Goal: Task Accomplishment & Management: Manage account settings

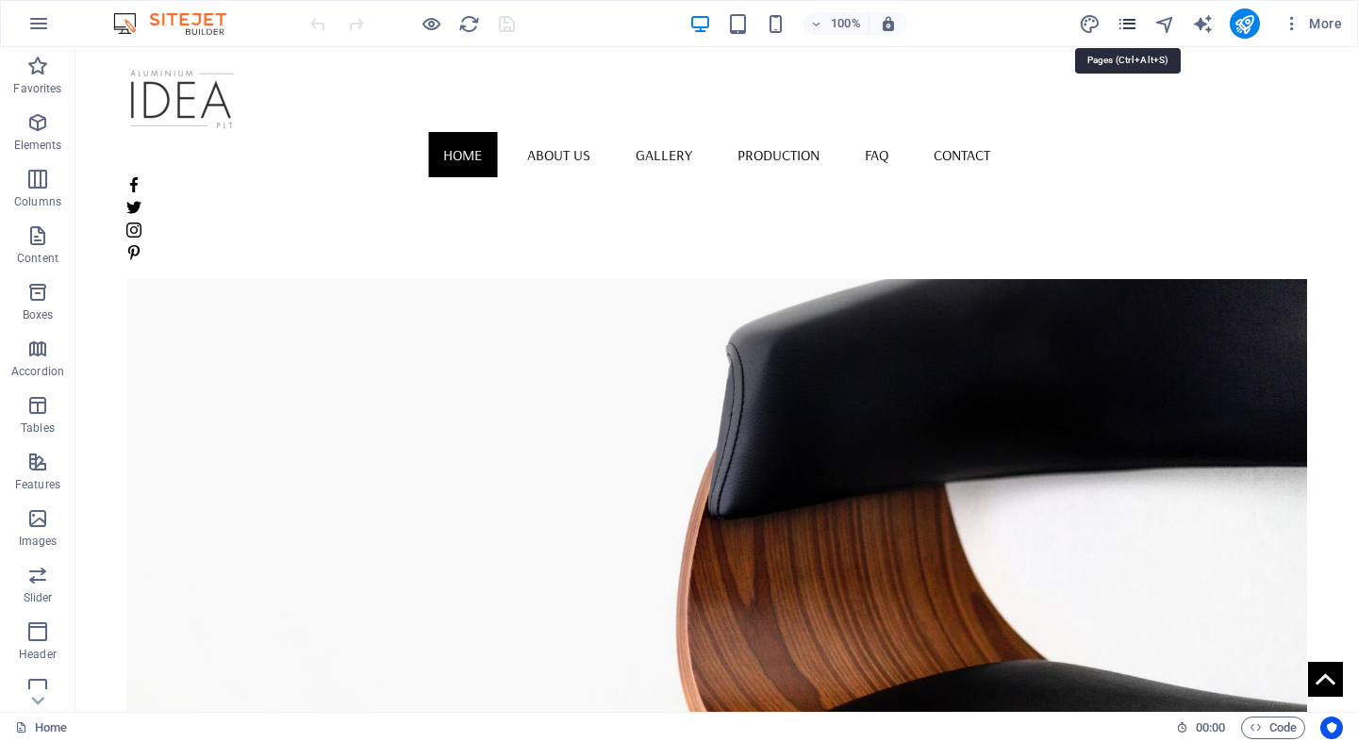
click at [1126, 25] on icon "pages" at bounding box center [1127, 24] width 22 height 22
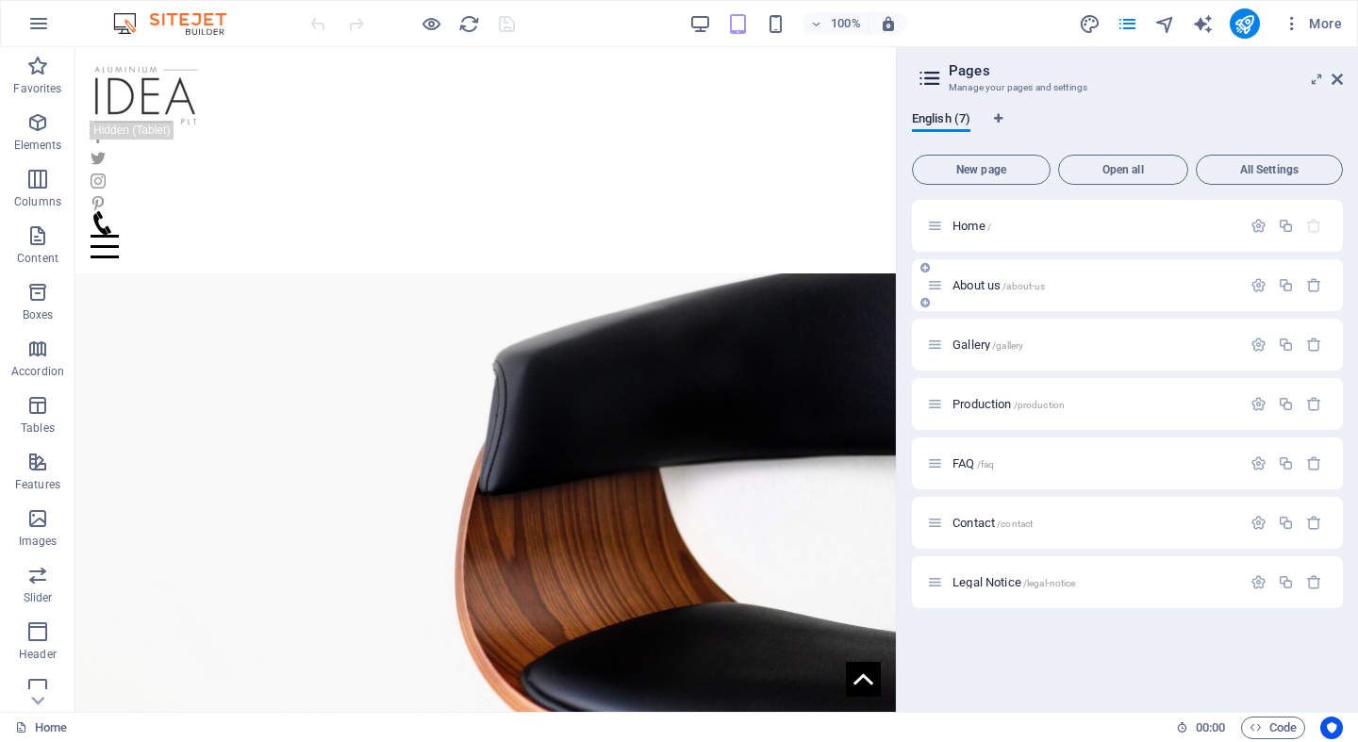
click at [1069, 291] on div "About us /about-us" at bounding box center [1084, 285] width 314 height 22
click at [997, 295] on div "About us /about-us" at bounding box center [1084, 285] width 314 height 22
click at [1053, 270] on div "About us /about-us" at bounding box center [1127, 285] width 431 height 52
click at [1332, 76] on icon at bounding box center [1336, 79] width 11 height 15
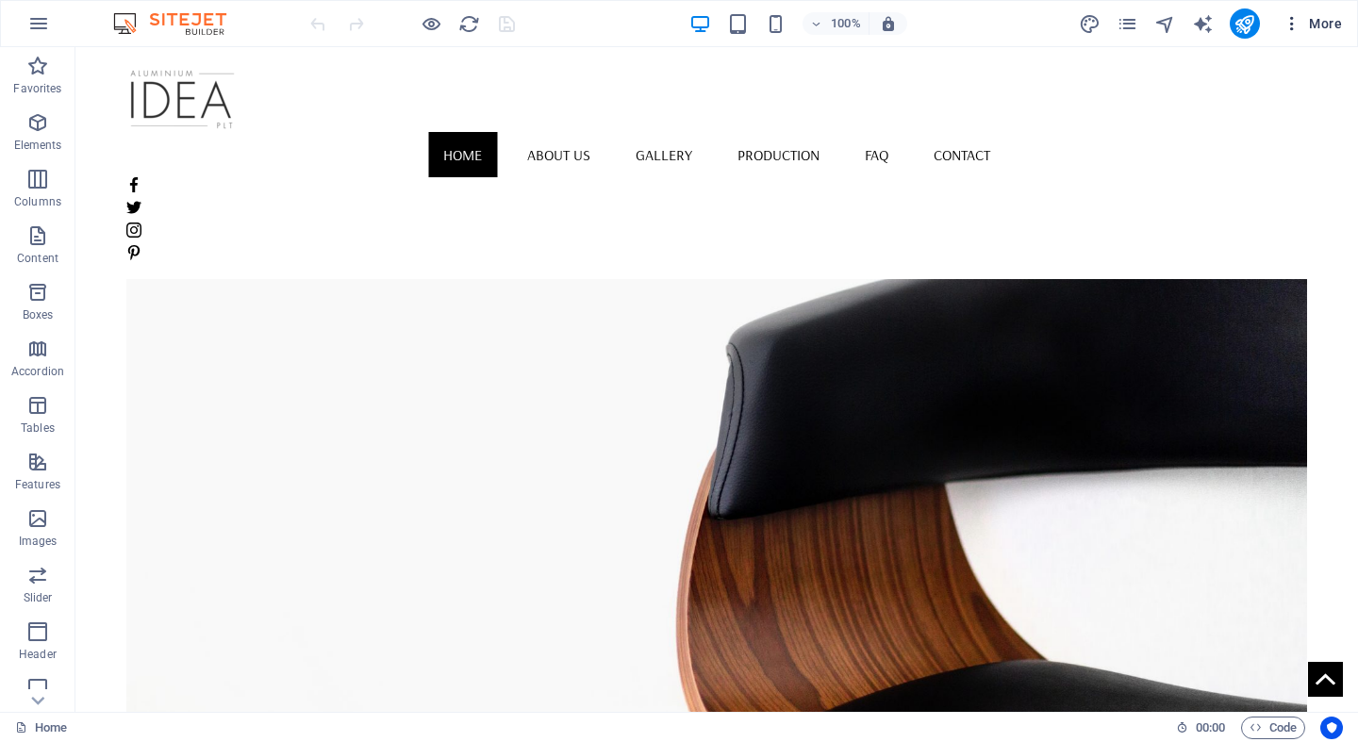
click at [1292, 26] on icon "button" at bounding box center [1291, 23] width 19 height 19
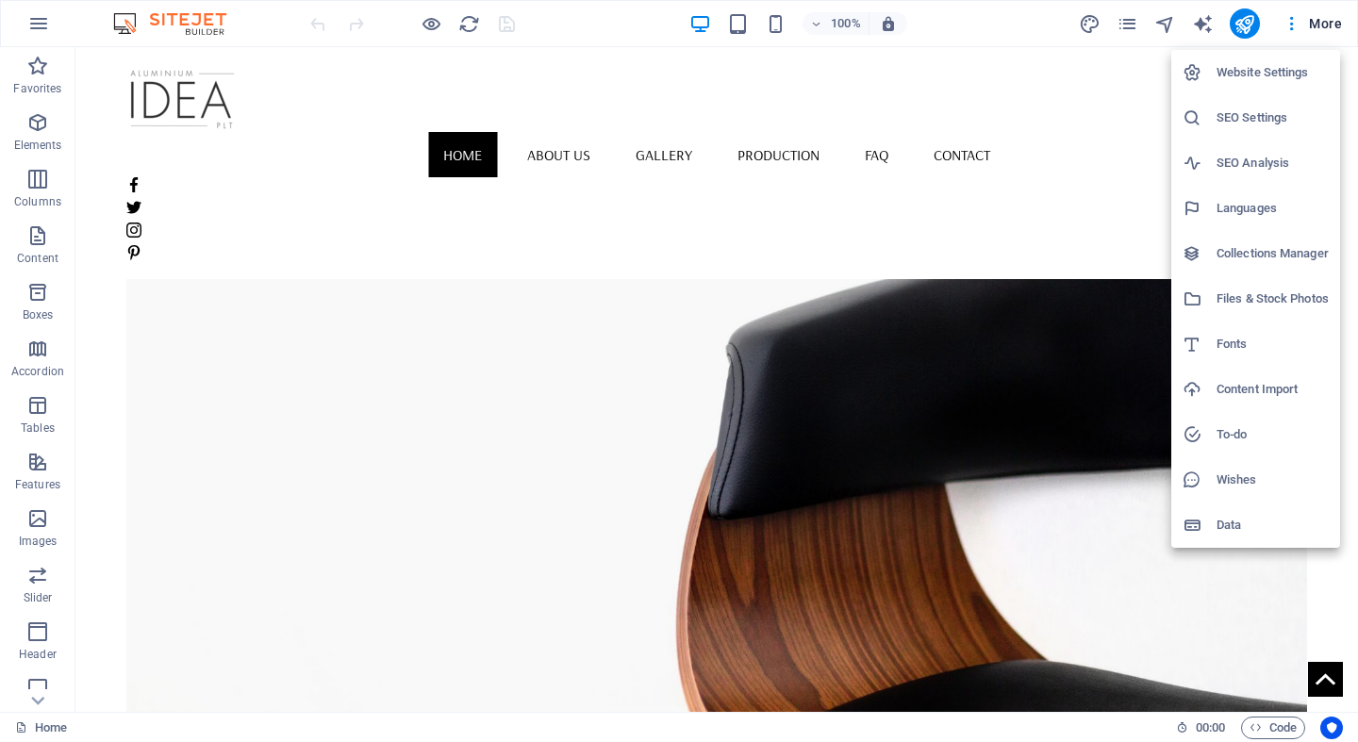
click at [1136, 23] on div at bounding box center [679, 371] width 1358 height 742
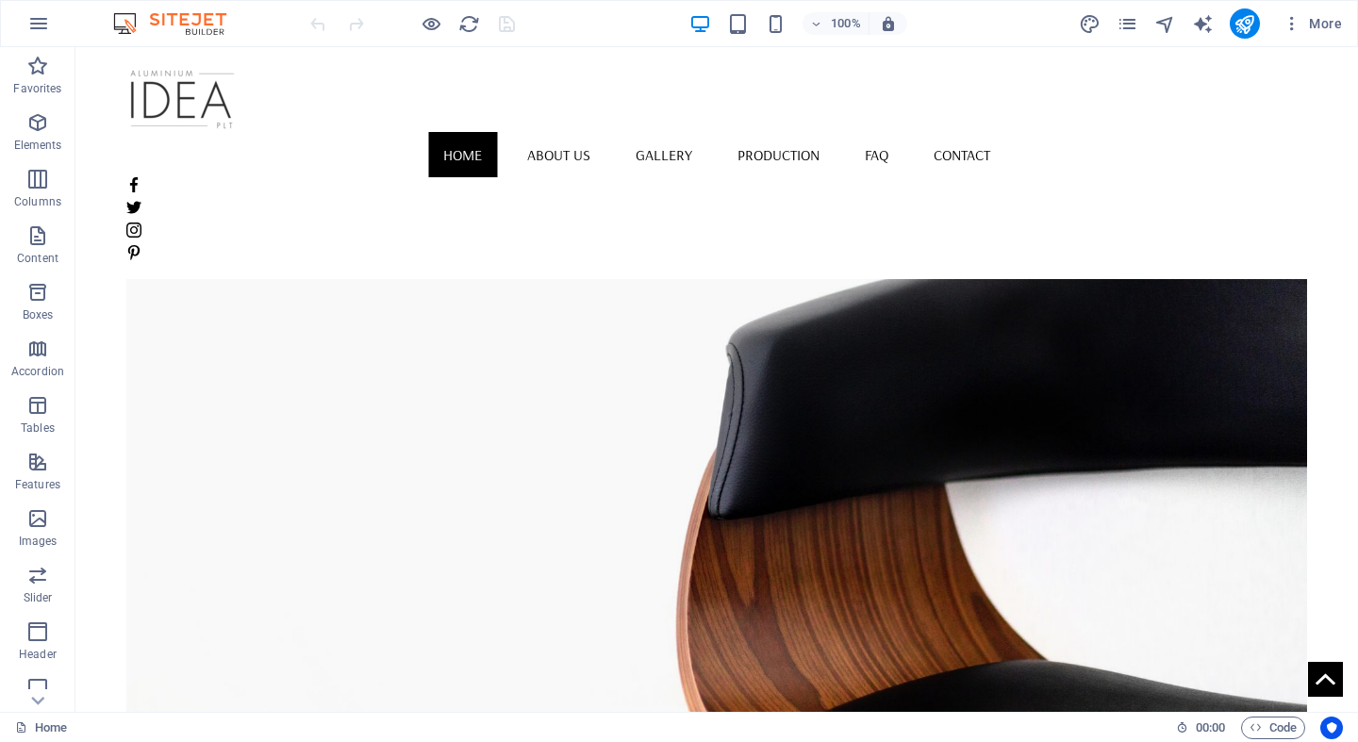
click at [1131, 24] on icon "pages" at bounding box center [1127, 24] width 22 height 22
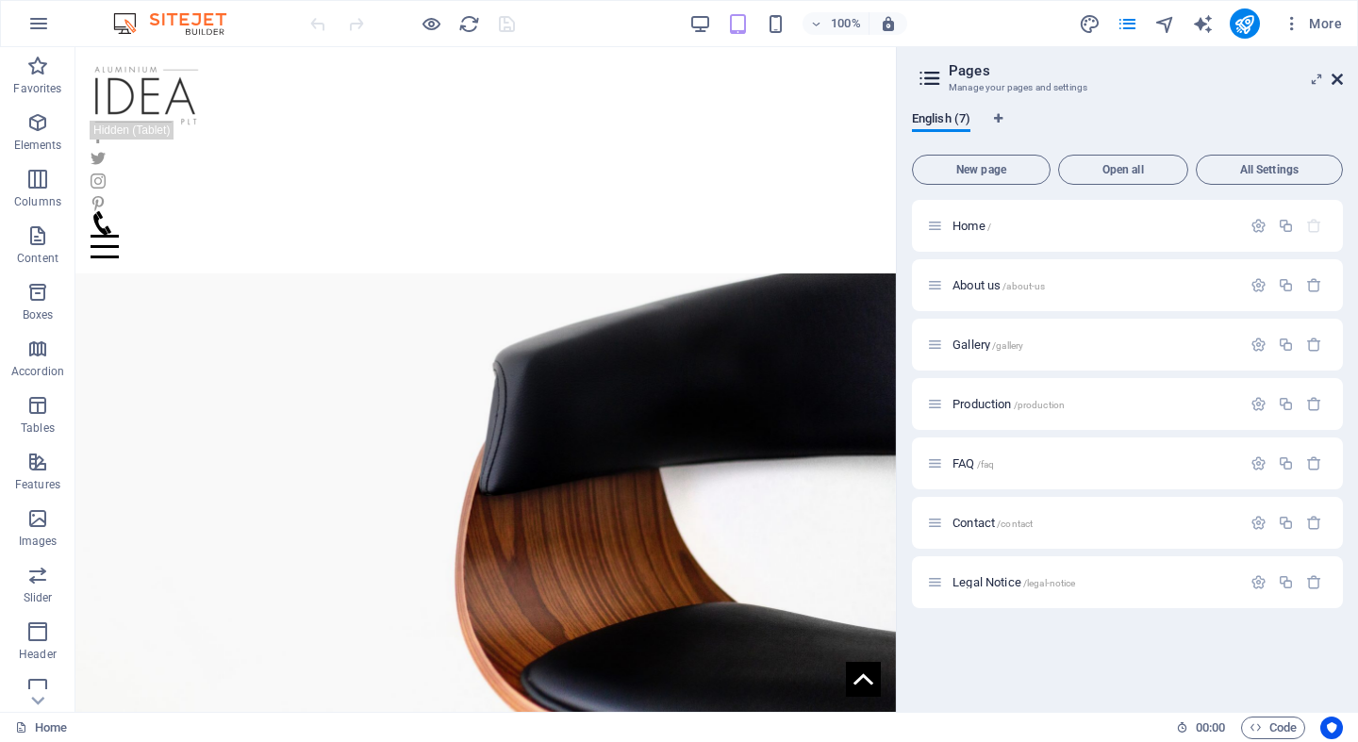
click at [1332, 79] on icon at bounding box center [1336, 79] width 11 height 15
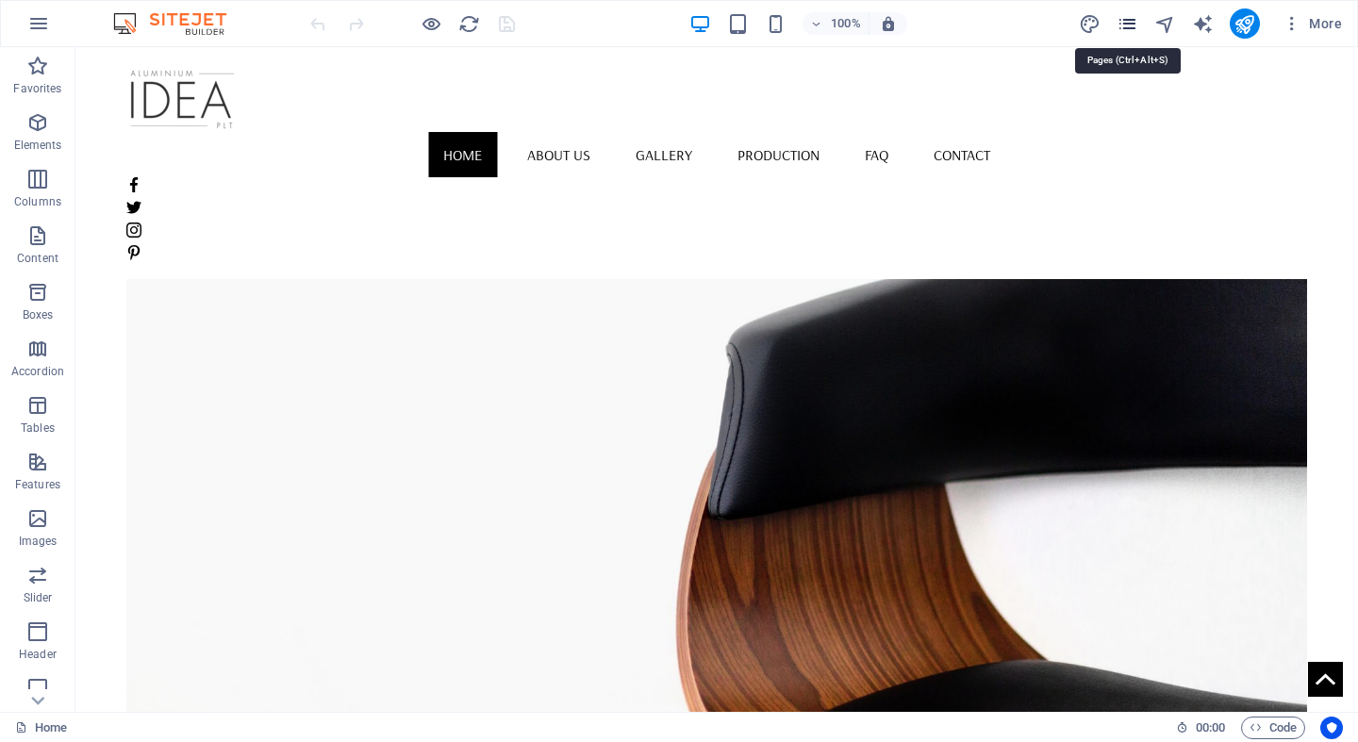
click at [1120, 22] on icon "pages" at bounding box center [1127, 24] width 22 height 22
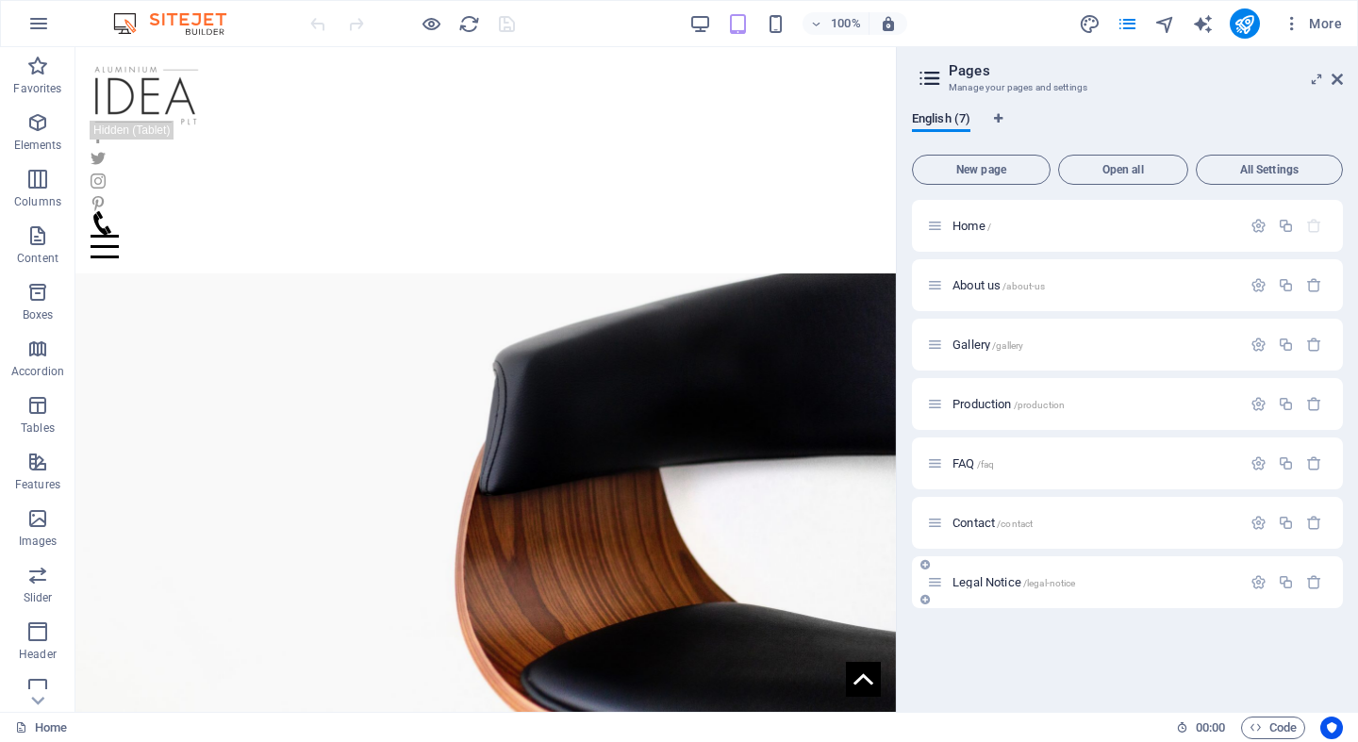
click at [1059, 589] on div "Legal Notice /legal-notice" at bounding box center [1084, 582] width 314 height 22
click at [1255, 580] on icon "button" at bounding box center [1258, 582] width 16 height 16
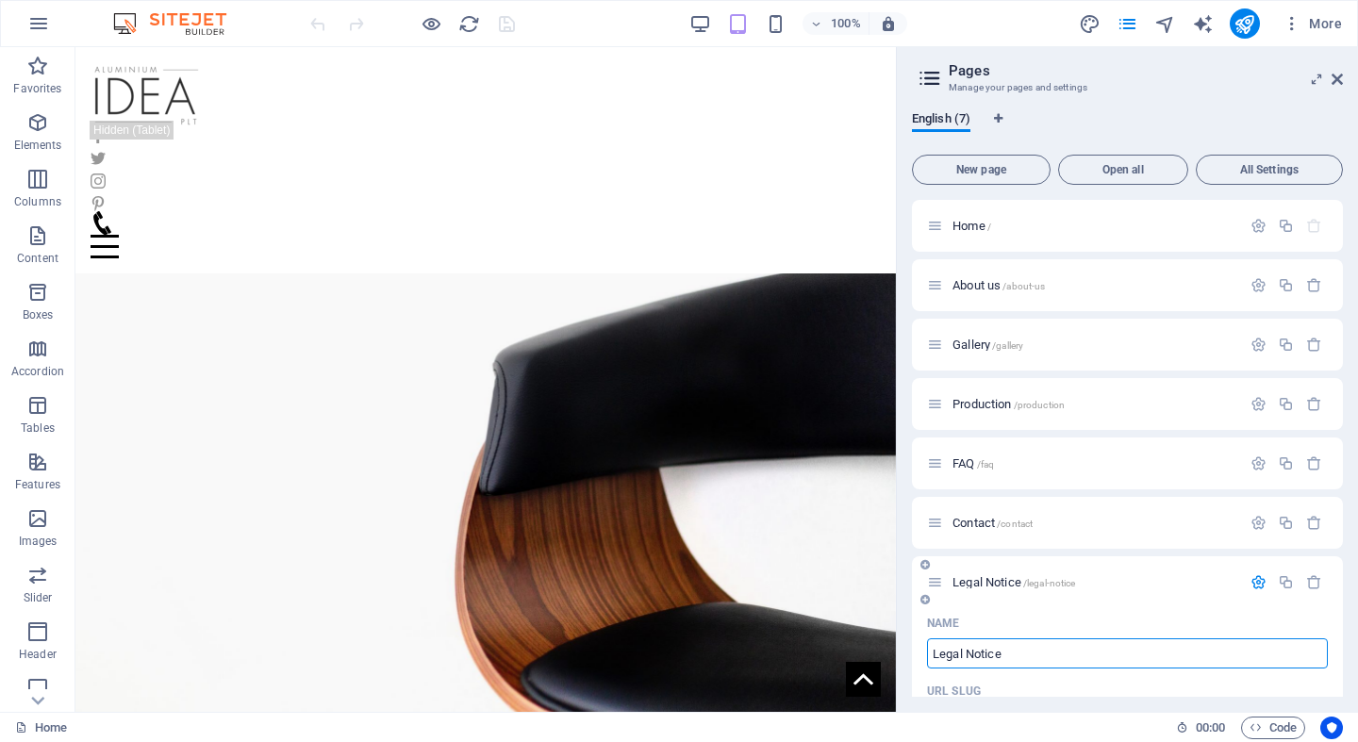
click at [938, 584] on icon at bounding box center [935, 582] width 16 height 16
click at [930, 120] on span "English (7)" at bounding box center [941, 120] width 58 height 26
click at [999, 115] on icon "Language Tabs" at bounding box center [998, 118] width 8 height 11
select select "41"
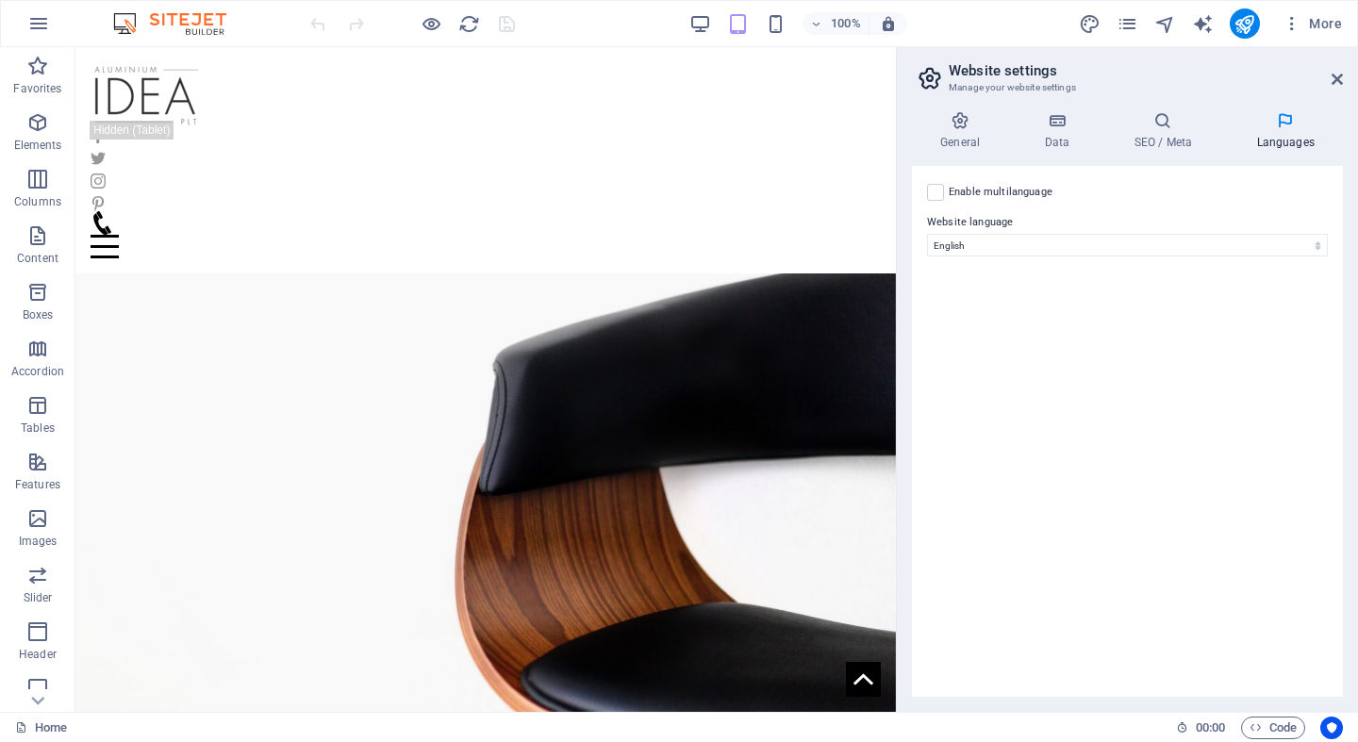
click at [1014, 192] on label "Enable multilanguage To disable multilanguage delete all languages until only o…" at bounding box center [1001, 192] width 104 height 23
click at [0, 0] on input "Enable multilanguage To disable multilanguage delete all languages until only o…" at bounding box center [0, 0] width 0 height 0
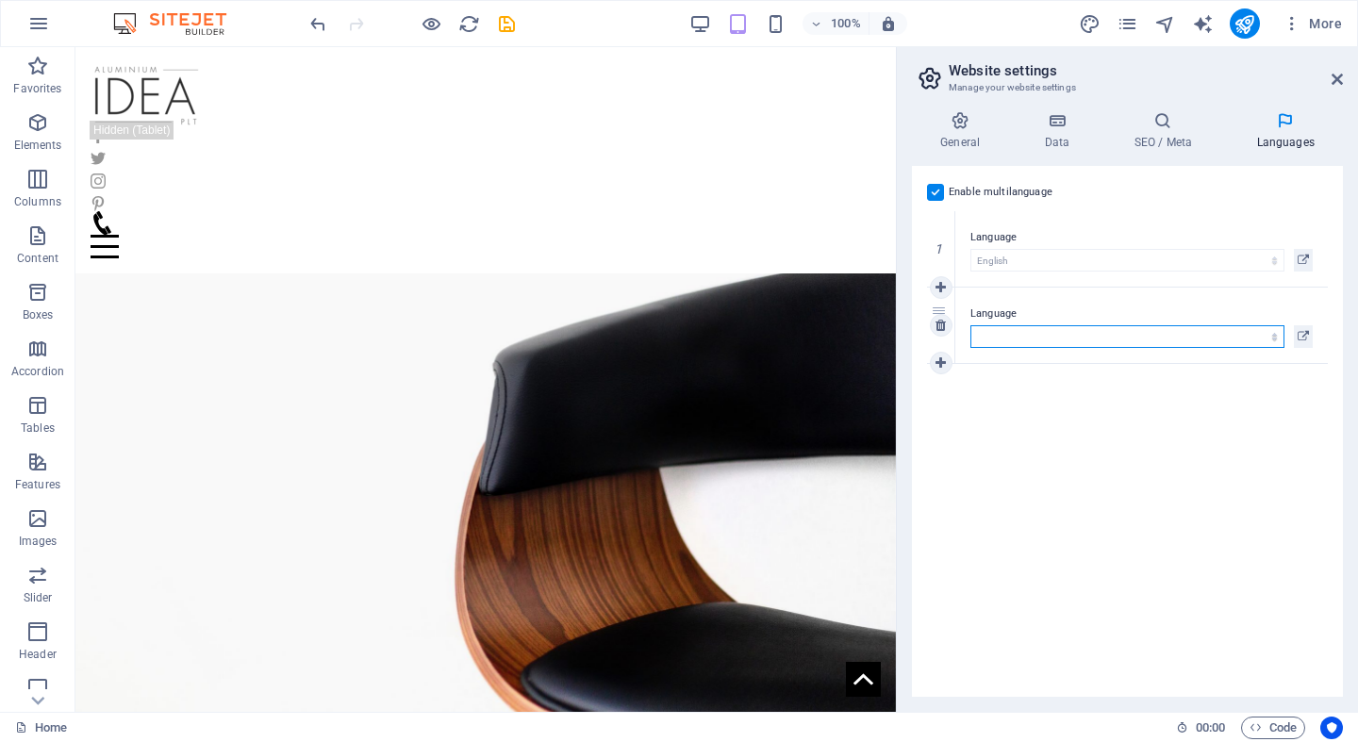
select select "101"
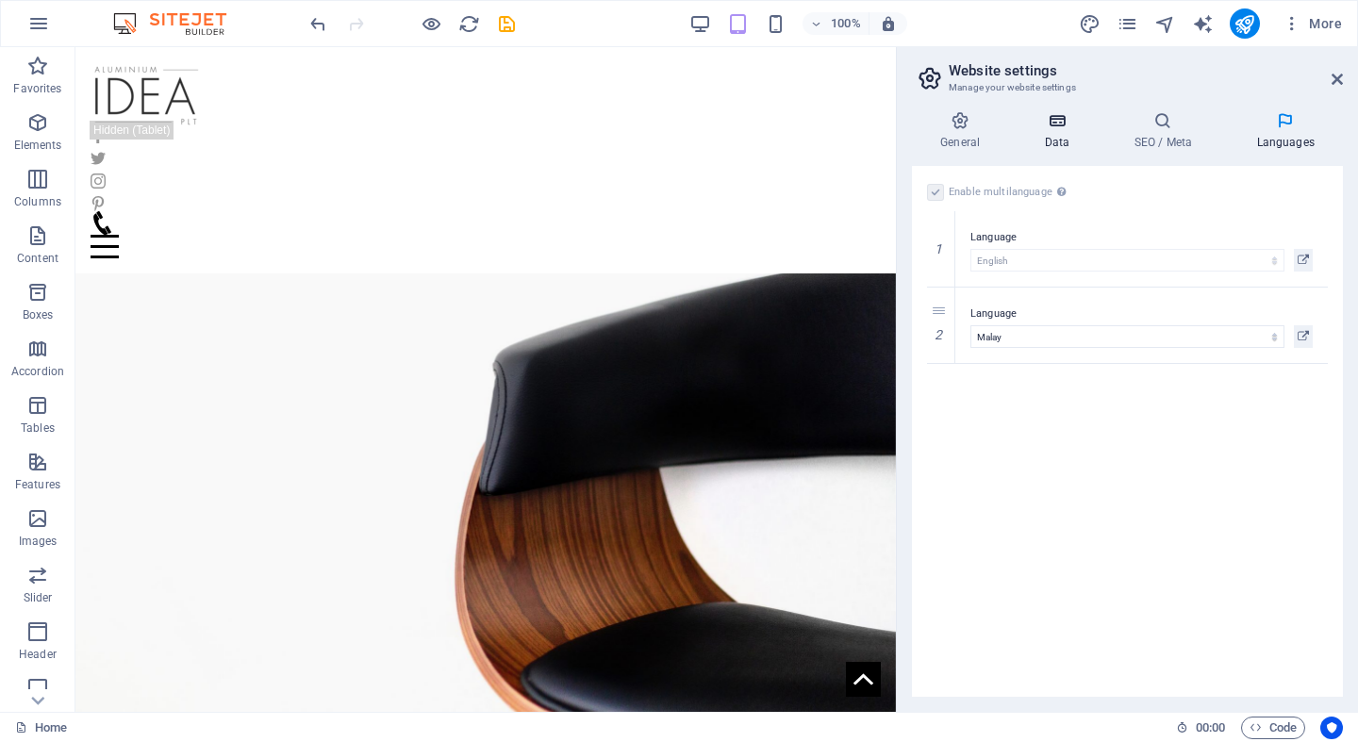
click at [1060, 124] on icon at bounding box center [1056, 120] width 82 height 19
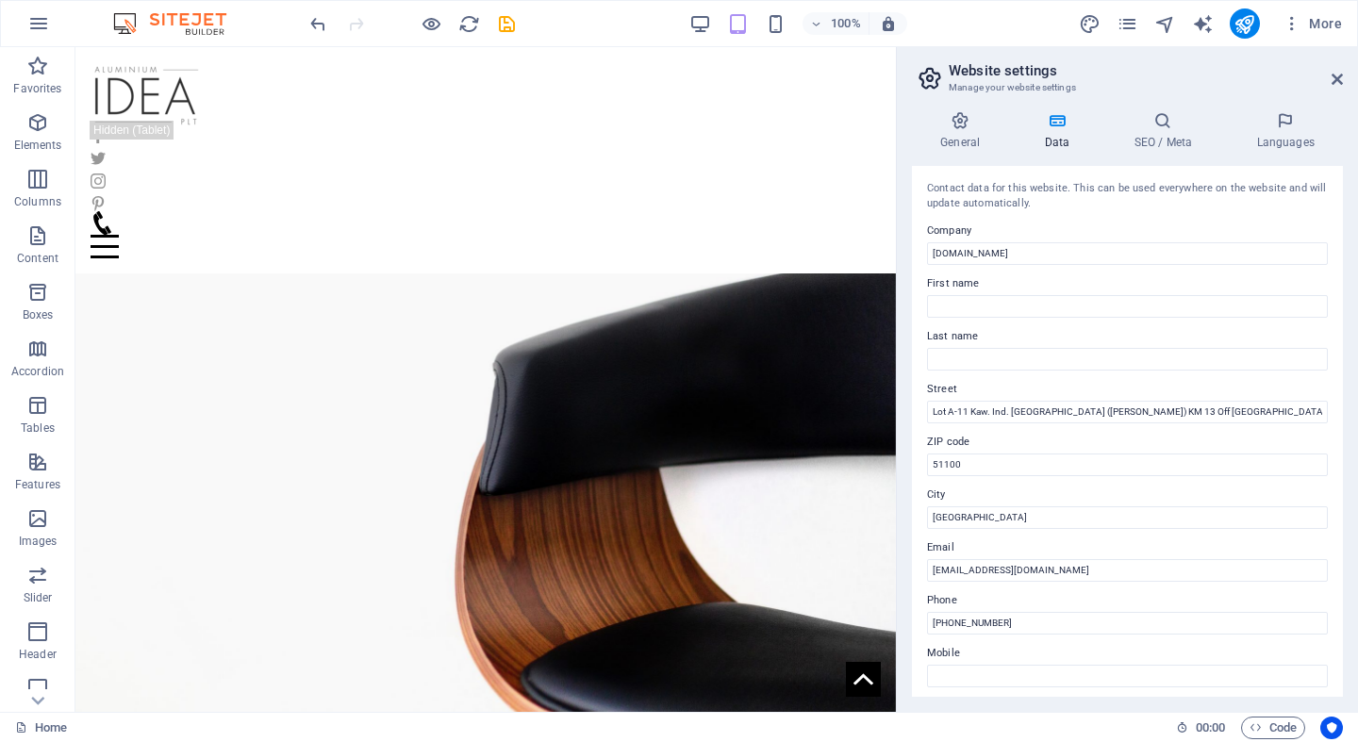
scroll to position [9, 0]
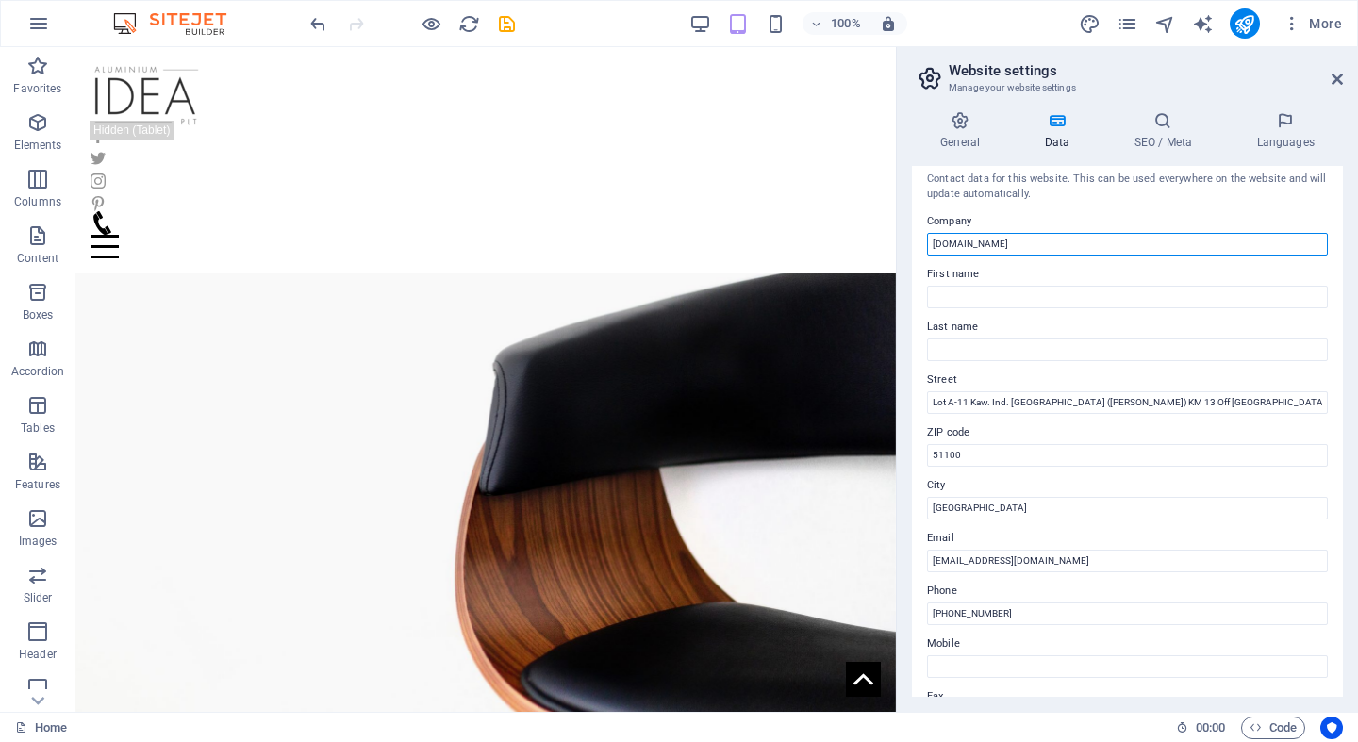
click at [1055, 243] on input "[DOMAIN_NAME]" at bounding box center [1127, 244] width 401 height 23
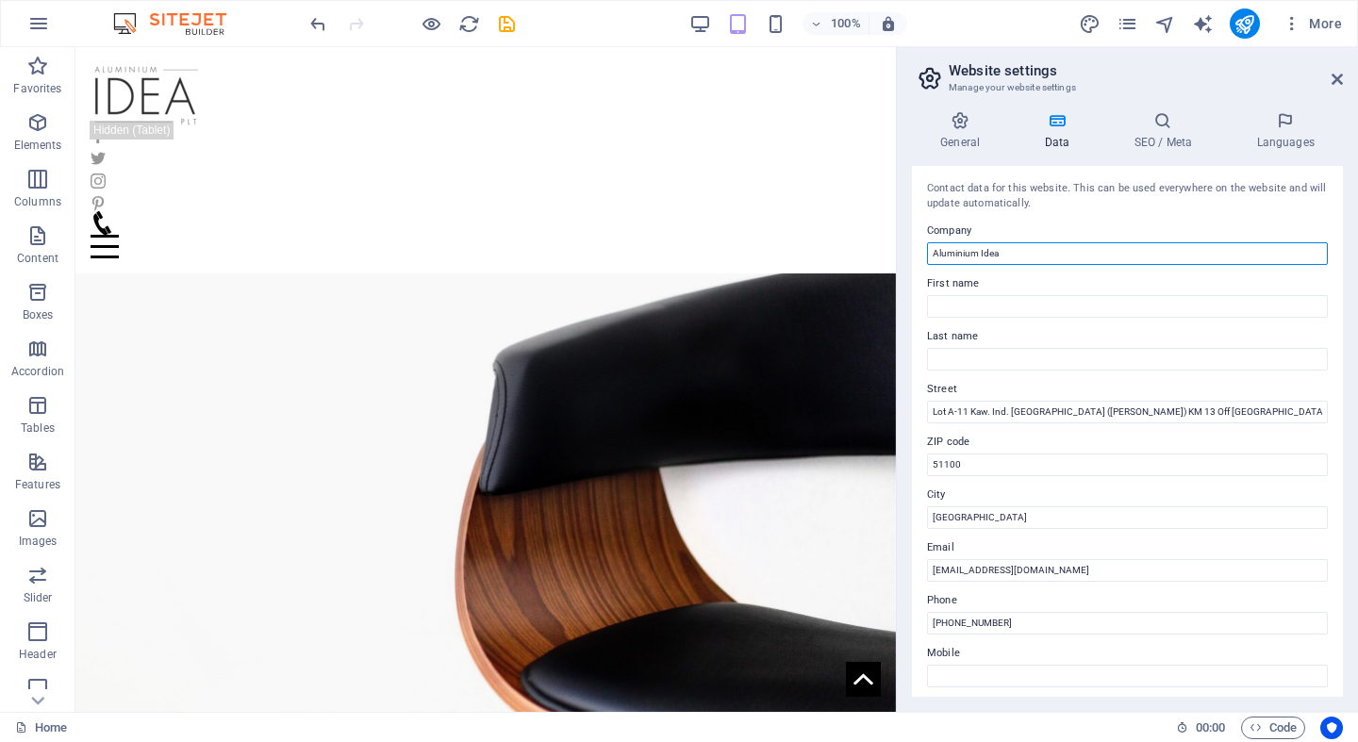
scroll to position [0, 0]
type input "Aluminium Idea"
click at [1133, 122] on icon at bounding box center [1162, 120] width 115 height 19
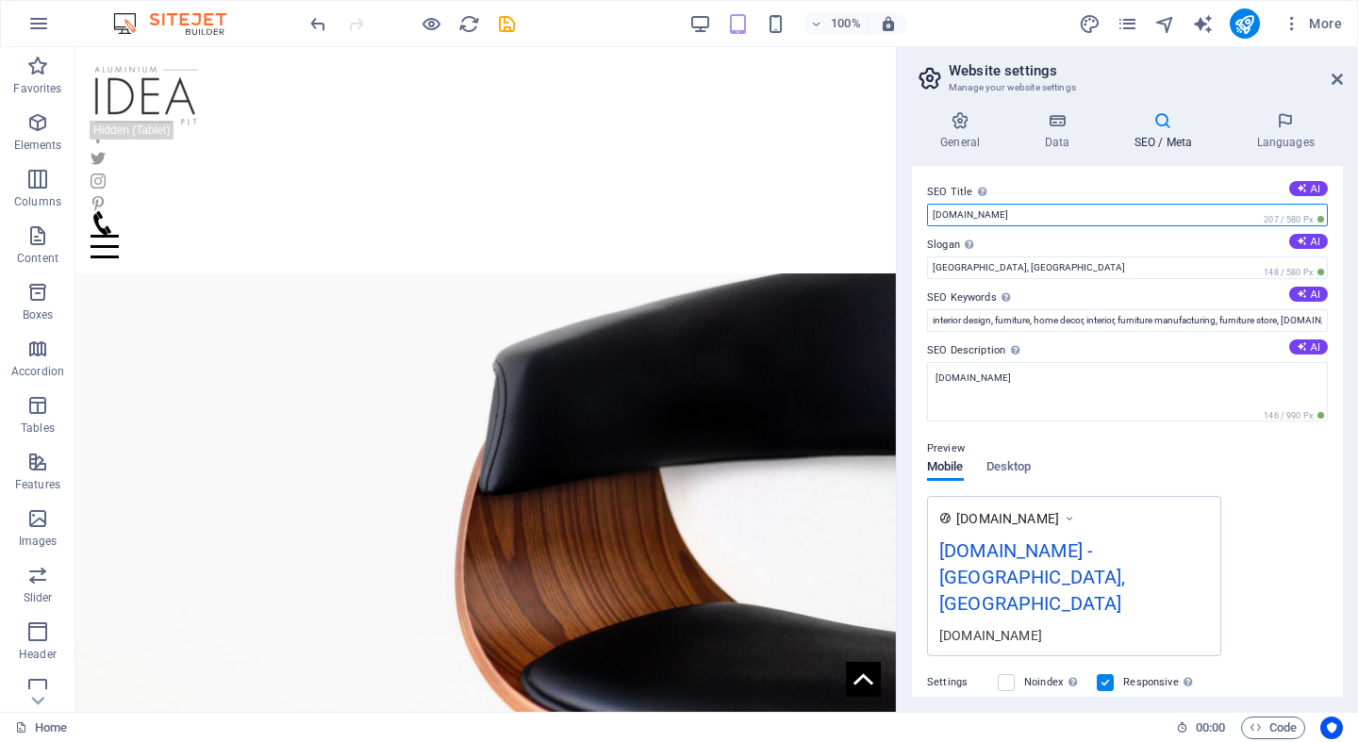
click at [1053, 224] on input "[DOMAIN_NAME]" at bounding box center [1127, 215] width 401 height 23
click at [1044, 216] on input "[DOMAIN_NAME]" at bounding box center [1127, 215] width 401 height 23
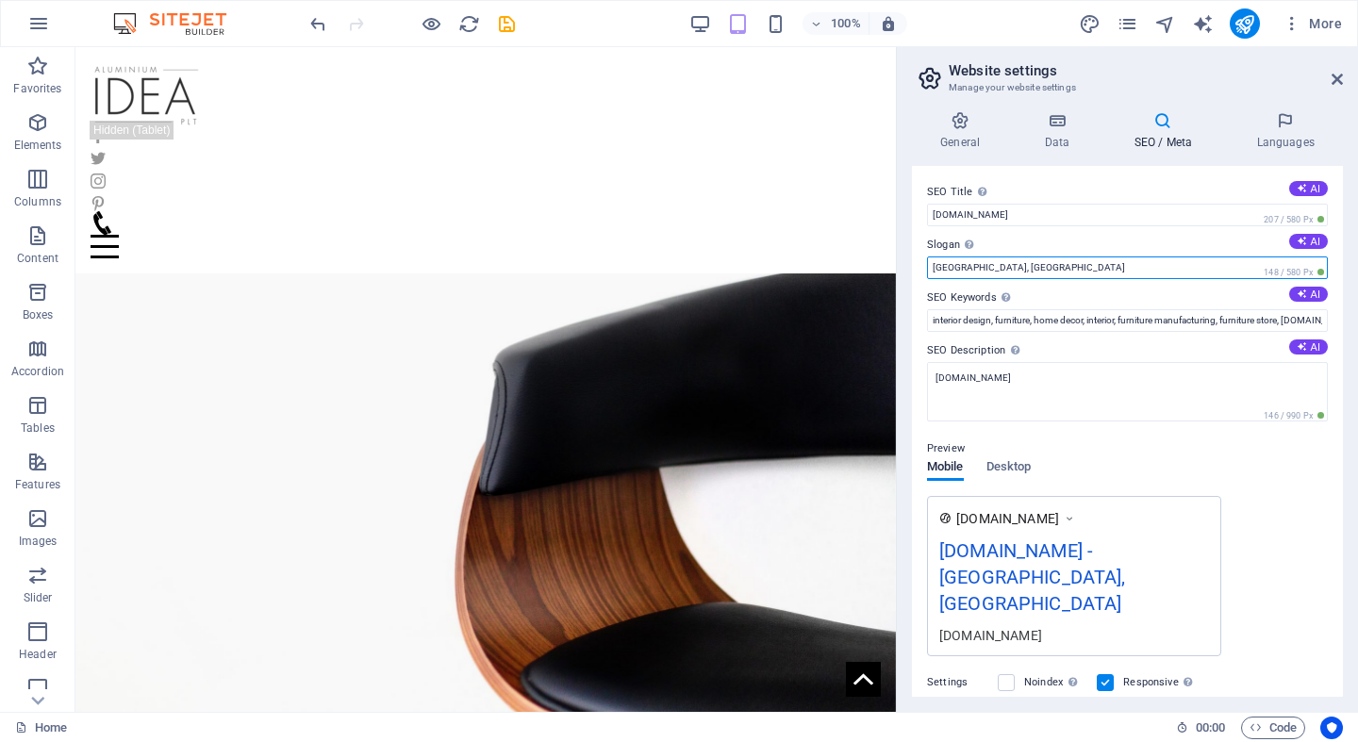
click at [1048, 262] on input "[GEOGRAPHIC_DATA], [GEOGRAPHIC_DATA]" at bounding box center [1127, 267] width 401 height 23
click at [1030, 264] on input "[GEOGRAPHIC_DATA], [GEOGRAPHIC_DATA]" at bounding box center [1127, 267] width 401 height 23
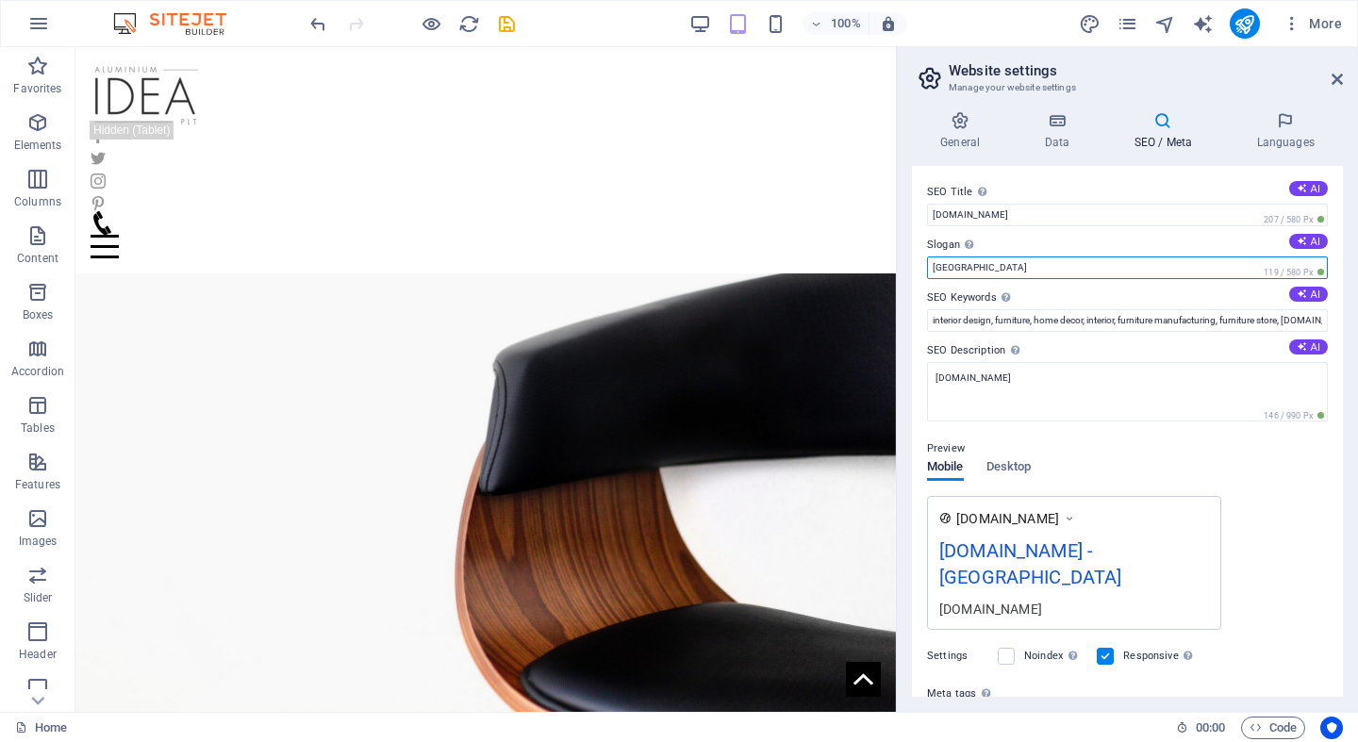
type input "[GEOGRAPHIC_DATA]"
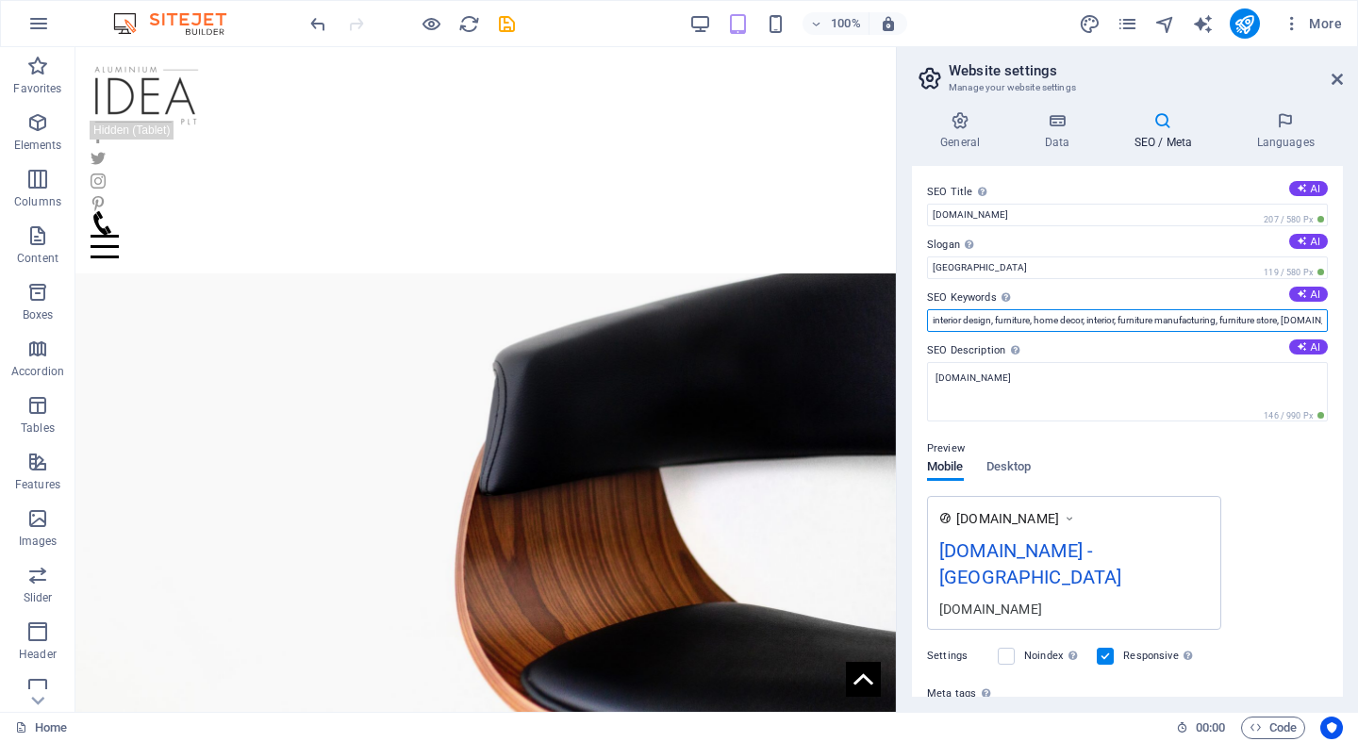
drag, startPoint x: 978, startPoint y: 269, endPoint x: 1348, endPoint y: 318, distance: 373.8
click at [1349, 318] on div "General Data SEO / Meta Languages Website name [DOMAIN_NAME] Logo Drag files he…" at bounding box center [1127, 404] width 461 height 616
drag, startPoint x: 1291, startPoint y: 322, endPoint x: 1357, endPoint y: 322, distance: 66.0
click at [1357, 322] on div "General Data SEO / Meta Languages Website name [DOMAIN_NAME] Logo Drag files he…" at bounding box center [1127, 404] width 461 height 616
click at [1262, 312] on input "interior design, furniture, home decor, interior, furniture manufacturing, furn…" at bounding box center [1127, 320] width 401 height 23
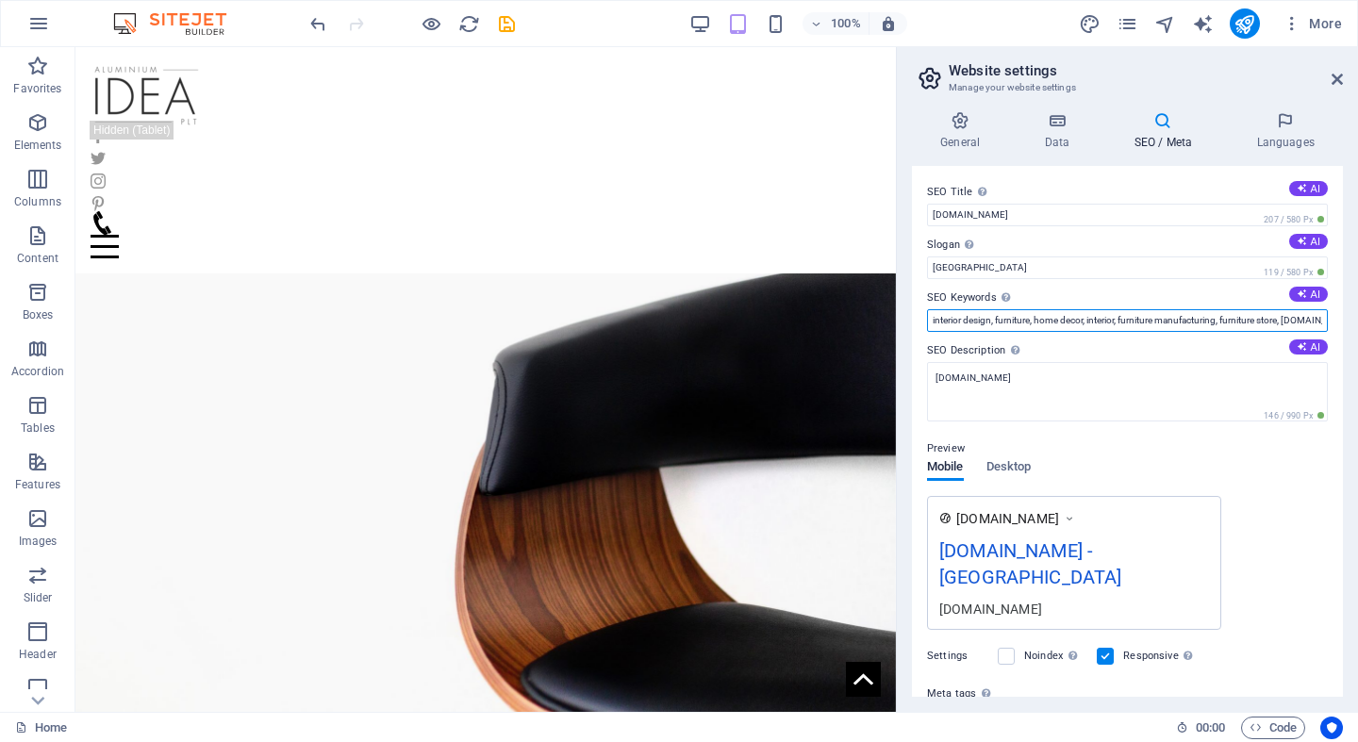
drag, startPoint x: 1248, startPoint y: 319, endPoint x: 1339, endPoint y: 317, distance: 90.5
click at [1339, 318] on div "SEO Title The title of your website - make it something that stands out in sear…" at bounding box center [1127, 431] width 431 height 531
drag, startPoint x: 1026, startPoint y: 361, endPoint x: 842, endPoint y: 304, distance: 192.6
click at [936, 322] on input "interior design, furniture, home decor, interior, furniture manufacturing, furn…" at bounding box center [1127, 320] width 401 height 23
type input "aluminium cabinet, kabinet aluminium, interior design, furniture, home decor, i…"
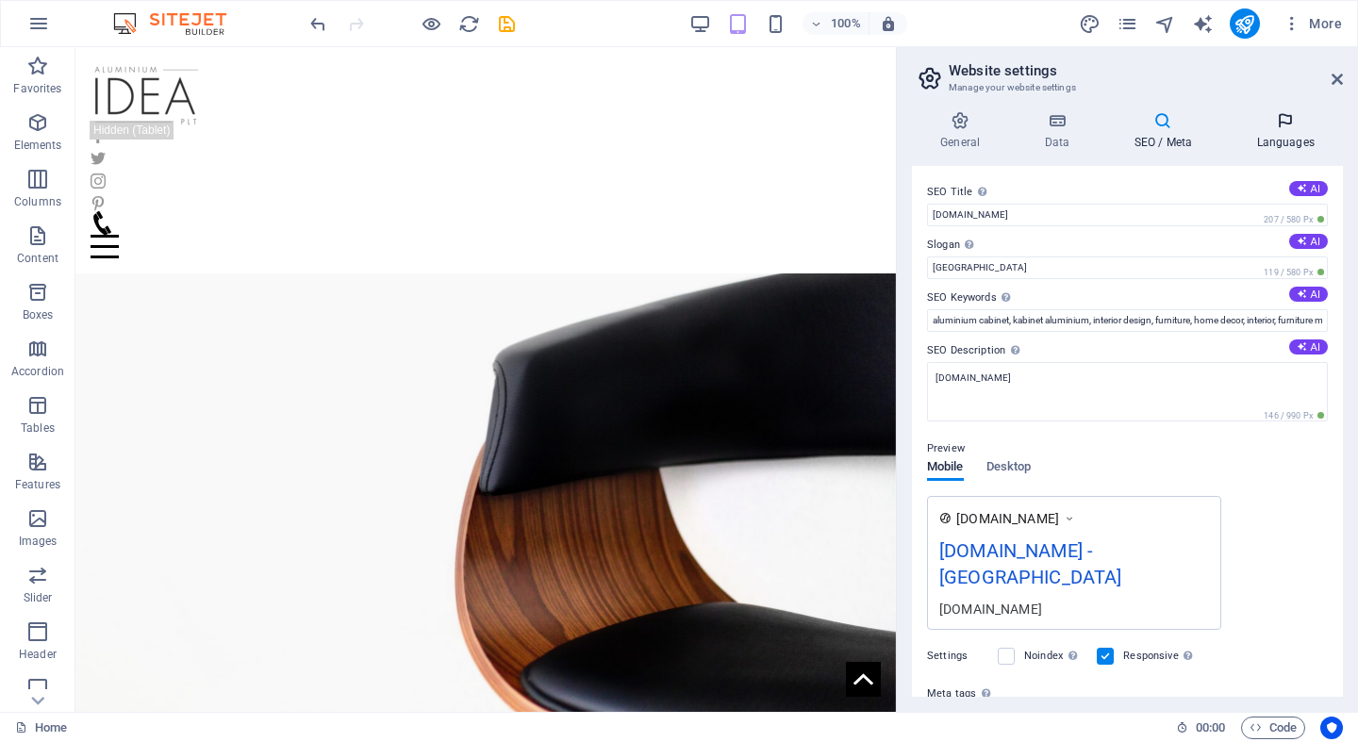
click at [1291, 129] on icon at bounding box center [1285, 120] width 115 height 19
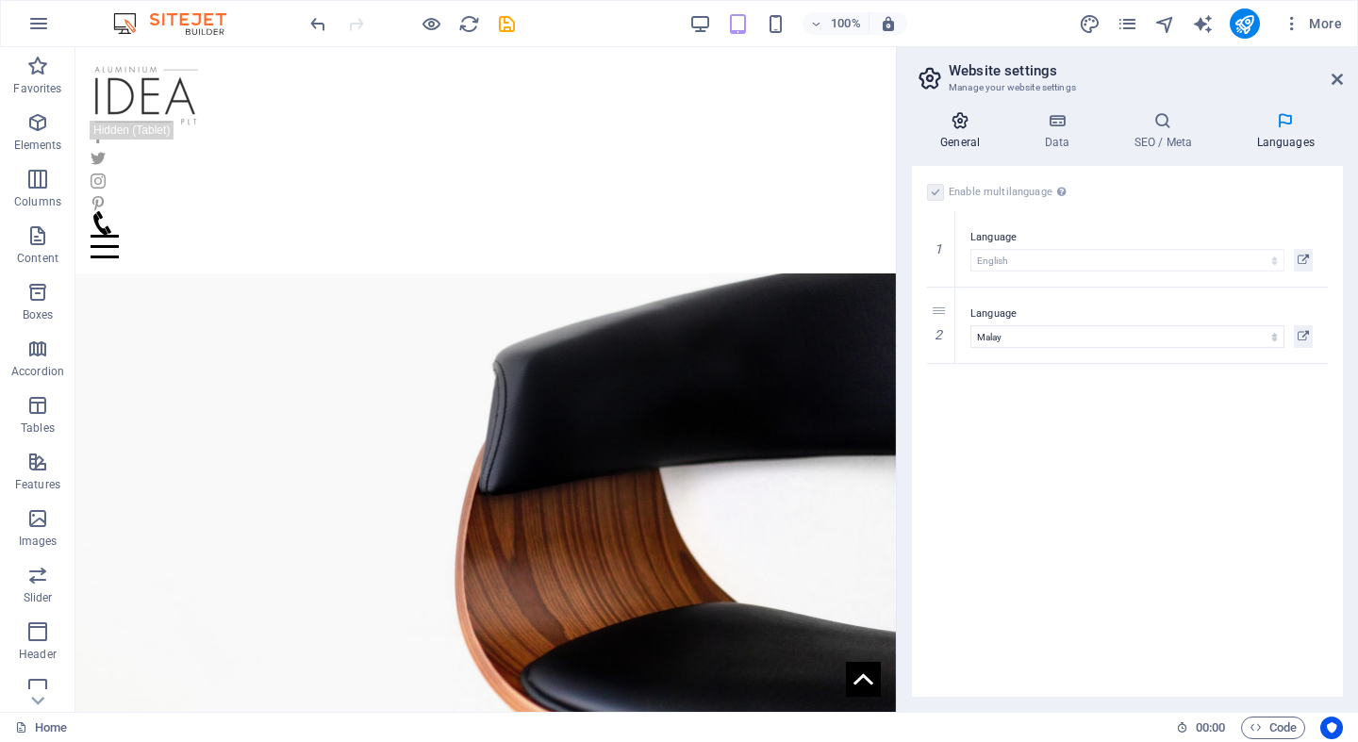
click at [965, 129] on icon at bounding box center [960, 120] width 96 height 19
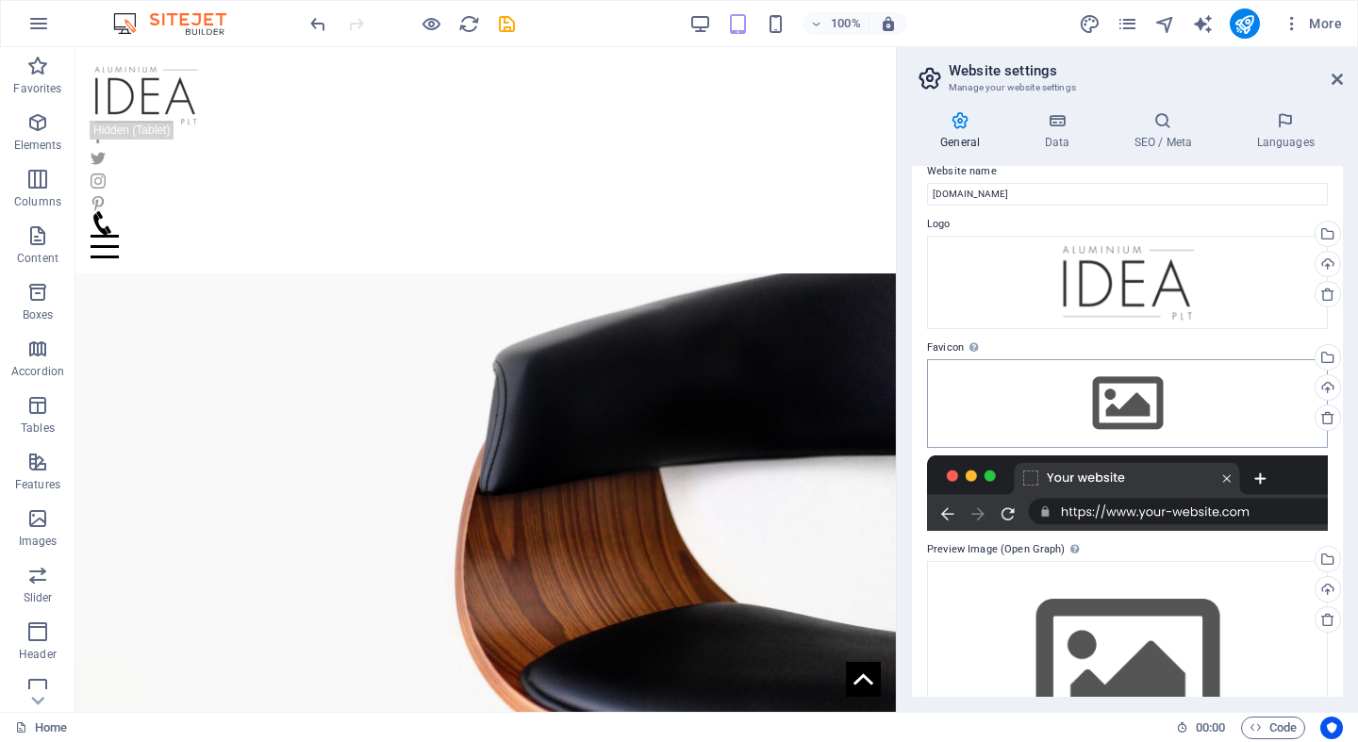
scroll to position [23, 0]
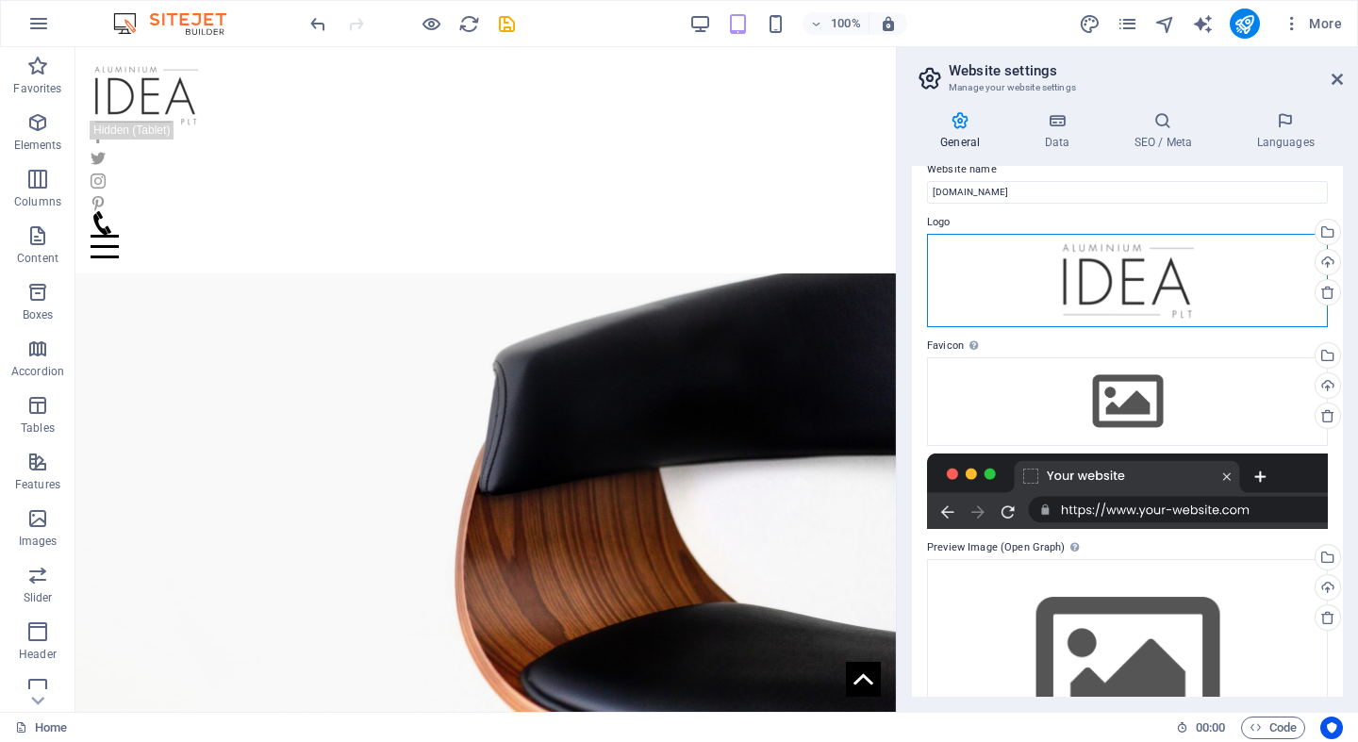
click at [1177, 281] on div "Drag files here, click to choose files or select files from Files or our free s…" at bounding box center [1127, 280] width 401 height 93
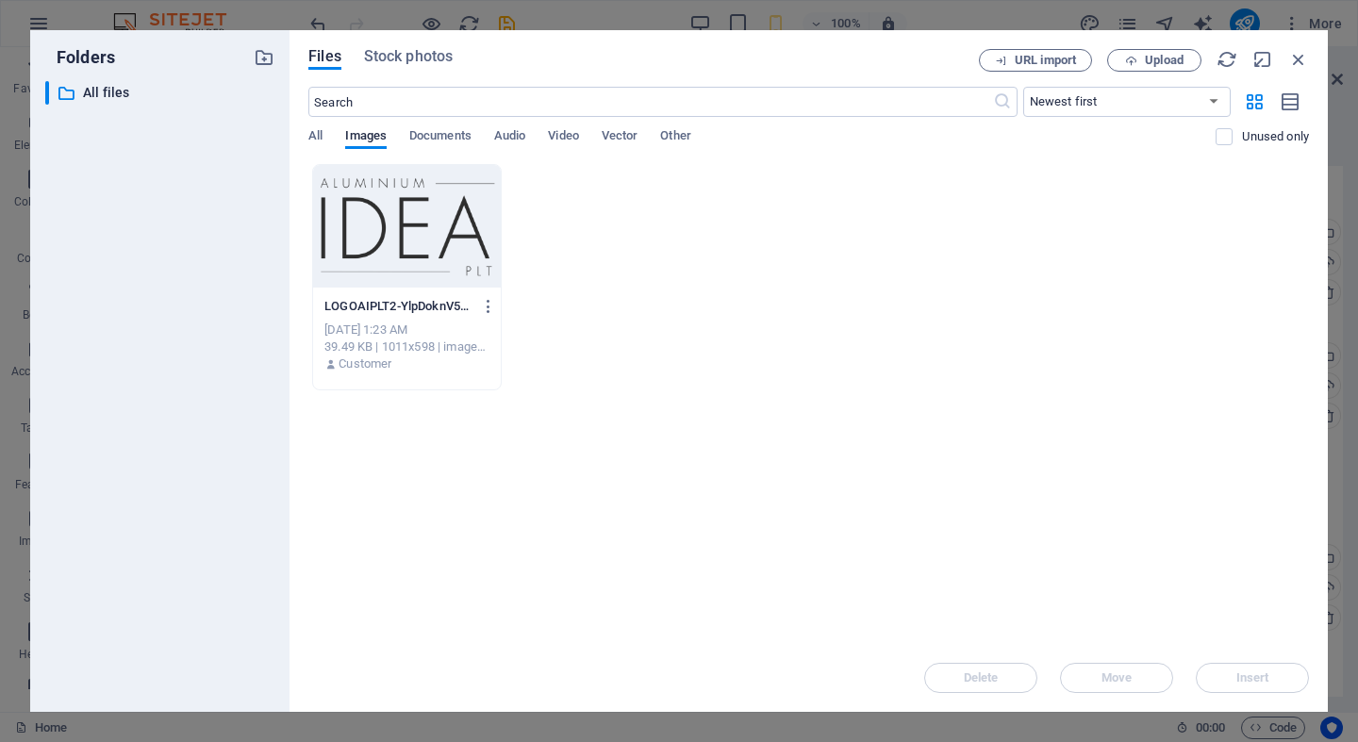
click at [448, 262] on div at bounding box center [407, 226] width 188 height 123
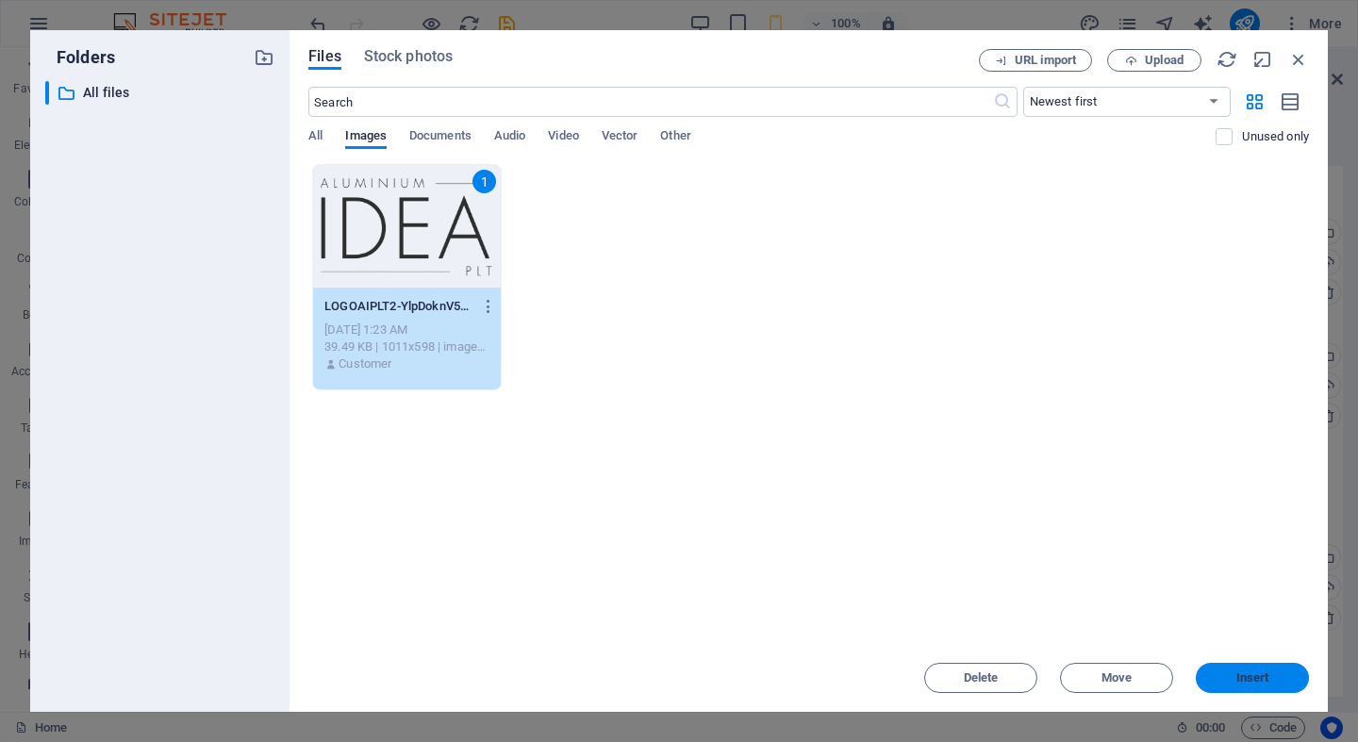
click at [1223, 668] on button "Insert" at bounding box center [1252, 678] width 113 height 30
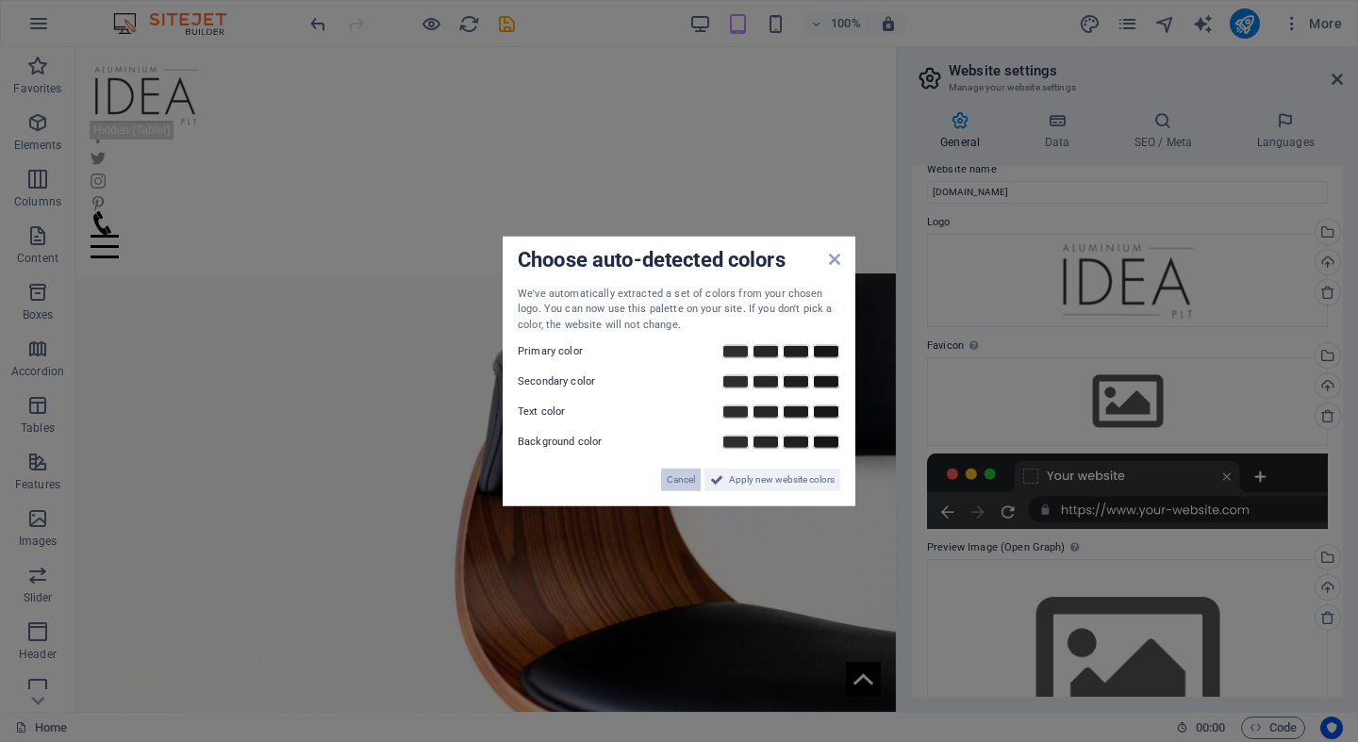
click at [676, 478] on span "Cancel" at bounding box center [681, 480] width 28 height 23
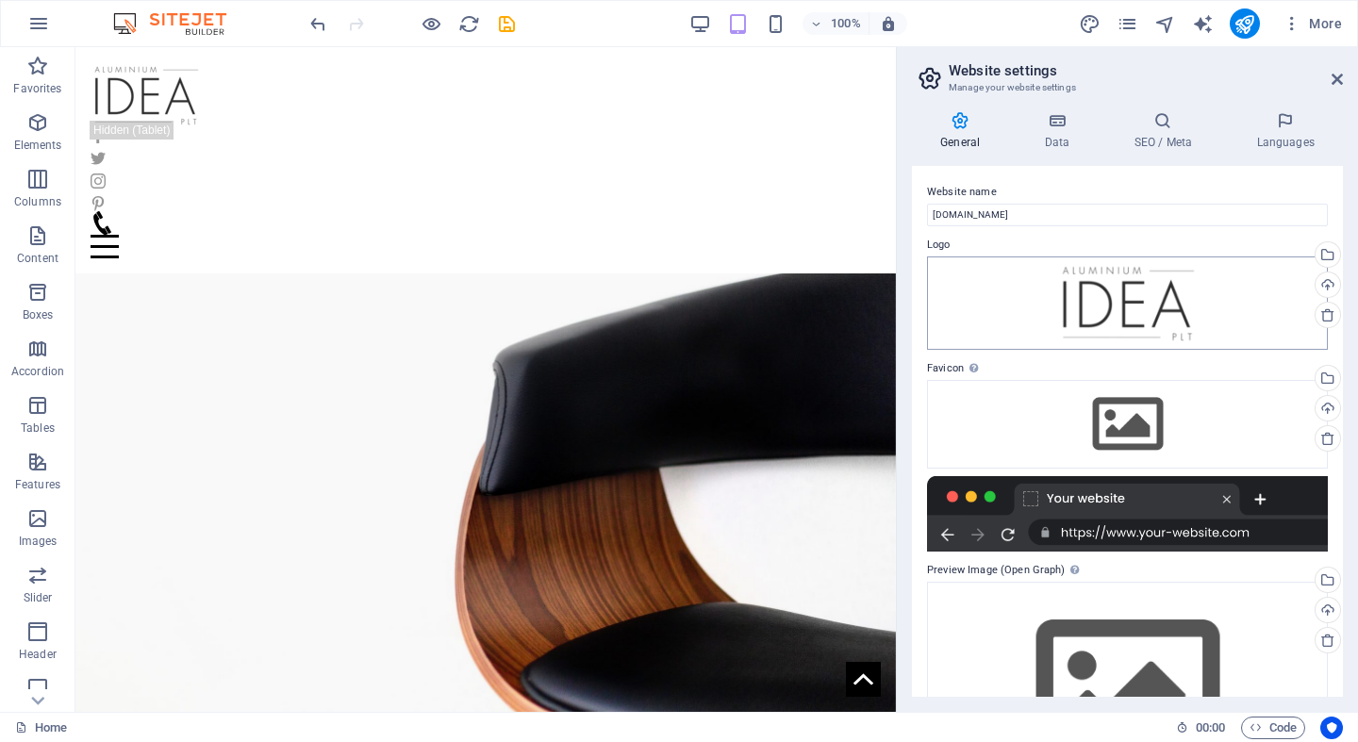
scroll to position [0, 0]
click at [1323, 310] on icon at bounding box center [1327, 314] width 15 height 15
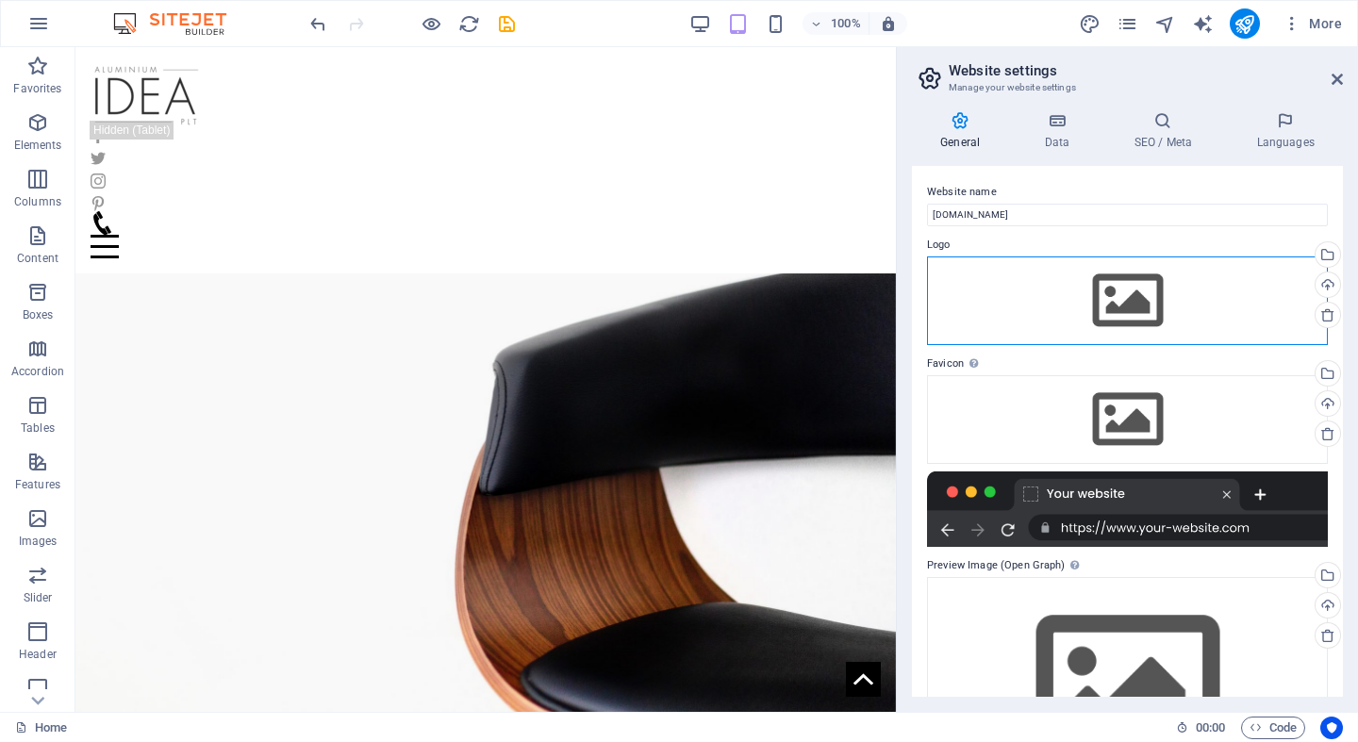
click at [1145, 308] on div "Drag files here, click to choose files or select files from Files or our free s…" at bounding box center [1127, 300] width 401 height 89
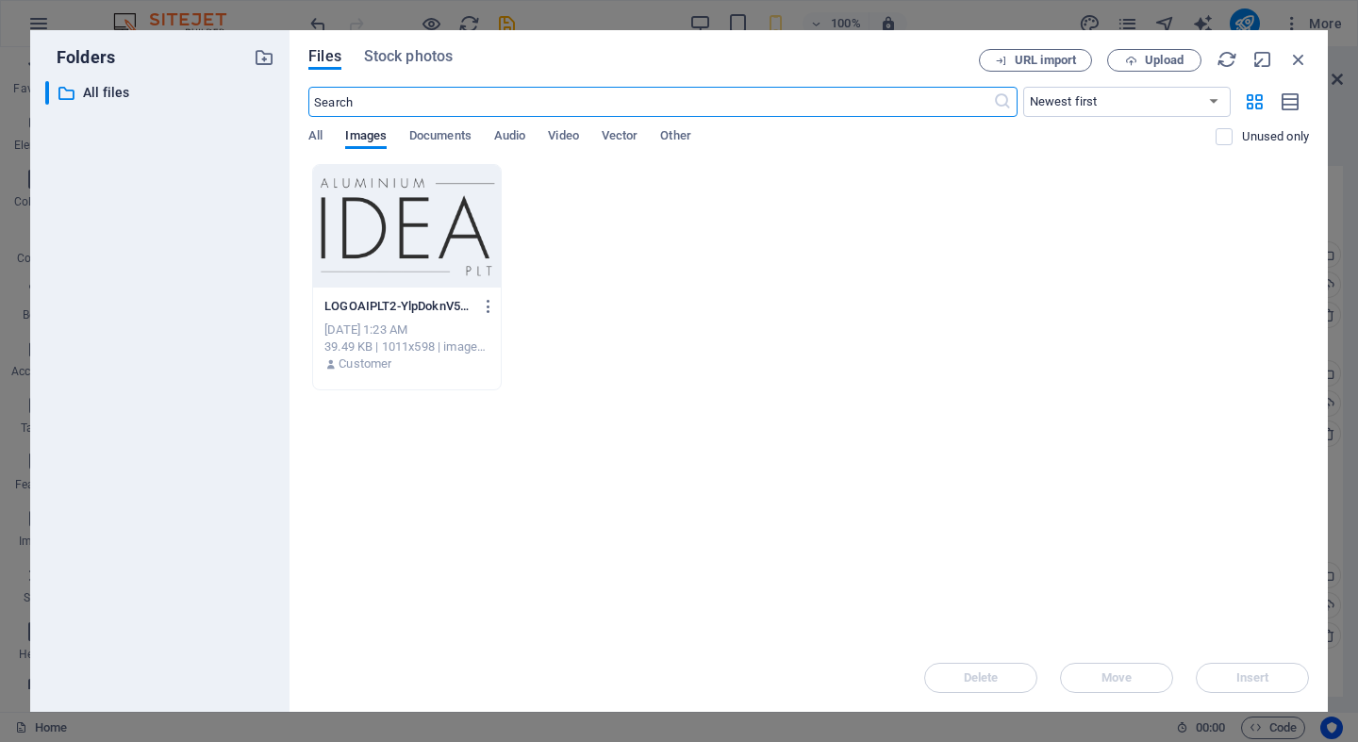
click at [434, 260] on div at bounding box center [407, 226] width 188 height 123
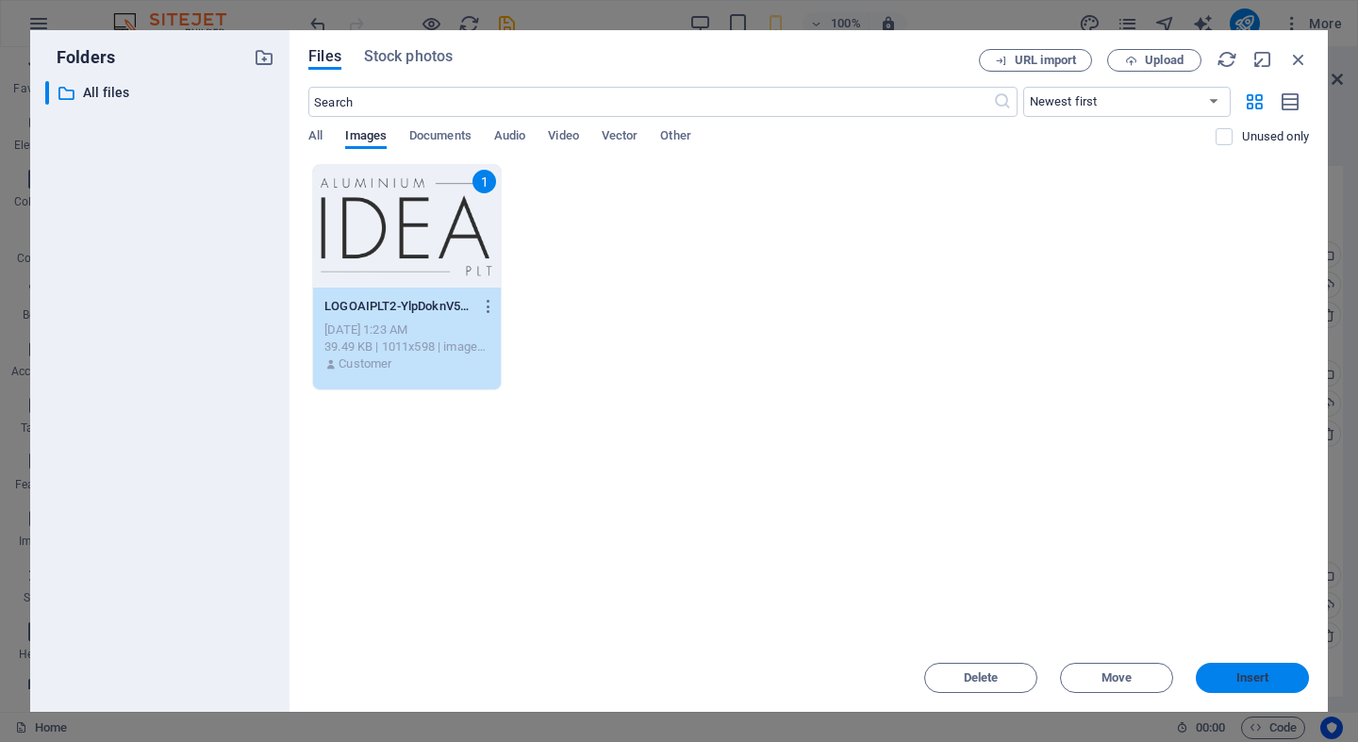
click at [1242, 672] on span "Insert" at bounding box center [1252, 677] width 33 height 11
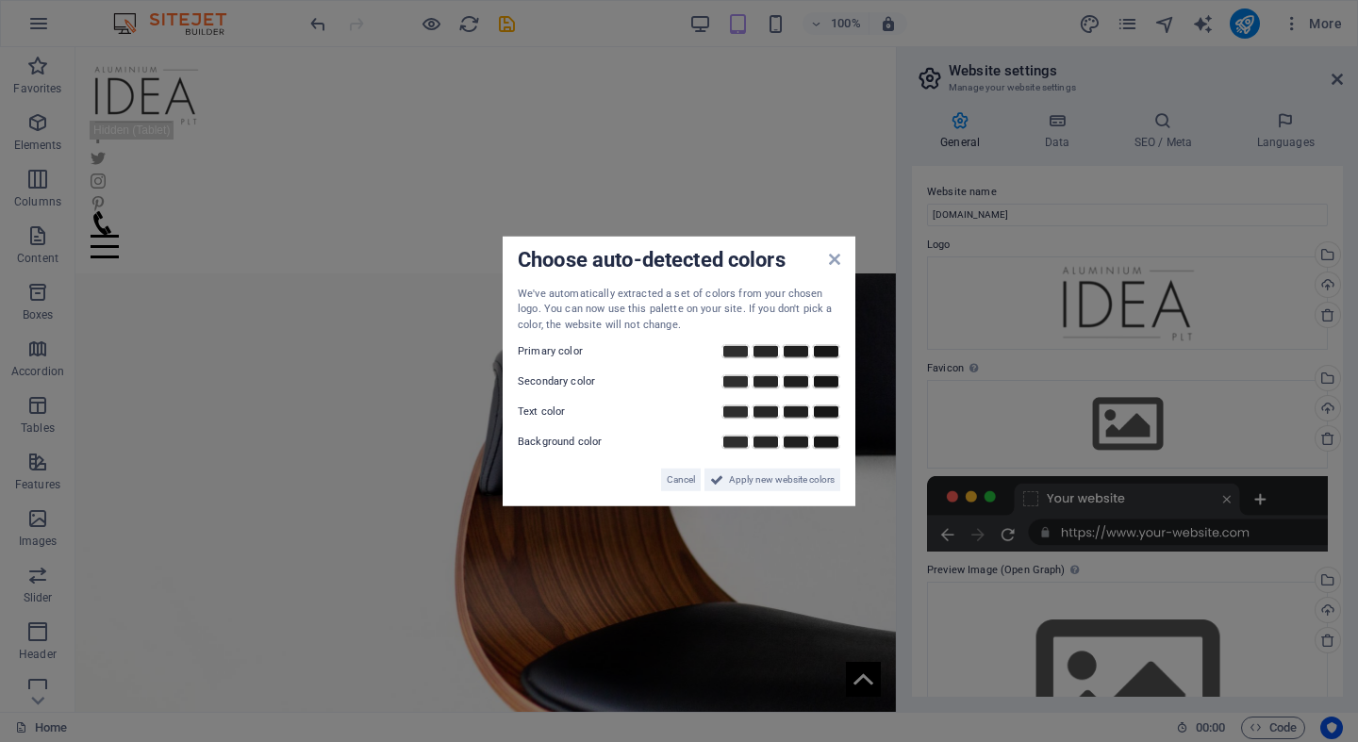
click at [761, 463] on div "Cancel Apply new website colors" at bounding box center [679, 473] width 322 height 38
click at [761, 477] on span "Apply new website colors" at bounding box center [782, 480] width 106 height 23
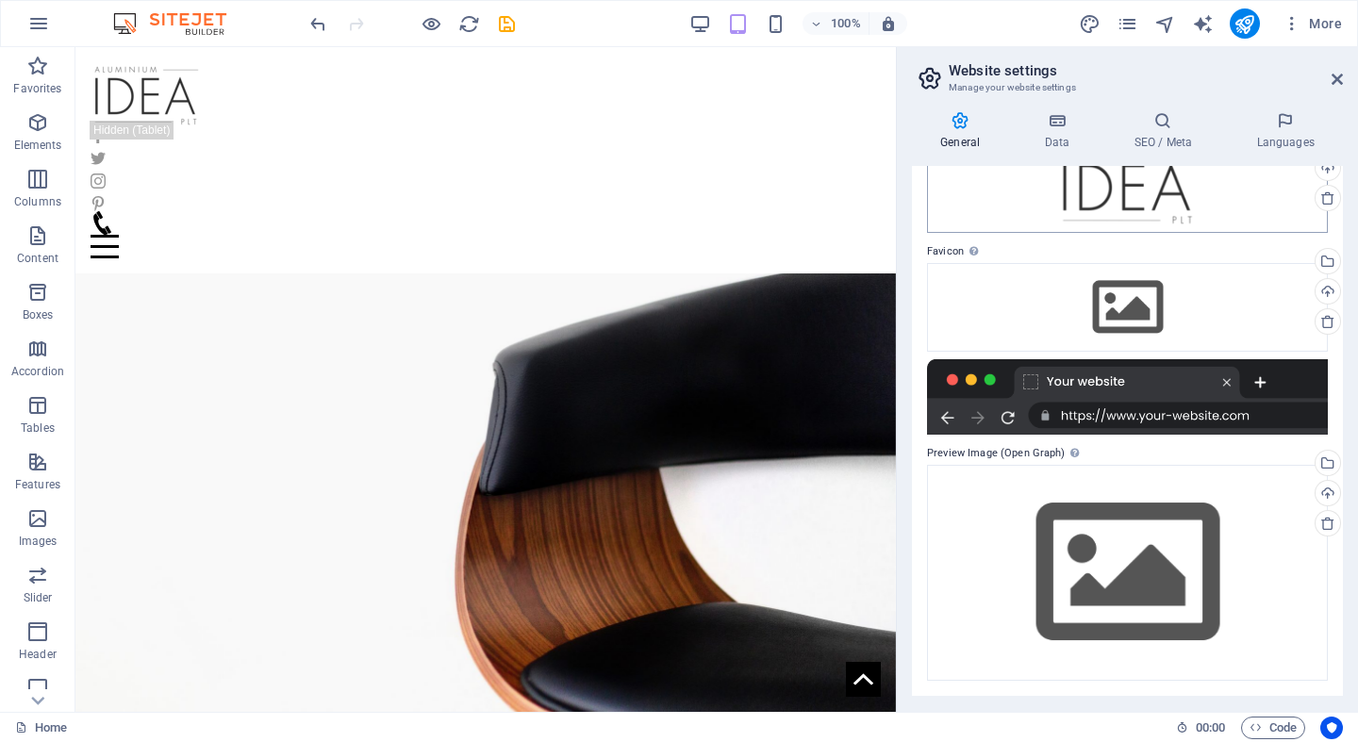
scroll to position [116, 0]
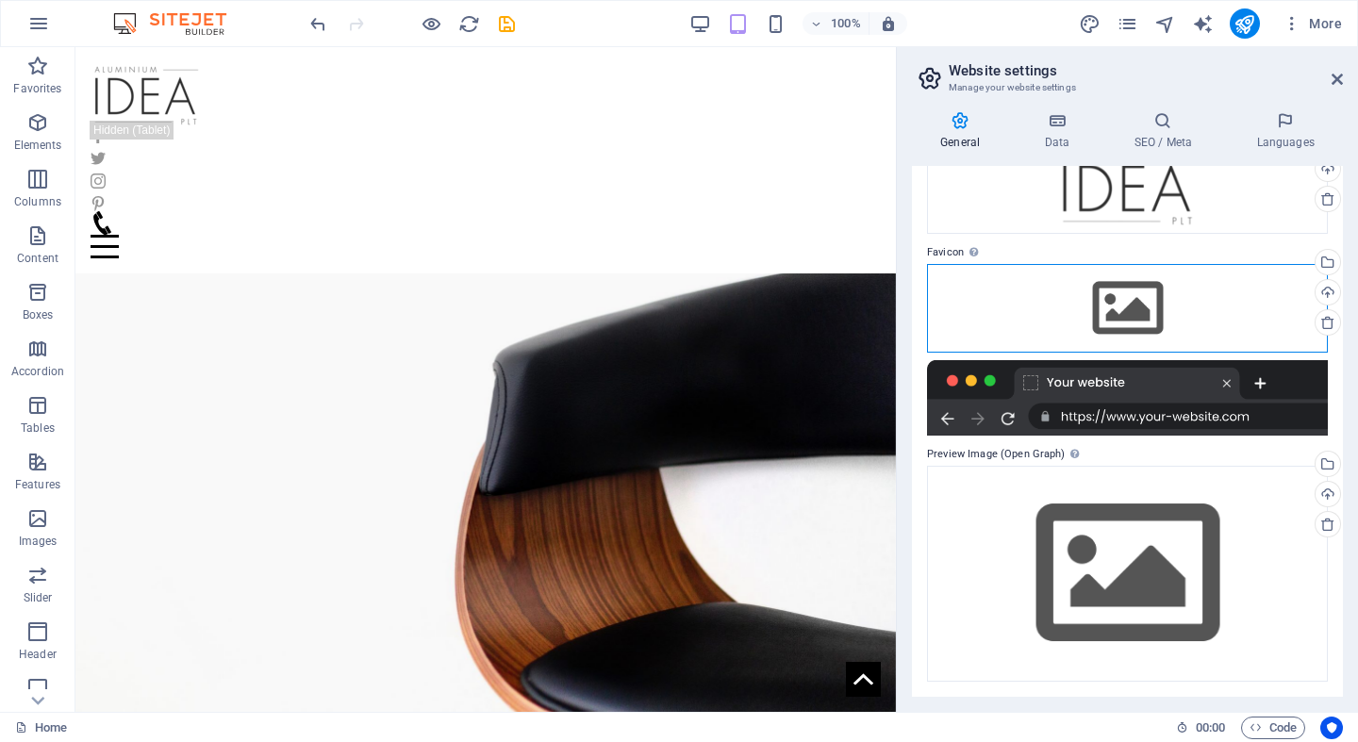
click at [1272, 292] on div "Drag files here, click to choose files or select files from Files or our free s…" at bounding box center [1127, 308] width 401 height 89
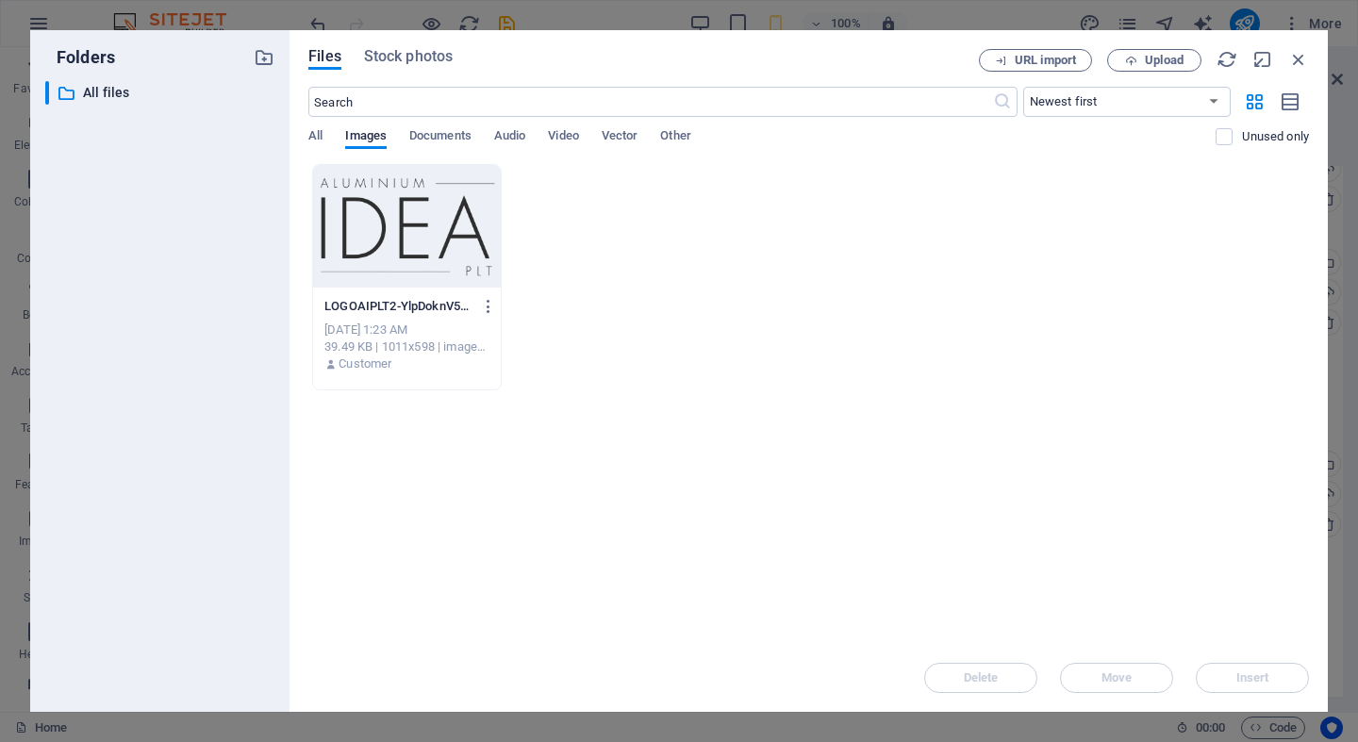
click at [464, 216] on div at bounding box center [407, 226] width 188 height 123
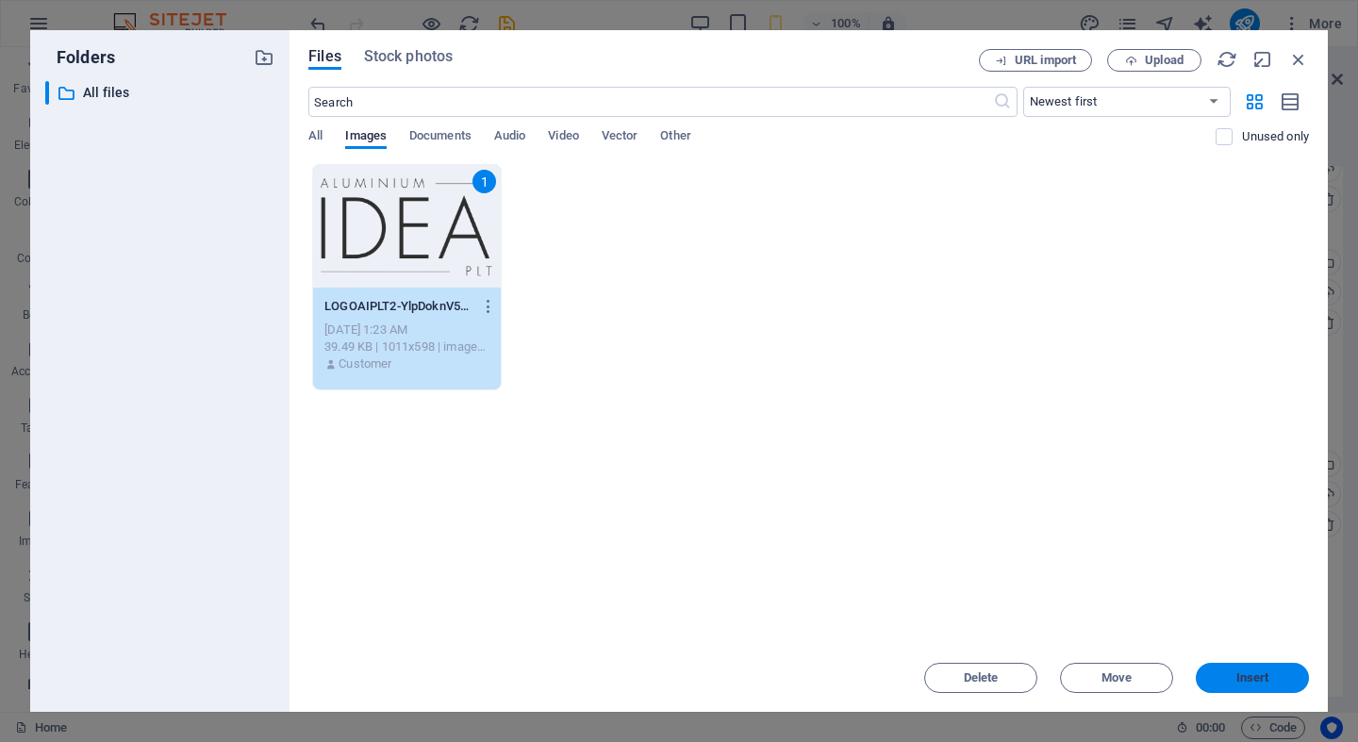
click at [1279, 674] on span "Insert" at bounding box center [1252, 677] width 98 height 11
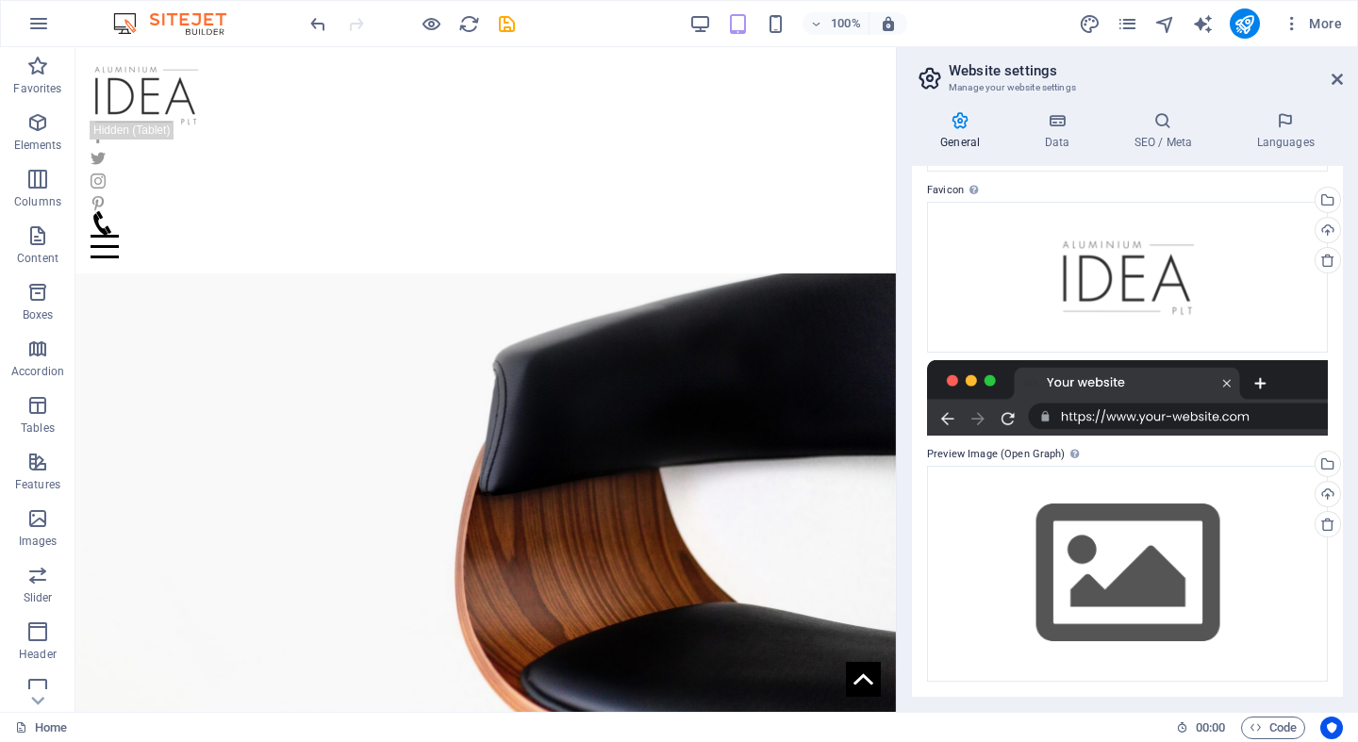
scroll to position [177, 0]
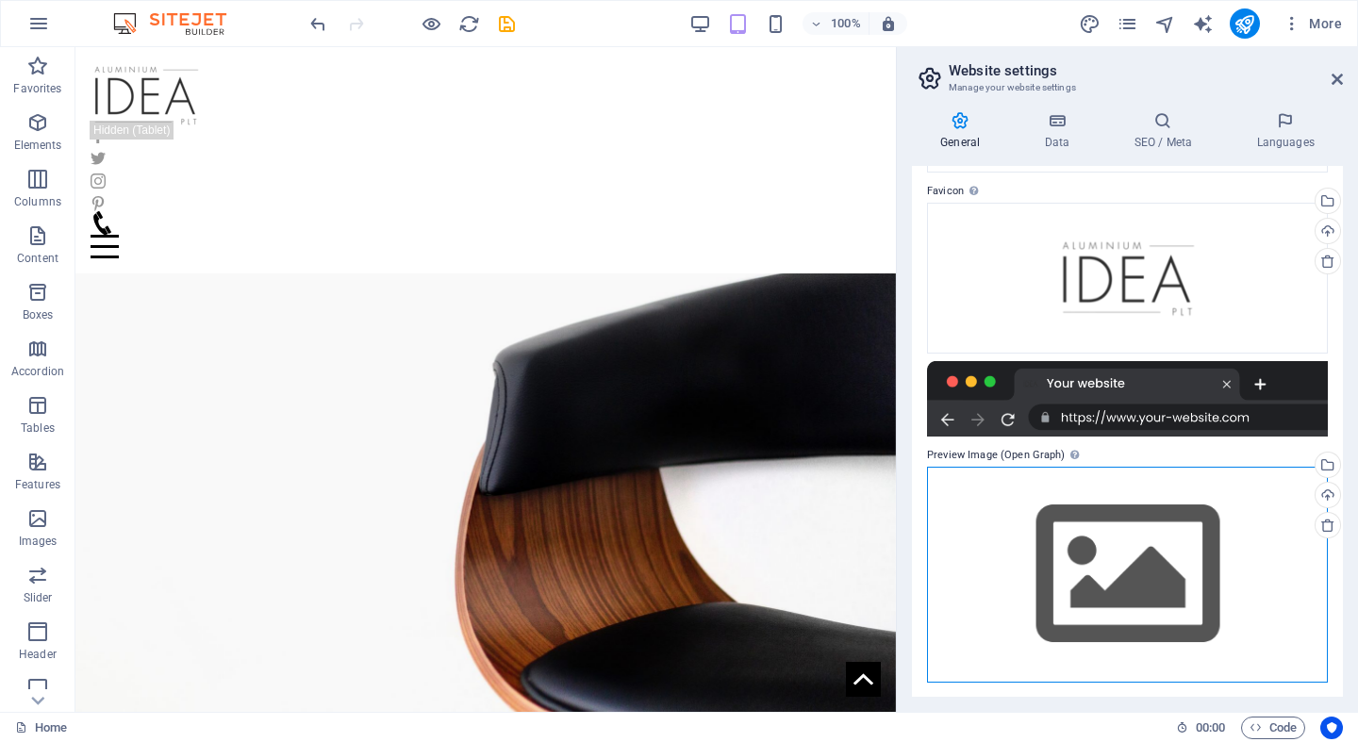
click at [1202, 535] on div "Drag files here, click to choose files or select files from Files or our free s…" at bounding box center [1127, 575] width 401 height 216
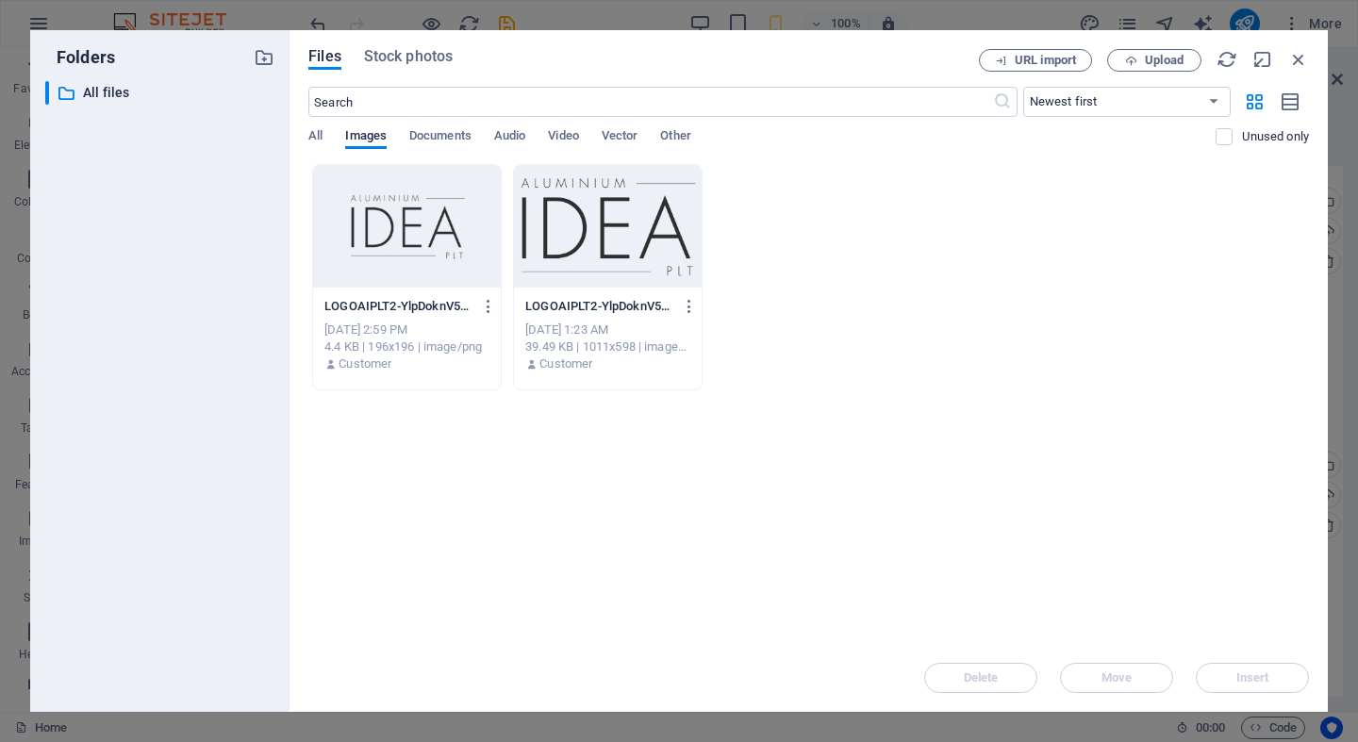
click at [582, 250] on div at bounding box center [608, 226] width 188 height 123
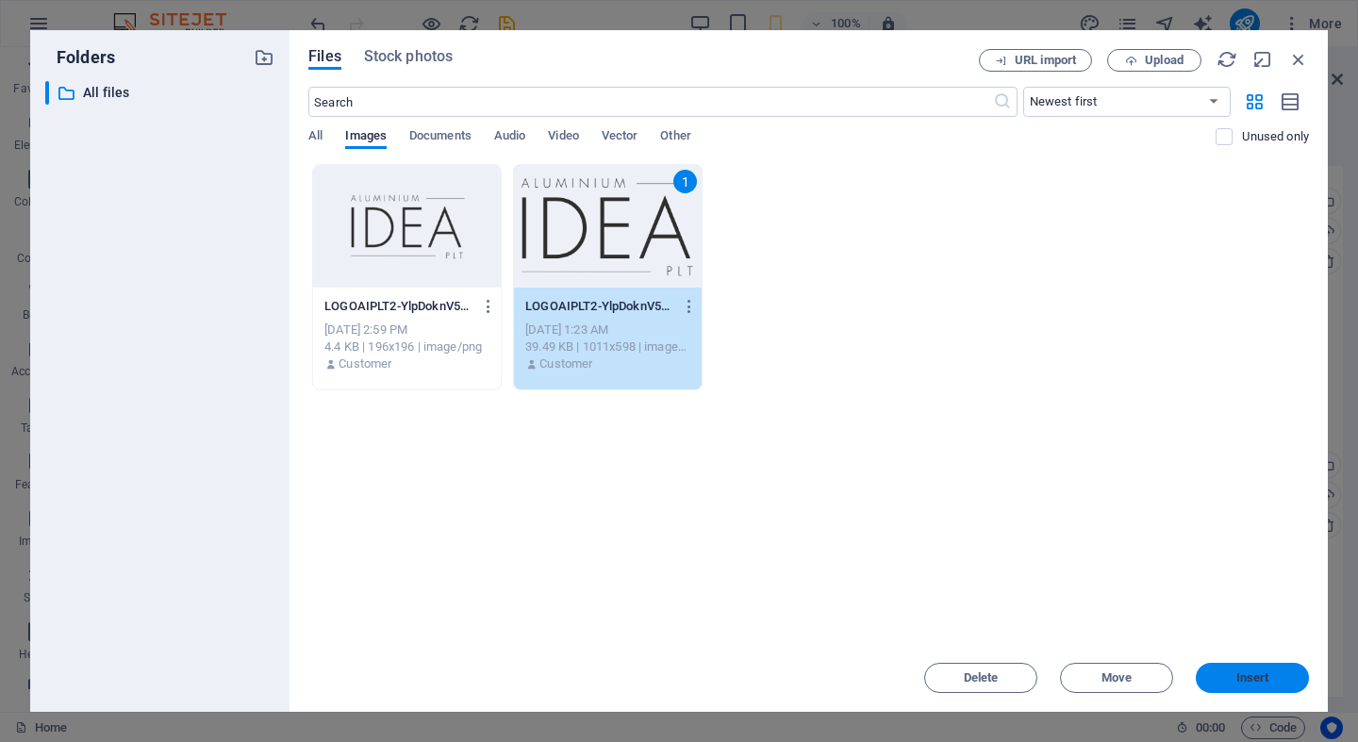
click at [1236, 677] on span "Insert" at bounding box center [1252, 677] width 33 height 11
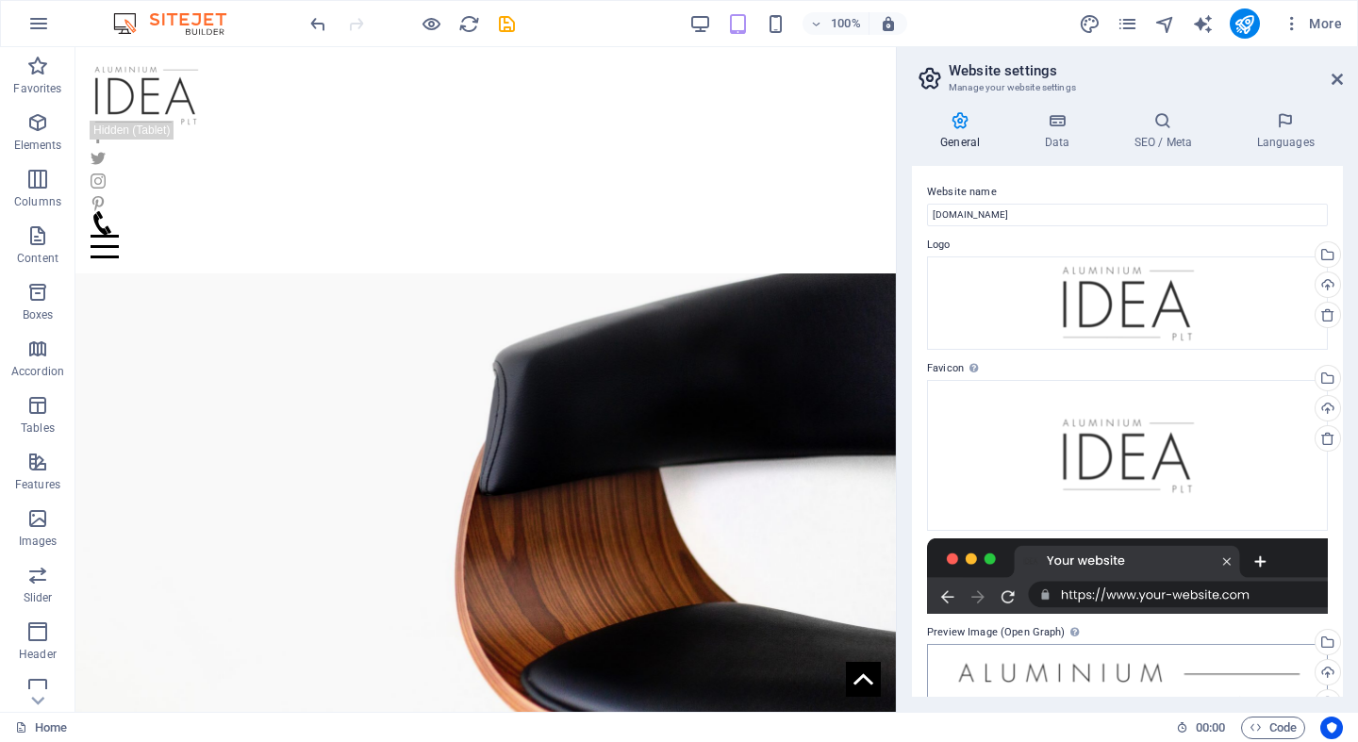
scroll to position [0, 0]
click at [1331, 72] on link at bounding box center [1336, 80] width 11 height 16
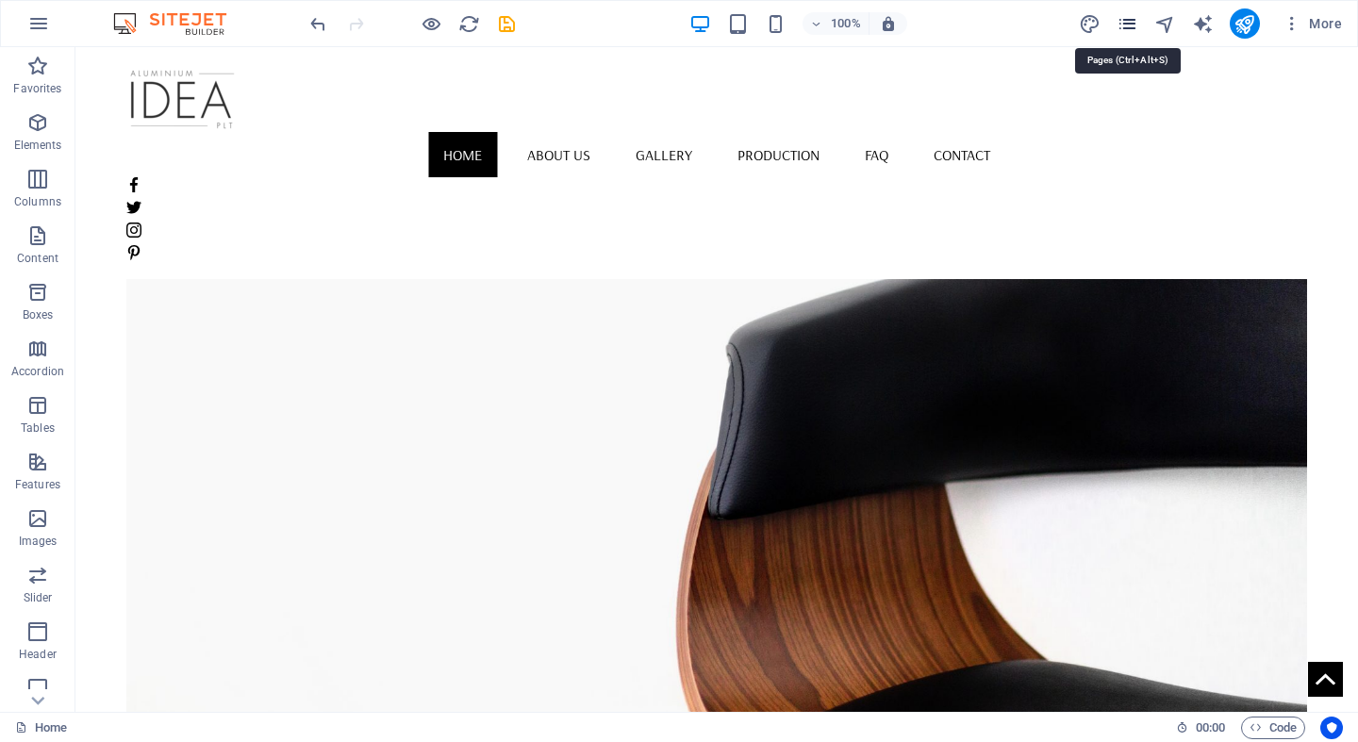
click at [1132, 28] on icon "pages" at bounding box center [1127, 24] width 22 height 22
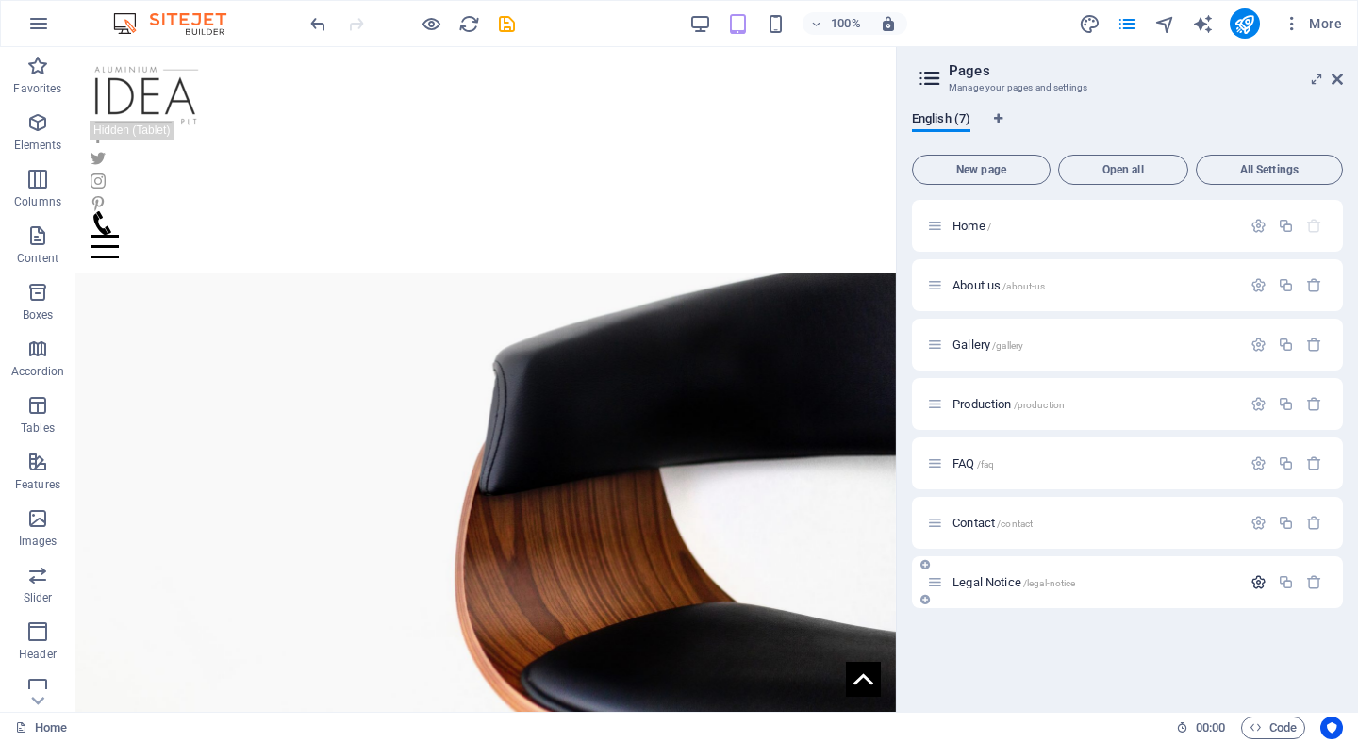
click at [1264, 586] on icon "button" at bounding box center [1258, 582] width 16 height 16
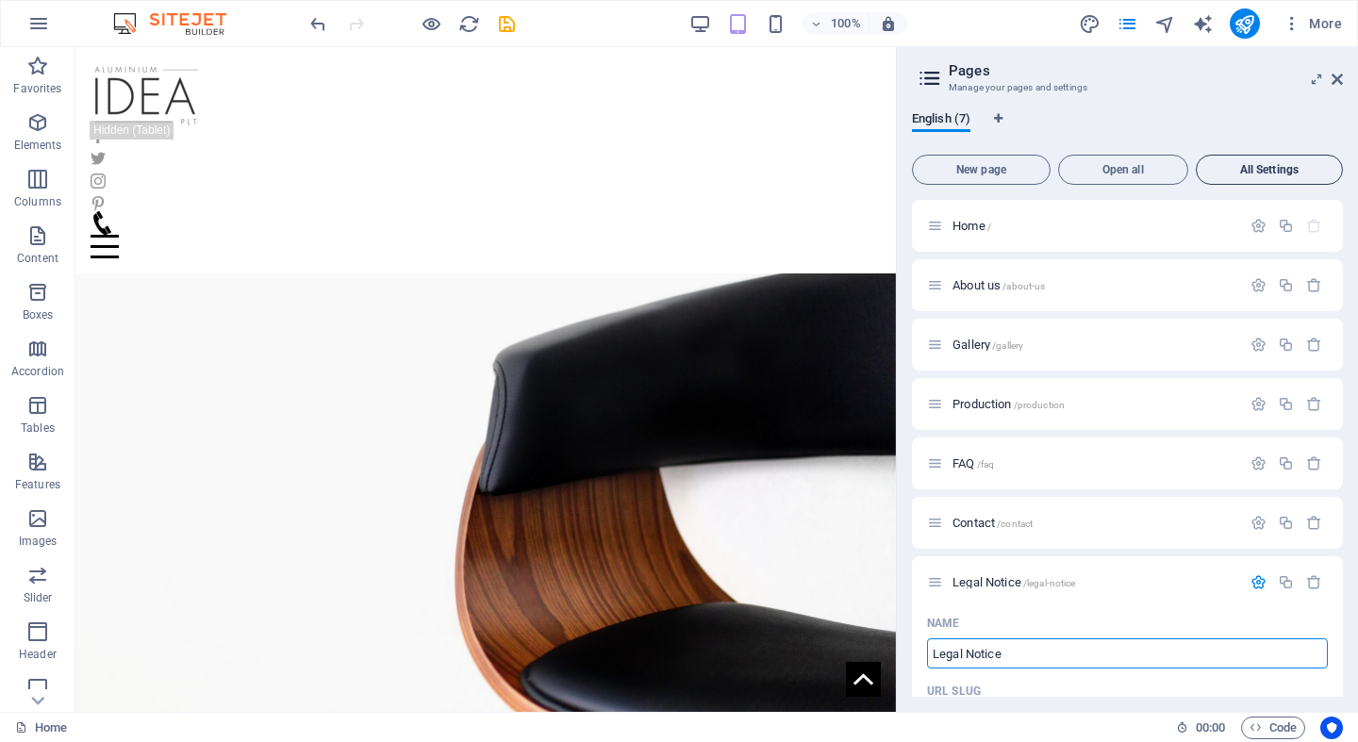
click at [1281, 169] on span "All Settings" at bounding box center [1269, 169] width 130 height 11
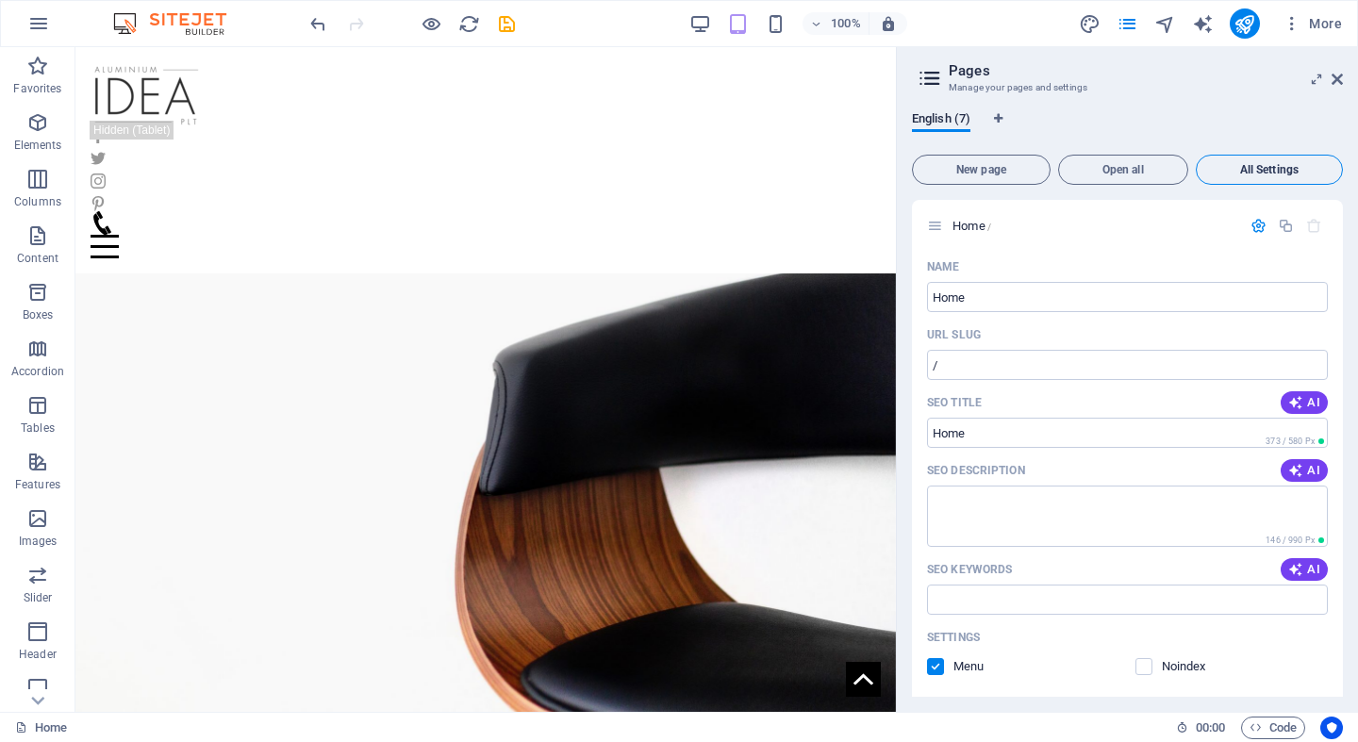
scroll to position [3766, 0]
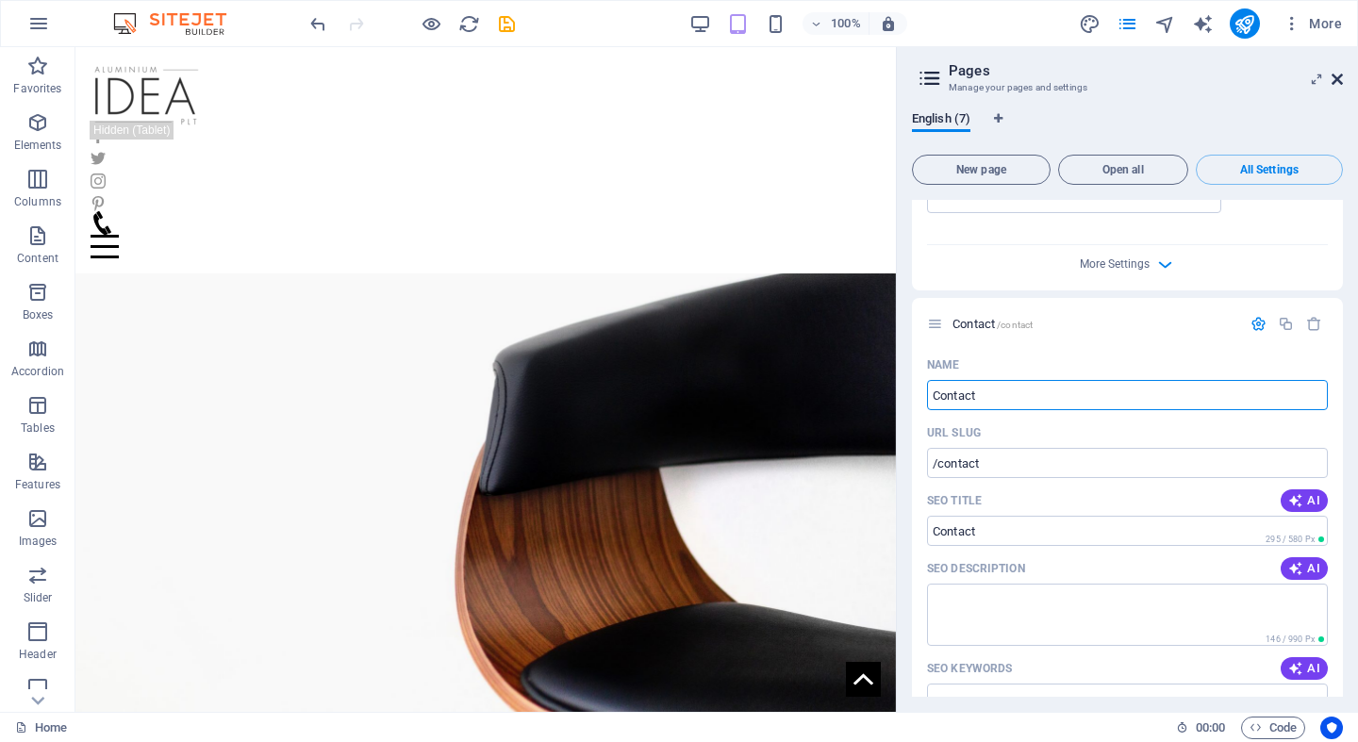
click at [1334, 78] on icon at bounding box center [1336, 79] width 11 height 15
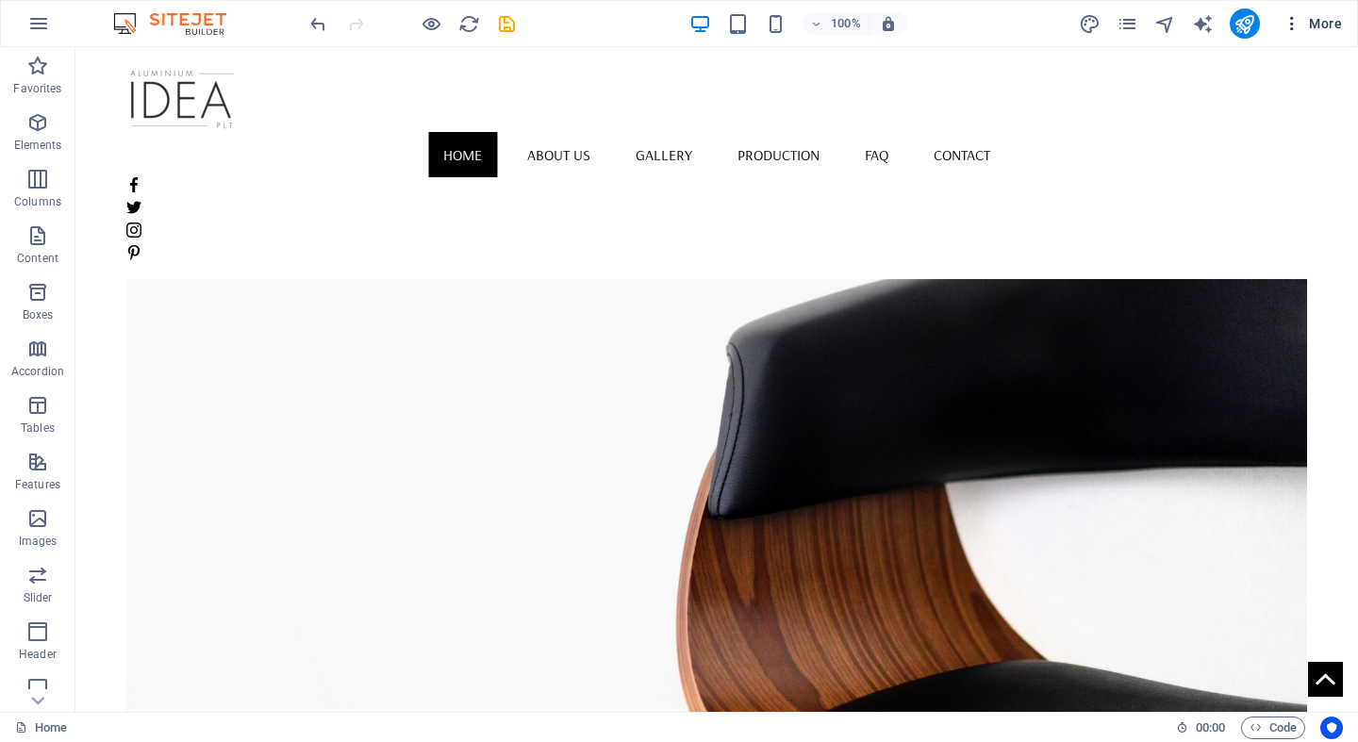
click at [1281, 26] on button "More" at bounding box center [1312, 23] width 74 height 30
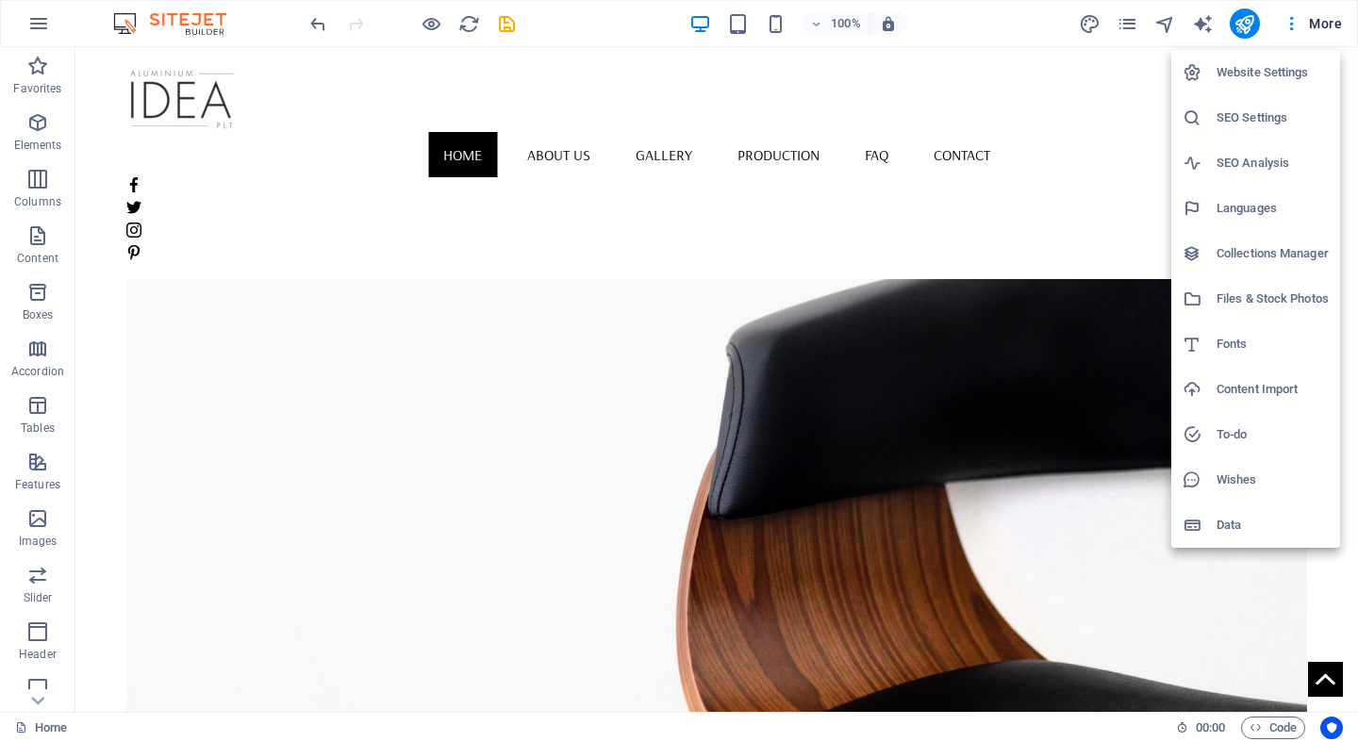
click at [1198, 28] on div at bounding box center [679, 371] width 1358 height 742
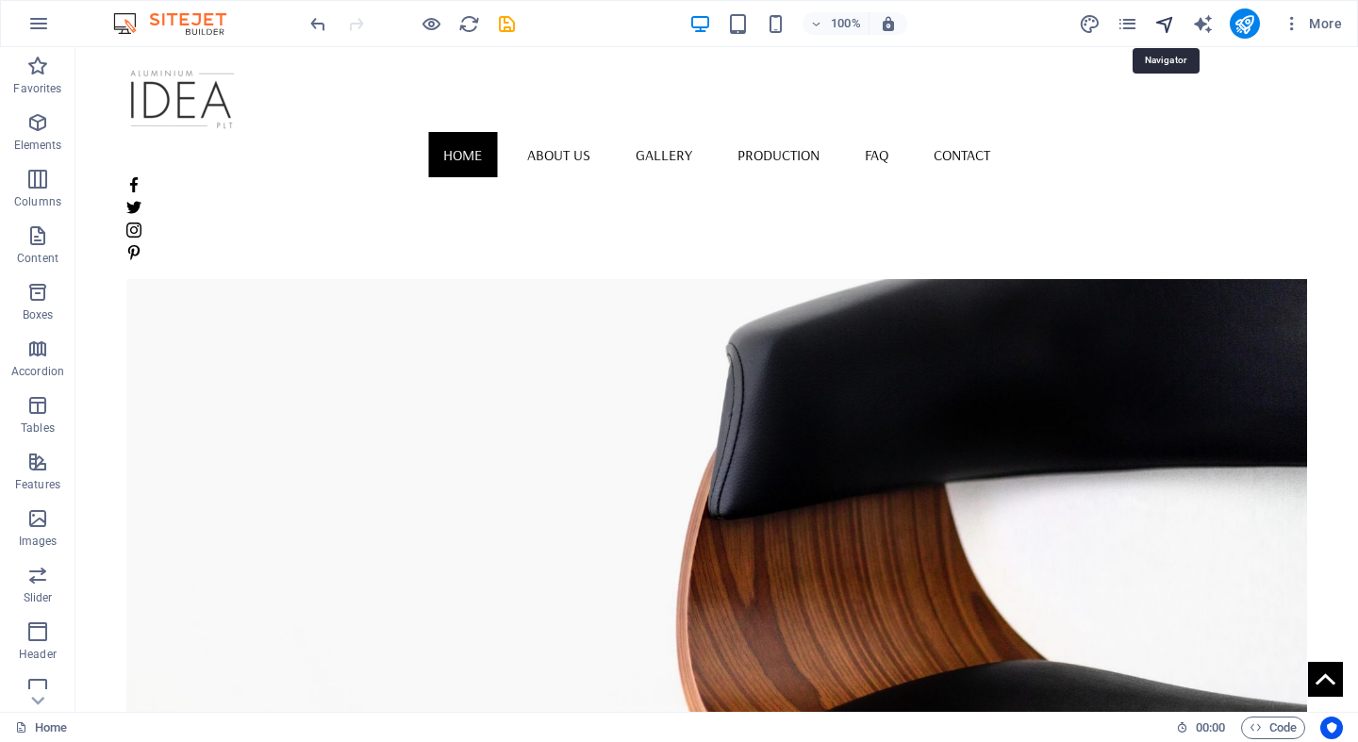
click at [1162, 24] on icon "navigator" at bounding box center [1165, 24] width 22 height 22
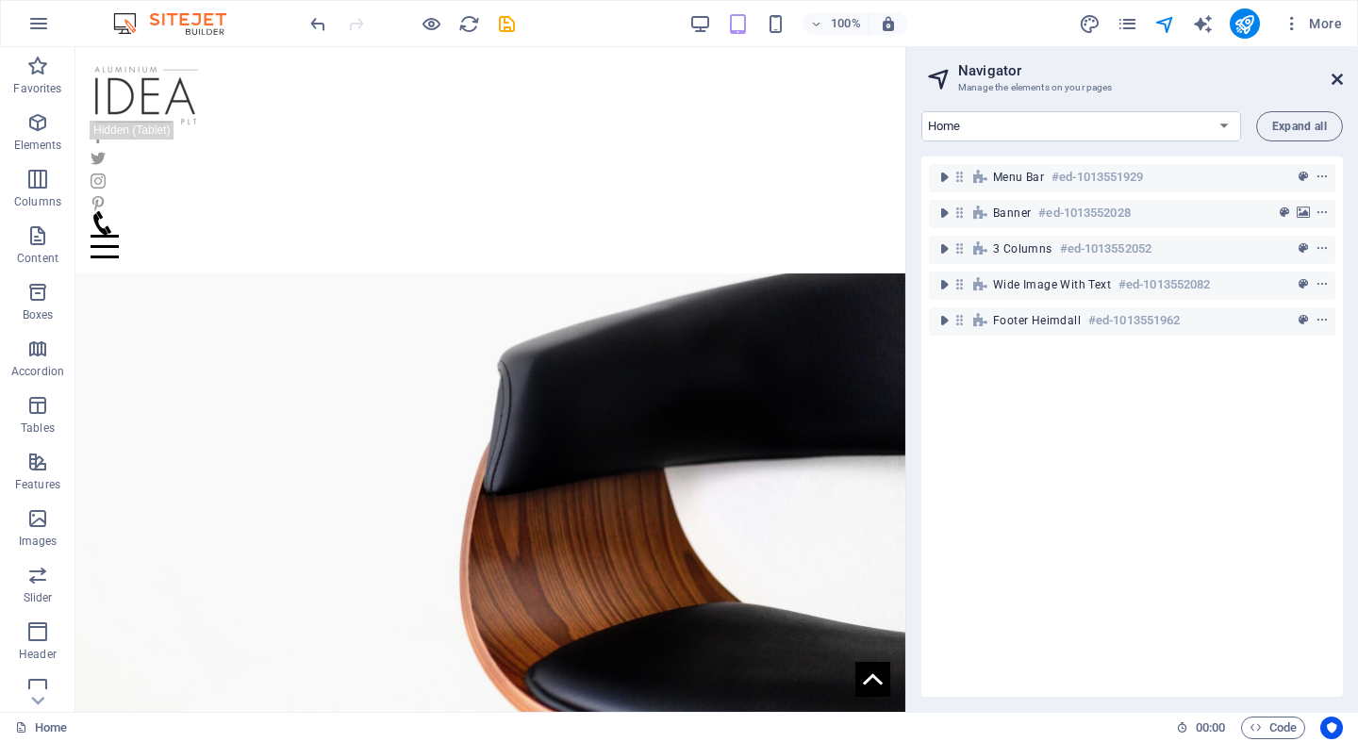
click at [1340, 79] on icon at bounding box center [1336, 79] width 11 height 15
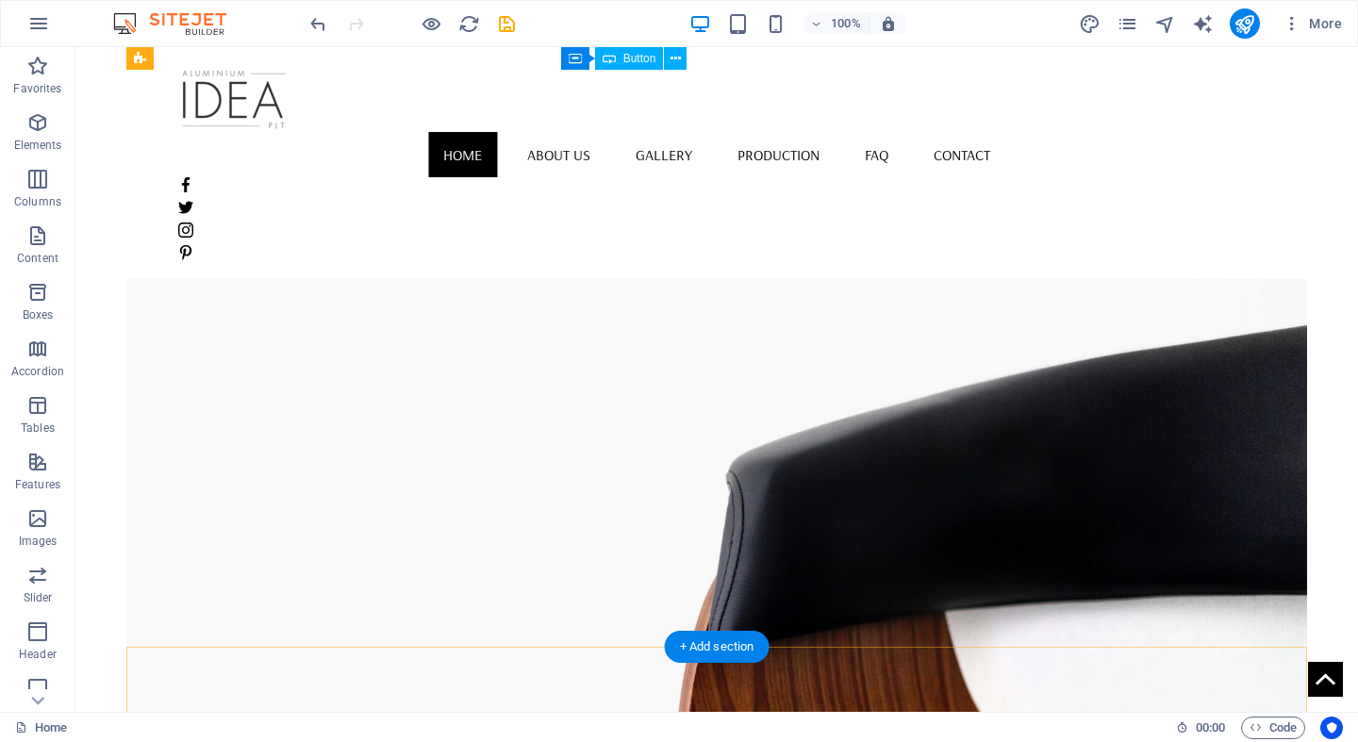
scroll to position [0, 0]
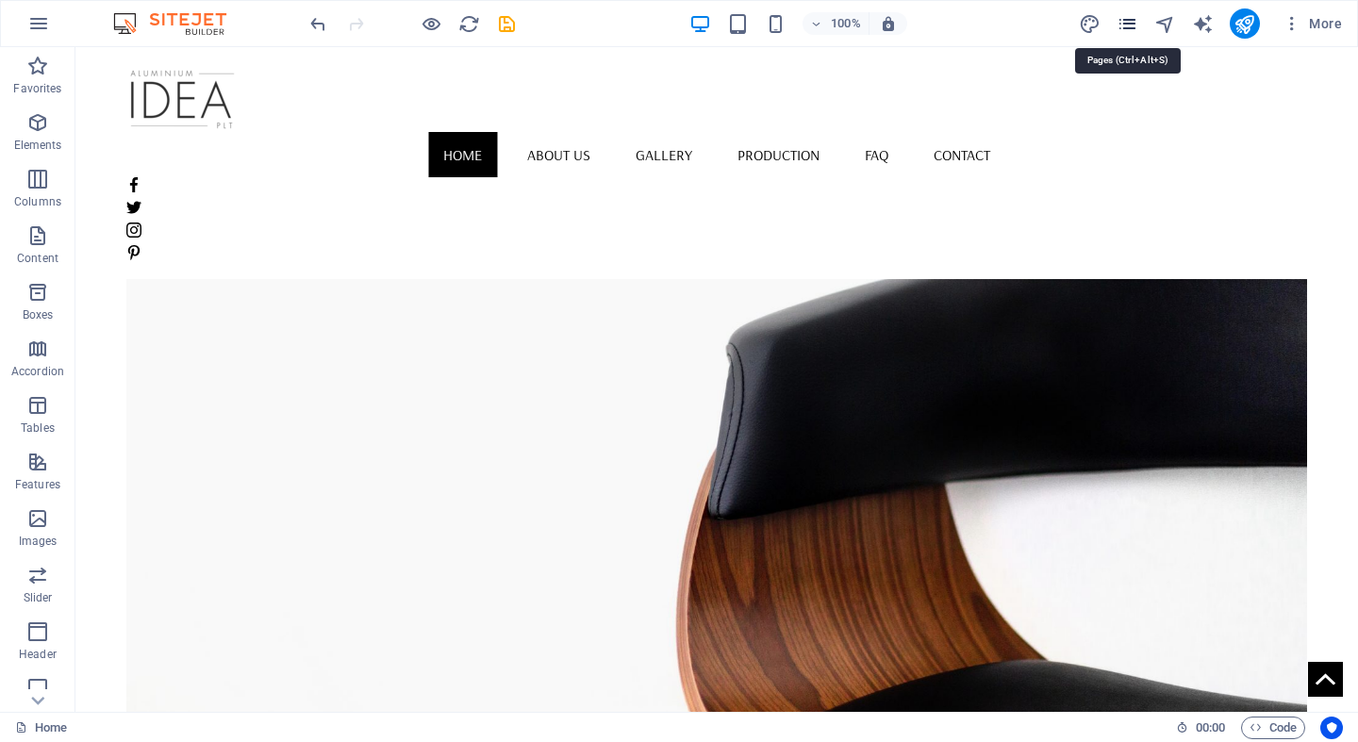
click at [1124, 24] on icon "pages" at bounding box center [1127, 24] width 22 height 22
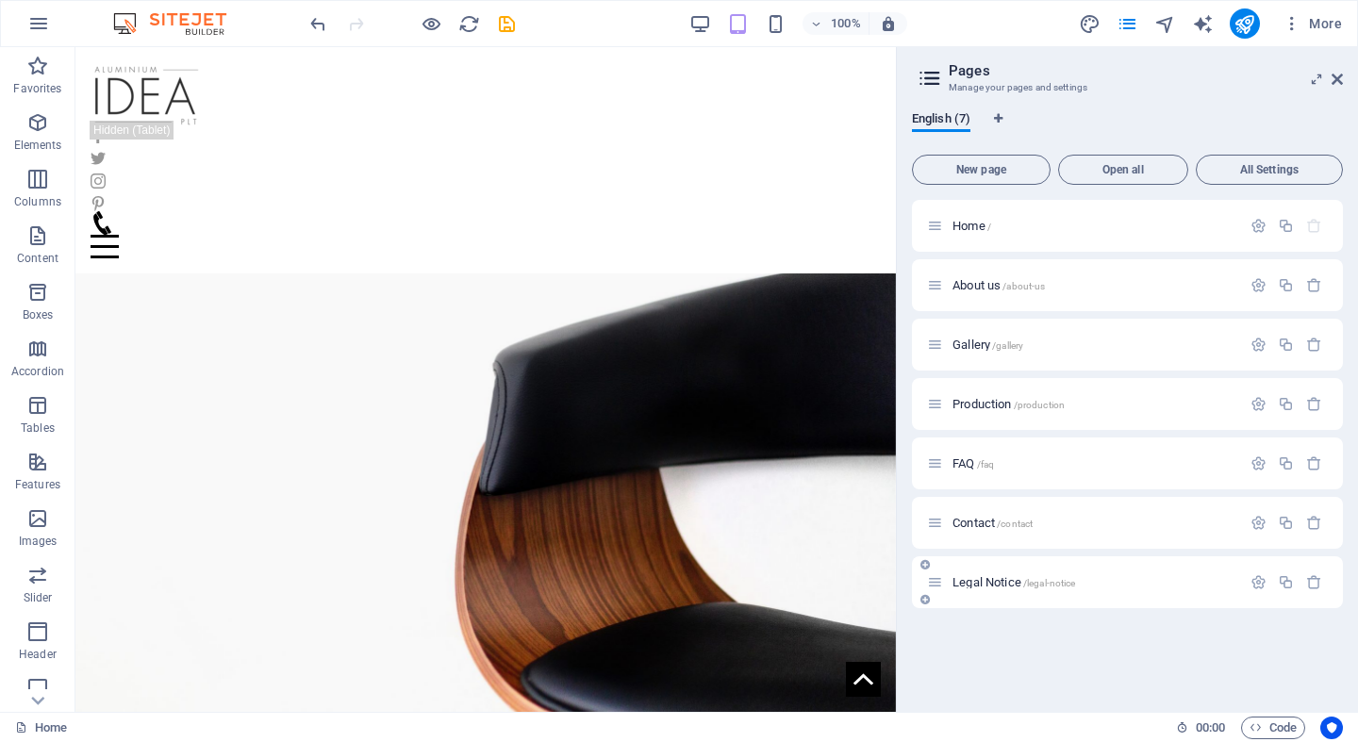
click at [1035, 586] on span "/legal-notice" at bounding box center [1049, 583] width 53 height 10
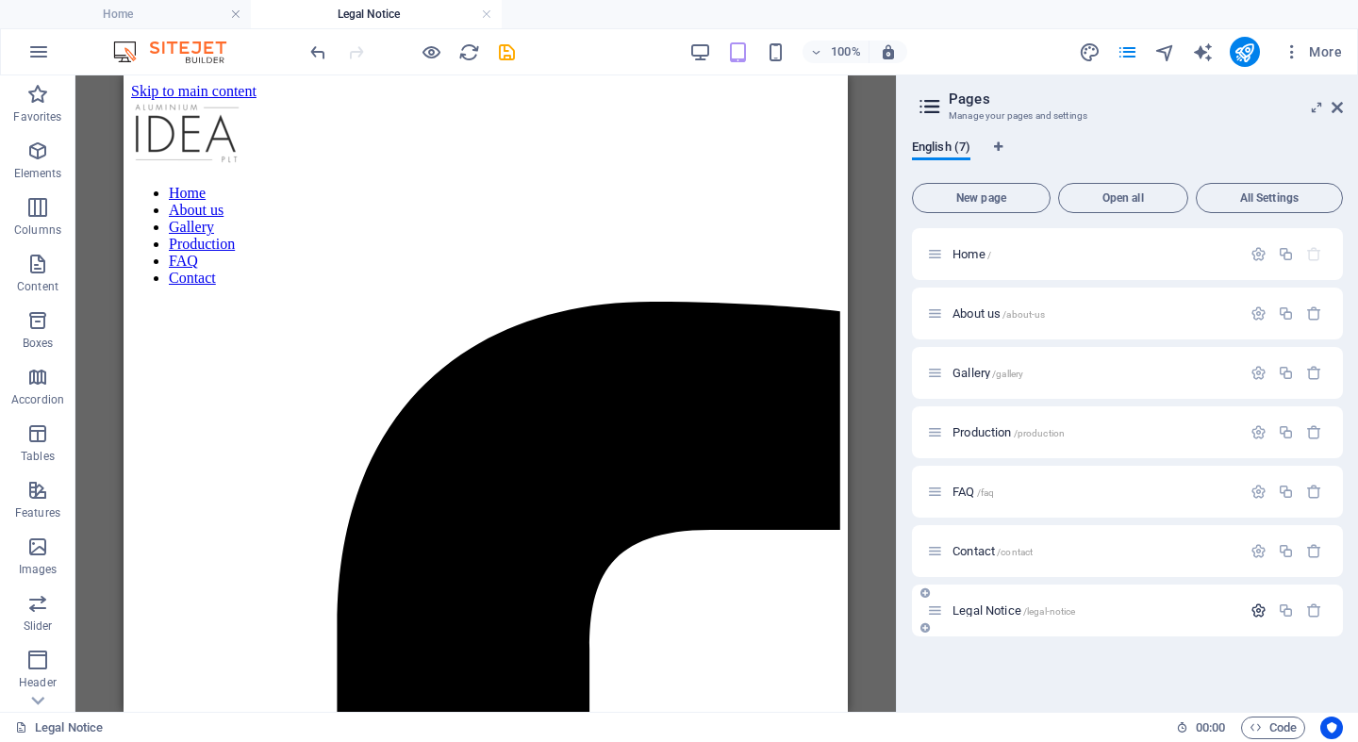
click at [1255, 609] on icon "button" at bounding box center [1258, 610] width 16 height 16
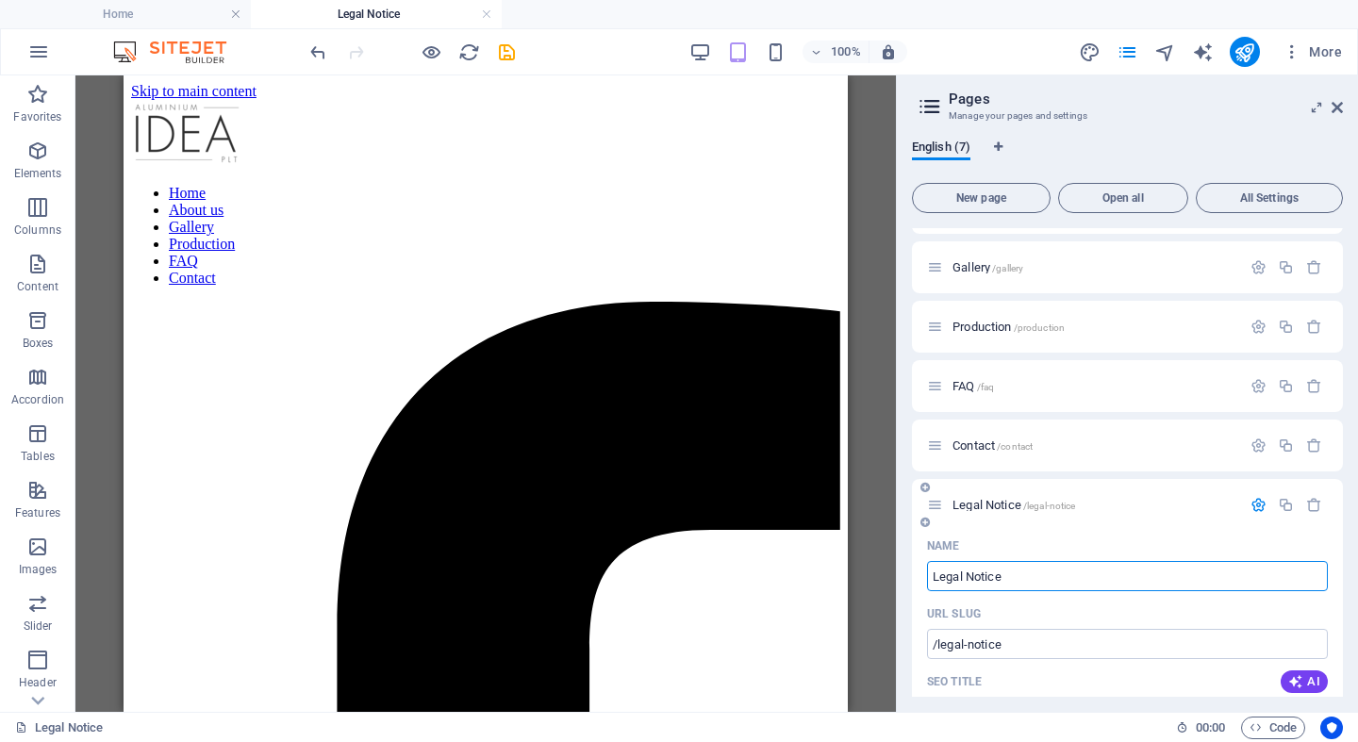
scroll to position [138, 0]
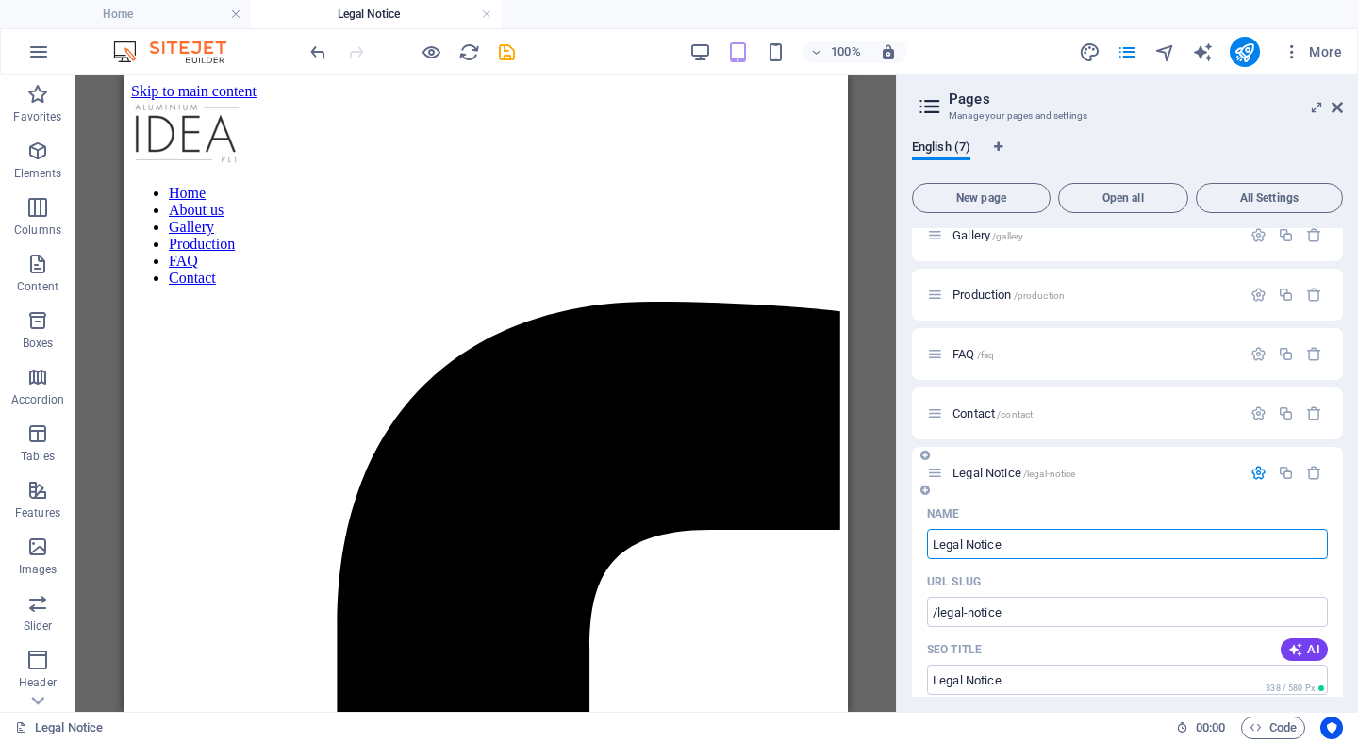
click at [984, 541] on input "Legal Notice" at bounding box center [1127, 544] width 401 height 30
type input "Ca"
type input "/ca"
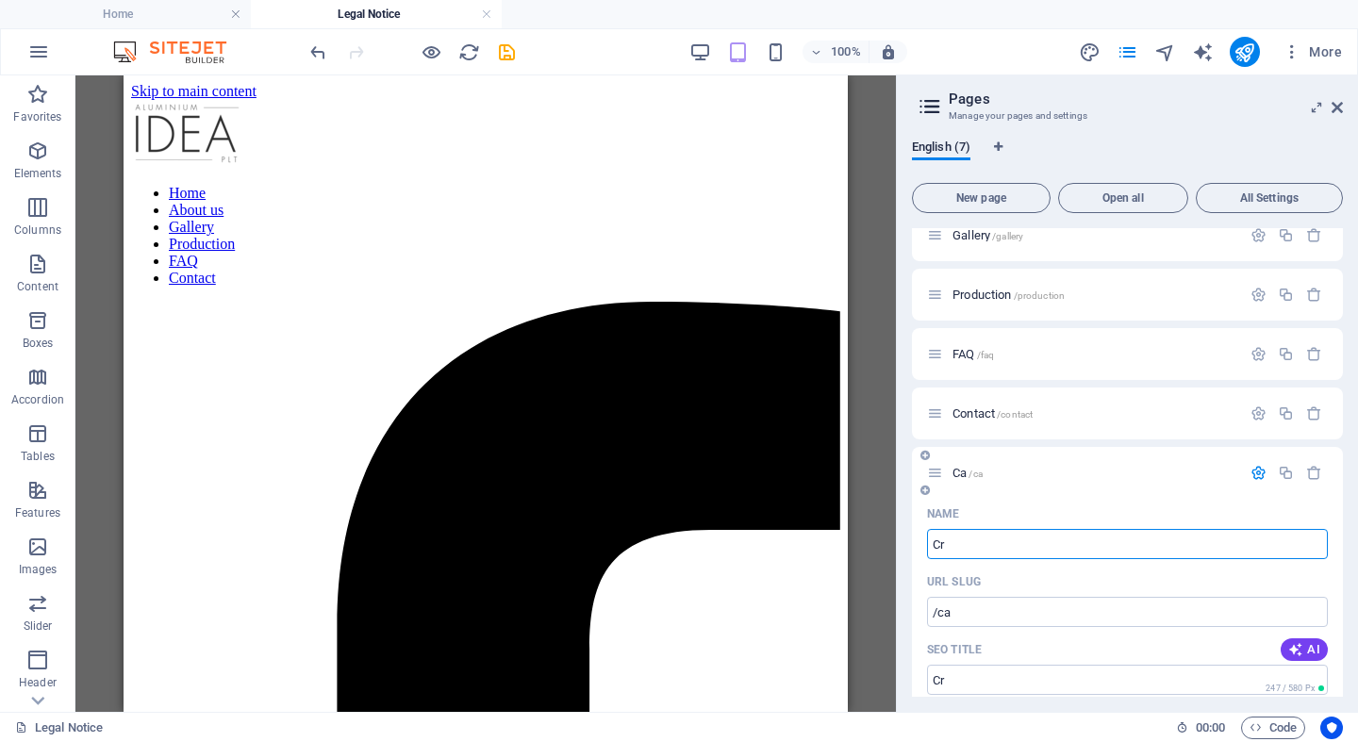
type input "Cr"
type input "/cr"
type input "Career"
click at [971, 610] on input "/career" at bounding box center [1127, 612] width 401 height 30
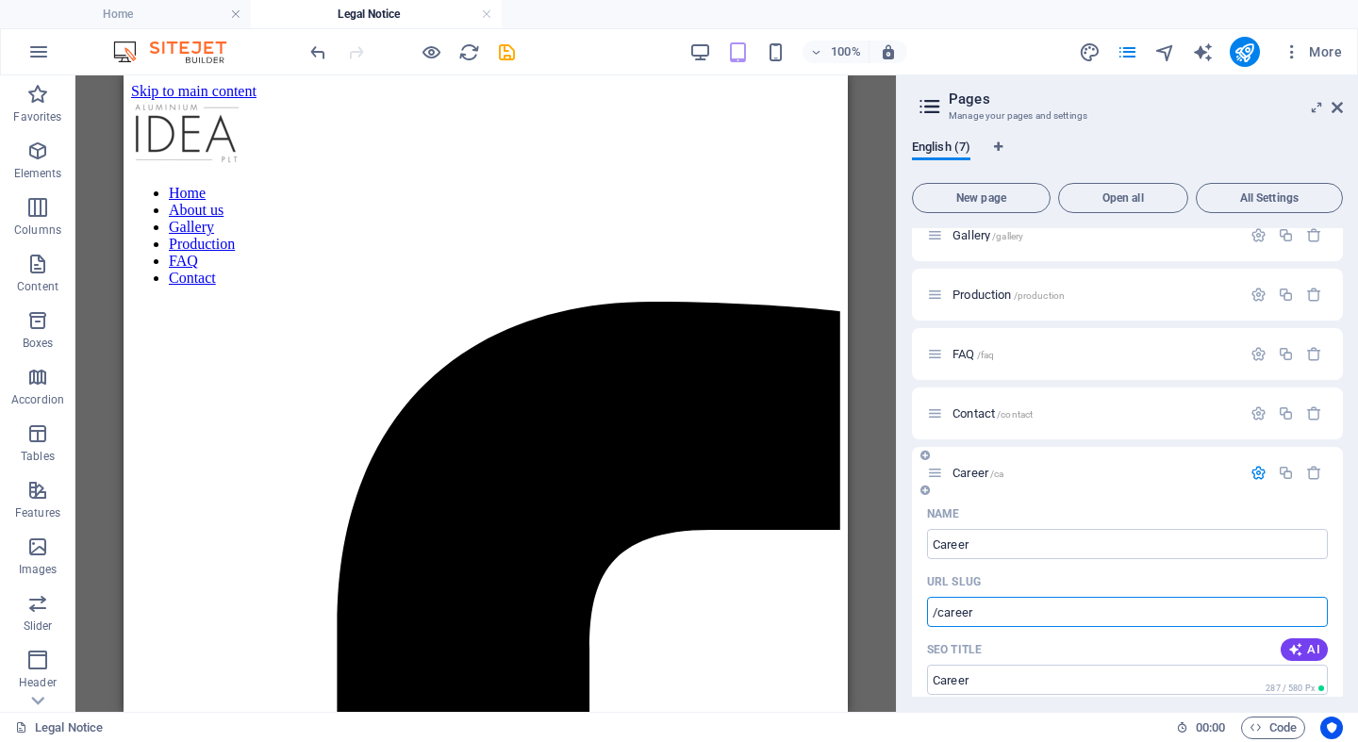
type input "/career"
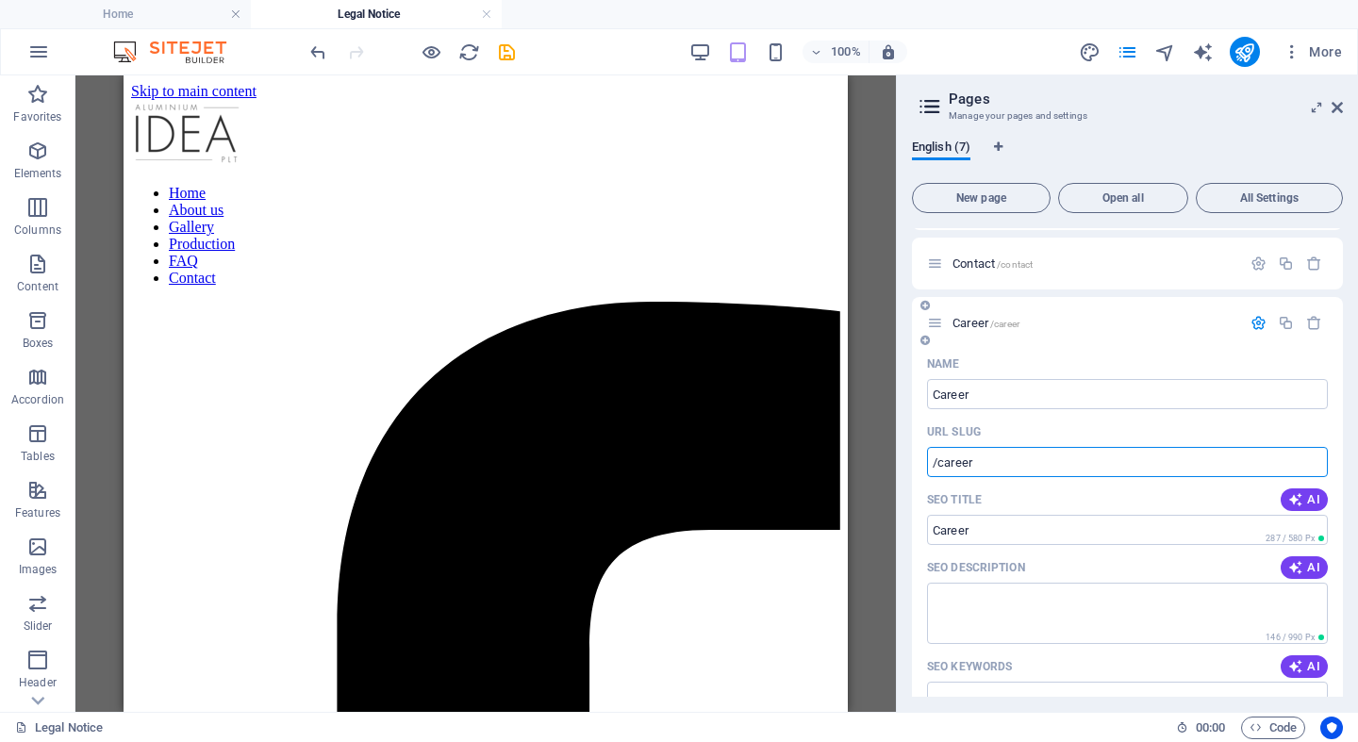
scroll to position [290, 0]
click at [1027, 529] on input "SEO Title" at bounding box center [1127, 527] width 401 height 30
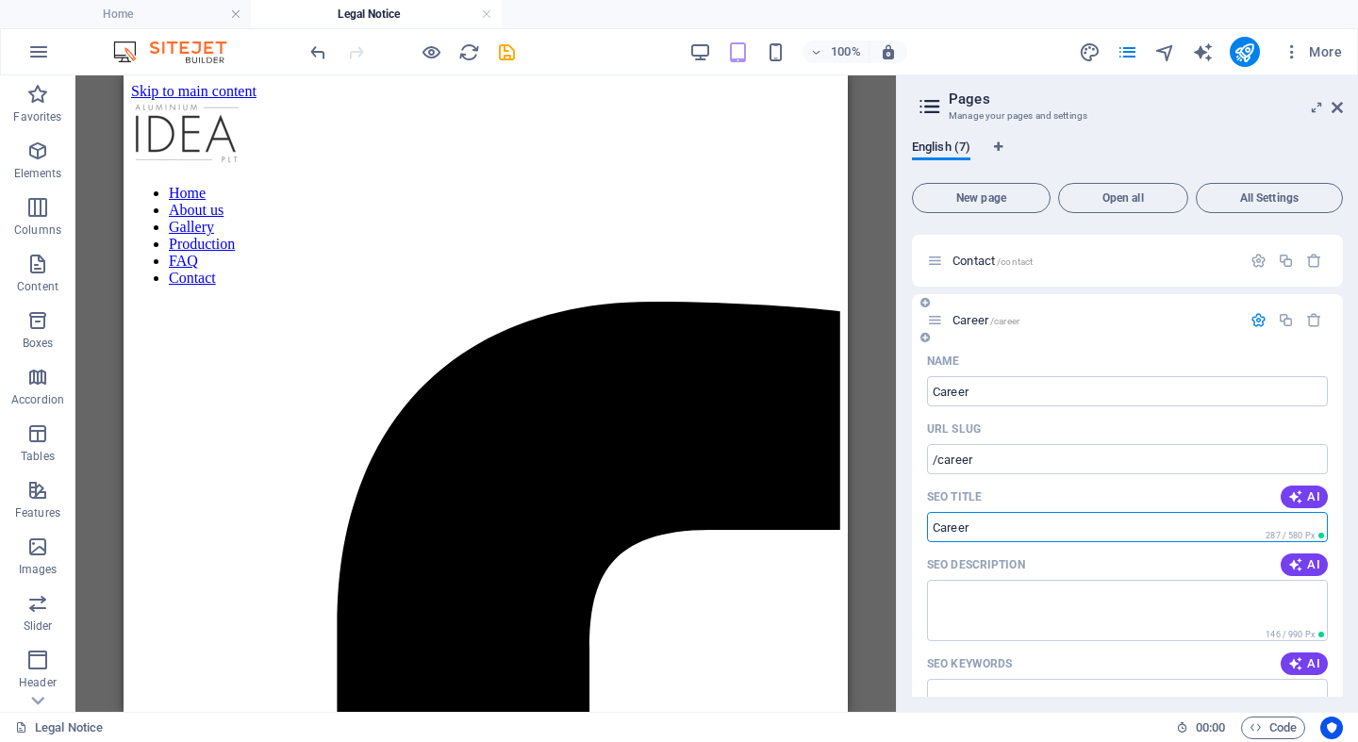
click at [990, 528] on input "SEO Title" at bounding box center [1127, 527] width 401 height 30
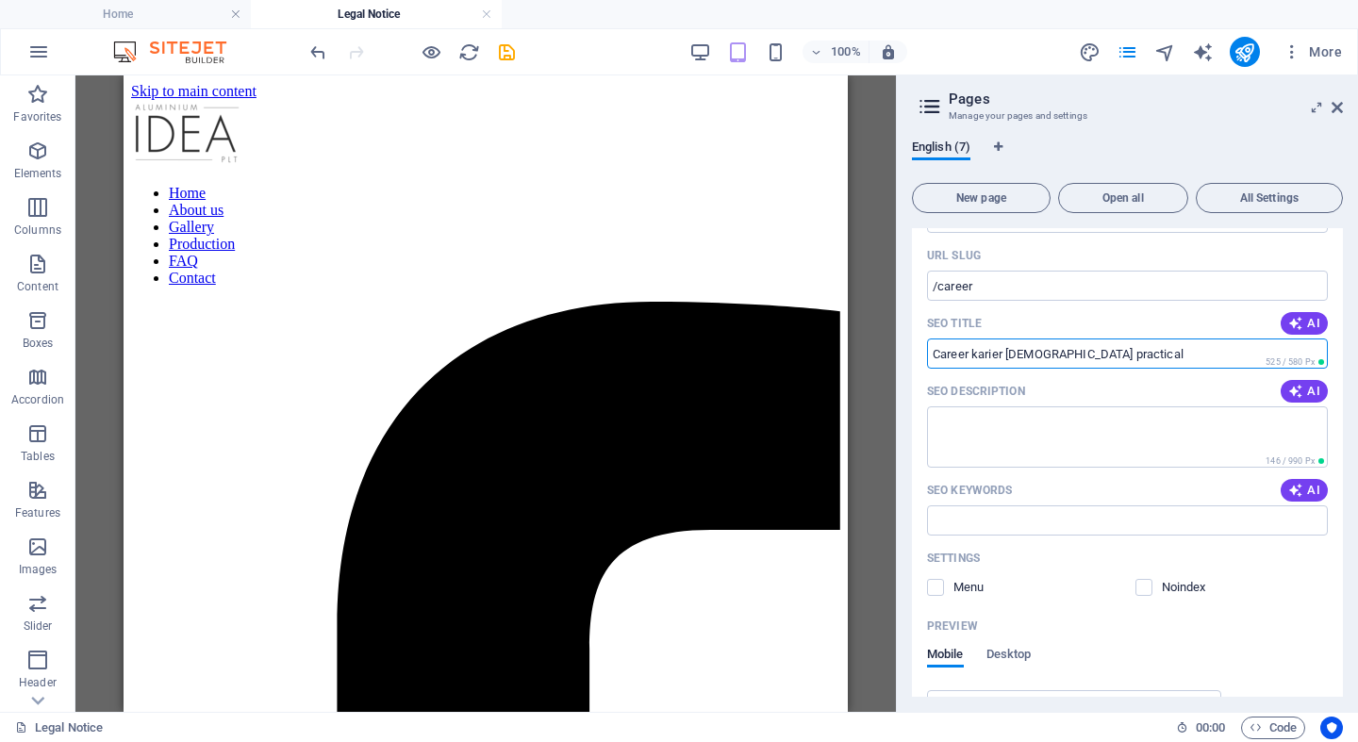
scroll to position [460, 0]
drag, startPoint x: 1127, startPoint y: 357, endPoint x: 901, endPoint y: 350, distance: 225.5
click at [901, 350] on div "English (7) New page Open all All Settings Home / About us /about-us Gallery /g…" at bounding box center [1127, 417] width 461 height 587
click at [1034, 367] on input "Career karier [DEMOGRAPHIC_DATA] practical" at bounding box center [1127, 357] width 401 height 30
drag, startPoint x: 972, startPoint y: 360, endPoint x: 1107, endPoint y: 360, distance: 134.8
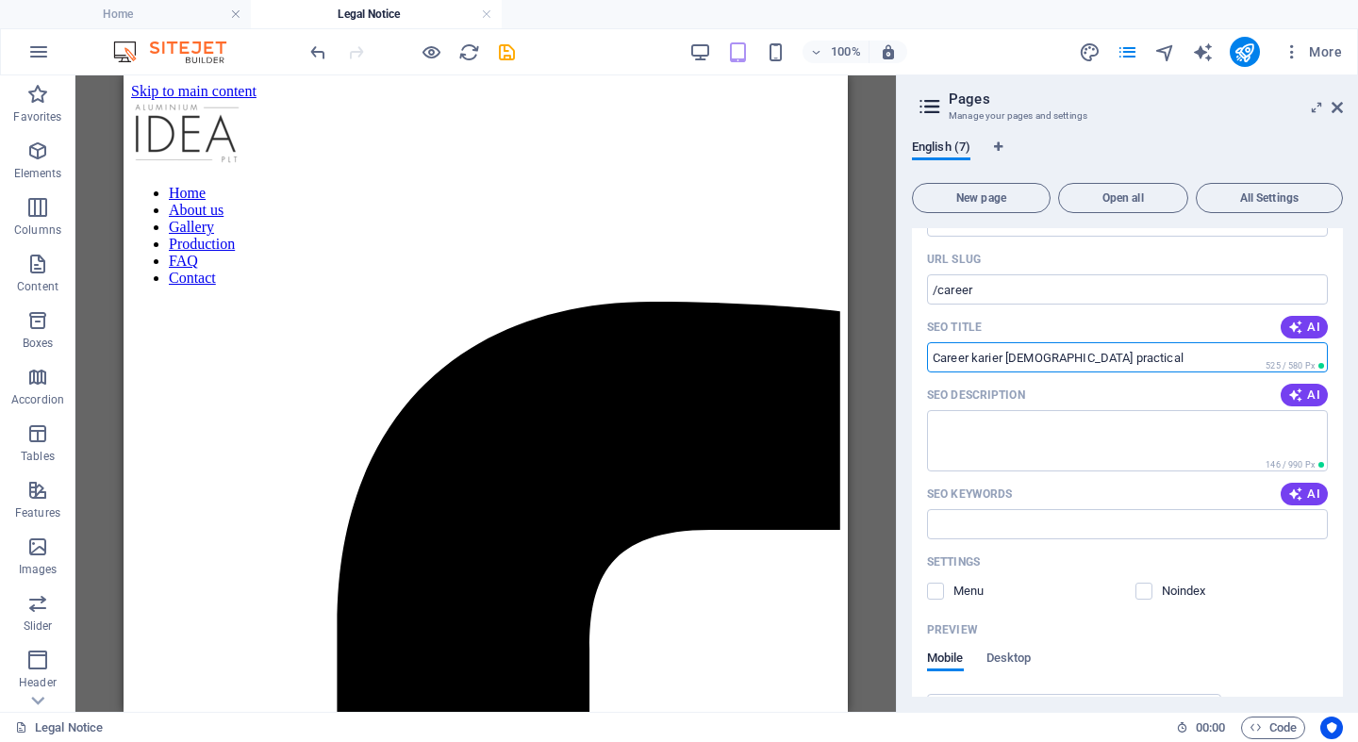
click at [1107, 360] on input "Career karier [DEMOGRAPHIC_DATA] practical" at bounding box center [1127, 357] width 401 height 30
type input "Careeral"
click at [1045, 450] on textarea "SEO Description" at bounding box center [1127, 440] width 401 height 61
click at [1045, 519] on input "SEO Keywords" at bounding box center [1127, 524] width 401 height 30
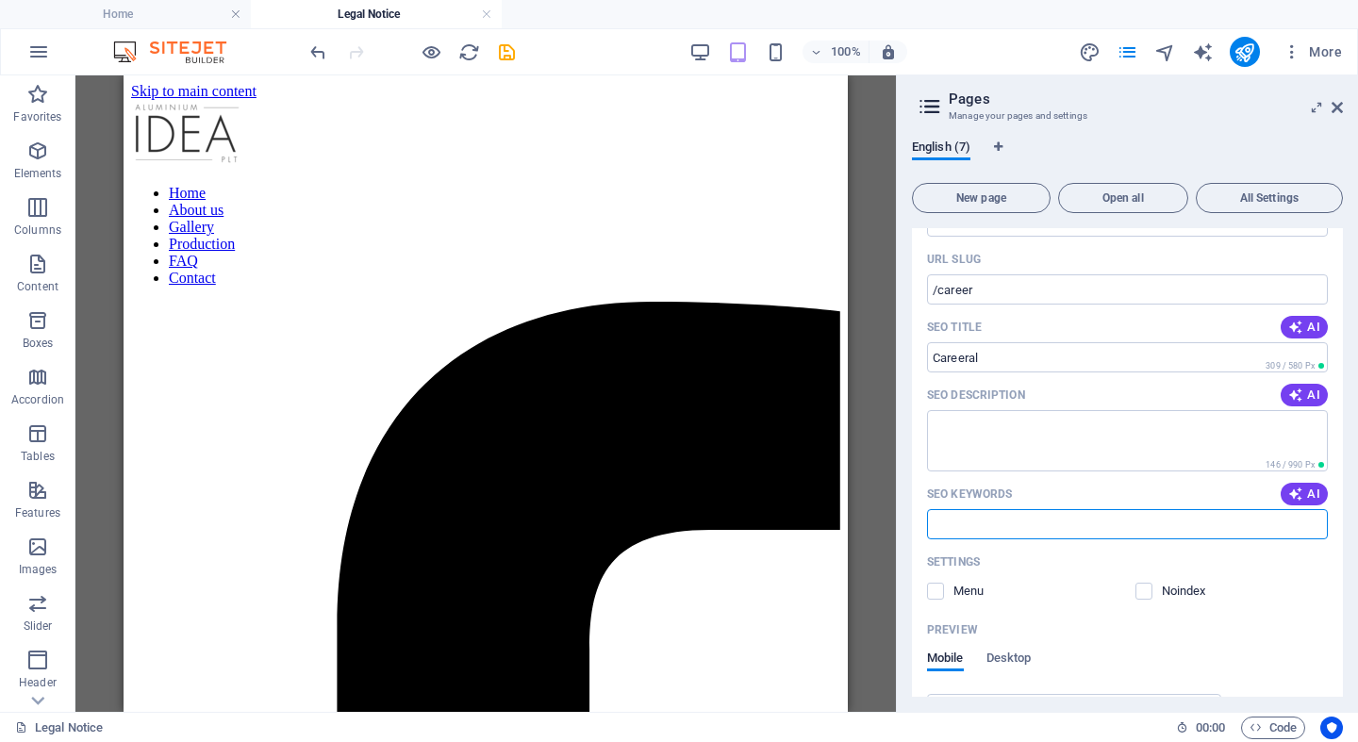
paste input "Career karier [DEMOGRAPHIC_DATA] practical"
type input "Career karier [DEMOGRAPHIC_DATA] practical"
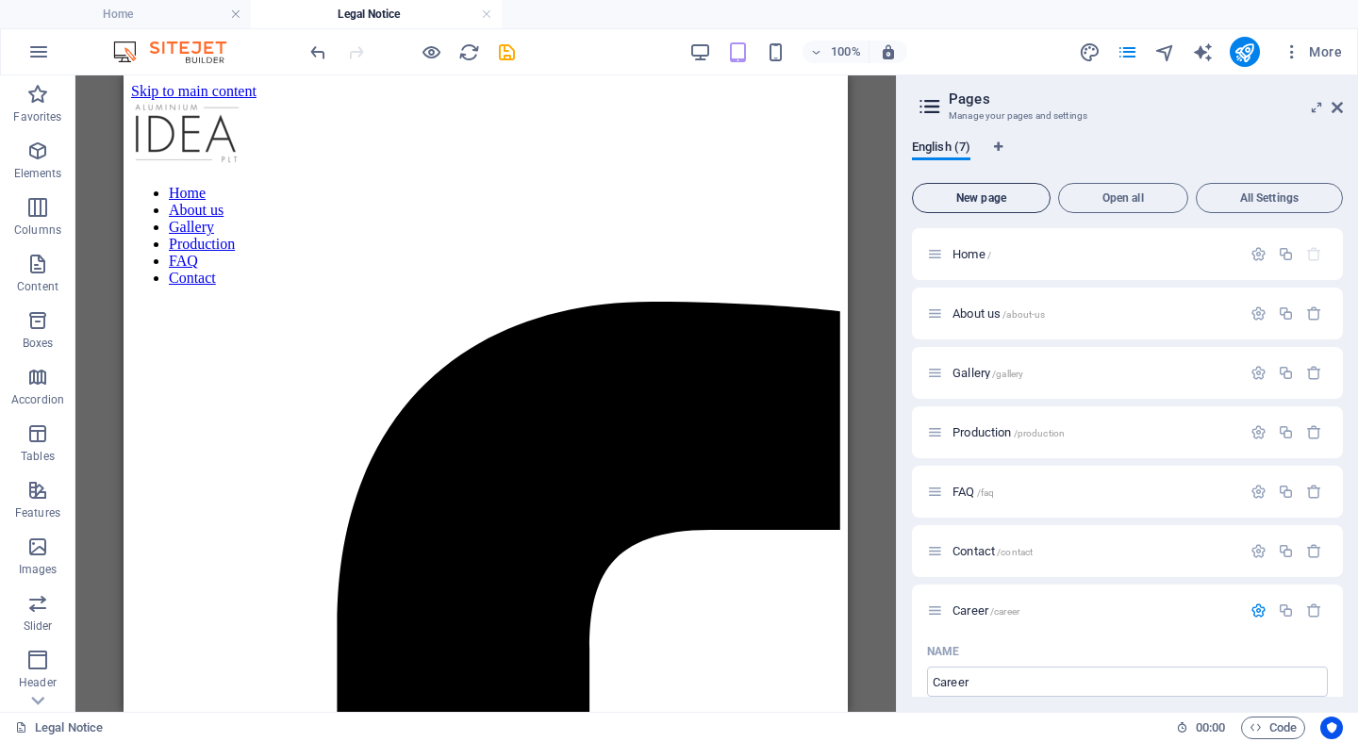
scroll to position [0, 0]
click at [1340, 106] on icon at bounding box center [1336, 107] width 11 height 15
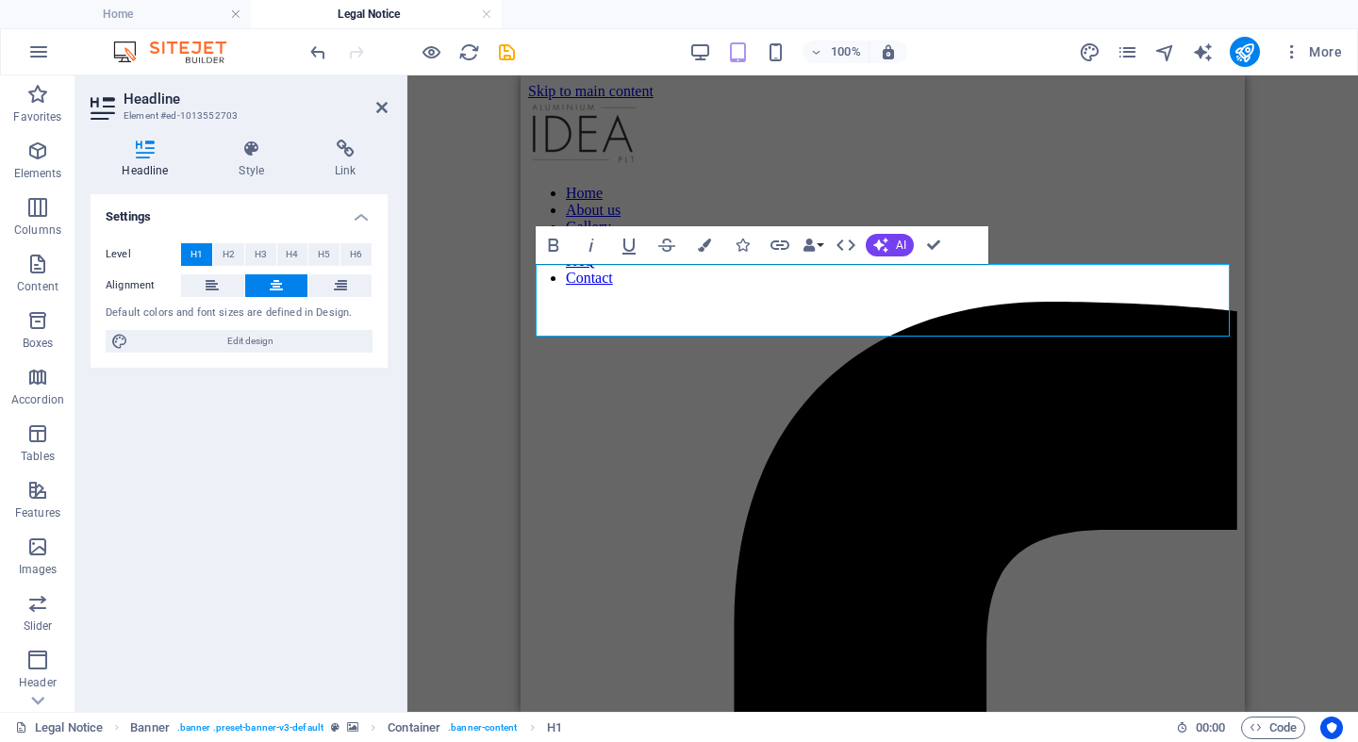
click at [1290, 424] on div "H1 Banner Container Container Reference Text Text Reference Bold Italic Underli…" at bounding box center [882, 393] width 950 height 636
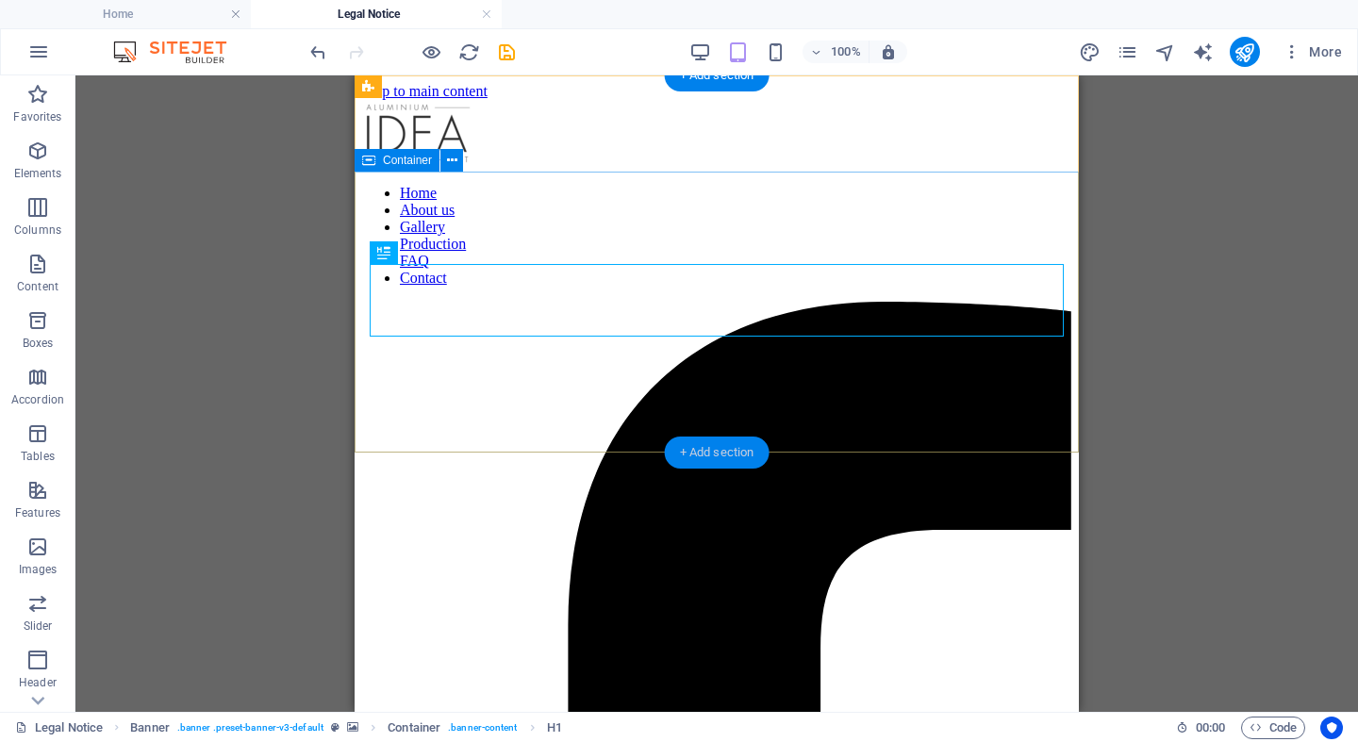
click at [701, 456] on div "+ Add section" at bounding box center [717, 453] width 105 height 32
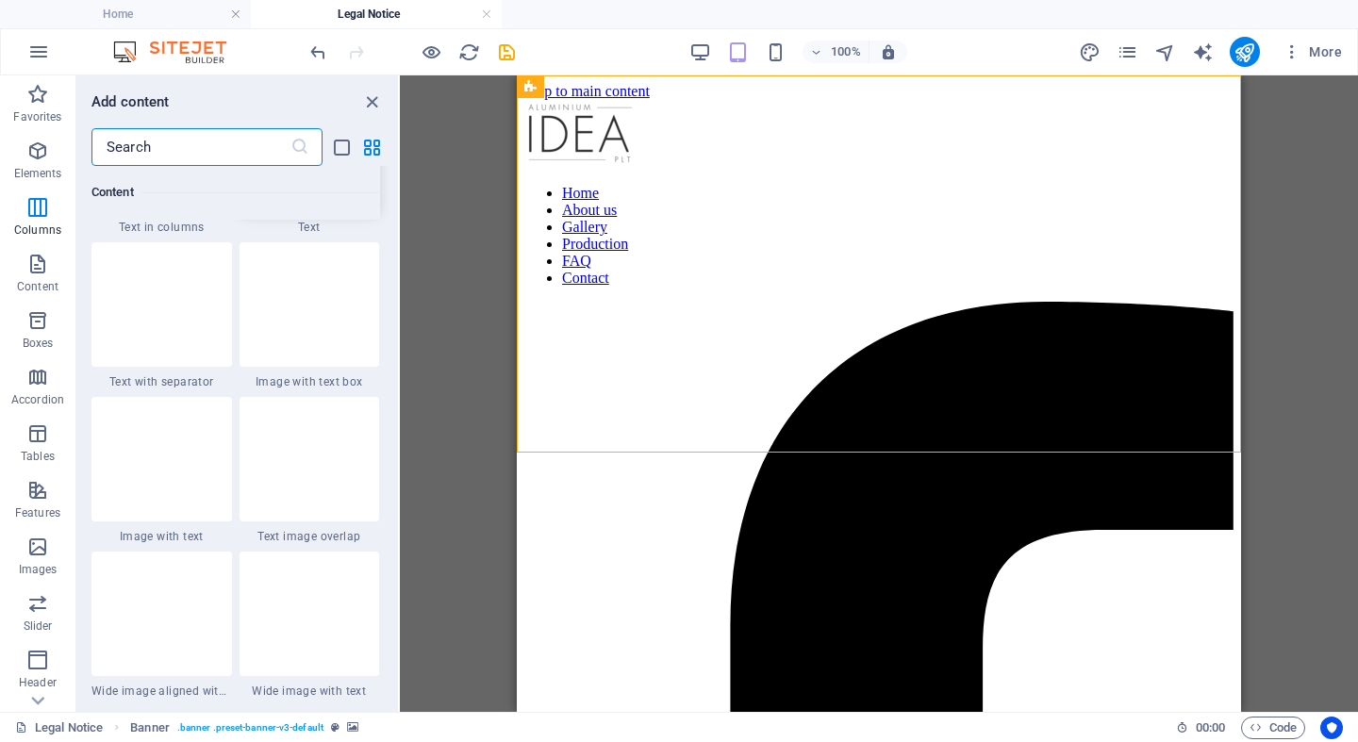
scroll to position [3448, 0]
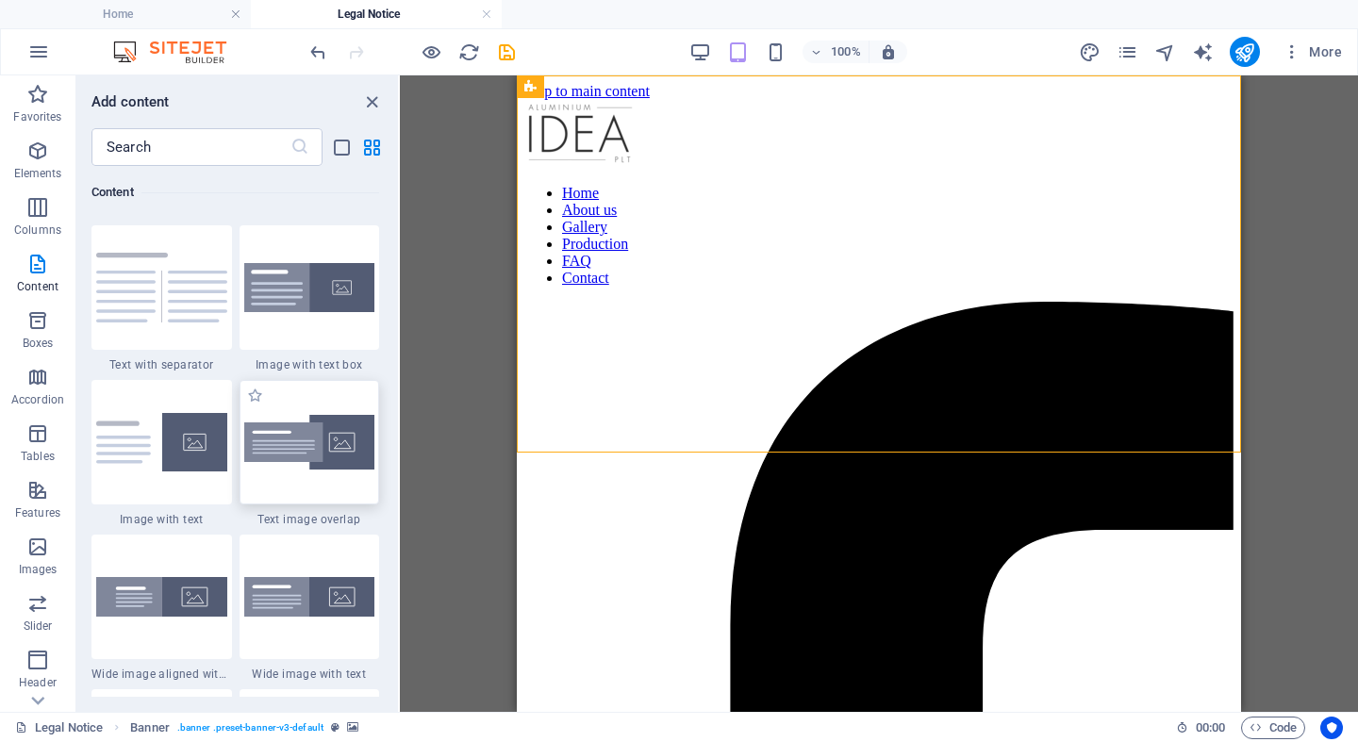
click at [316, 470] on img at bounding box center [309, 443] width 131 height 56
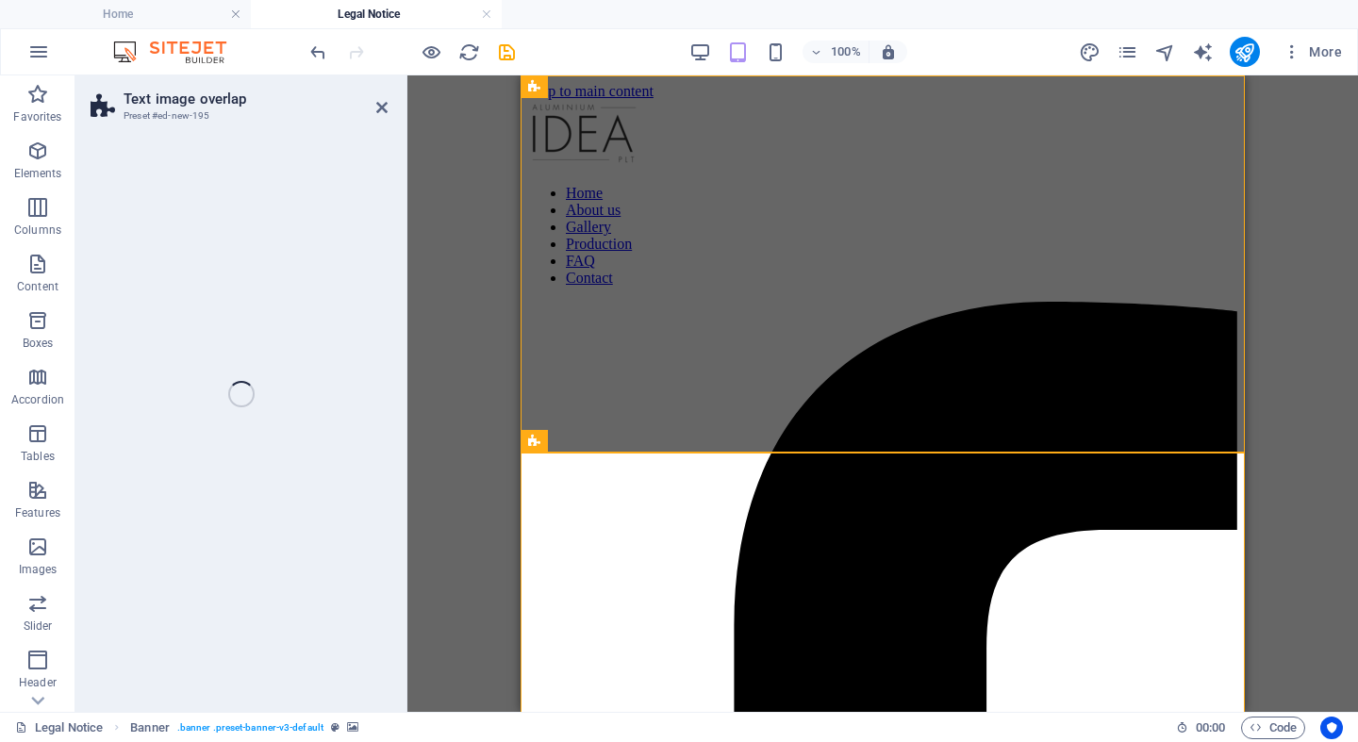
select select "rem"
select select "px"
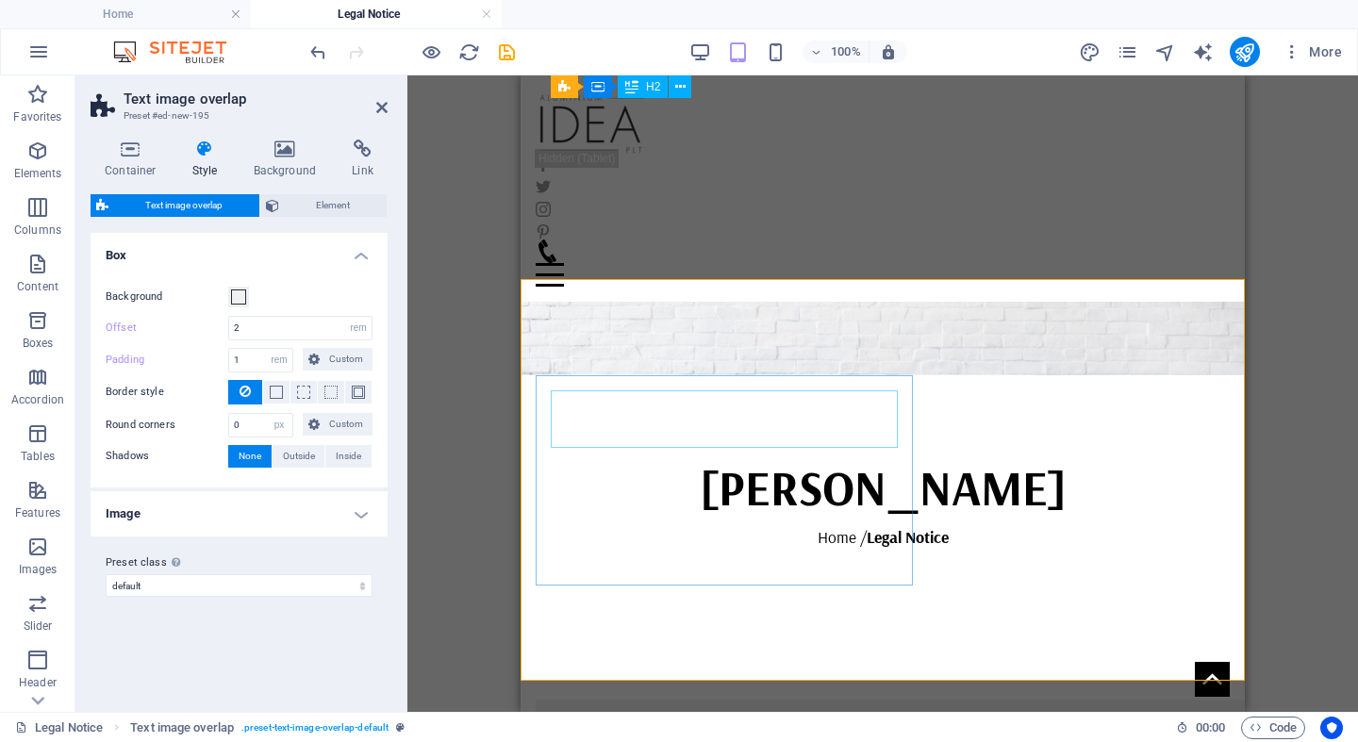
scroll to position [161, 0]
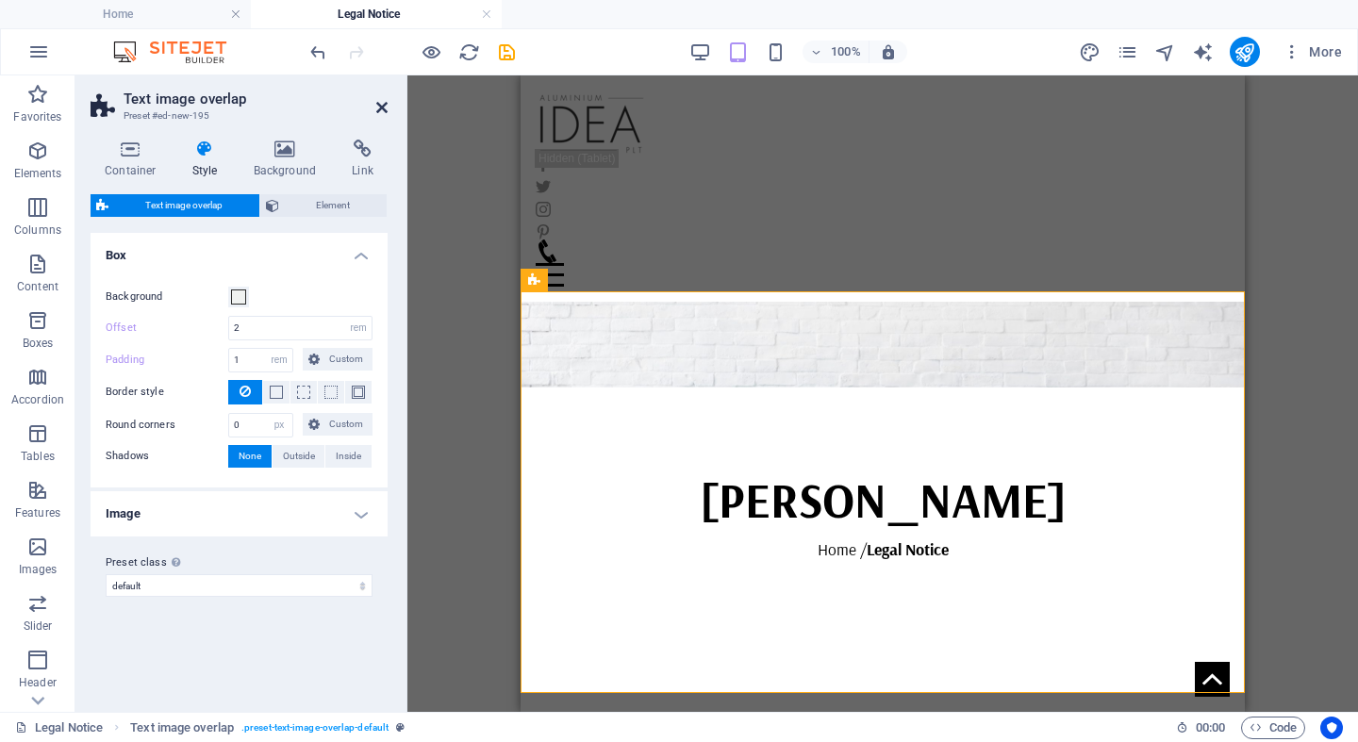
click at [382, 107] on icon at bounding box center [381, 107] width 11 height 15
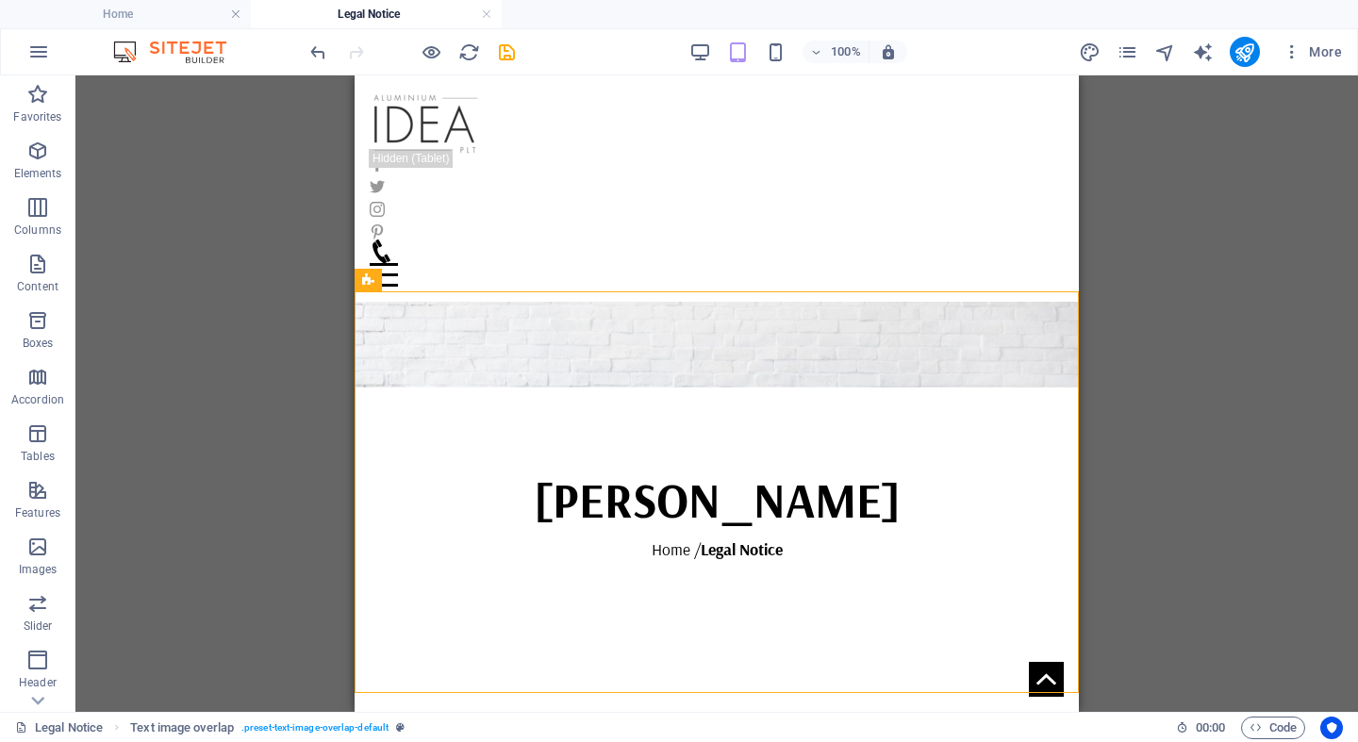
click at [1183, 529] on div "Drag here to replace the existing content. Press “Ctrl” if you want to create a…" at bounding box center [716, 393] width 1282 height 636
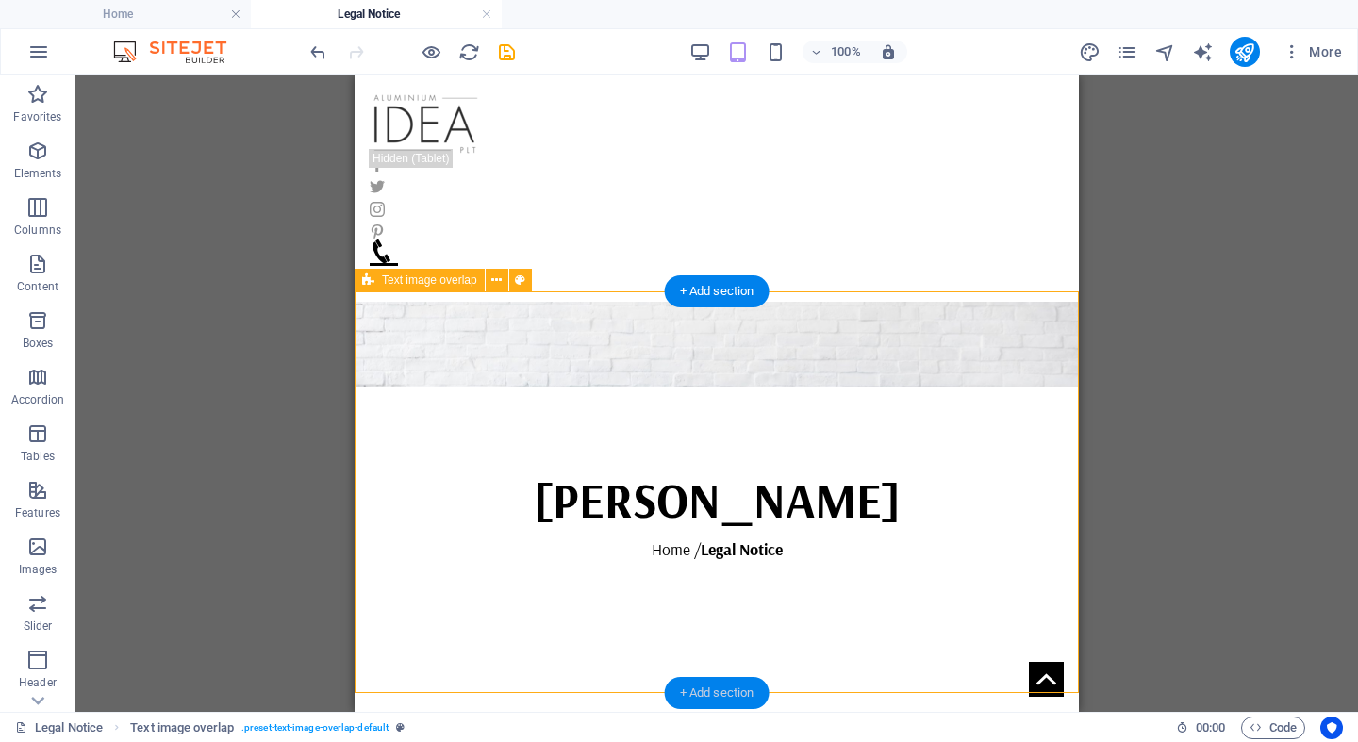
click at [703, 690] on div "+ Add section" at bounding box center [717, 693] width 105 height 32
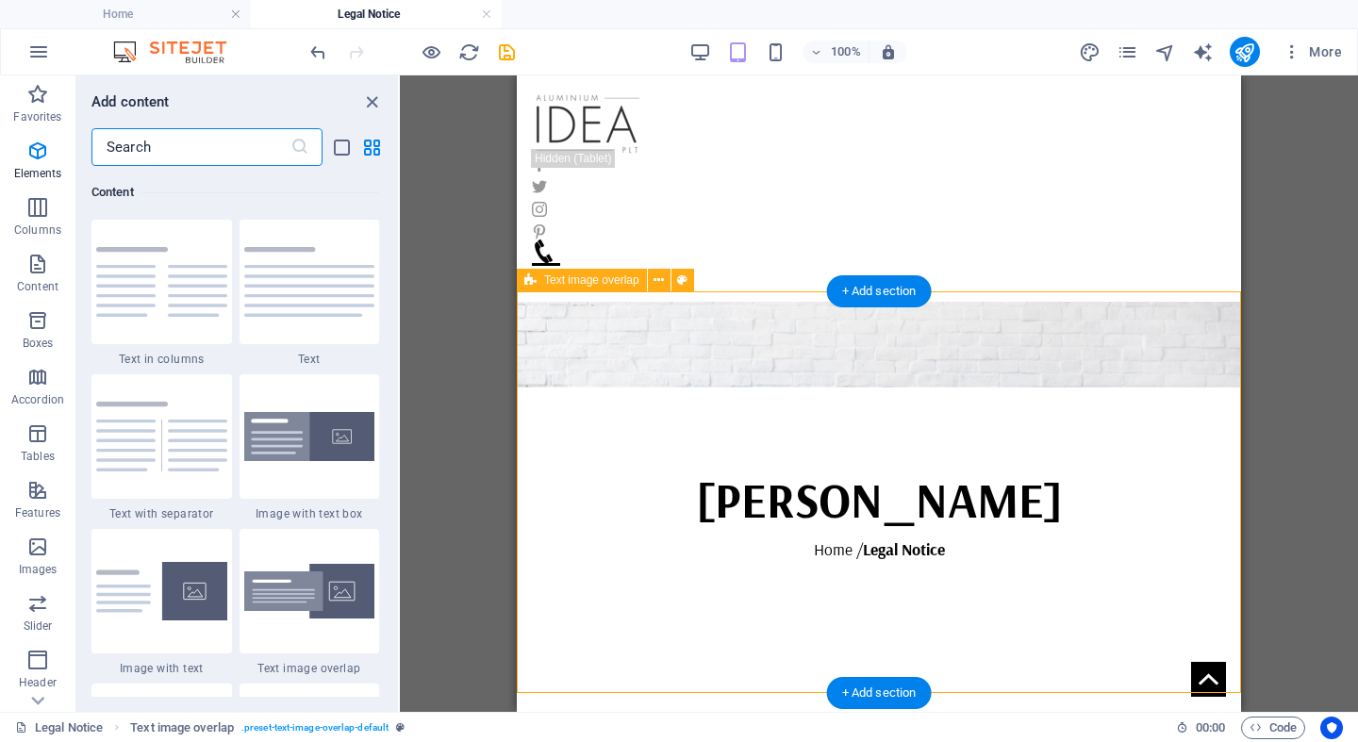
scroll to position [3299, 0]
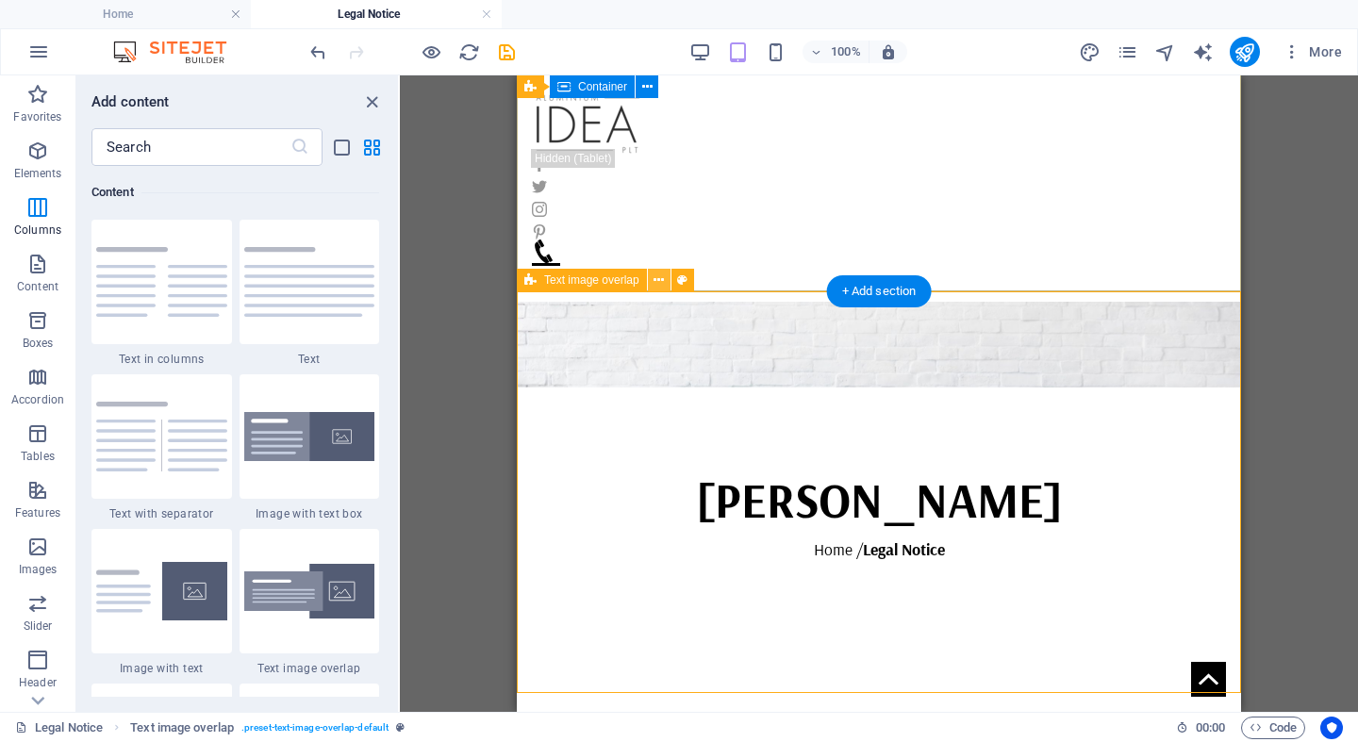
click at [659, 273] on icon at bounding box center [658, 281] width 10 height 20
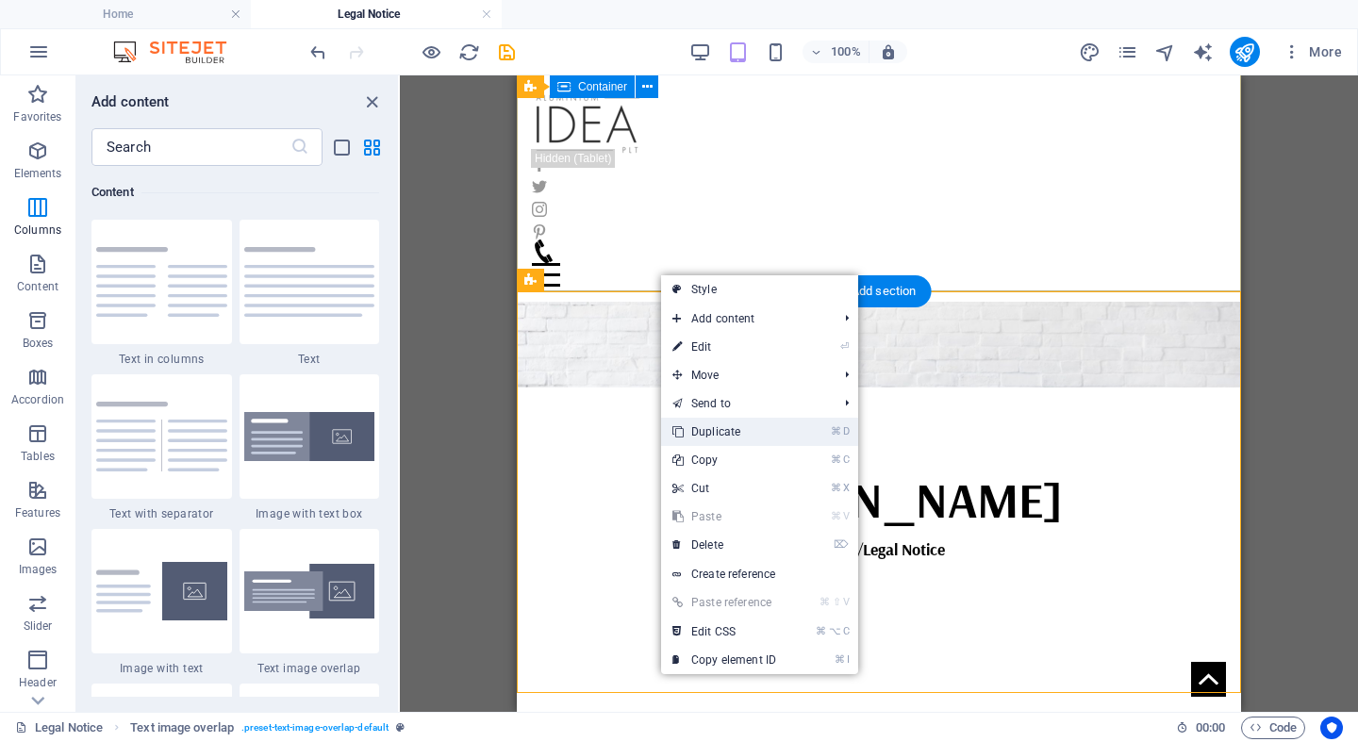
click at [718, 437] on link "⌘ D Duplicate" at bounding box center [724, 432] width 126 height 28
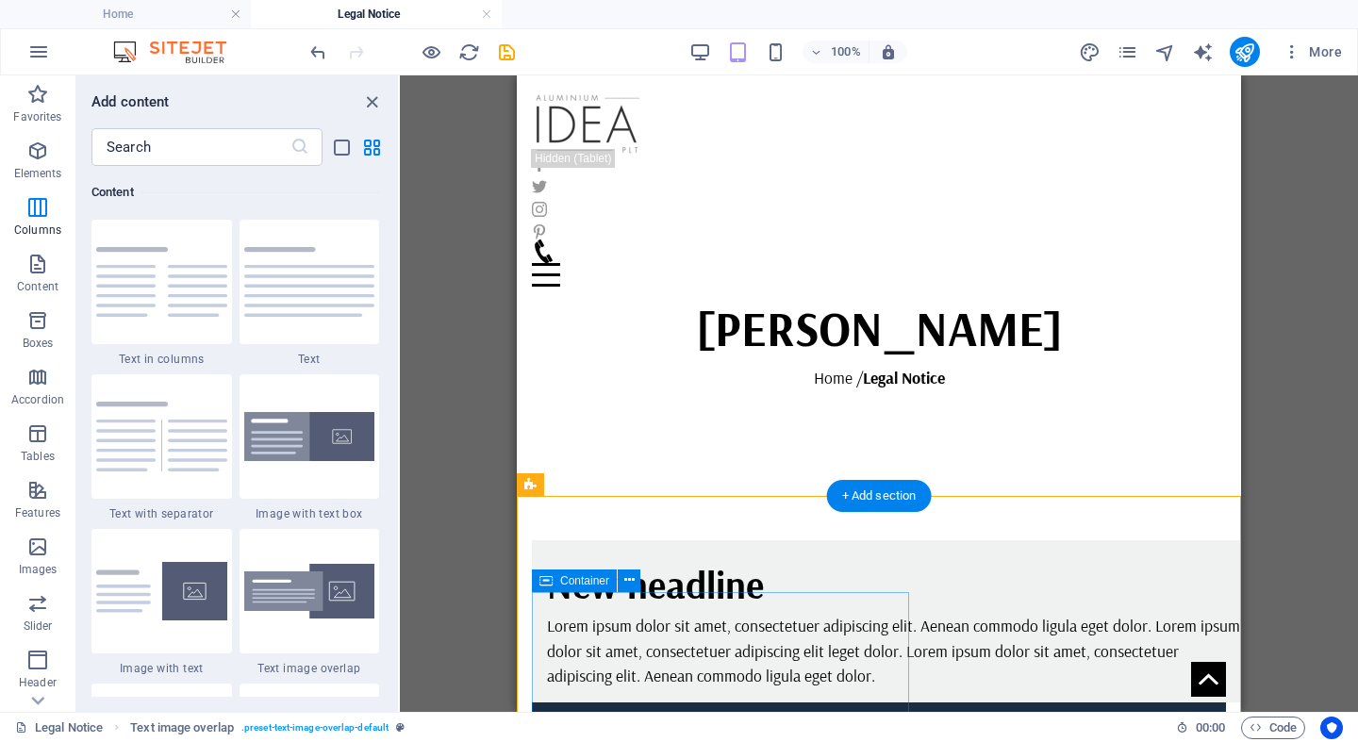
scroll to position [331, 0]
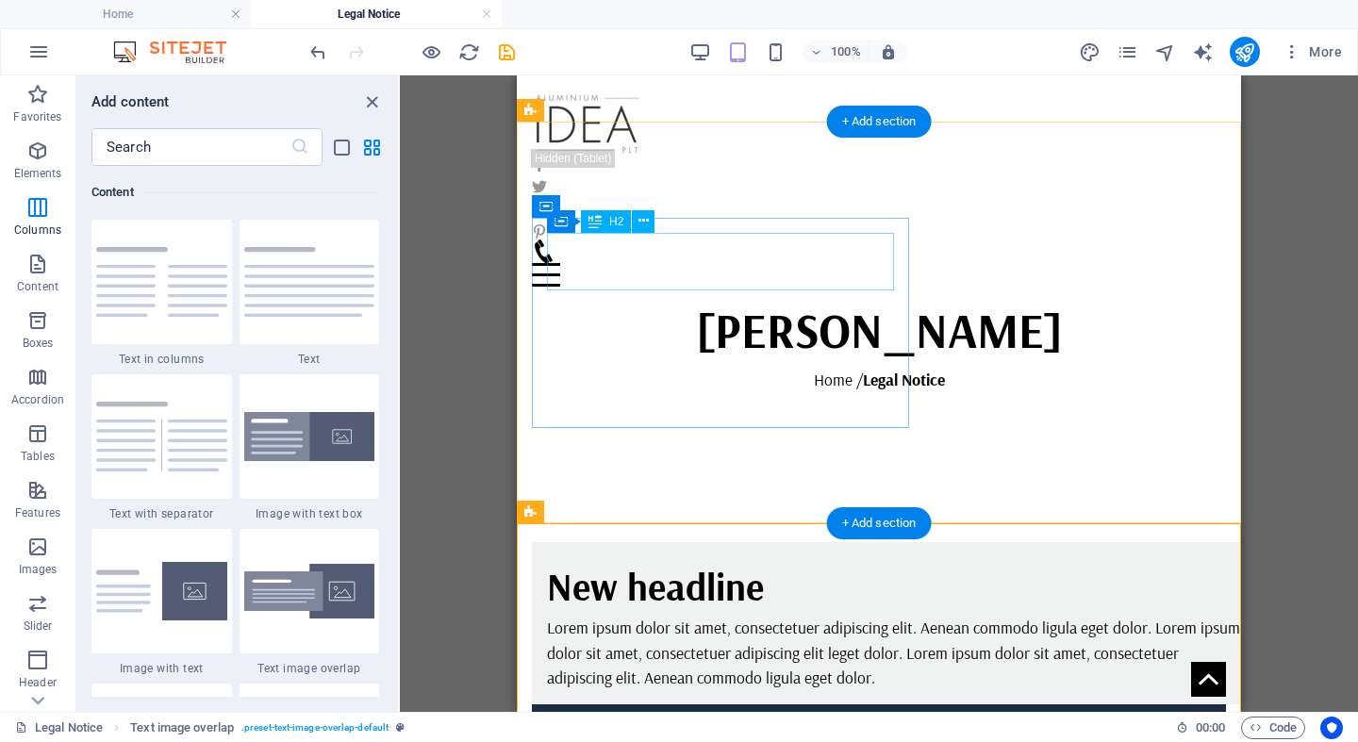
click at [688, 557] on div "New headline" at bounding box center [894, 586] width 694 height 58
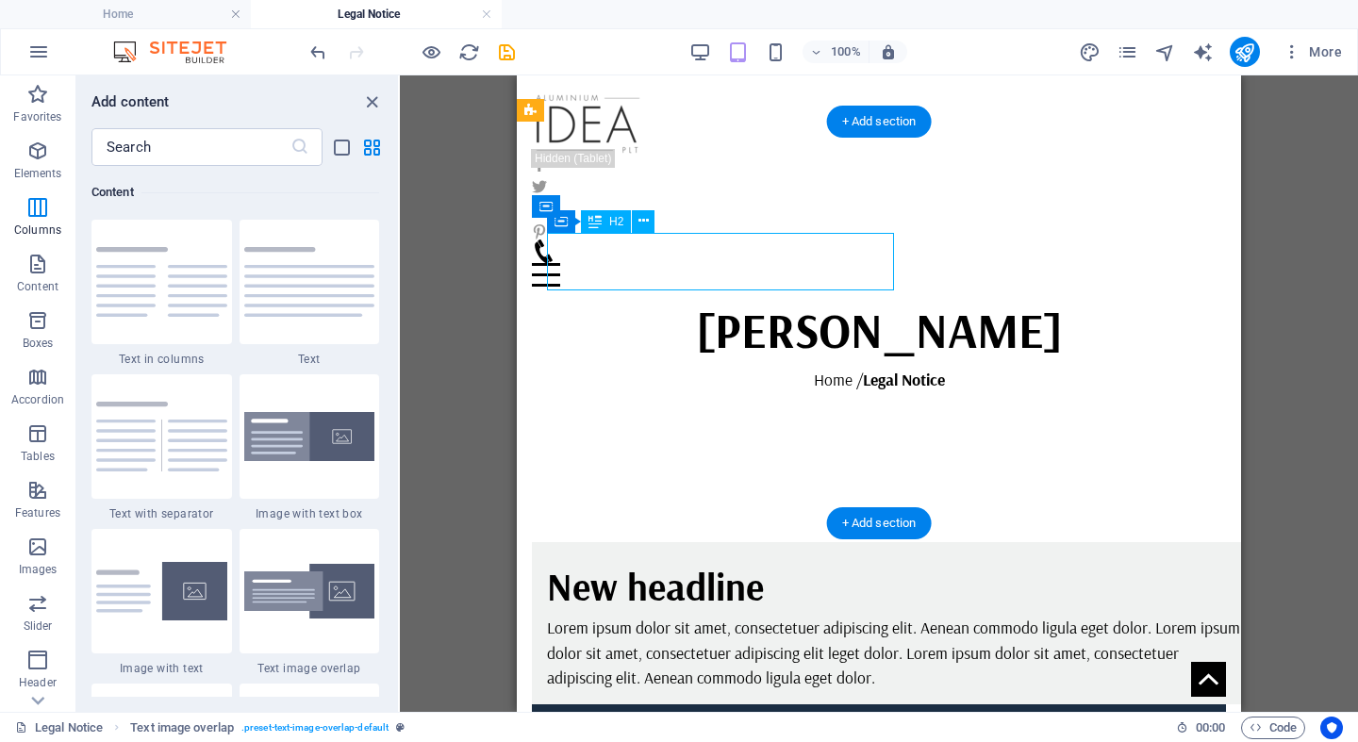
click at [688, 557] on div "New headline" at bounding box center [894, 586] width 694 height 58
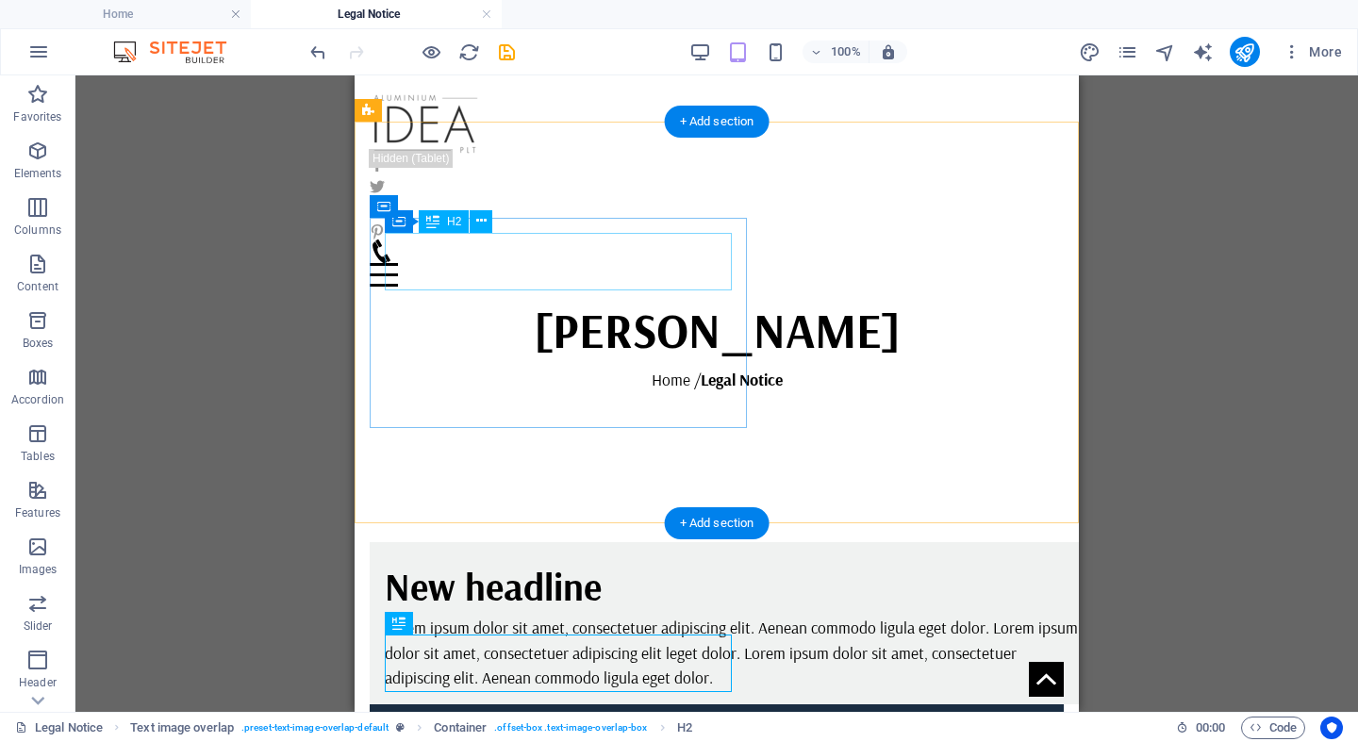
click at [562, 557] on div "New headline" at bounding box center [732, 586] width 694 height 58
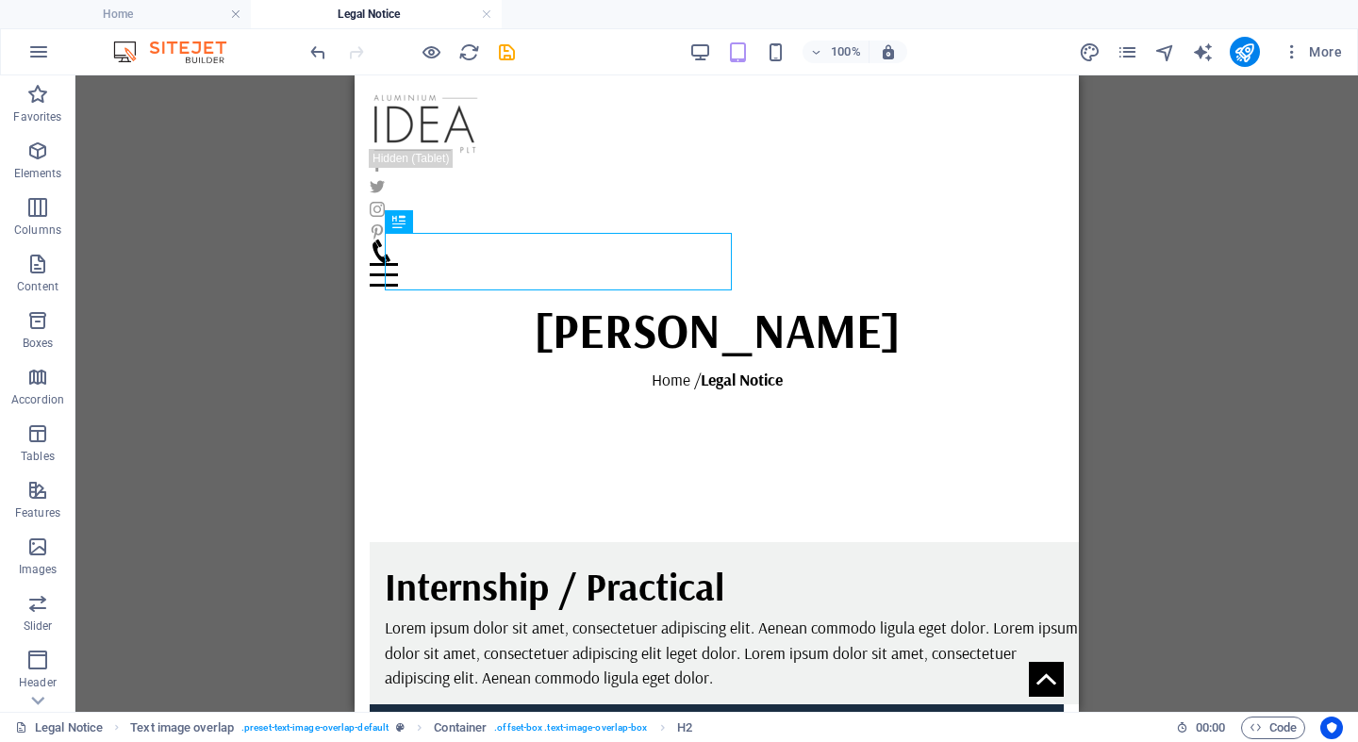
click at [1183, 387] on div "H1 Banner Banner Container Container Reference Text Text Reference Text image o…" at bounding box center [716, 393] width 1282 height 636
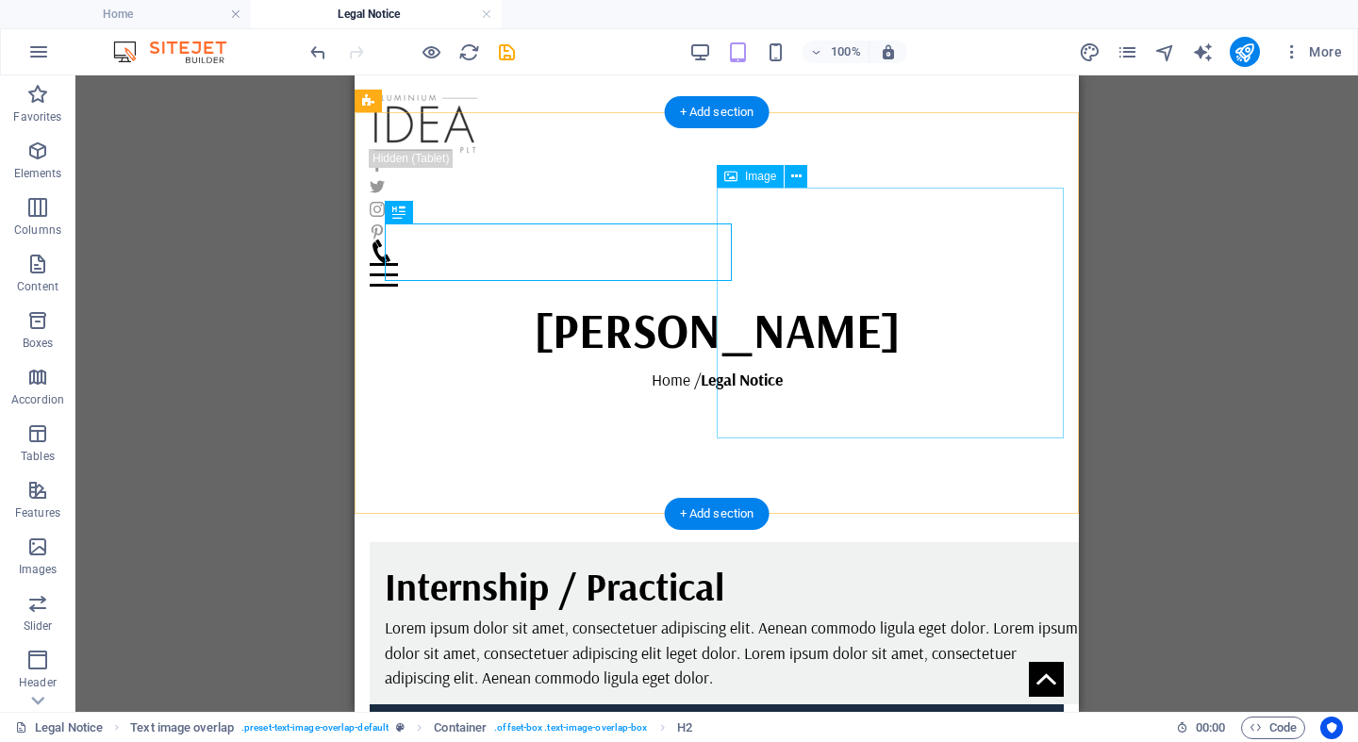
scroll to position [401, 0]
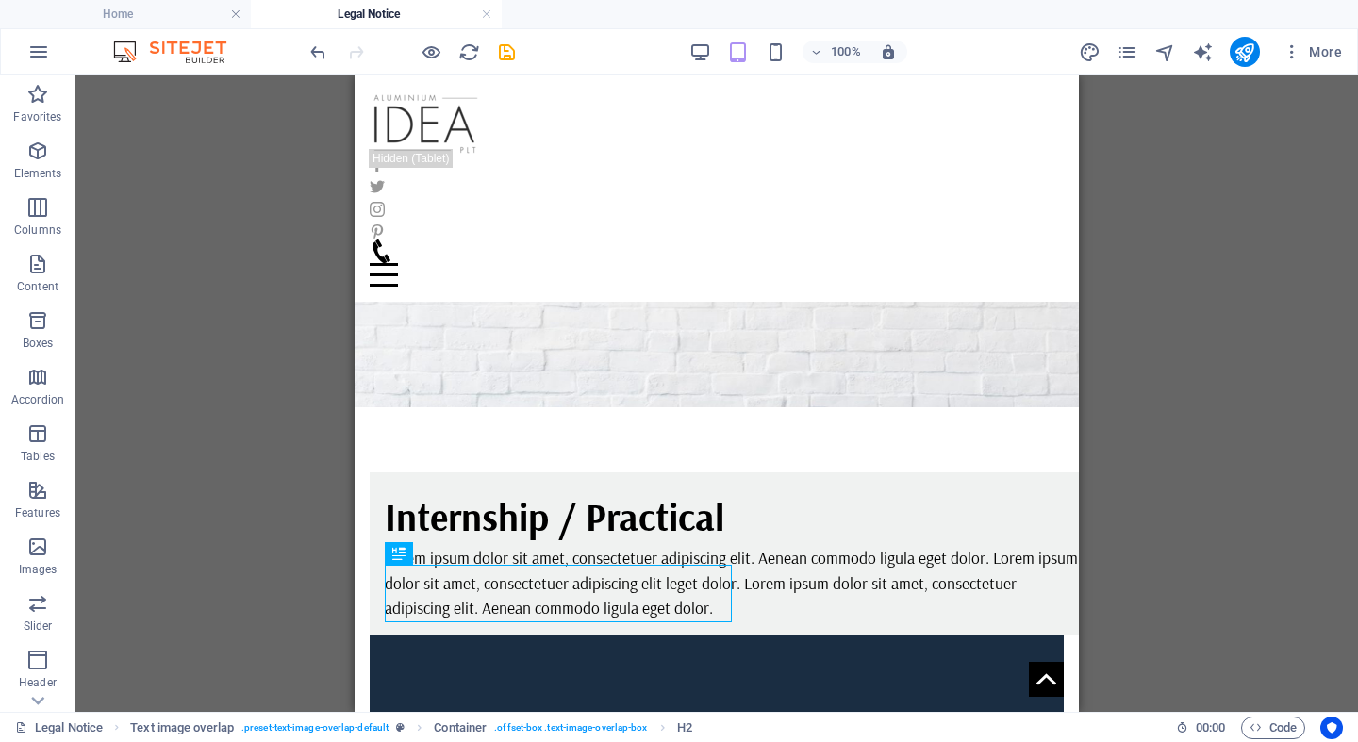
click at [1213, 536] on div "H1 Banner Banner Container Container Reference Text Text Reference Text image o…" at bounding box center [716, 393] width 1282 height 636
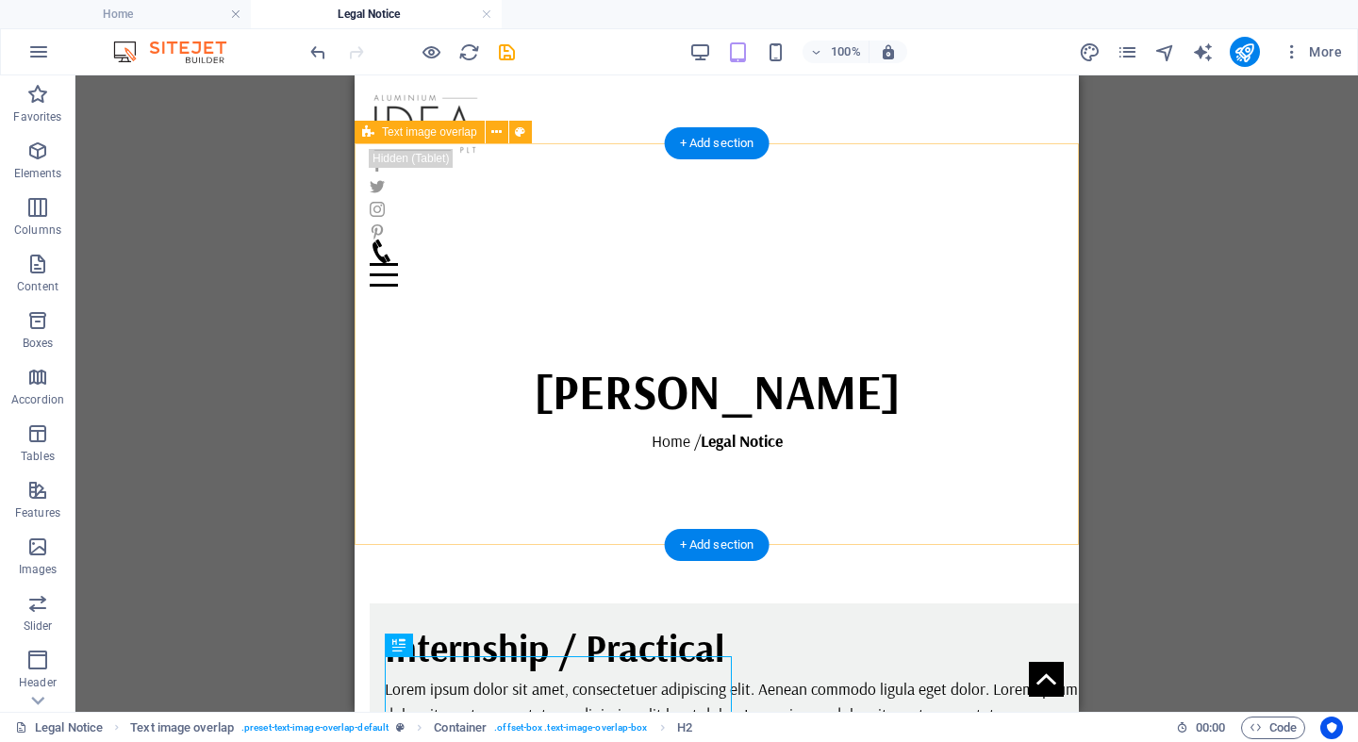
scroll to position [312, 0]
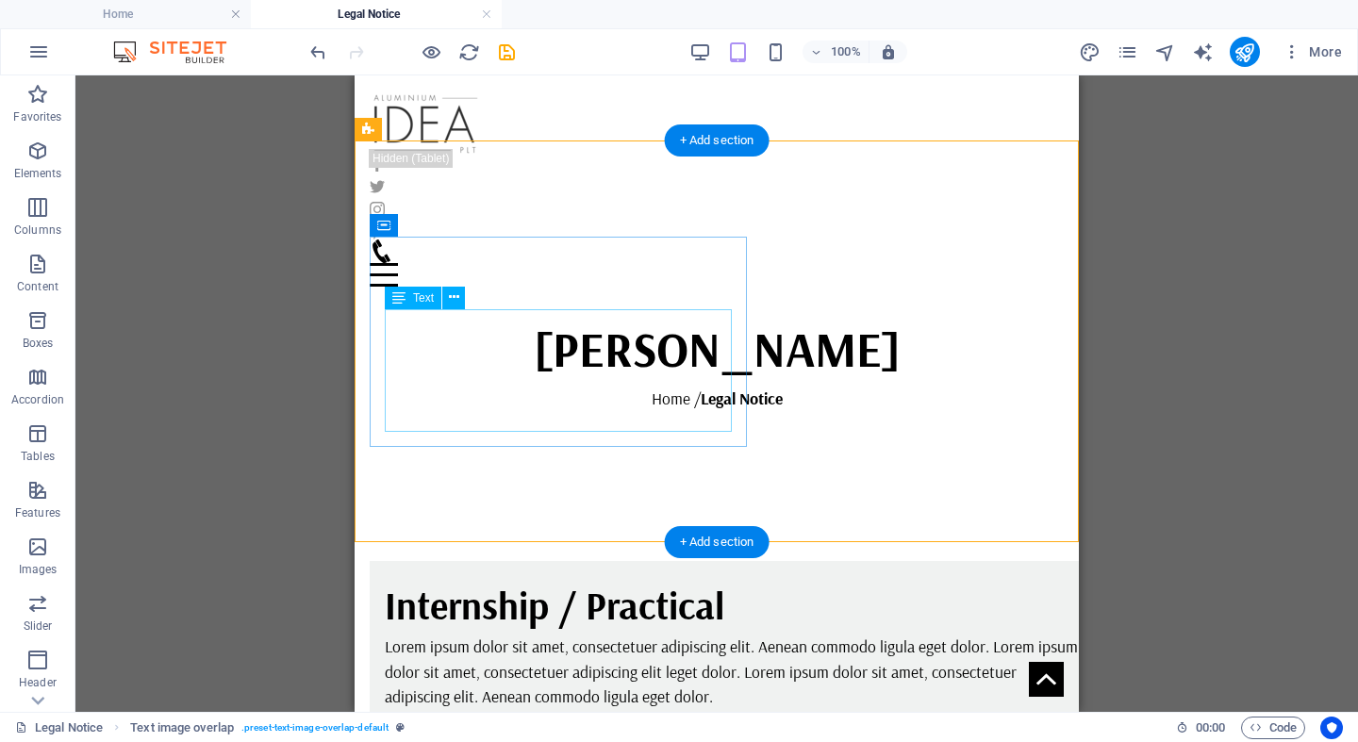
click at [624, 634] on div "Lorem ipsum dolor sit amet, consectetuer adipiscing elit. Aenean commodo ligula…" at bounding box center [732, 671] width 694 height 74
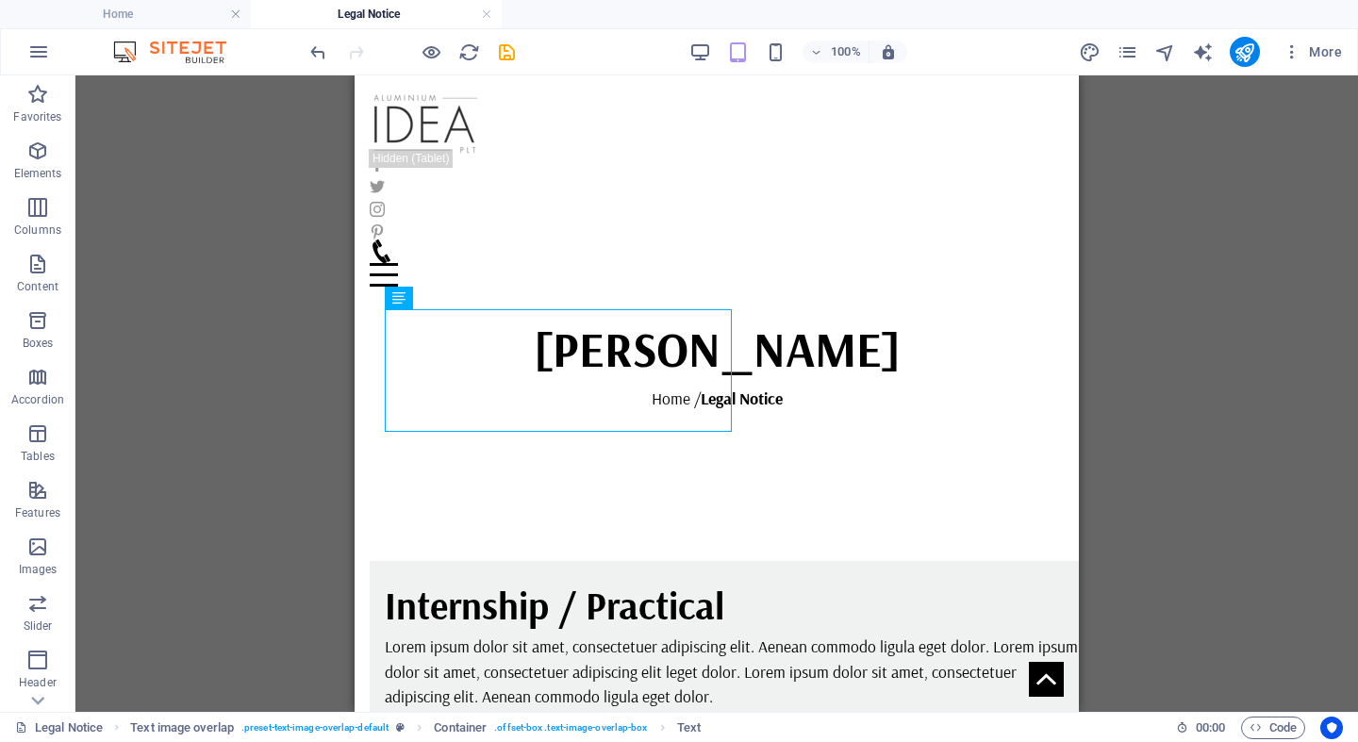
click at [1120, 415] on div "H1 Banner Banner Container Container Reference Text Text Reference Text image o…" at bounding box center [716, 393] width 1282 height 636
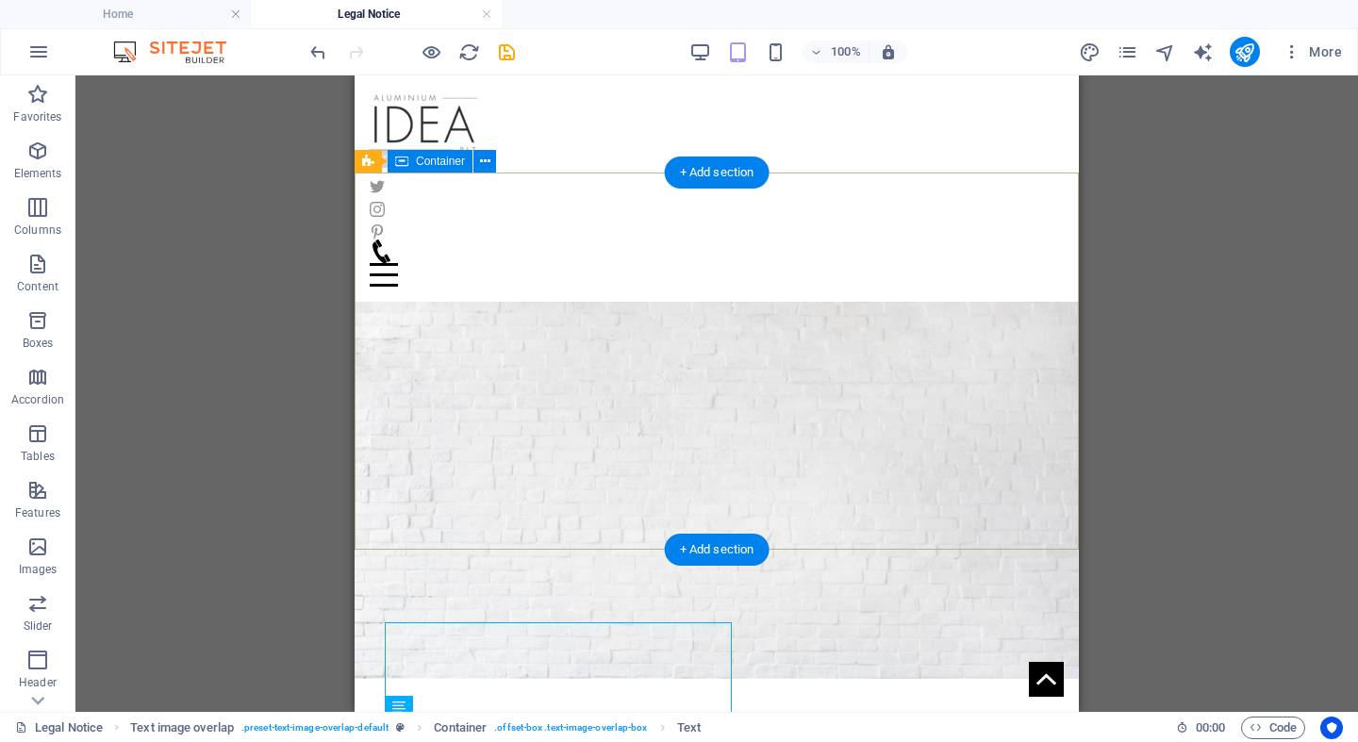
scroll to position [0, 0]
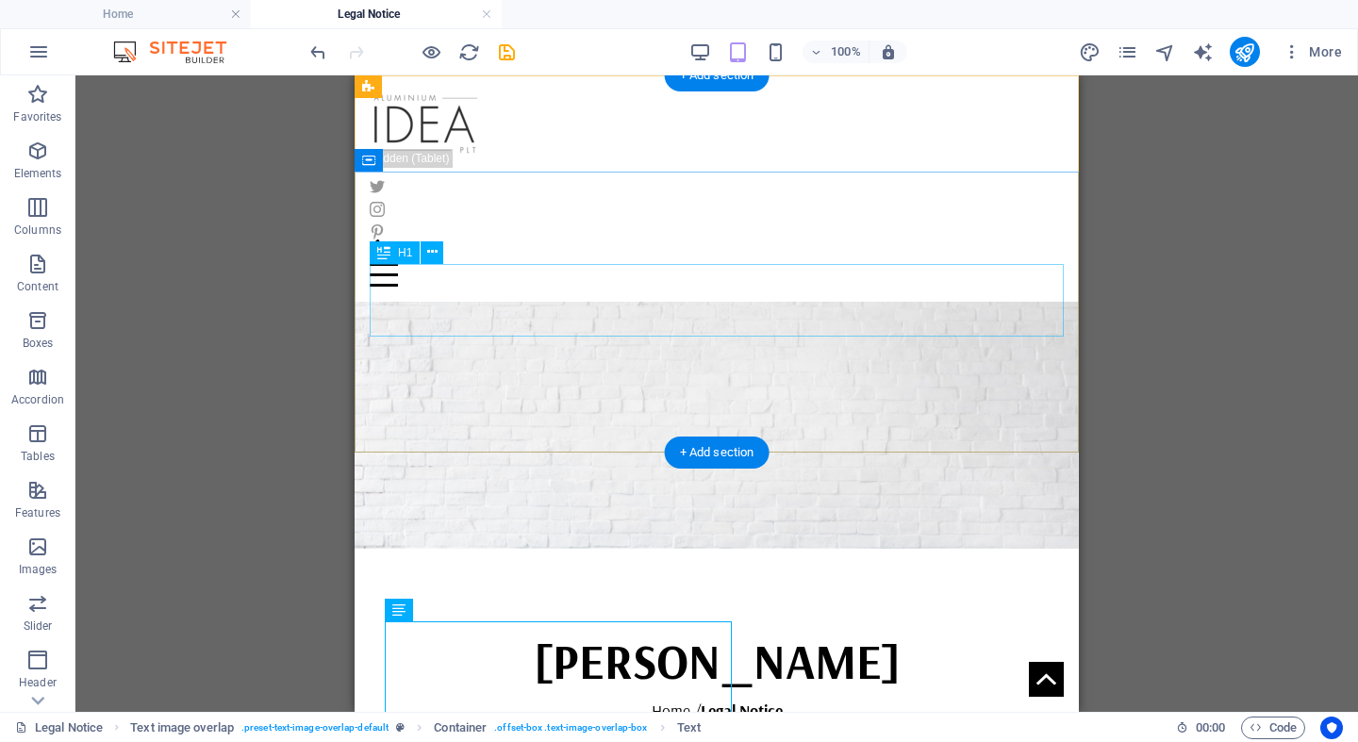
click at [782, 624] on div "[PERSON_NAME]" at bounding box center [717, 661] width 694 height 74
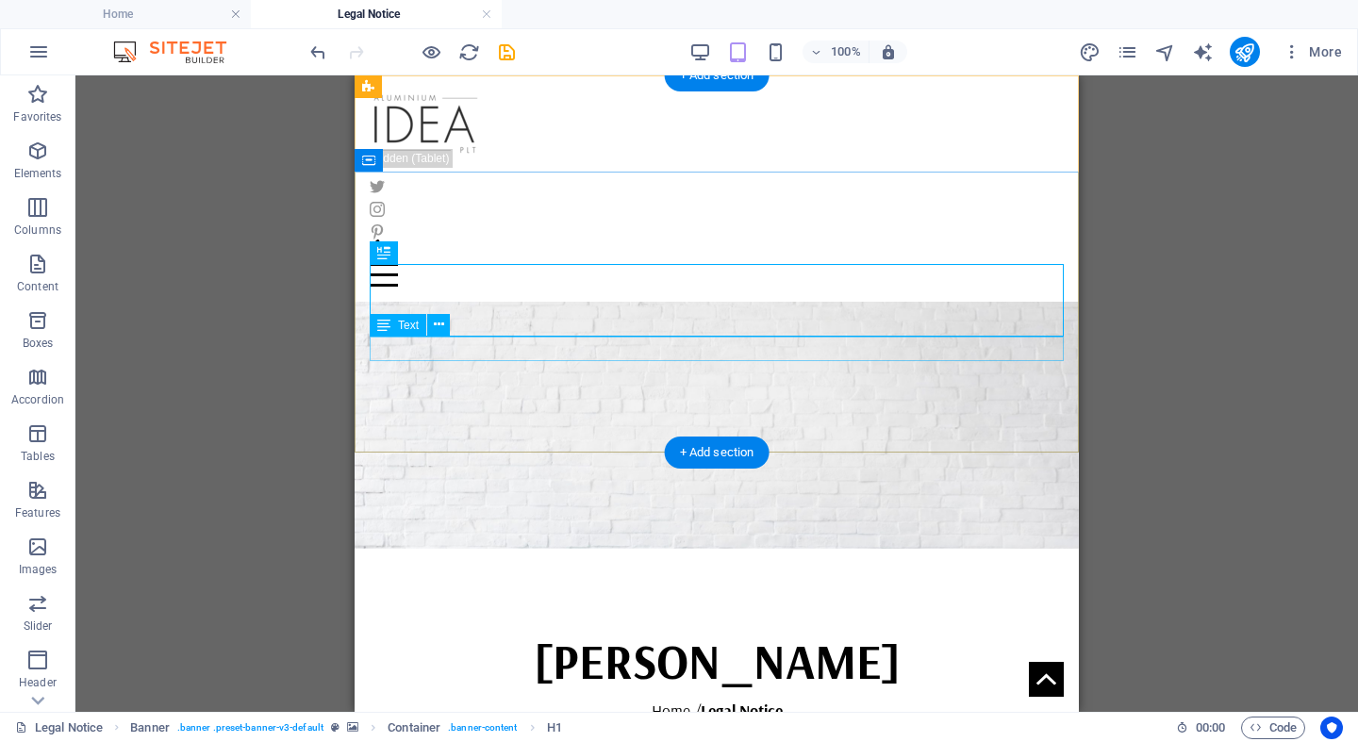
click at [742, 698] on div "Home / Legal Notice" at bounding box center [717, 710] width 694 height 25
click at [746, 698] on div "Home / Legal Notice" at bounding box center [717, 710] width 694 height 25
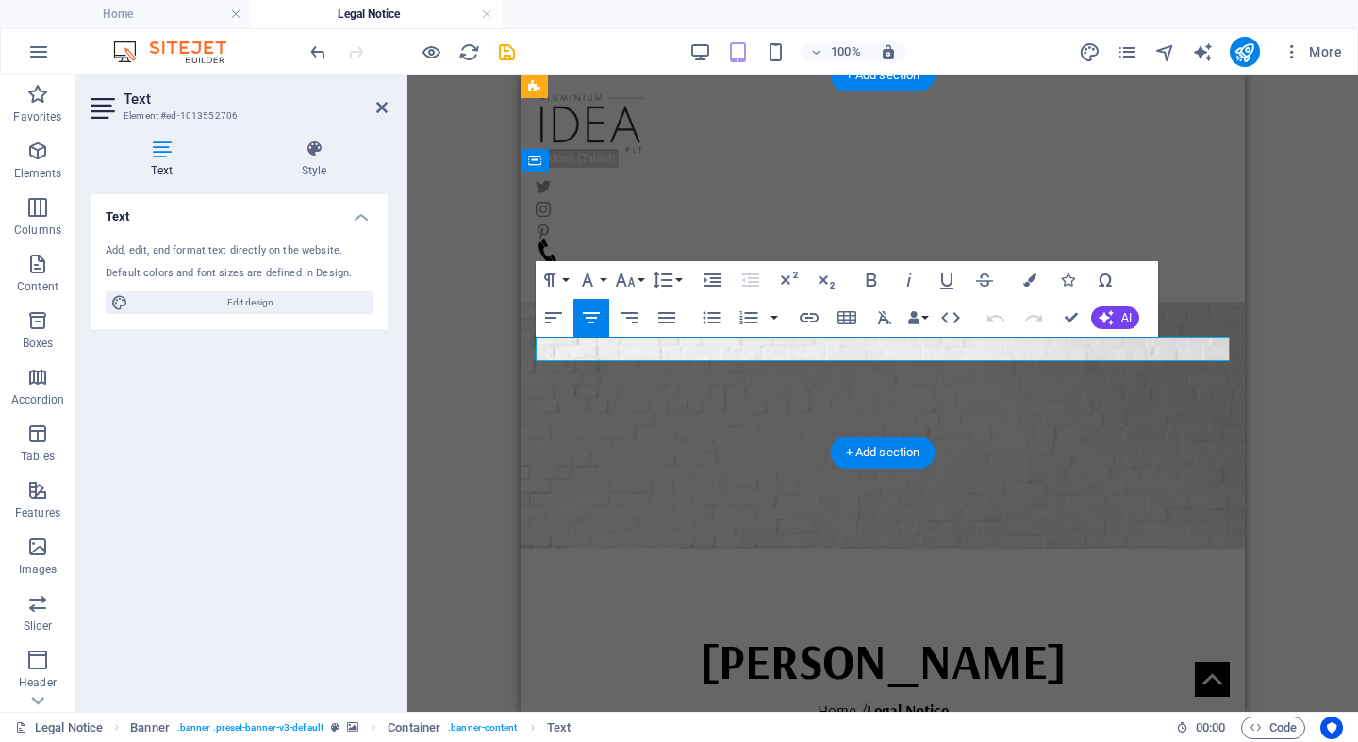
click at [890, 700] on strong "Legal Notice" at bounding box center [907, 710] width 82 height 21
drag, startPoint x: 866, startPoint y: 355, endPoint x: 975, endPoint y: 355, distance: 108.4
click at [975, 698] on p "Home / Legal Notice" at bounding box center [883, 710] width 694 height 25
click at [1319, 412] on div "H1 Banner Container Container Reference Text Text Reference Text image overlap …" at bounding box center [882, 393] width 950 height 636
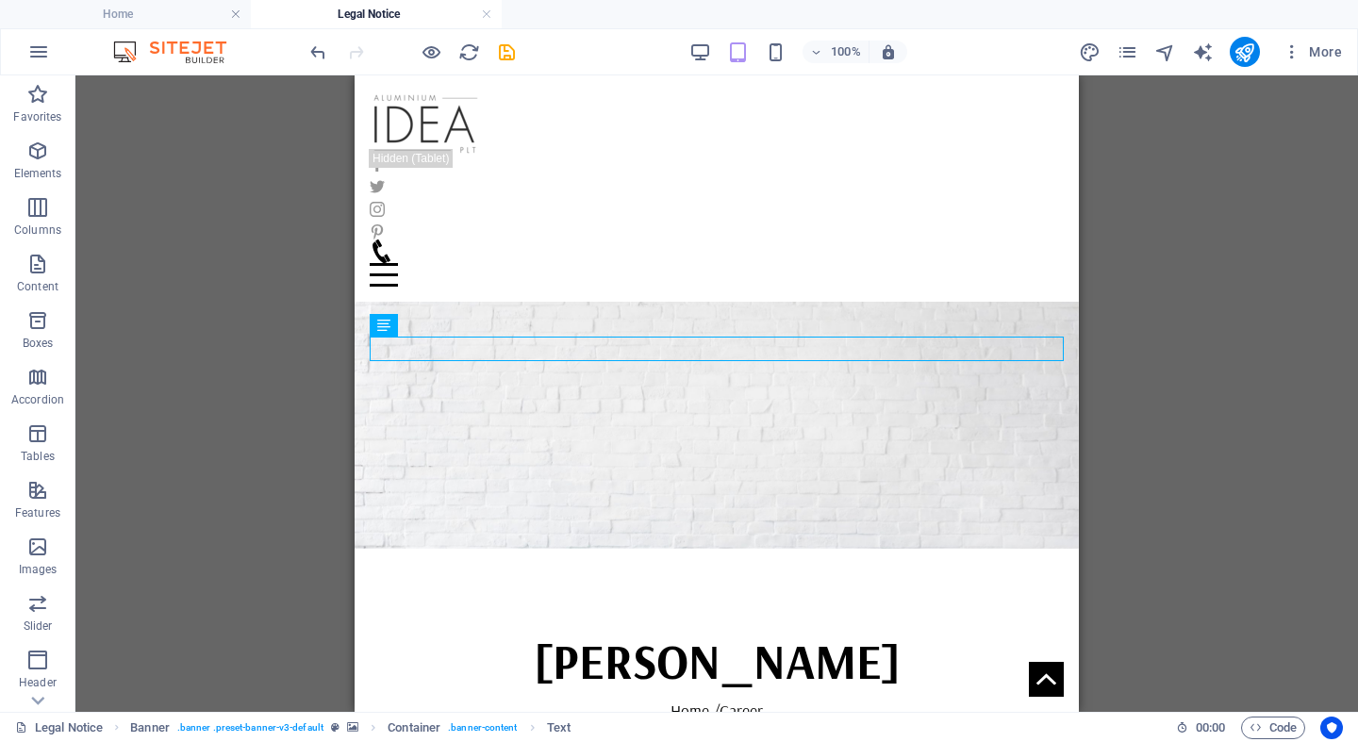
click at [1274, 463] on div "H1 Banner Container Container Reference Text Text Reference Text image overlap …" at bounding box center [716, 393] width 1282 height 636
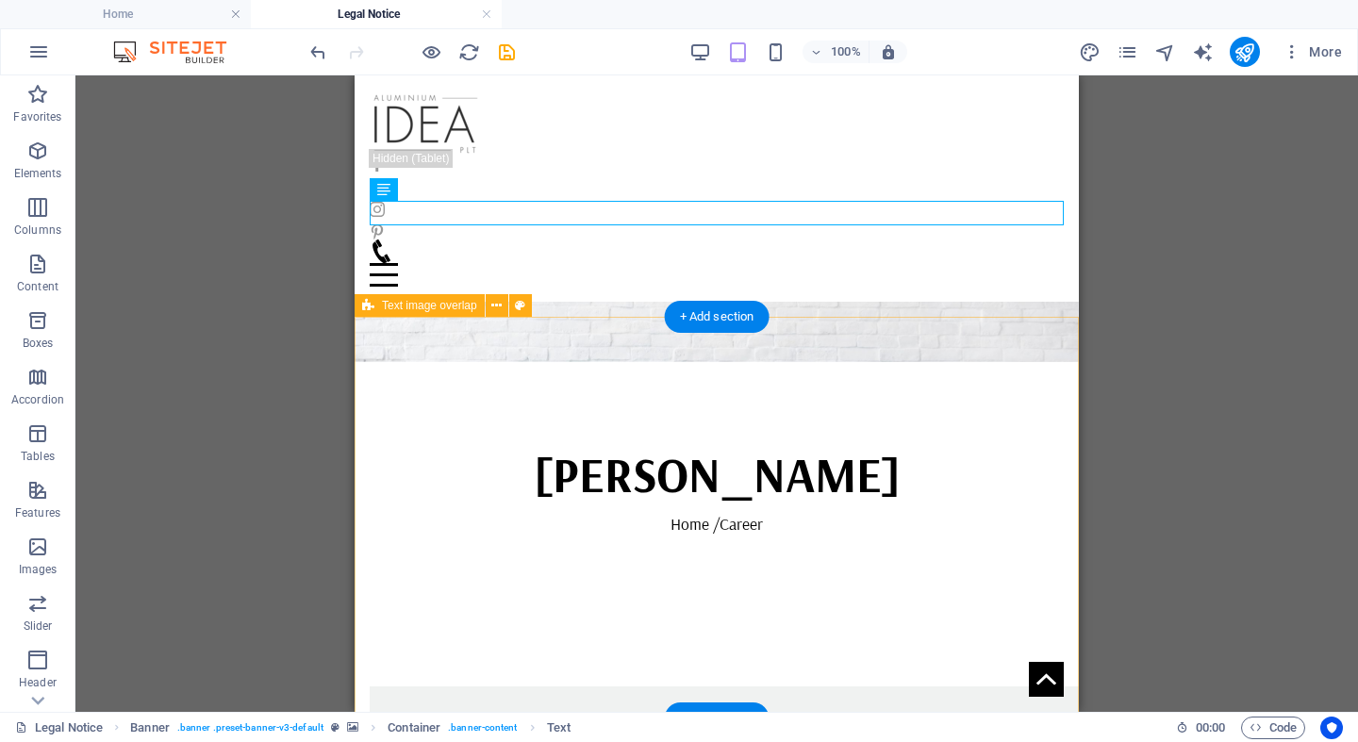
scroll to position [200, 0]
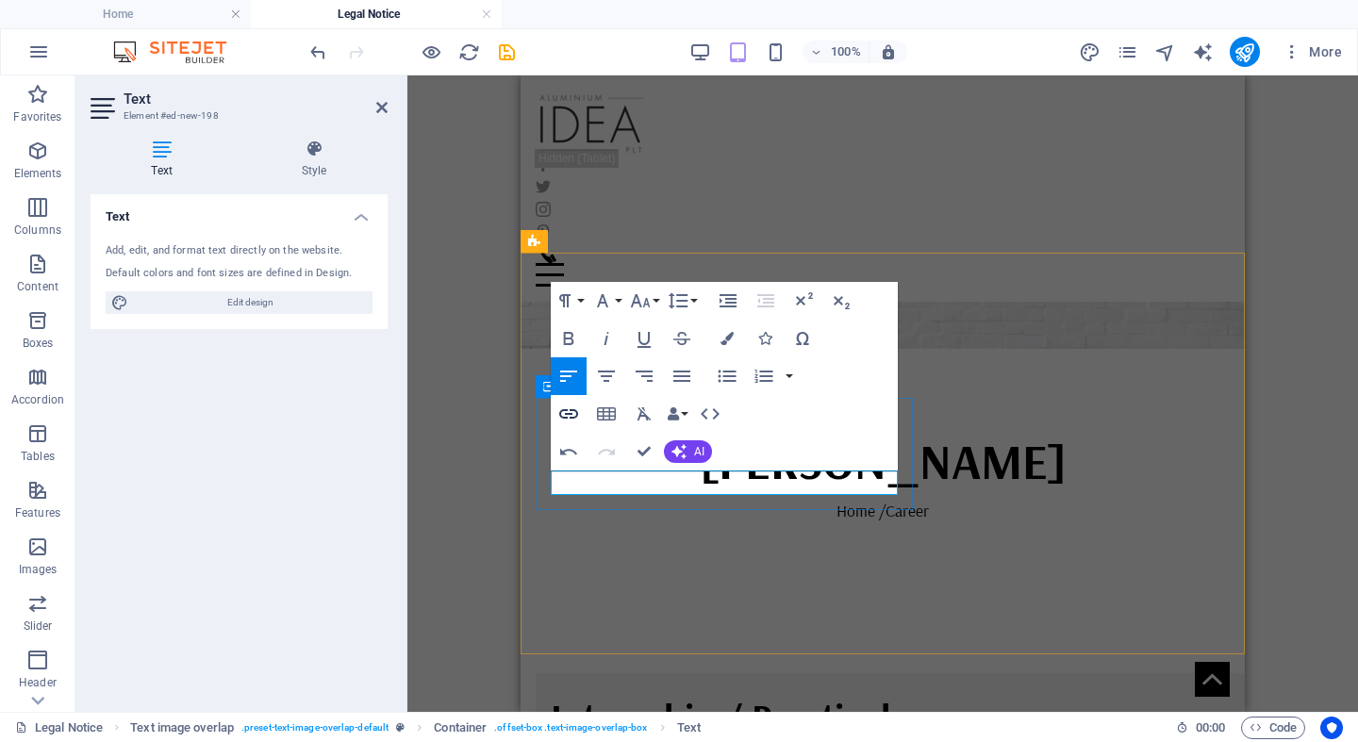
click at [570, 418] on icon "button" at bounding box center [568, 413] width 19 height 9
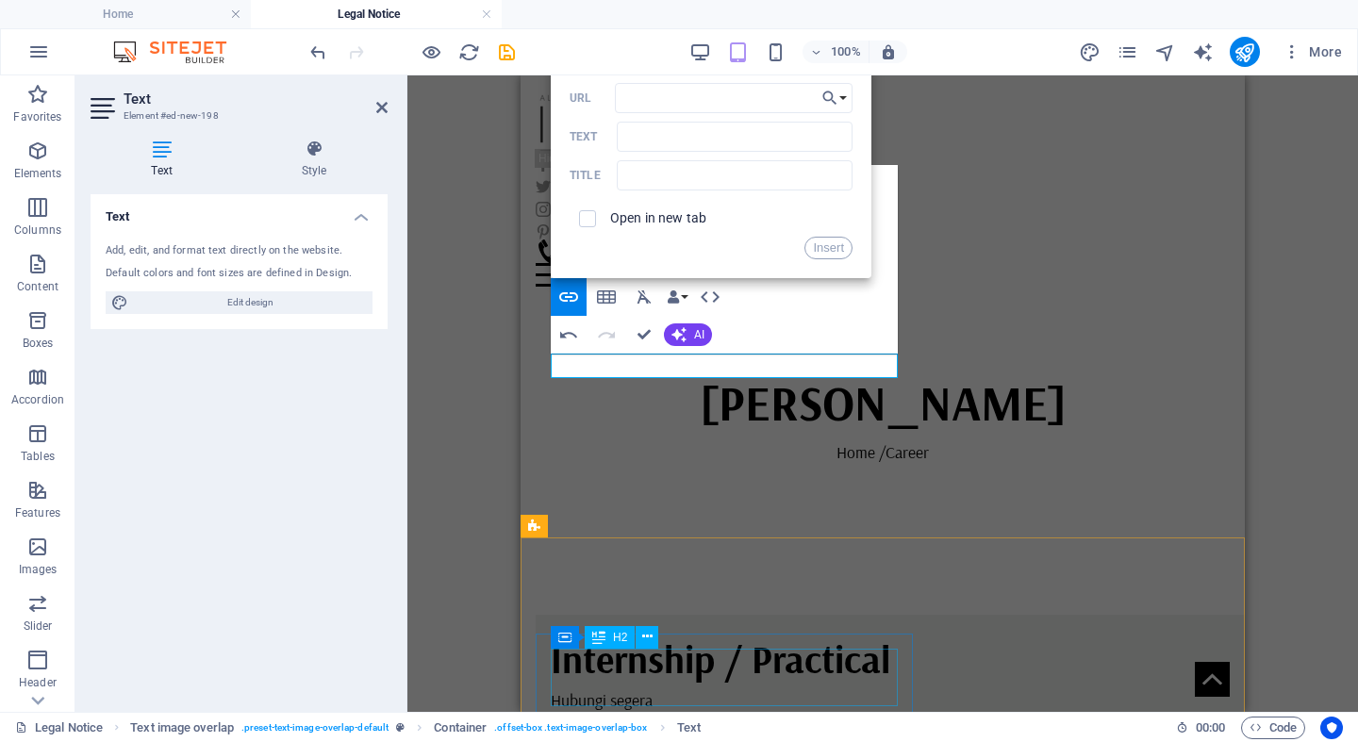
scroll to position [173, 0]
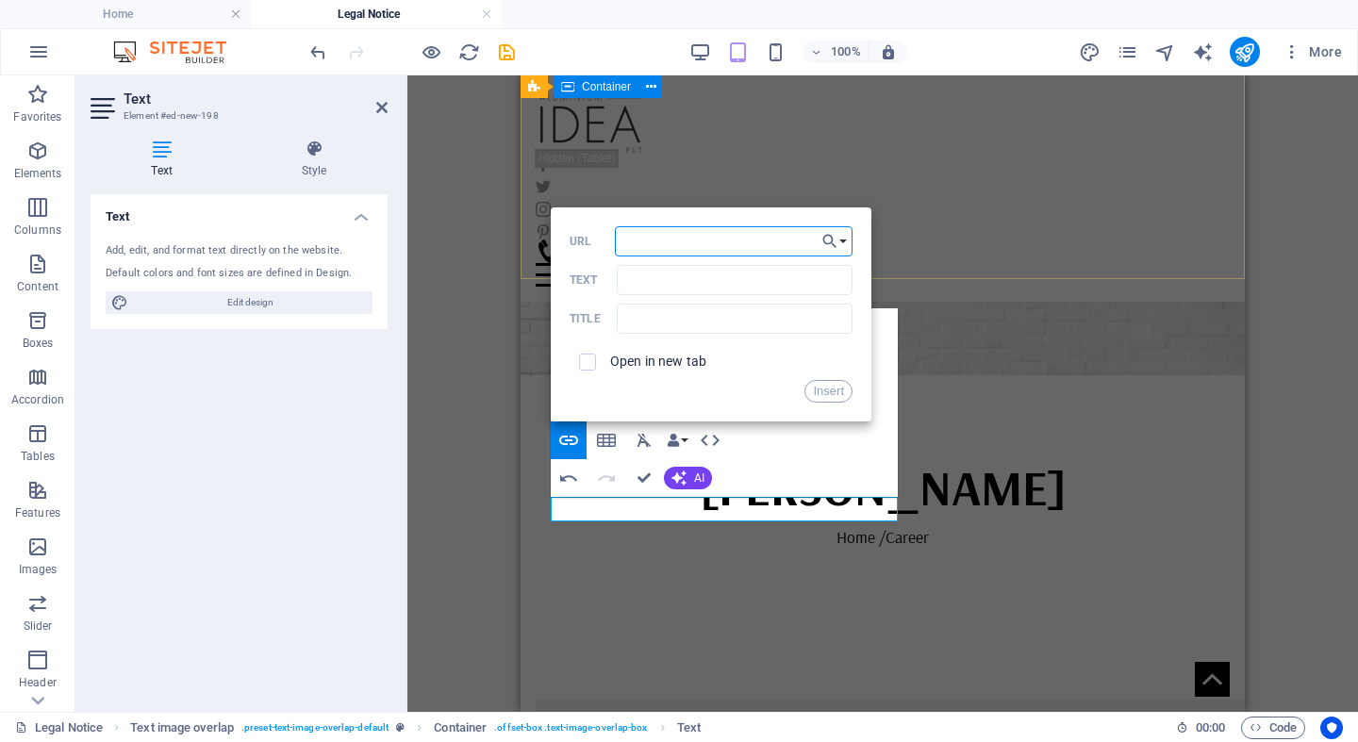
click at [737, 233] on input "URL" at bounding box center [734, 241] width 238 height 30
paste input "[DOMAIN_NAME][URL]"
type input "[DOMAIN_NAME][URL]"
click at [726, 278] on input "Text" at bounding box center [735, 280] width 236 height 30
type input "TEKAN SINI"
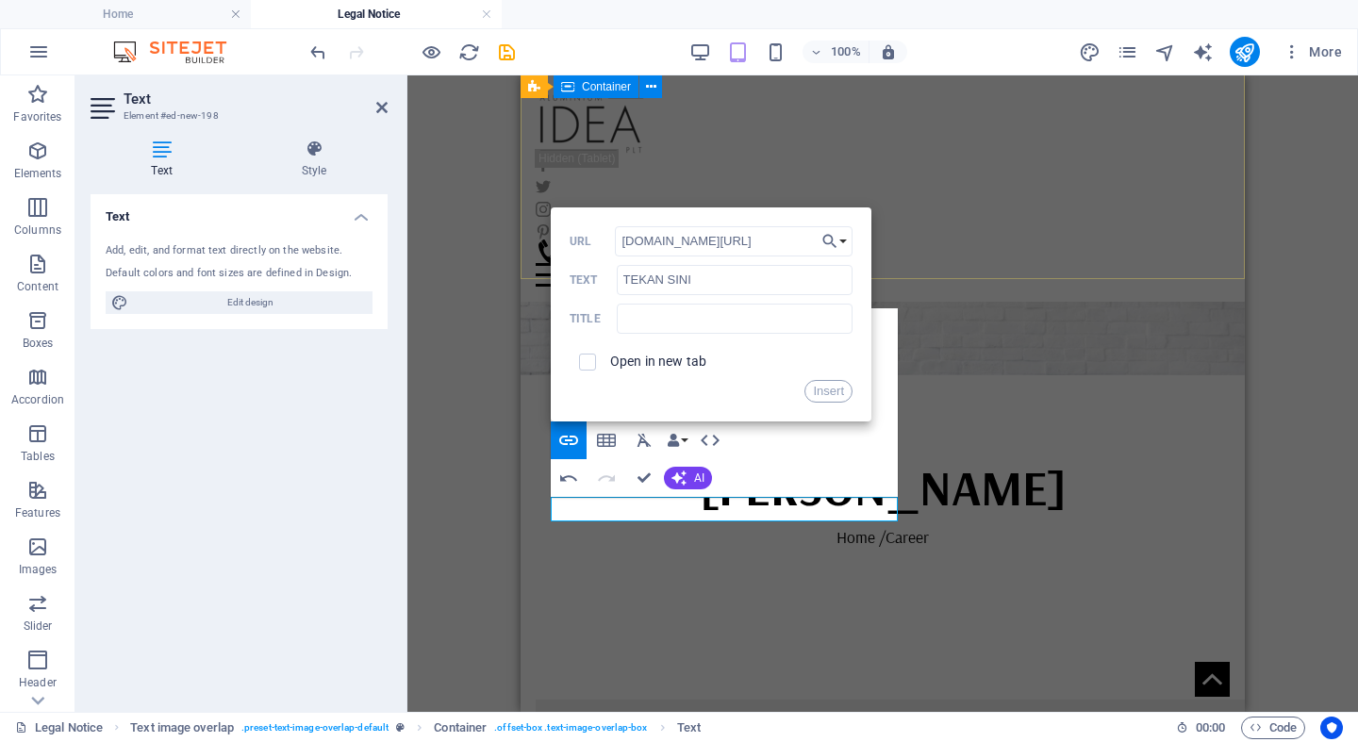
click at [686, 360] on label "Open in new tab" at bounding box center [658, 361] width 96 height 15
click at [837, 395] on button "Insert" at bounding box center [828, 391] width 48 height 23
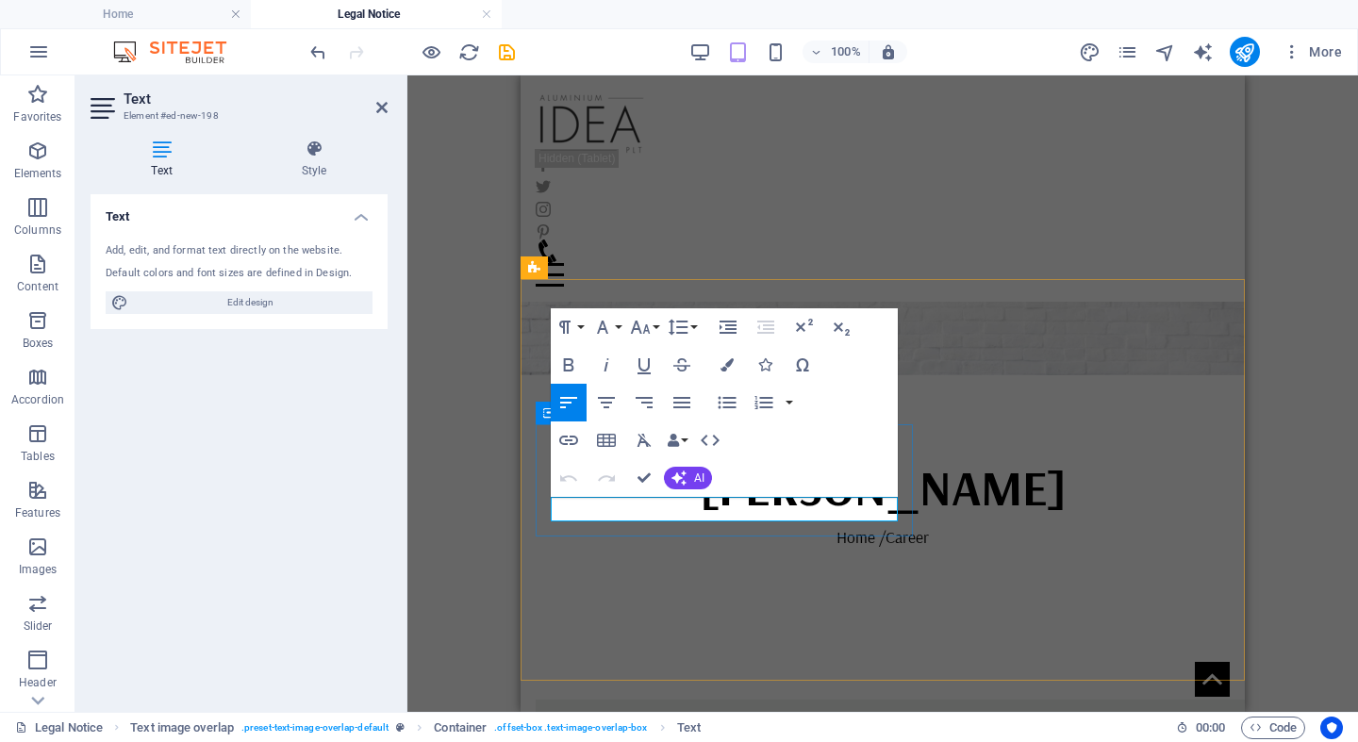
drag, startPoint x: 739, startPoint y: 511, endPoint x: 636, endPoint y: 509, distance: 102.8
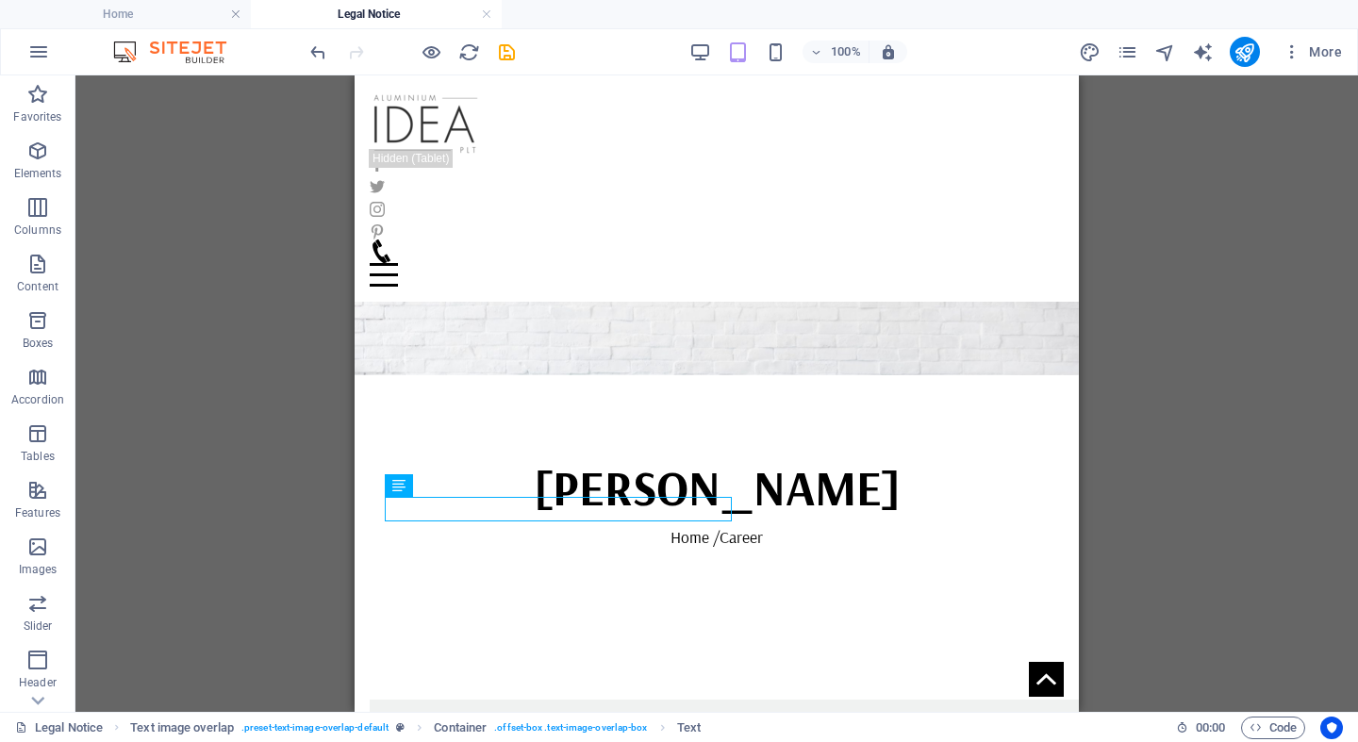
click at [1158, 505] on div "H1 Banner Banner Container Container Reference Text Text Reference Text image o…" at bounding box center [716, 393] width 1282 height 636
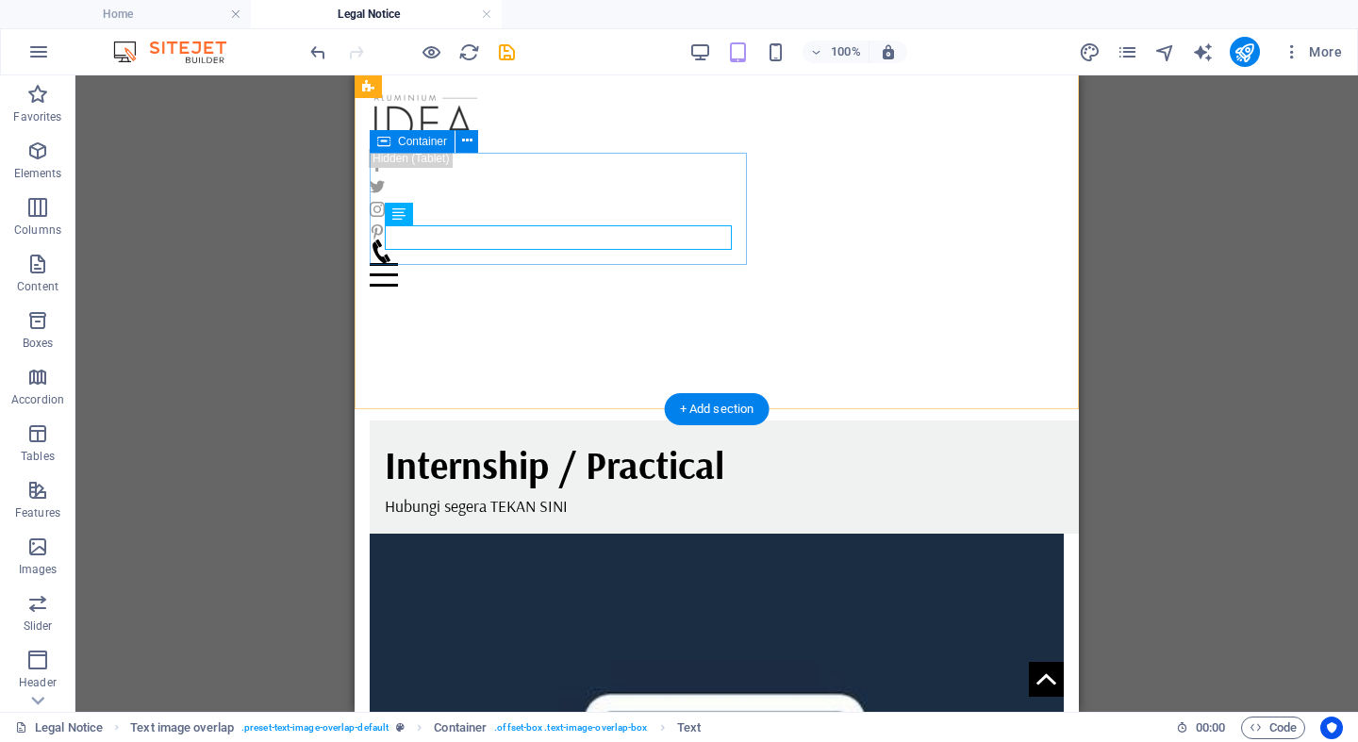
scroll to position [445, 0]
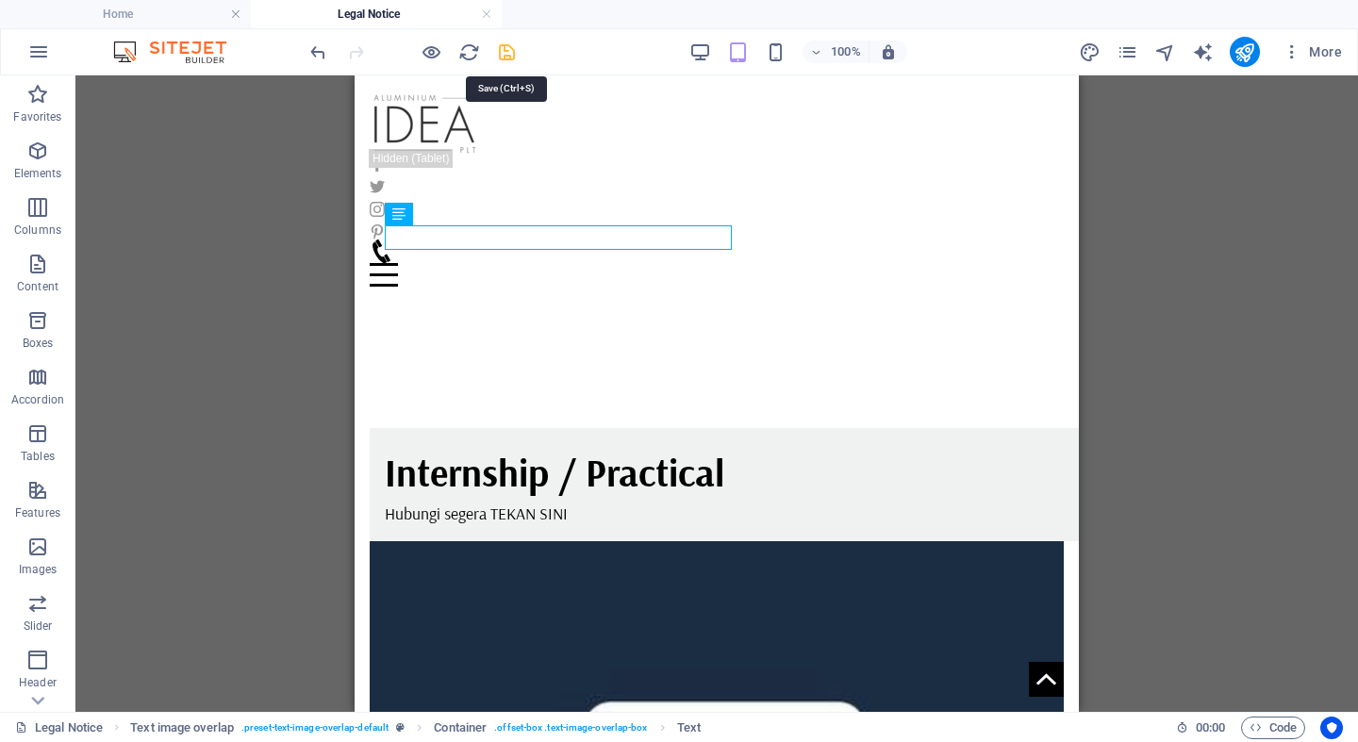
click at [506, 51] on icon "save" at bounding box center [507, 52] width 22 height 22
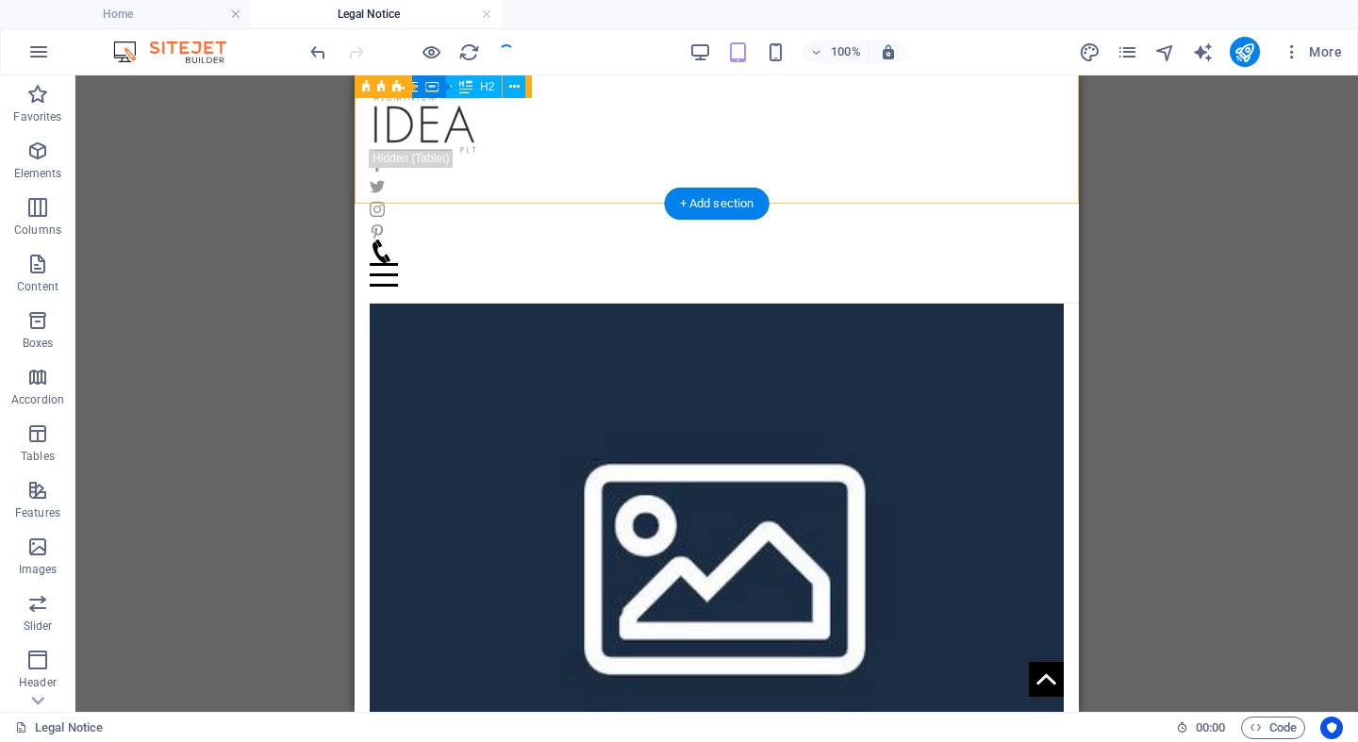
scroll to position [688, 0]
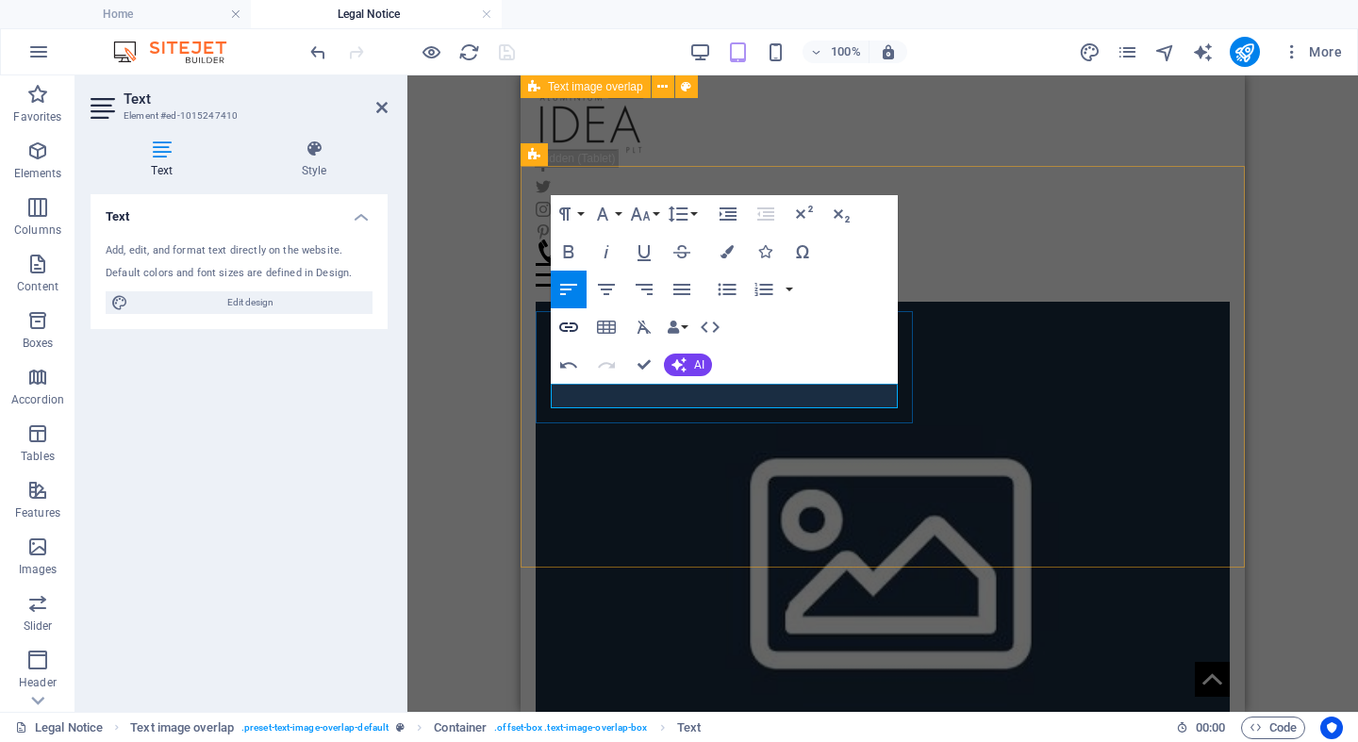
click at [579, 330] on icon "button" at bounding box center [568, 327] width 23 height 23
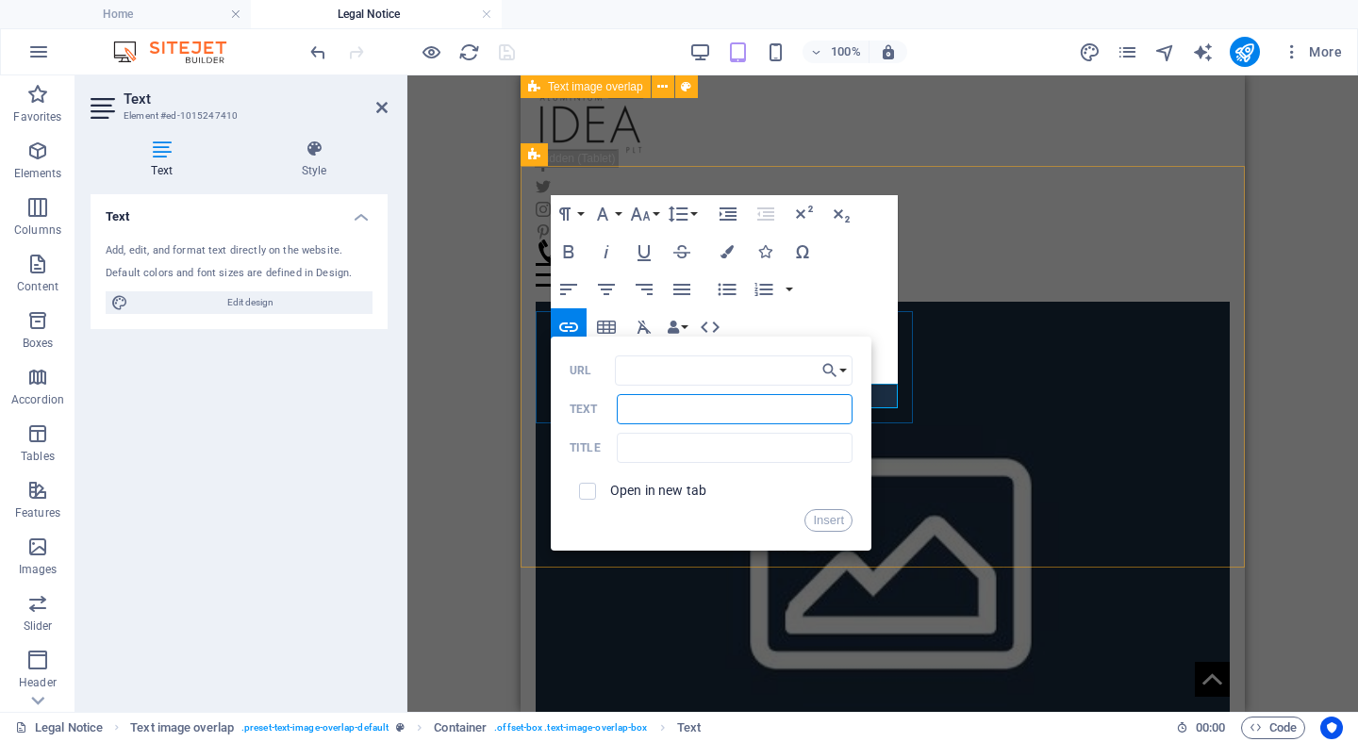
click at [693, 408] on input "Text" at bounding box center [735, 409] width 236 height 30
type input "TEKAN SINI"
click at [685, 368] on input "URL" at bounding box center [734, 370] width 238 height 30
paste input "[DOMAIN_NAME][URL]"
type input "[DOMAIN_NAME][URL]"
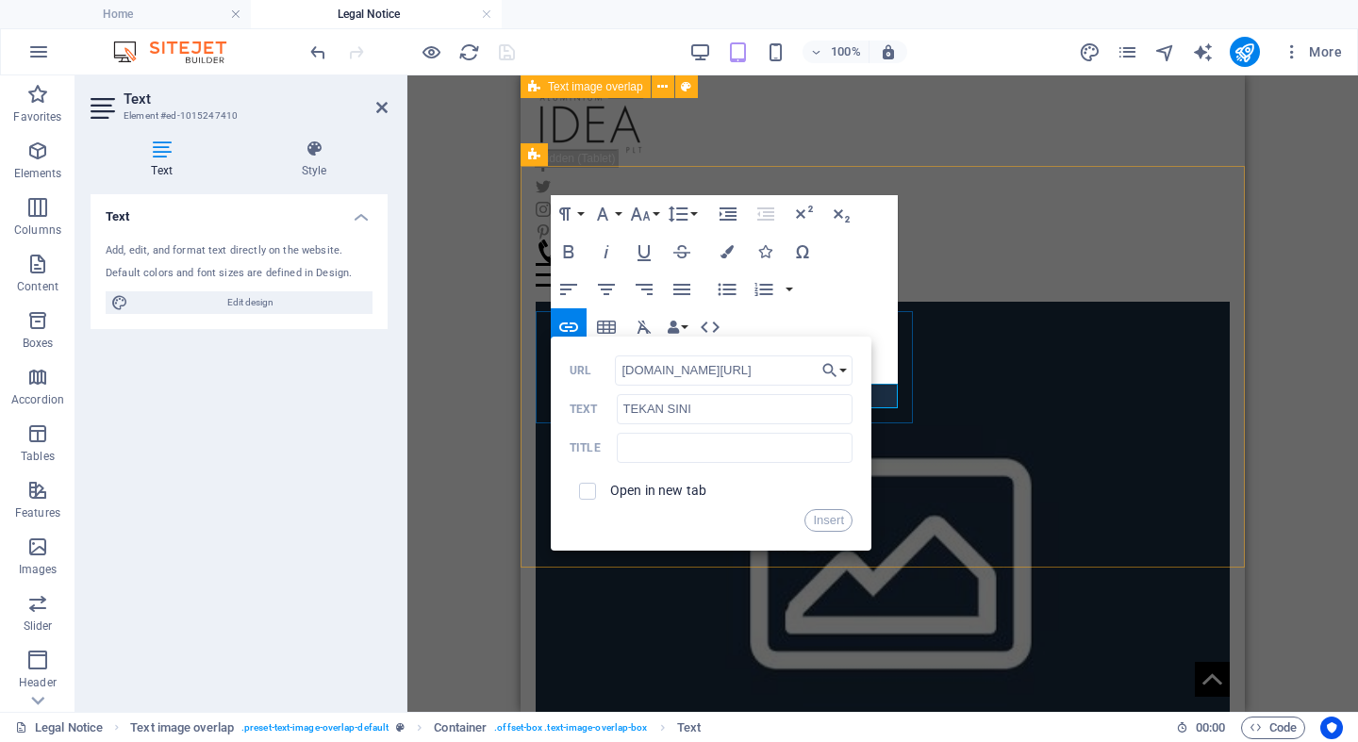
click at [677, 495] on label "Open in new tab" at bounding box center [658, 490] width 96 height 15
click at [825, 522] on button "Insert" at bounding box center [828, 520] width 48 height 23
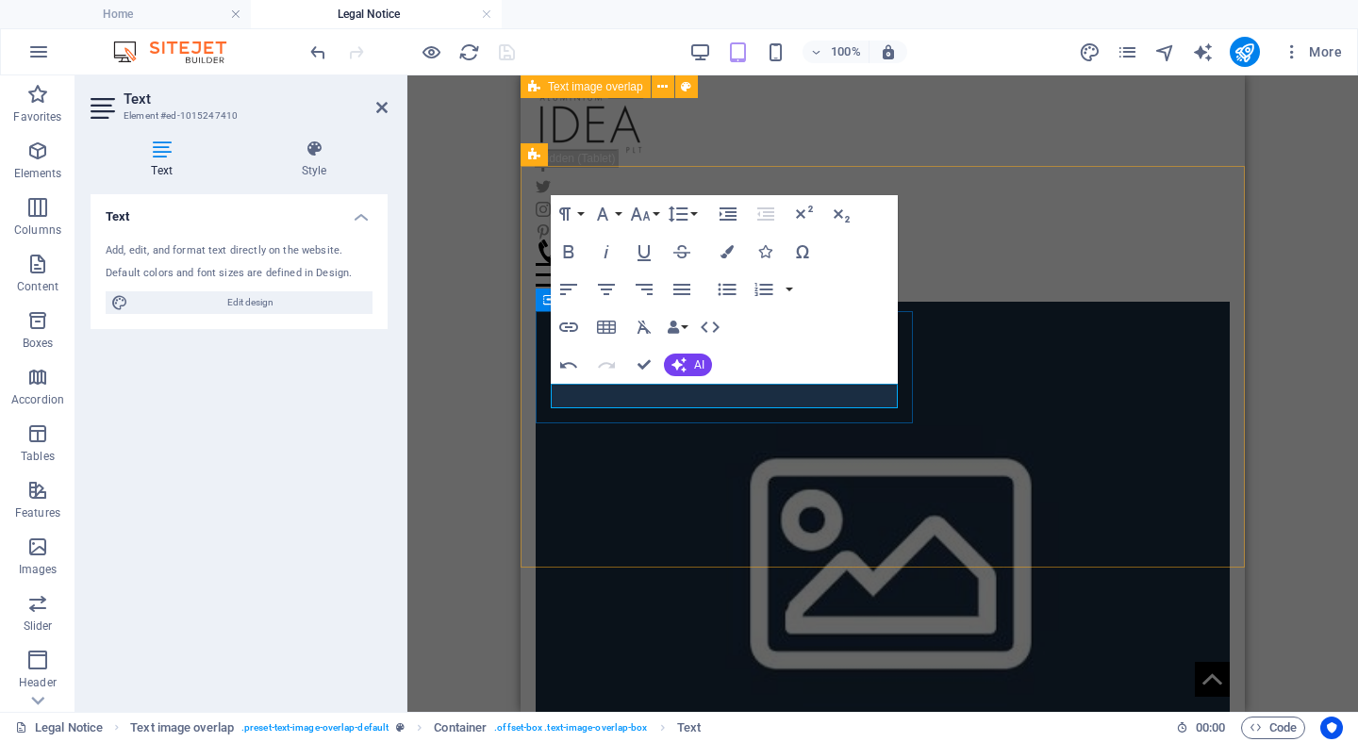
drag, startPoint x: 634, startPoint y: 401, endPoint x: 774, endPoint y: 399, distance: 140.5
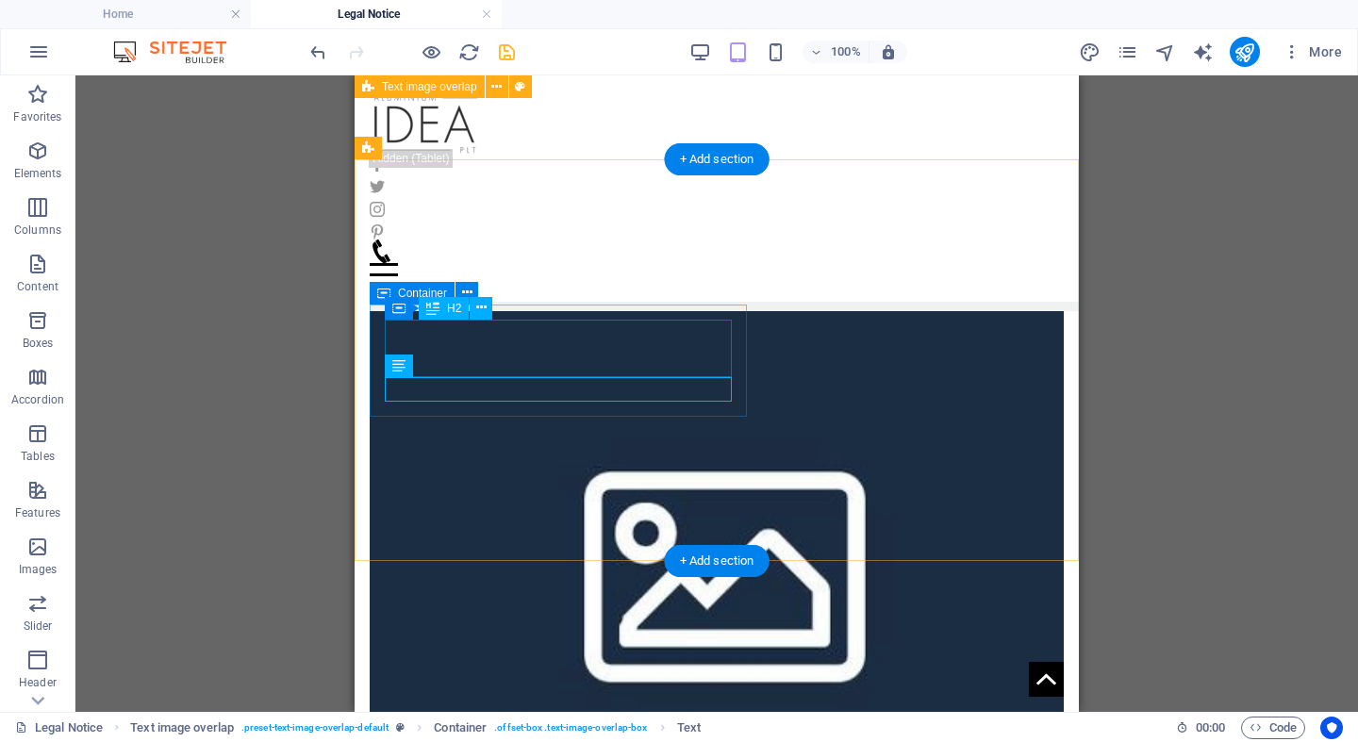
scroll to position [695, 0]
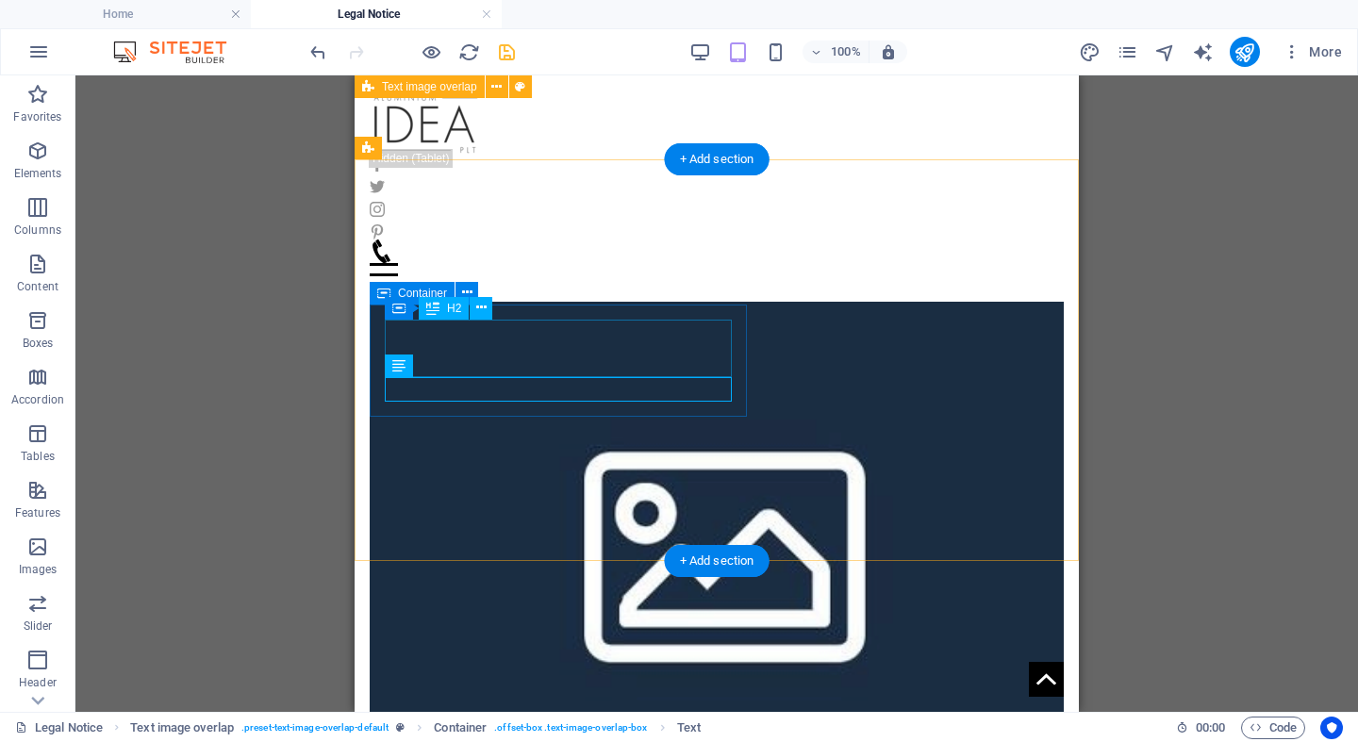
click at [480, 309] on icon at bounding box center [481, 308] width 10 height 20
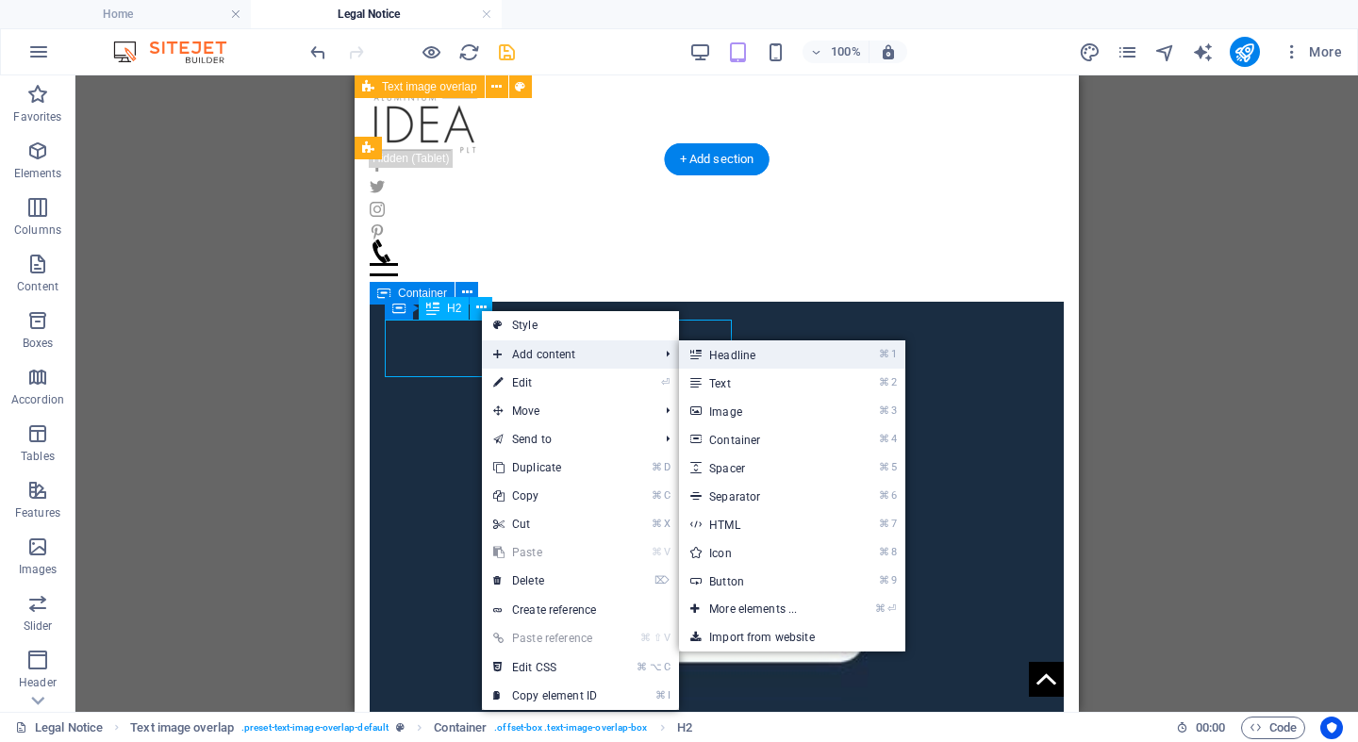
click at [723, 361] on link "⌘ 1 Headline" at bounding box center [757, 354] width 156 height 28
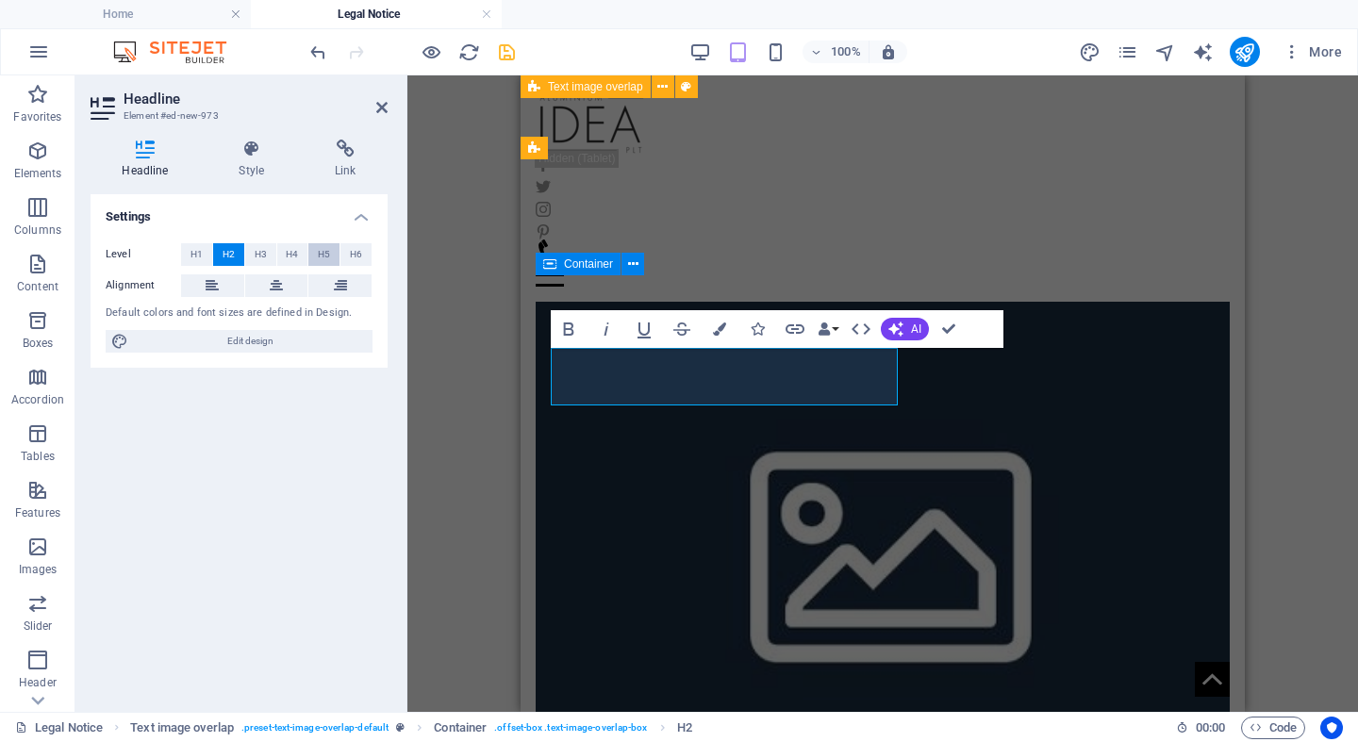
click at [331, 252] on button "H5" at bounding box center [323, 254] width 31 height 23
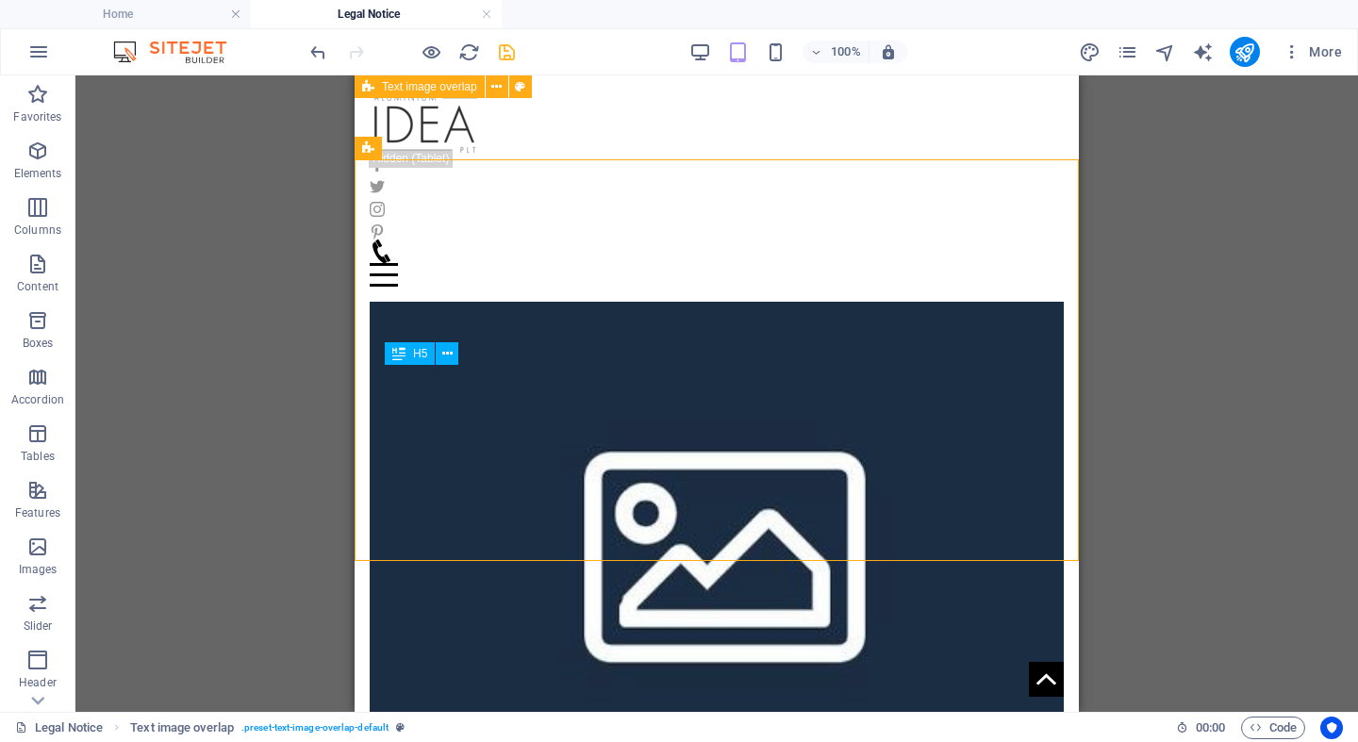
click at [1215, 314] on div "H1 Banner Banner Container Container Reference Text Text Reference Text image o…" at bounding box center [716, 393] width 1282 height 636
click at [507, 45] on icon "save" at bounding box center [507, 52] width 22 height 22
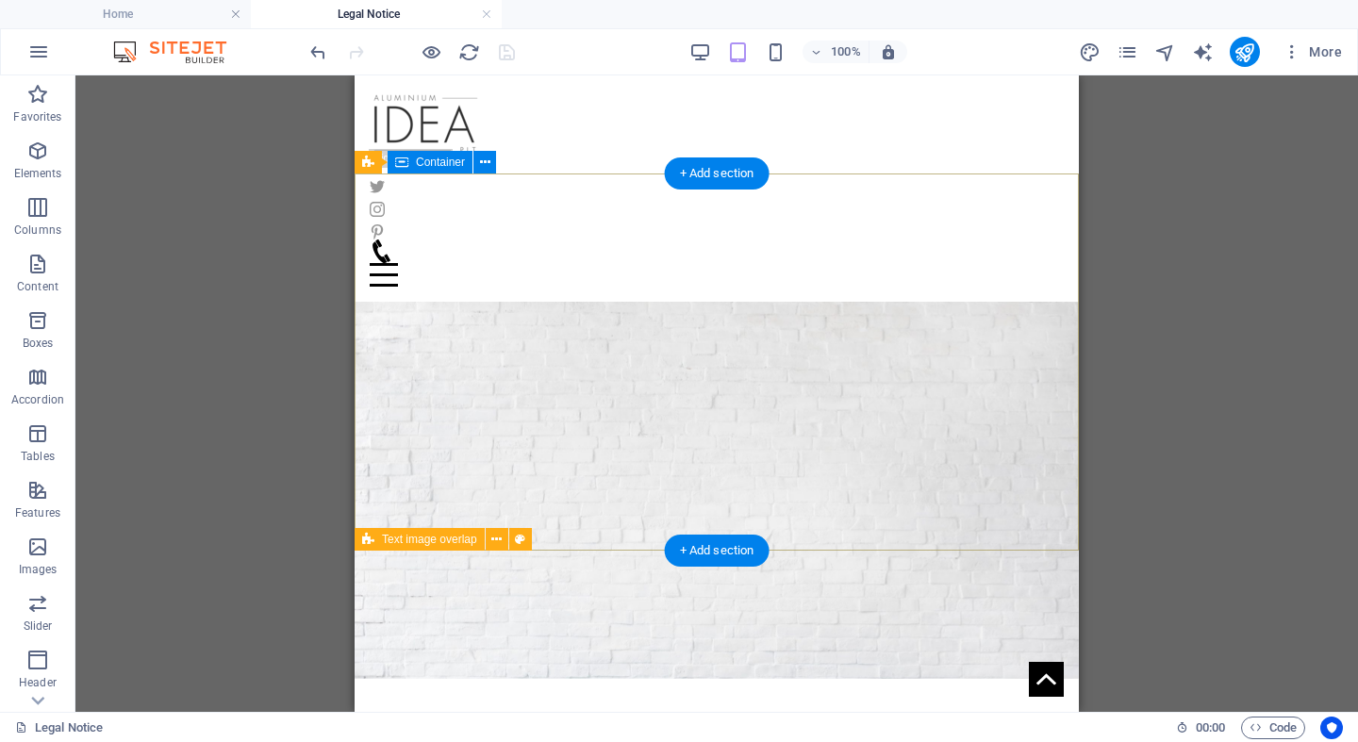
scroll to position [0, 0]
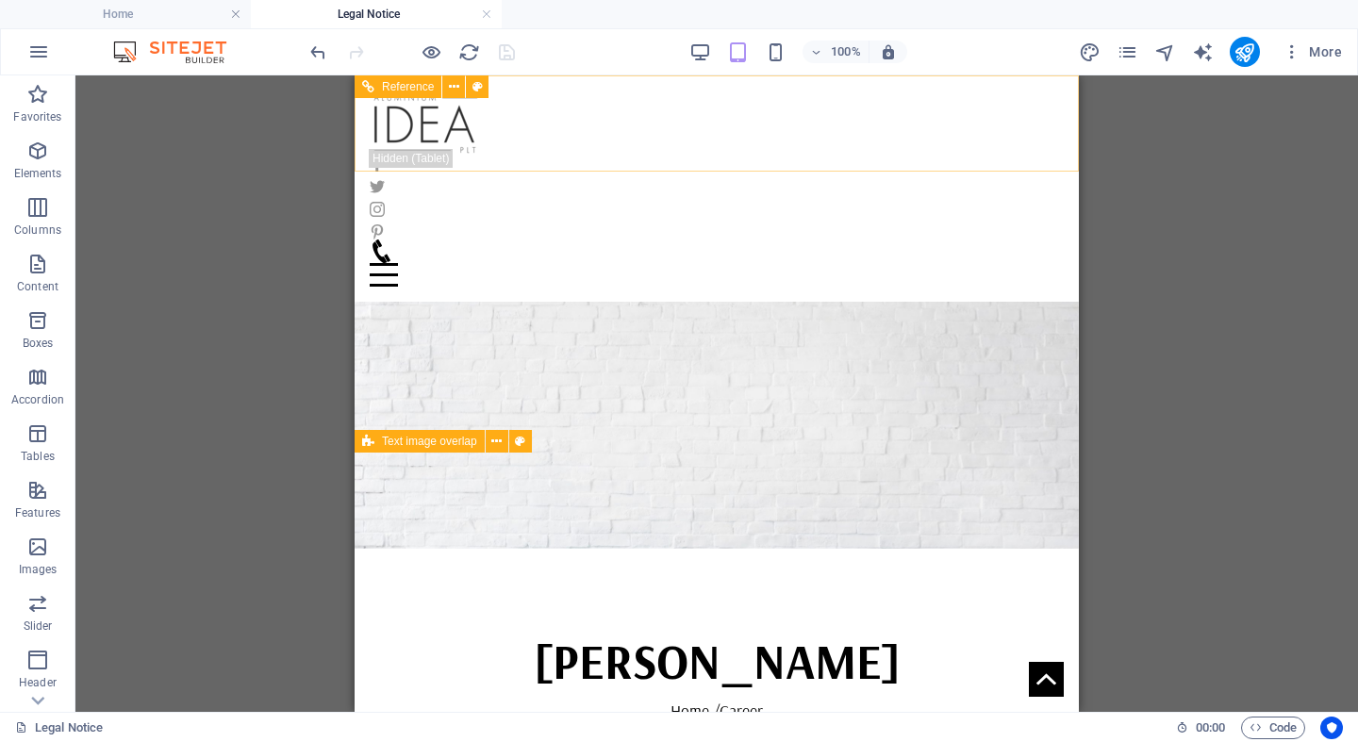
click at [396, 131] on div at bounding box center [717, 124] width 694 height 66
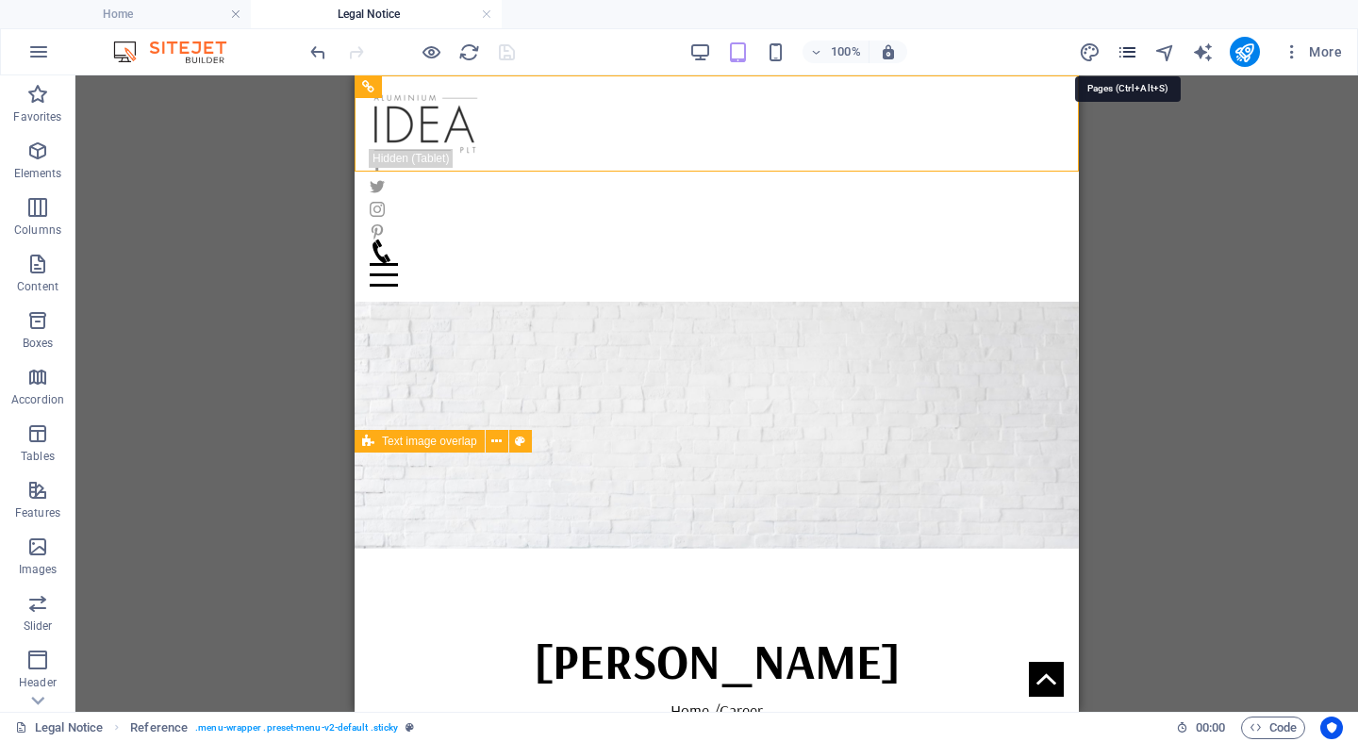
click at [1121, 54] on icon "pages" at bounding box center [1127, 52] width 22 height 22
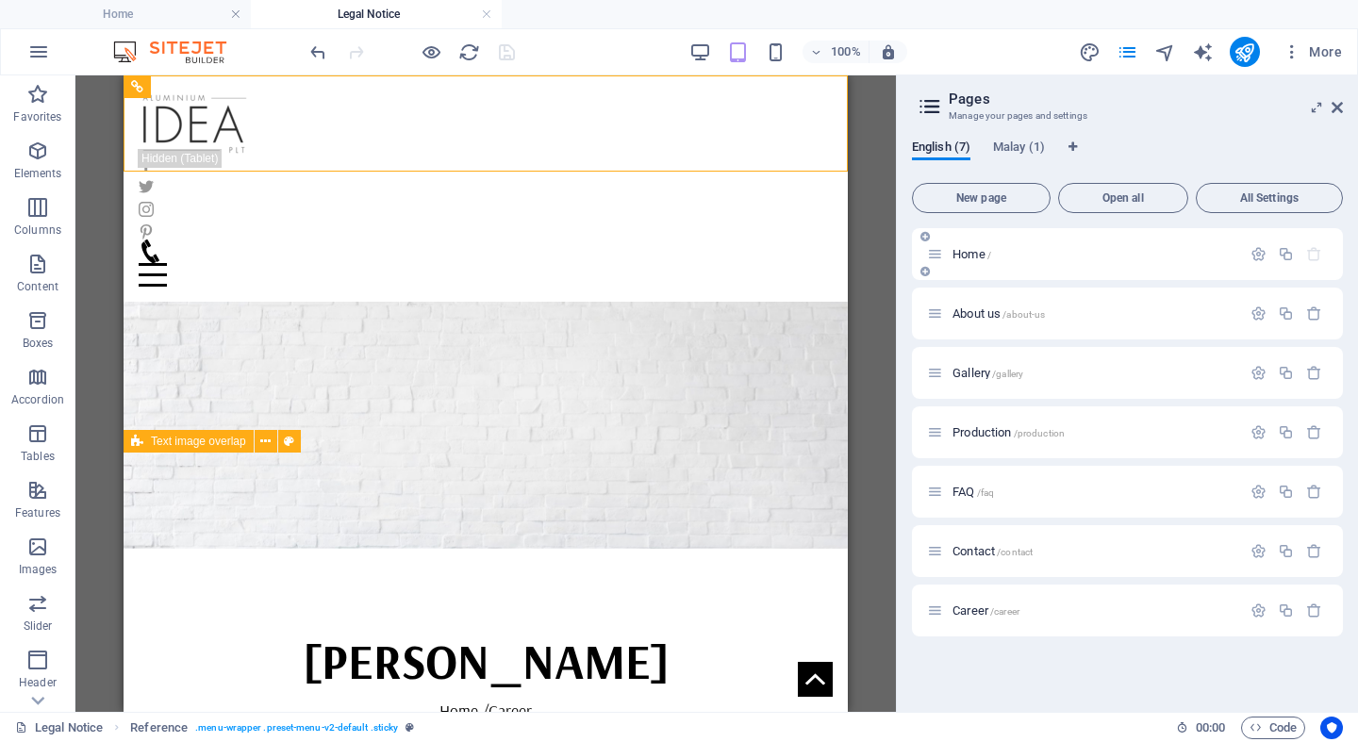
click at [958, 256] on span "Home /" at bounding box center [971, 254] width 39 height 14
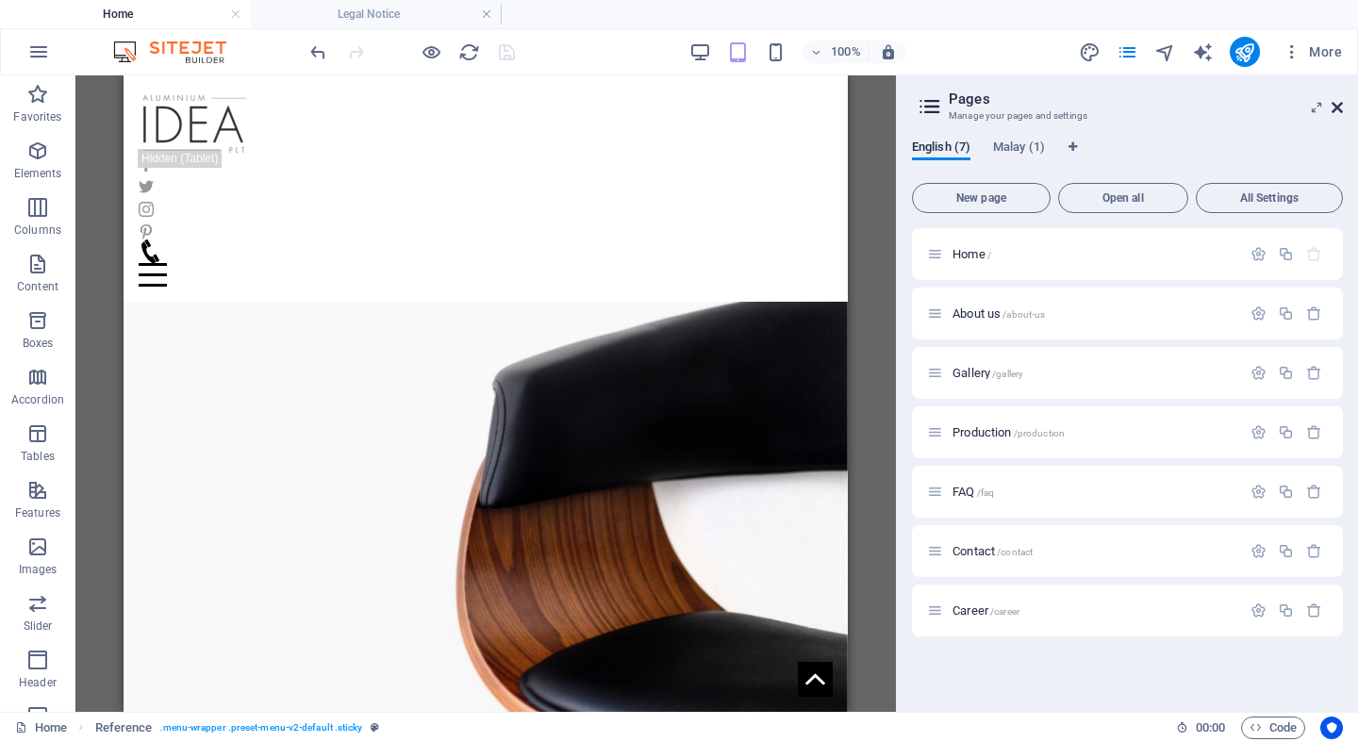
click at [1341, 106] on icon at bounding box center [1336, 107] width 11 height 15
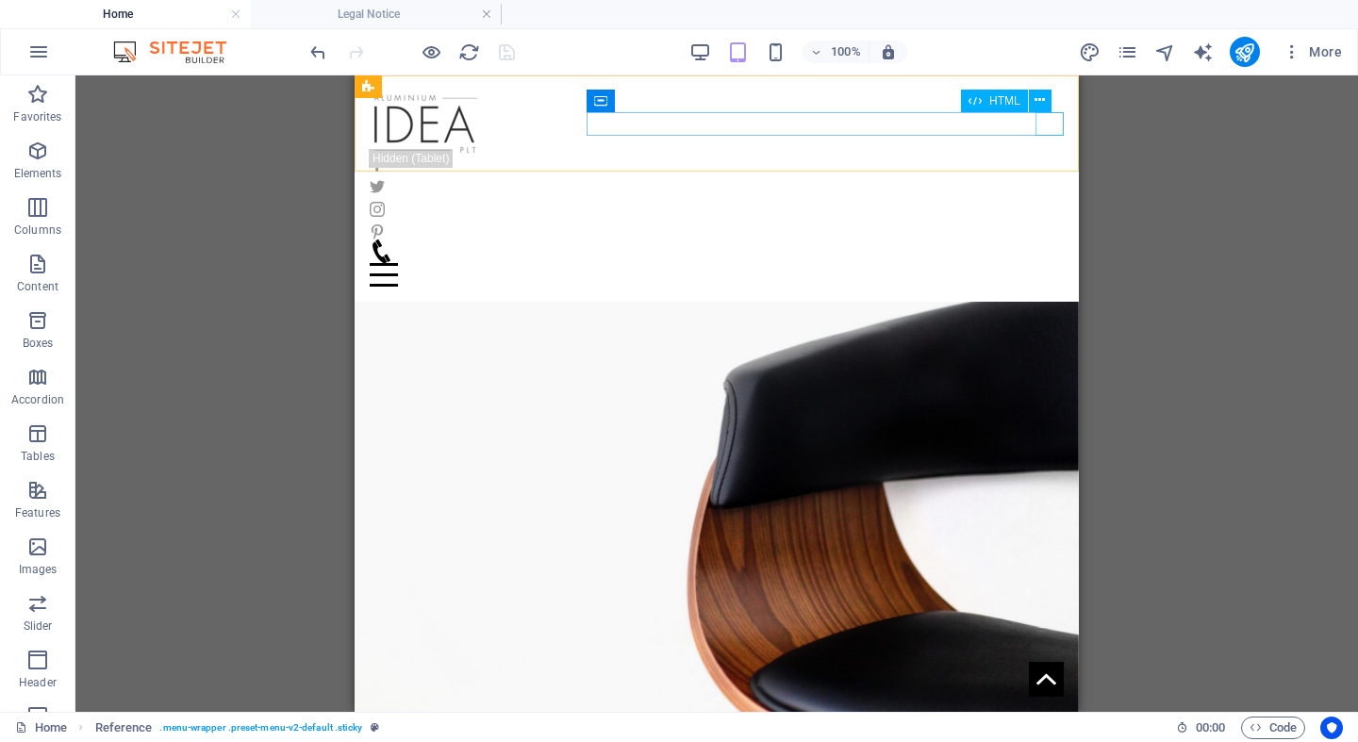
click at [1048, 263] on div "Menu" at bounding box center [717, 275] width 694 height 24
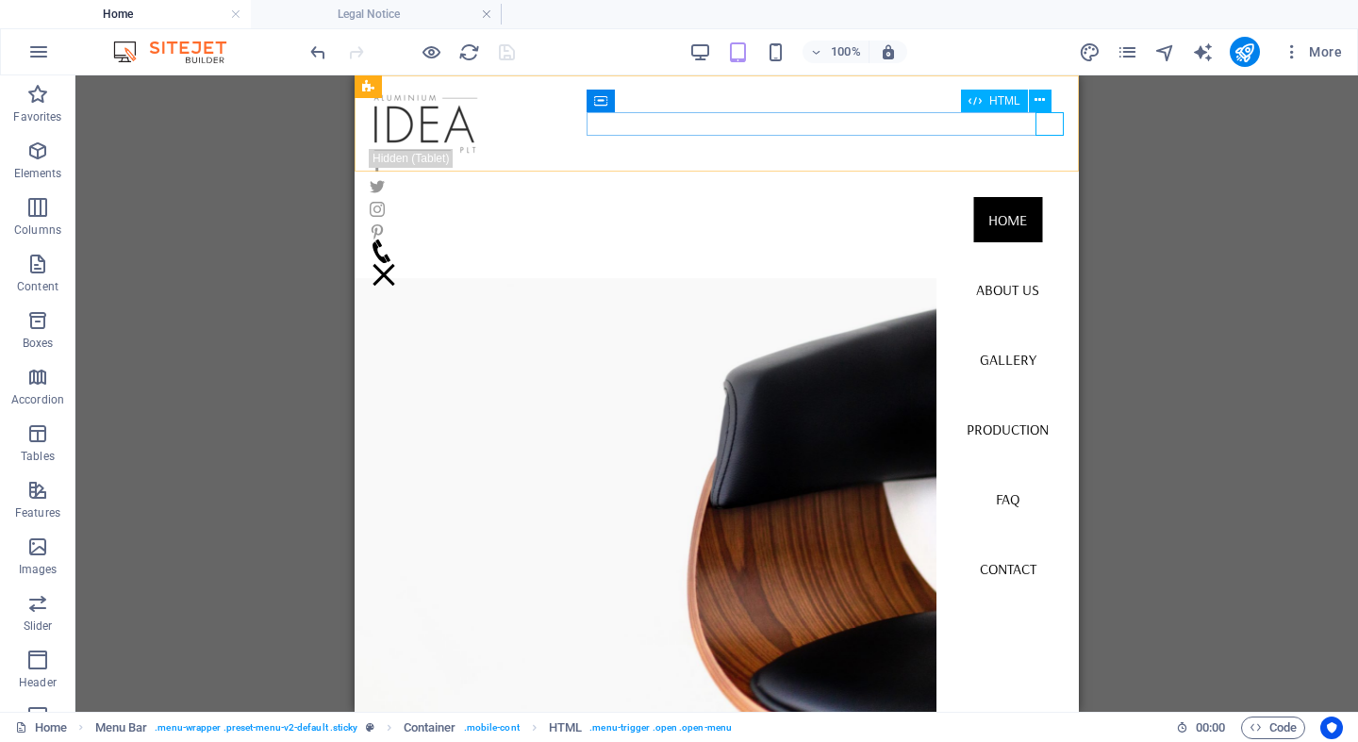
click at [398, 263] on div "Menu" at bounding box center [384, 275] width 28 height 24
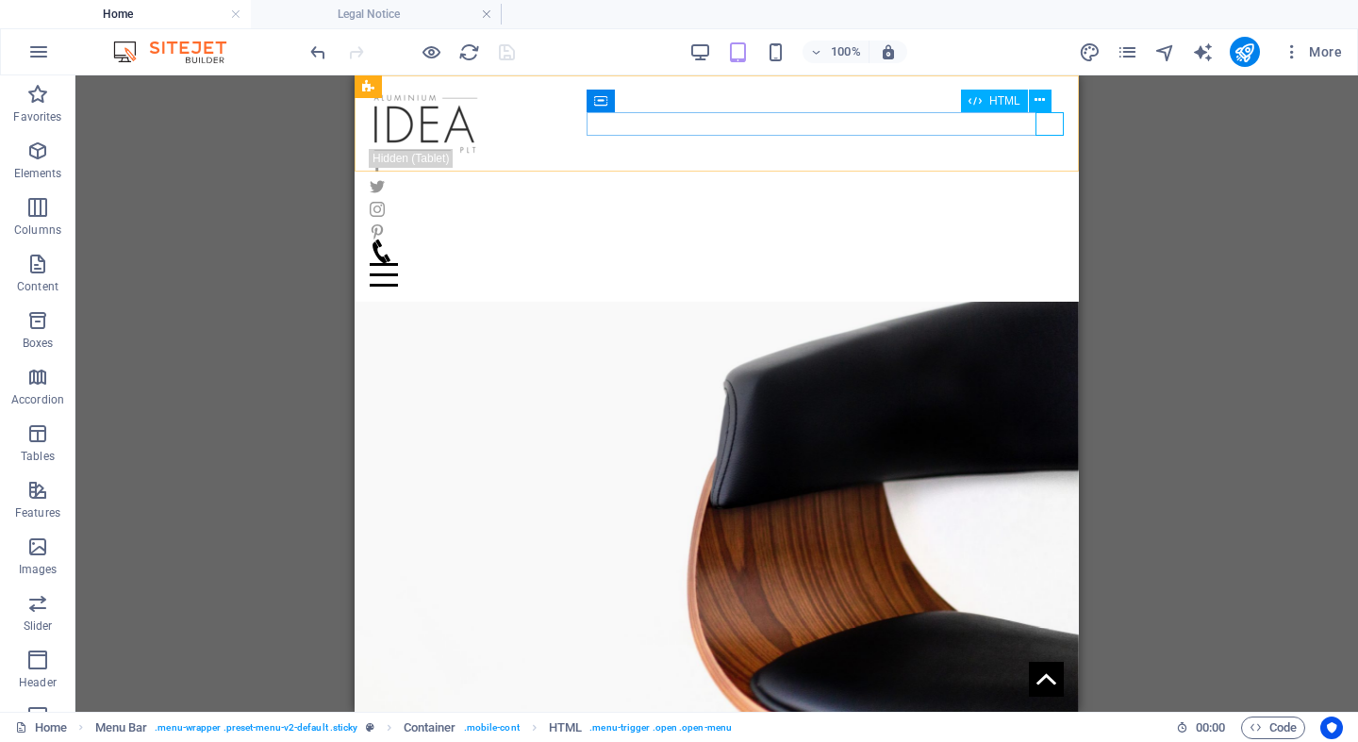
click at [1046, 263] on div "Menu" at bounding box center [717, 275] width 694 height 24
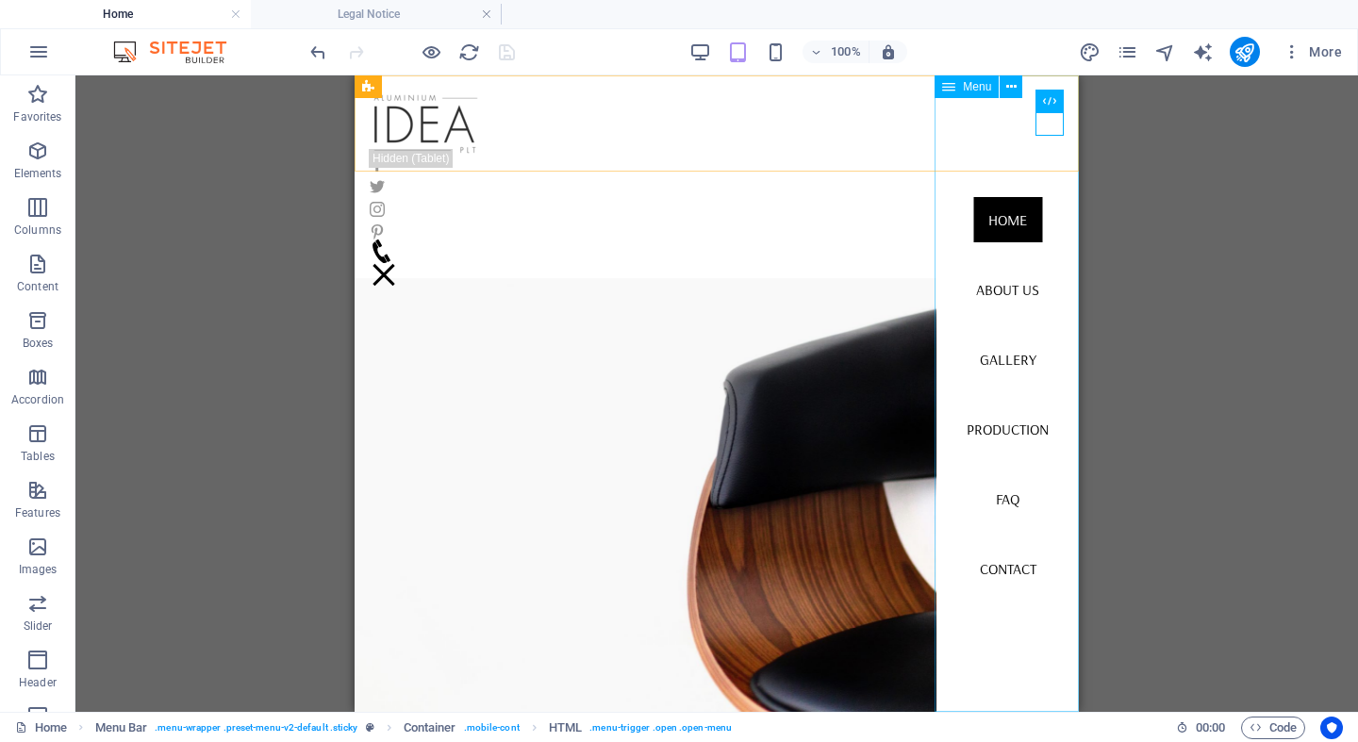
click at [1092, 157] on div "Drag here to replace the existing content. Press “Ctrl” if you want to create a…" at bounding box center [716, 393] width 1282 height 636
click at [398, 263] on div "Menu" at bounding box center [384, 275] width 28 height 24
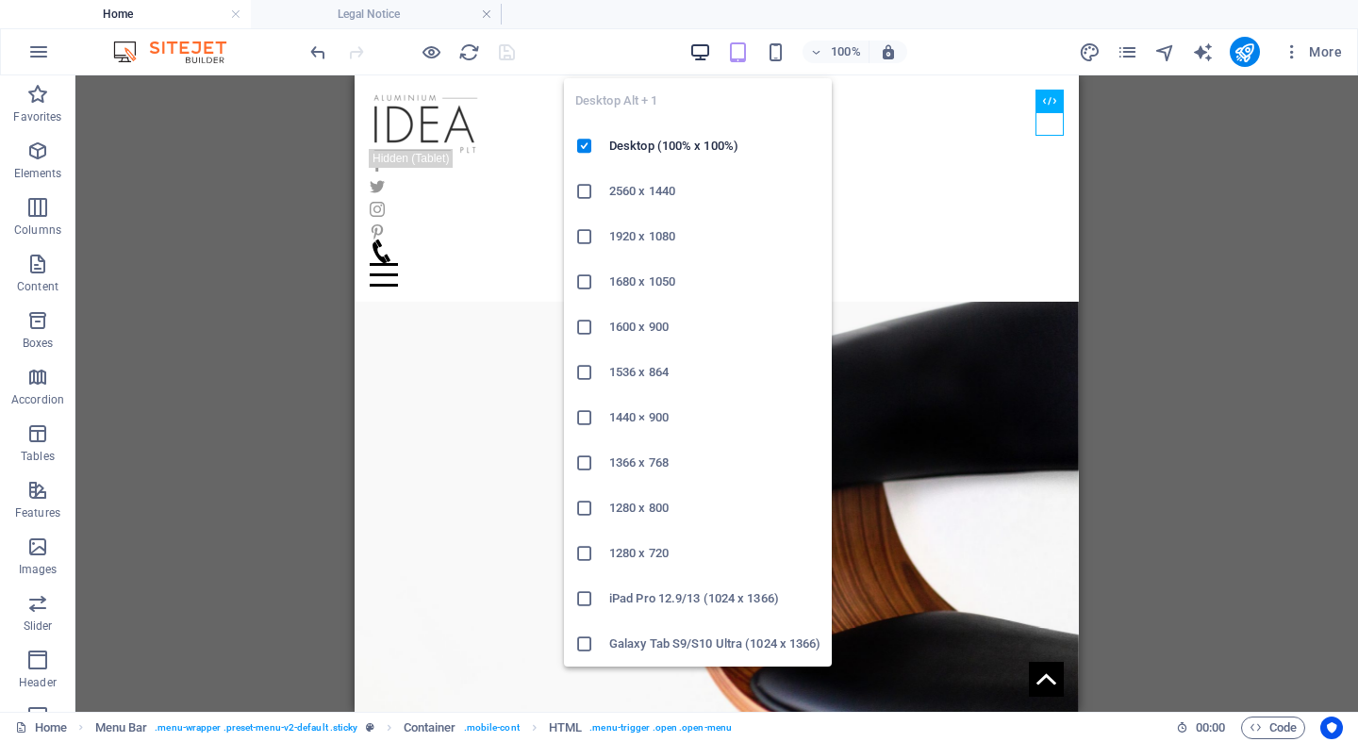
click at [696, 54] on icon "button" at bounding box center [700, 52] width 22 height 22
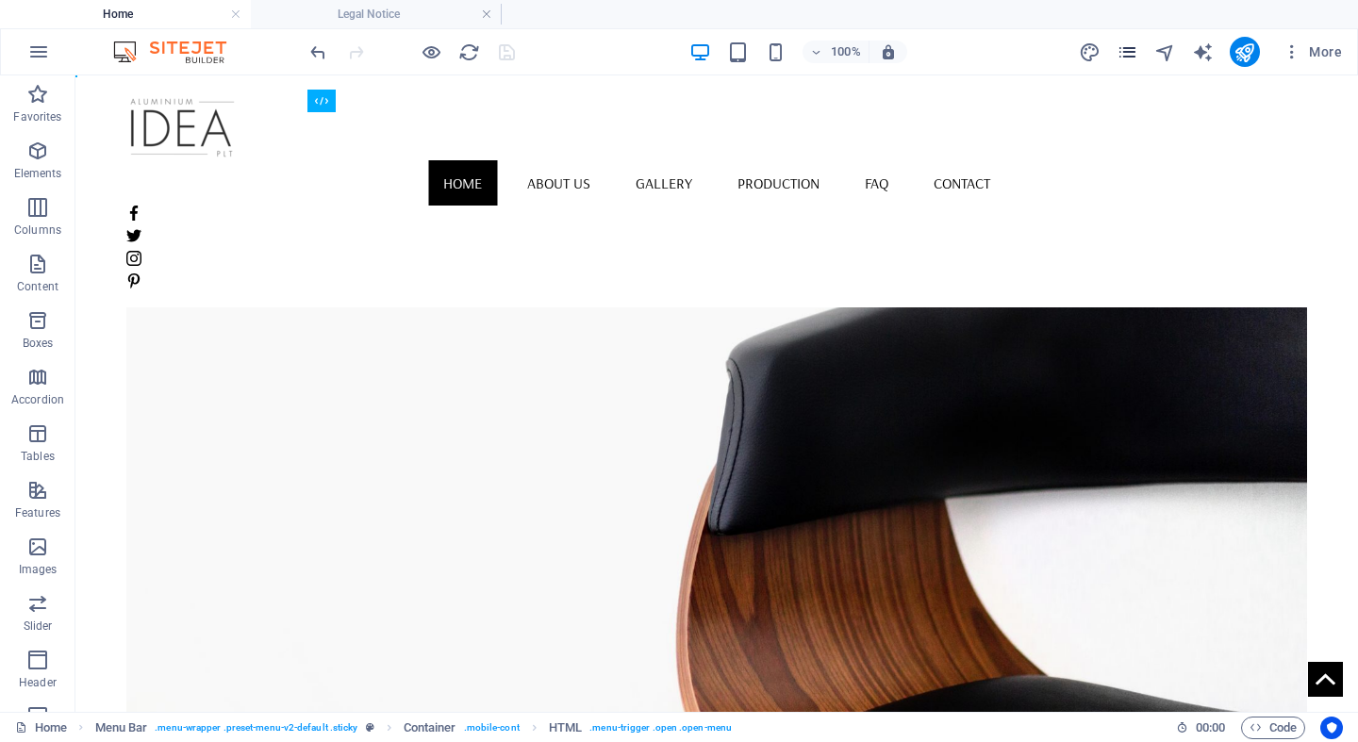
click at [1127, 57] on icon "pages" at bounding box center [1127, 52] width 22 height 22
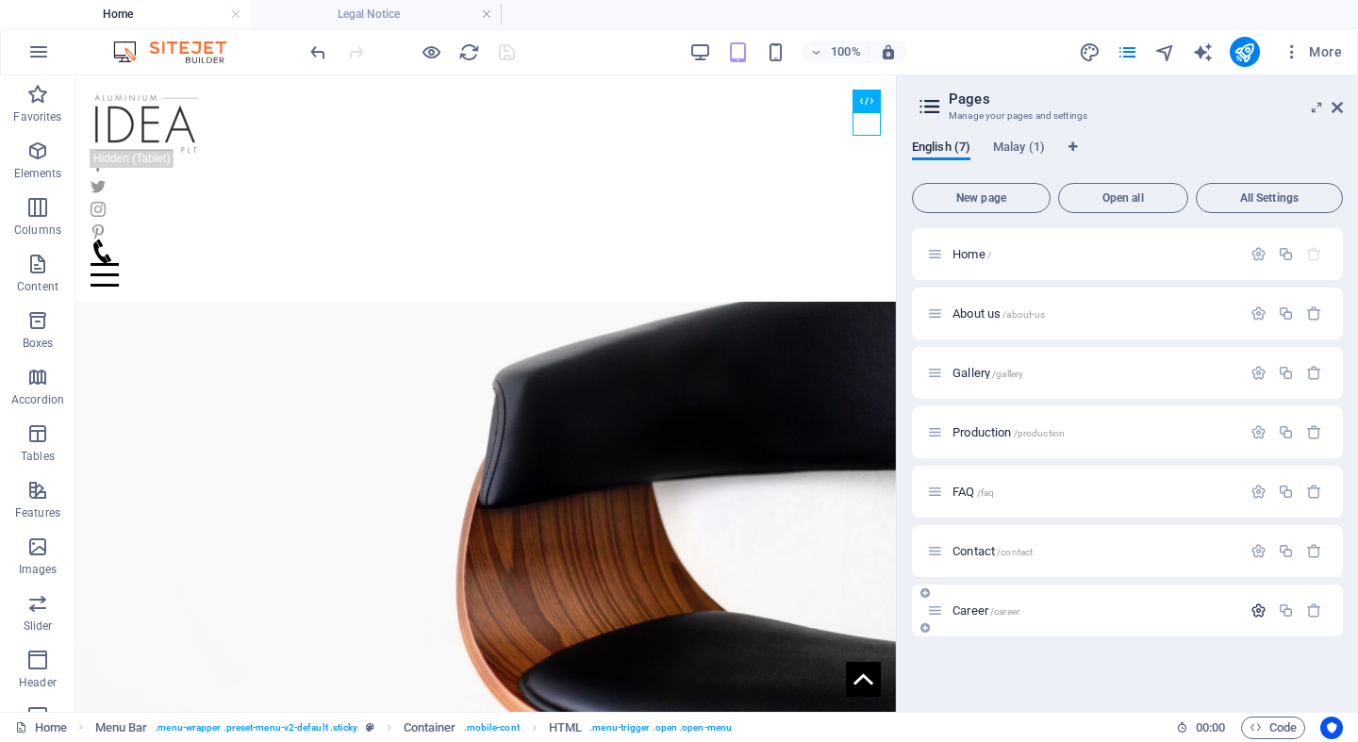
click at [1261, 616] on icon "button" at bounding box center [1258, 610] width 16 height 16
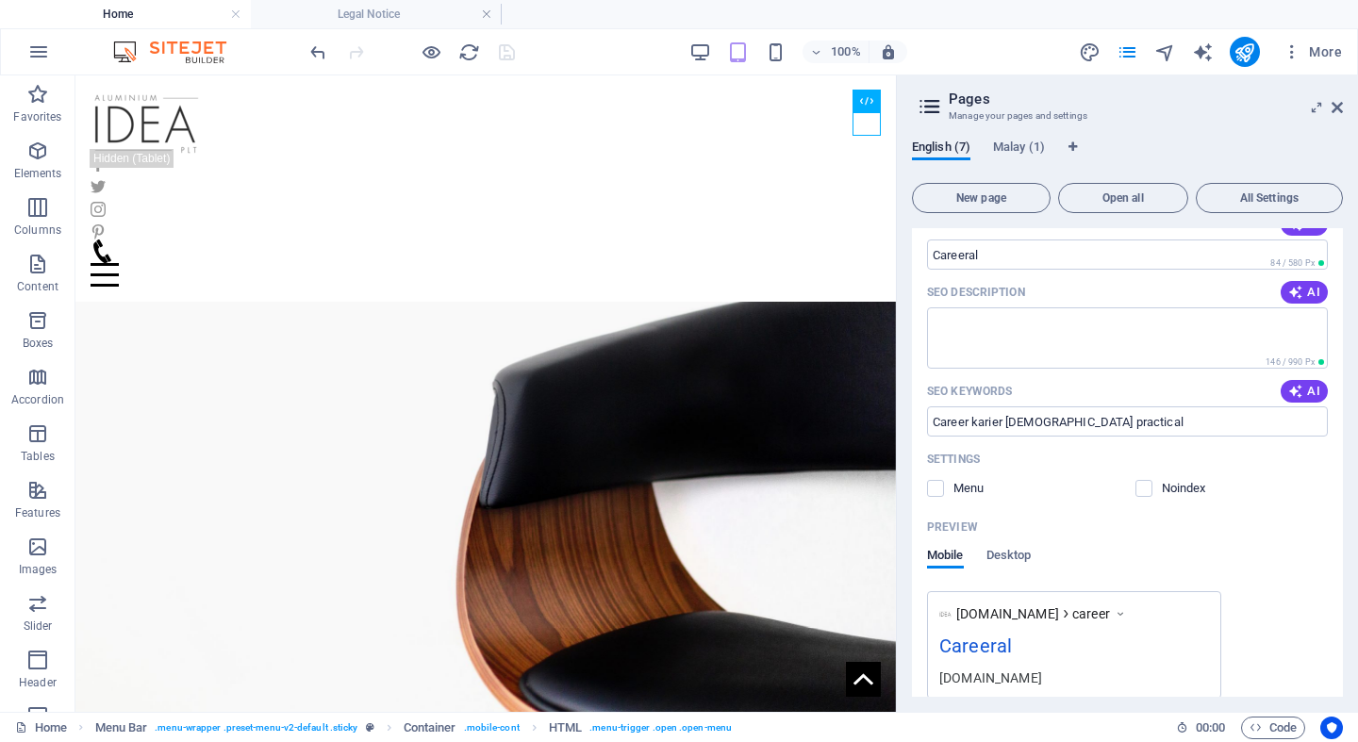
scroll to position [564, 0]
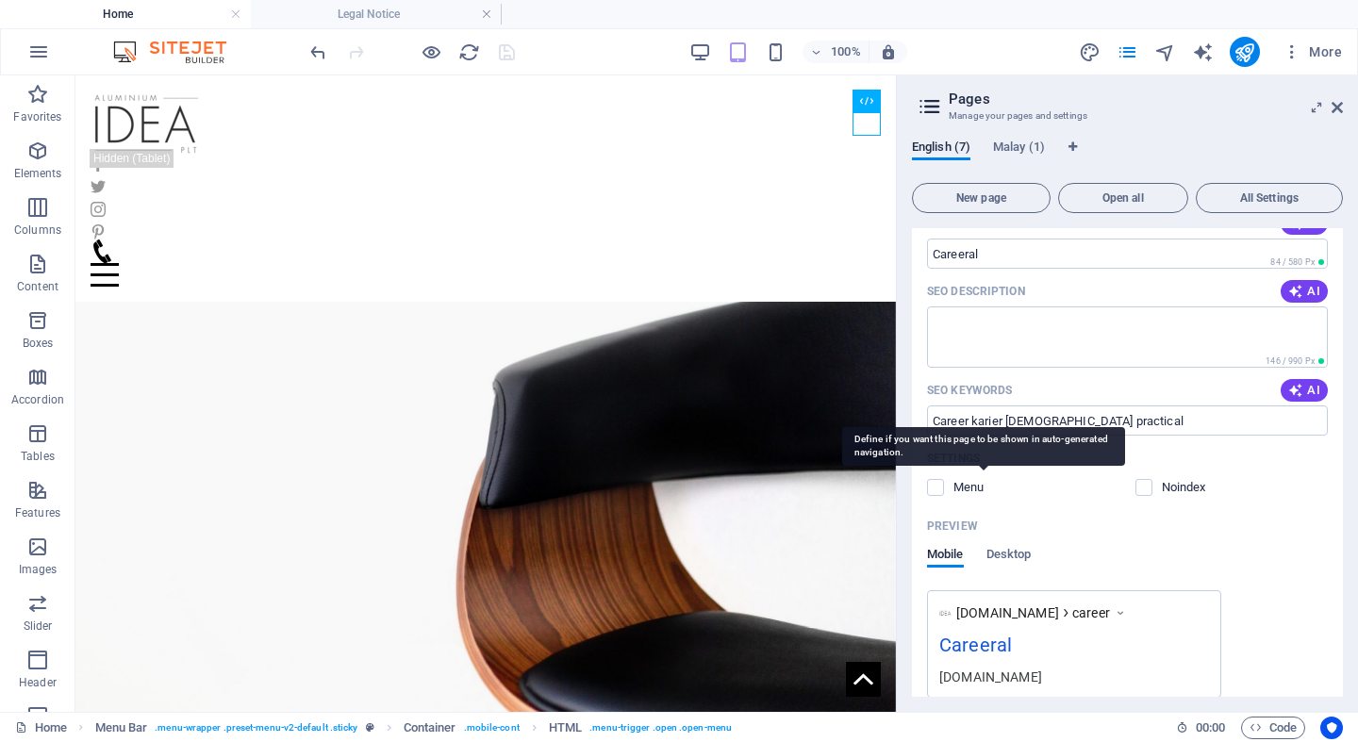
click at [966, 485] on p "Menu" at bounding box center [983, 487] width 61 height 17
click at [0, 0] on input "checkbox" at bounding box center [0, 0] width 0 height 0
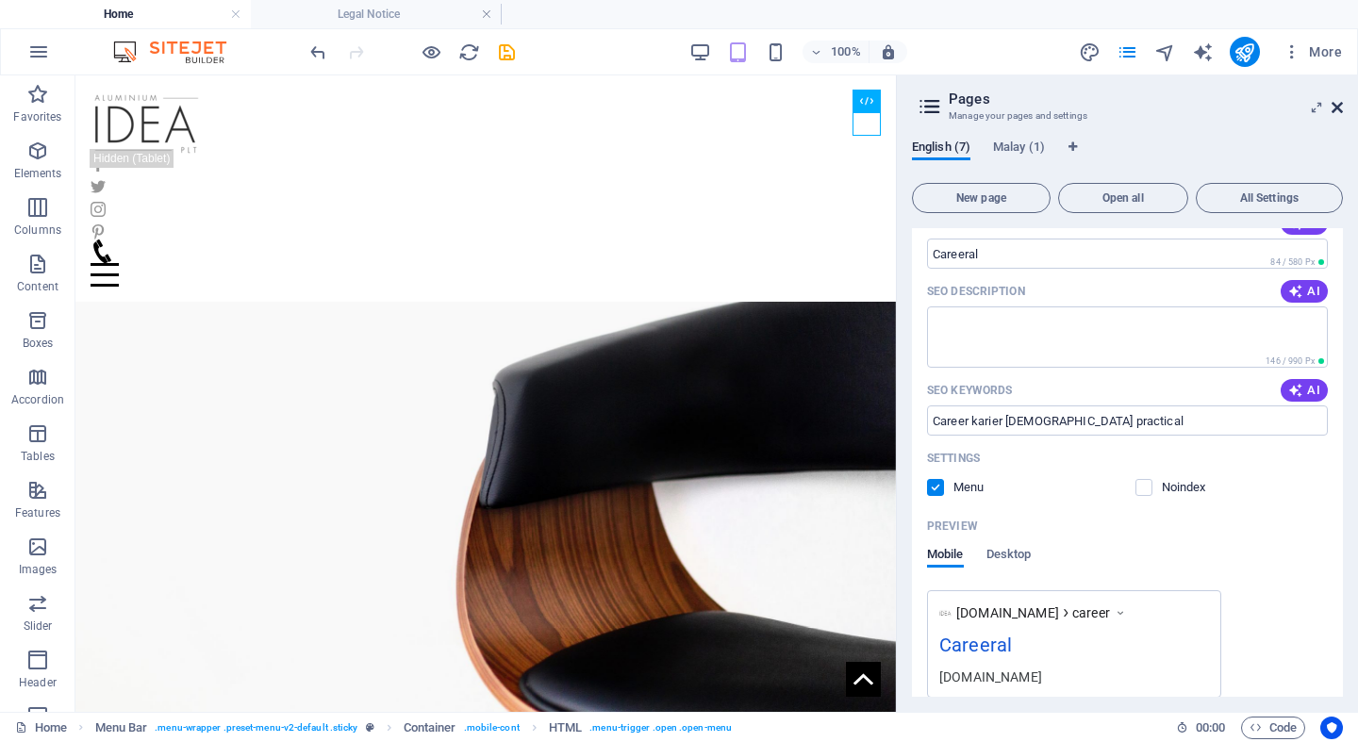
click at [1342, 115] on link at bounding box center [1336, 108] width 11 height 16
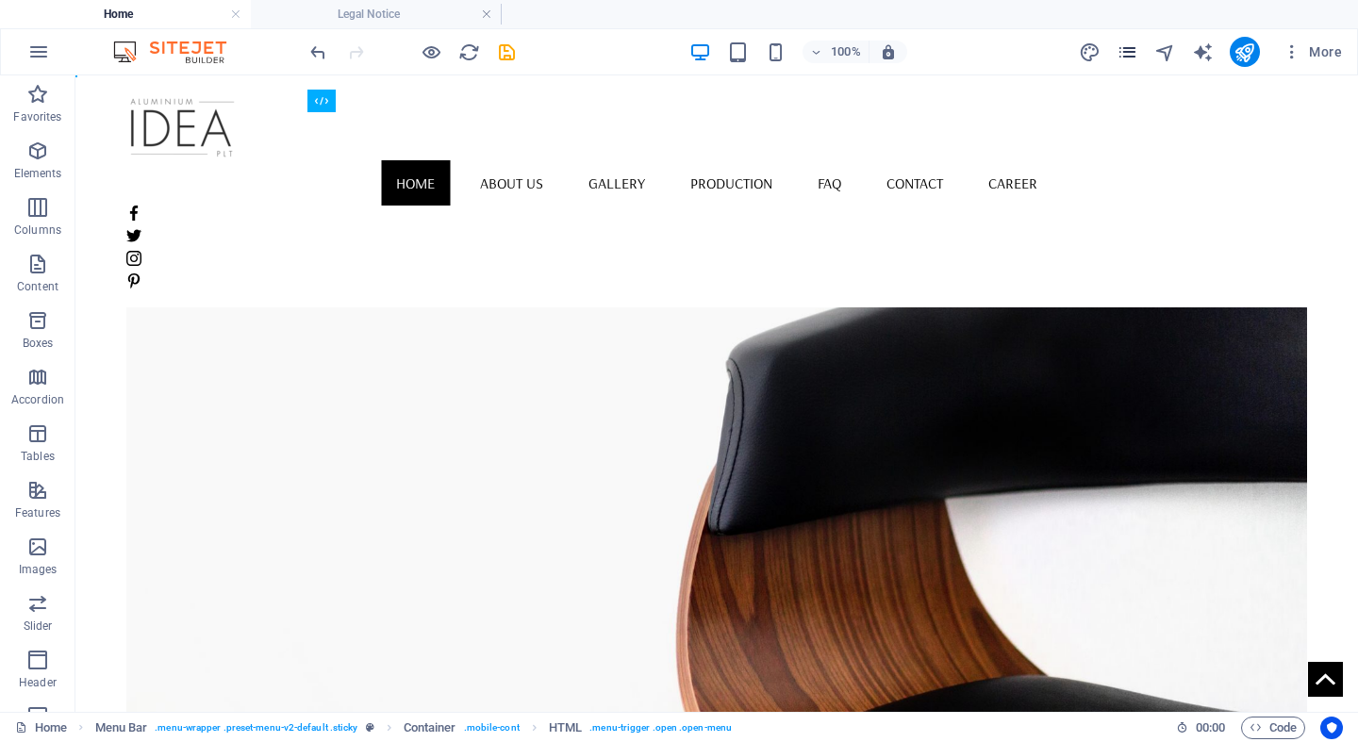
click at [1129, 52] on icon "pages" at bounding box center [1127, 52] width 22 height 22
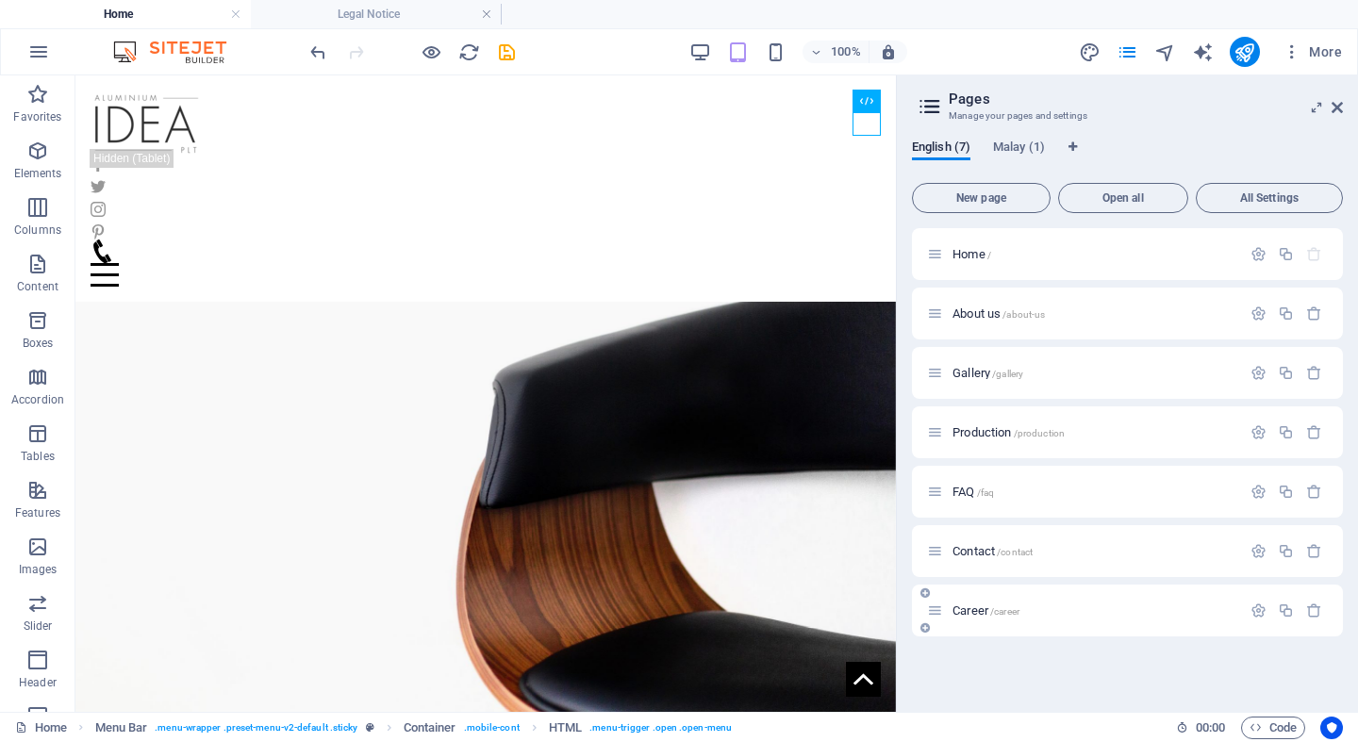
drag, startPoint x: 1079, startPoint y: 556, endPoint x: 1070, endPoint y: 602, distance: 46.0
click at [1070, 602] on div "Home / About us /about-us Gallery /gallery Production /production FAQ /faq Cont…" at bounding box center [1127, 432] width 431 height 408
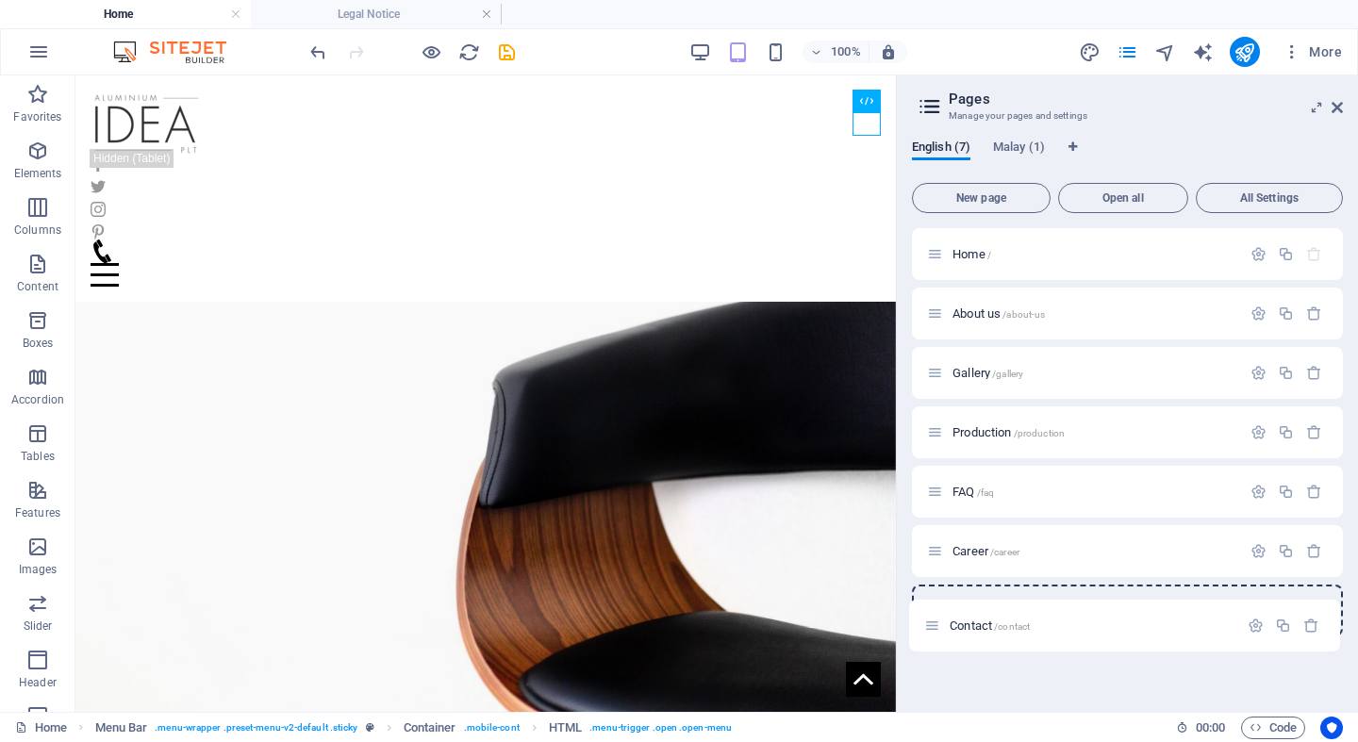
drag, startPoint x: 930, startPoint y: 553, endPoint x: 927, endPoint y: 633, distance: 80.2
click at [927, 633] on div "Home / About us /about-us Gallery /gallery Production /production FAQ /faq Cont…" at bounding box center [1127, 432] width 431 height 408
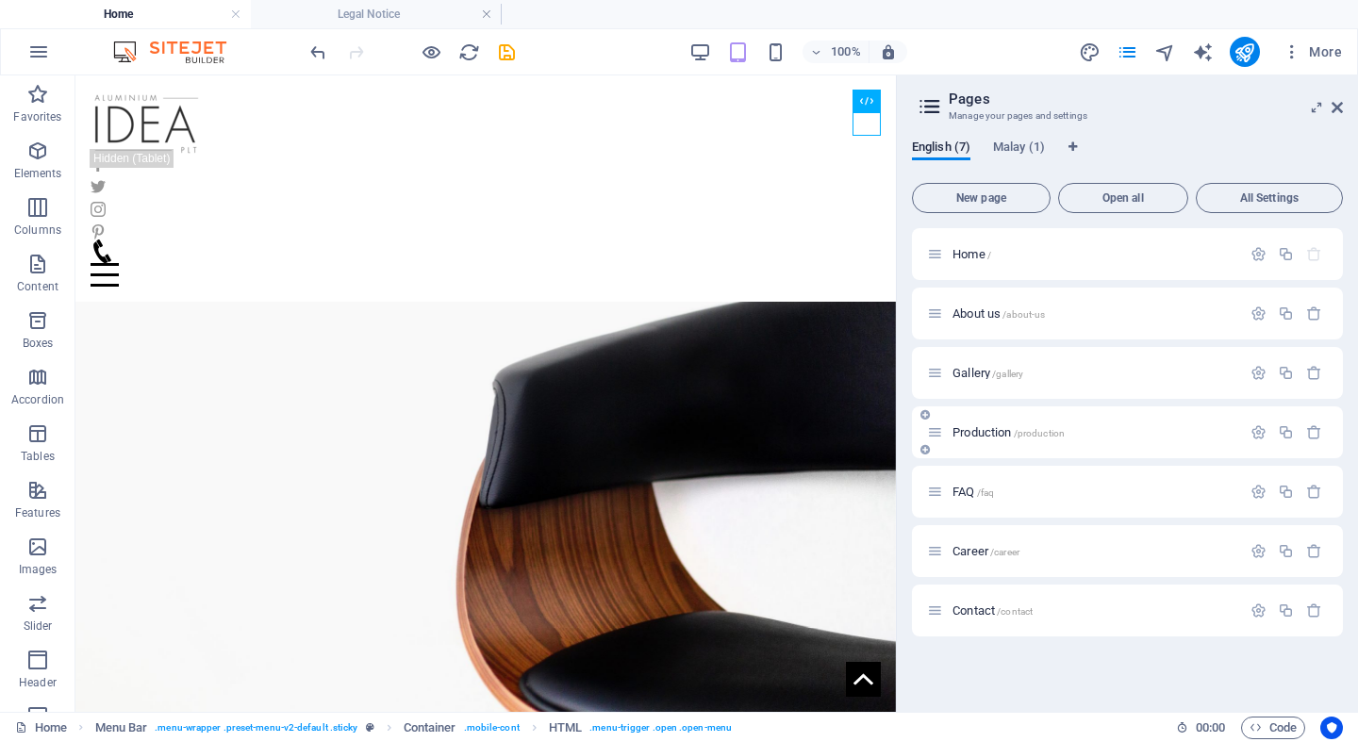
click at [1031, 423] on div "Production /production" at bounding box center [1084, 432] width 314 height 22
click at [959, 432] on span "Production /production" at bounding box center [1008, 432] width 112 height 14
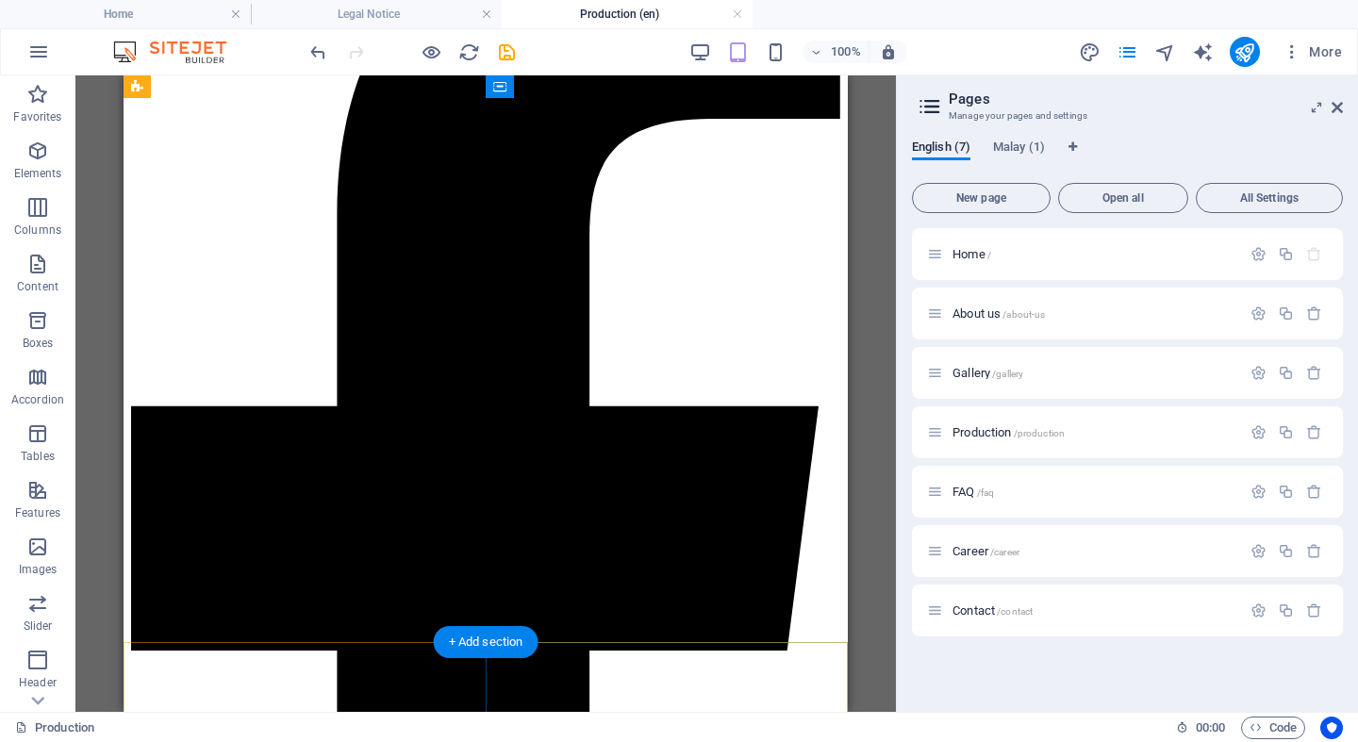
scroll to position [293, 0]
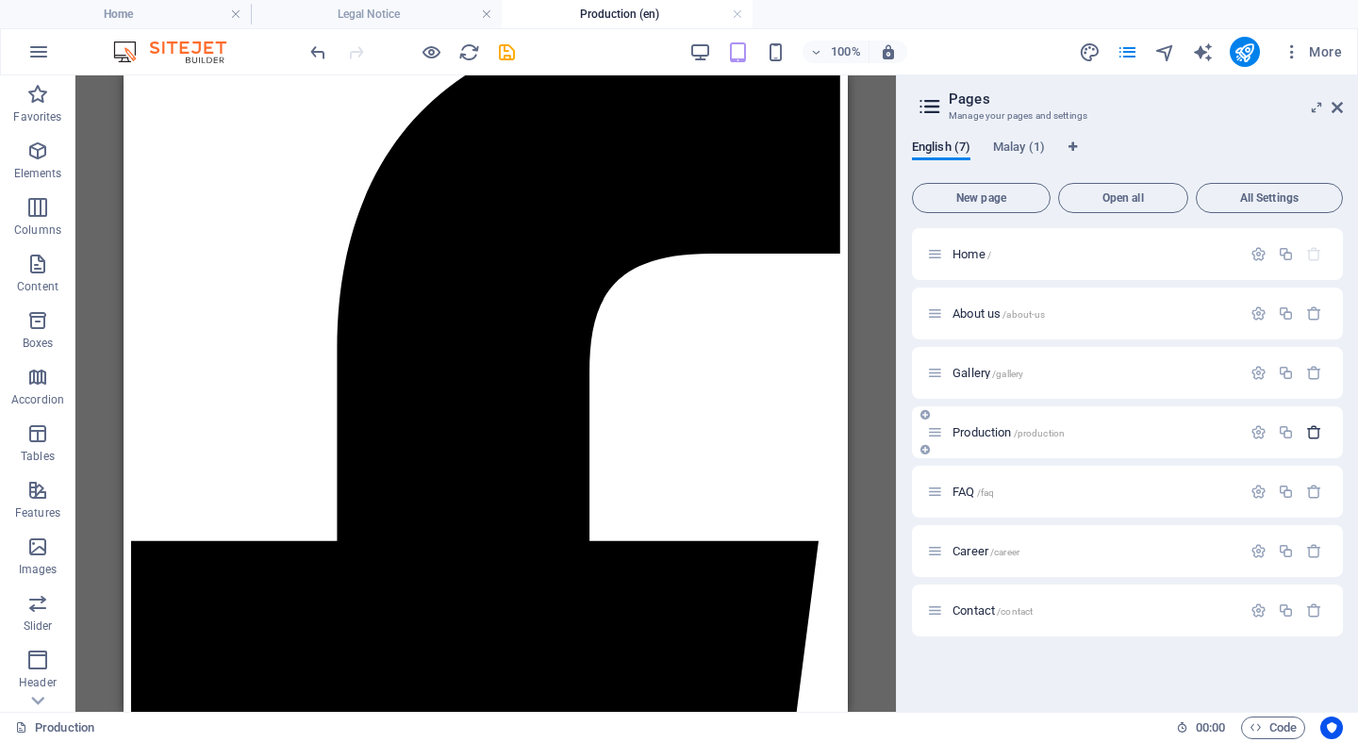
click at [1313, 431] on icon "button" at bounding box center [1314, 432] width 16 height 16
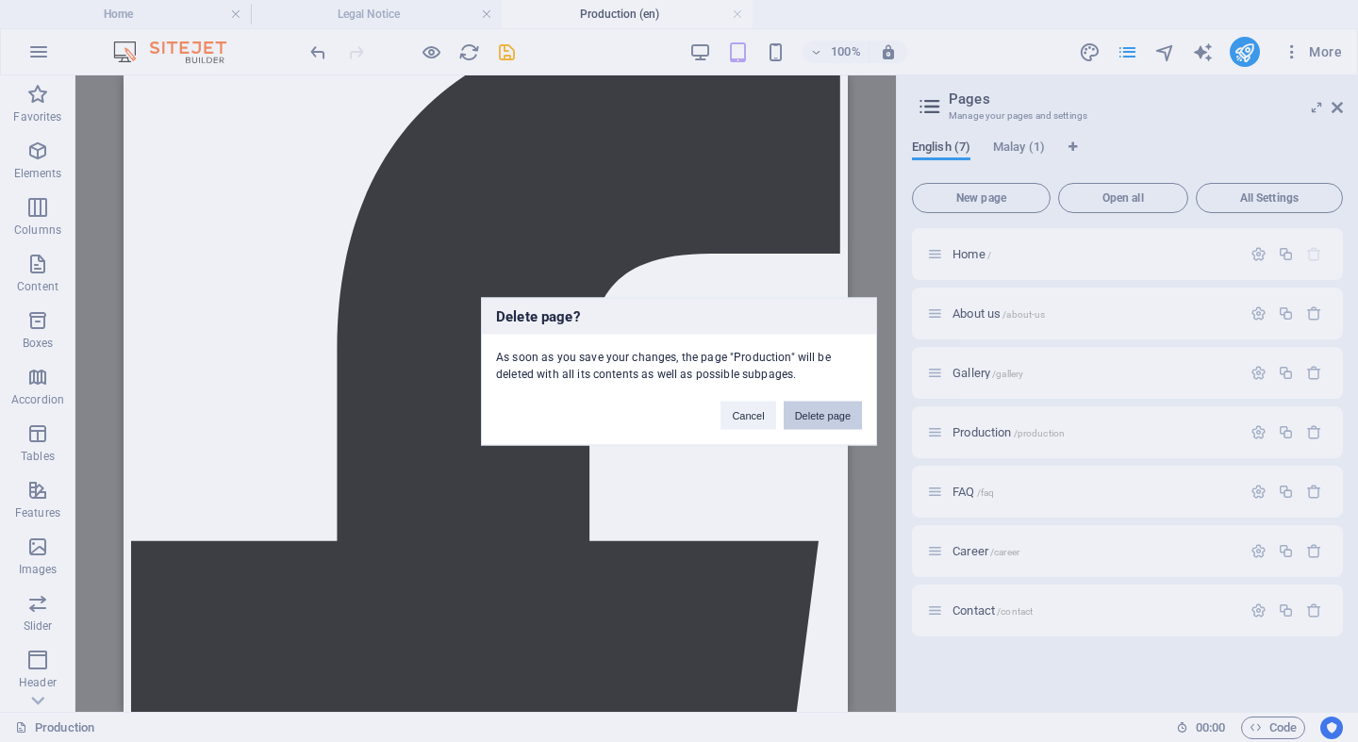
click at [851, 411] on button "Delete page" at bounding box center [823, 415] width 78 height 28
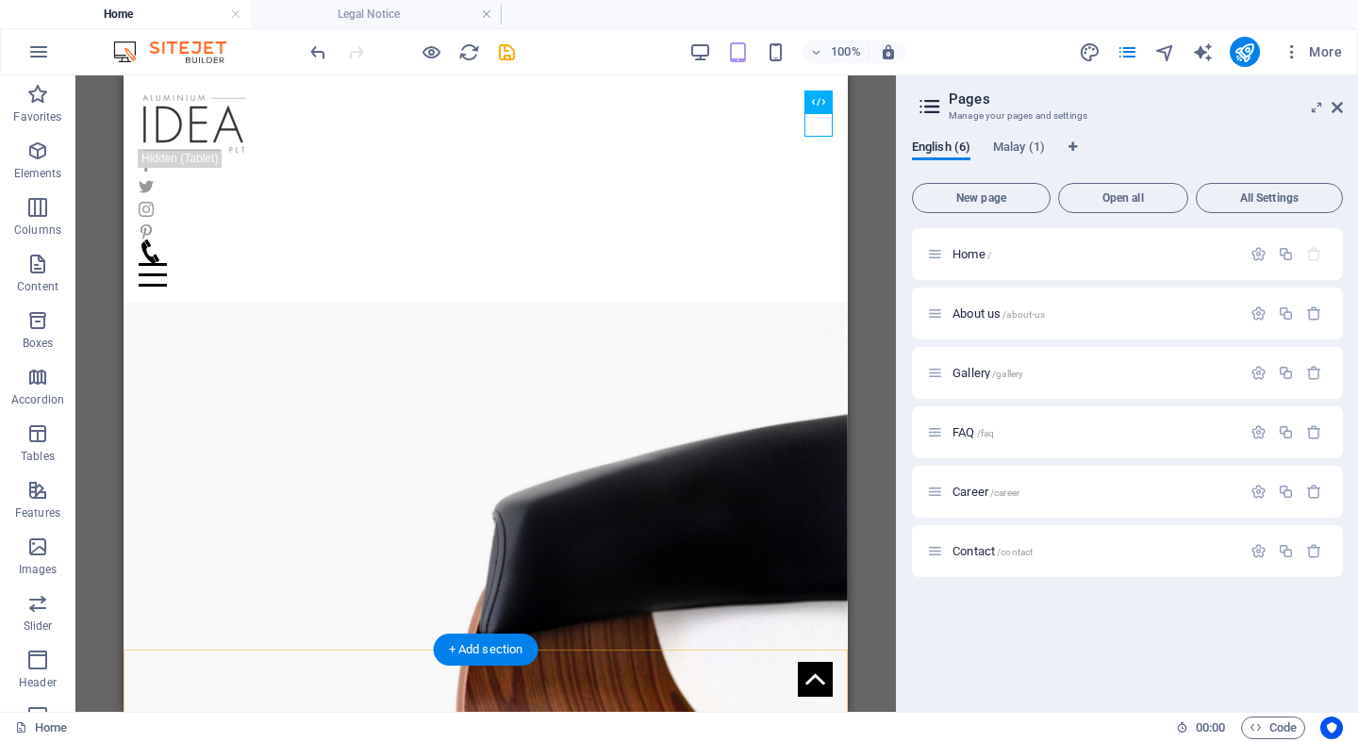
scroll to position [0, 0]
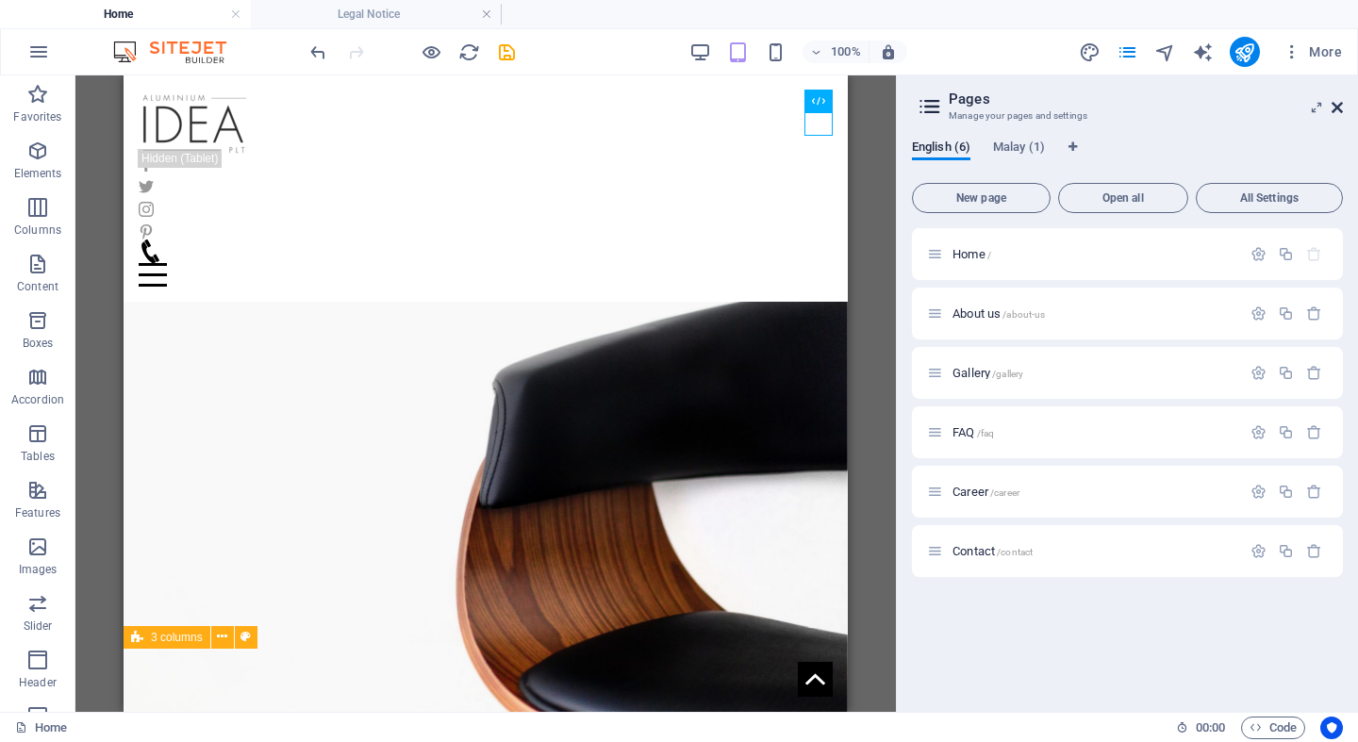
click at [1335, 109] on icon at bounding box center [1336, 107] width 11 height 15
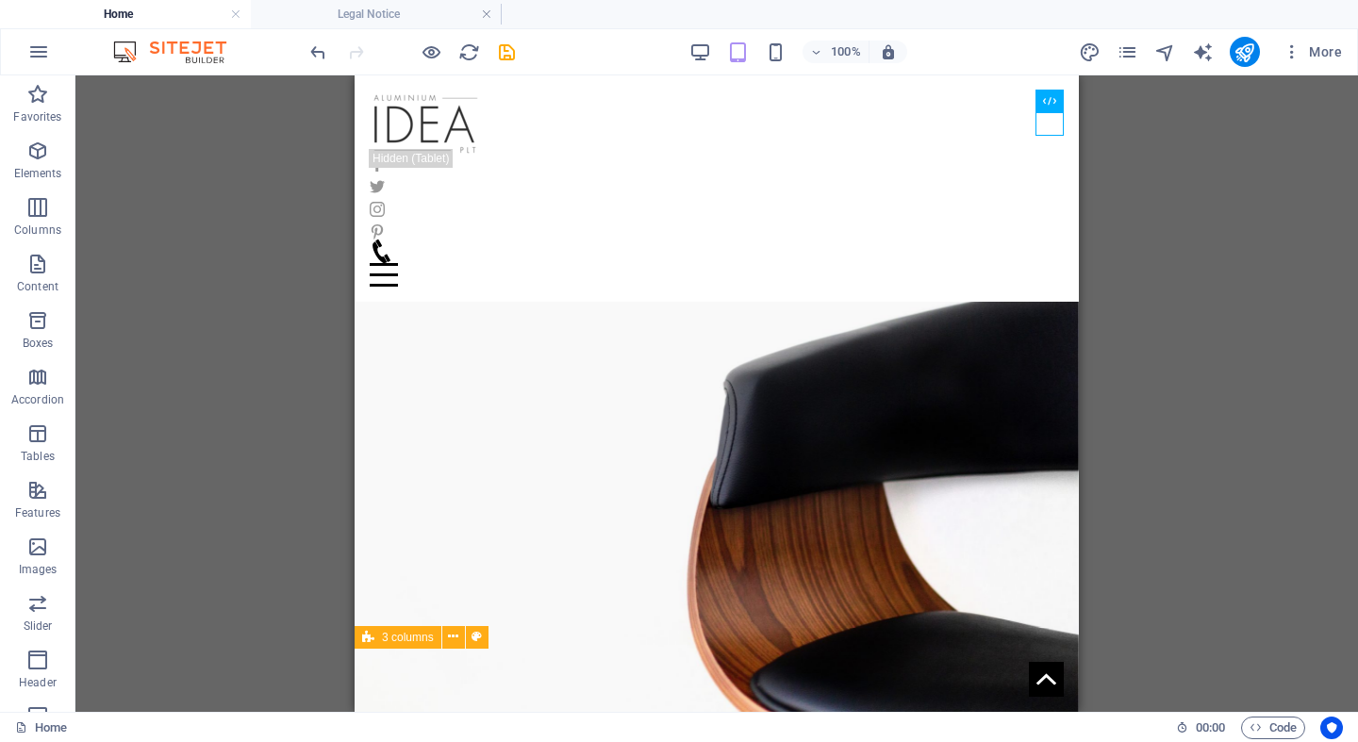
click at [1168, 166] on div "Drag here to replace the existing content. Press “Ctrl” if you want to create a…" at bounding box center [716, 393] width 1282 height 636
click at [684, 45] on div "100% More" at bounding box center [827, 52] width 1043 height 30
click at [697, 46] on icon "button" at bounding box center [700, 52] width 22 height 22
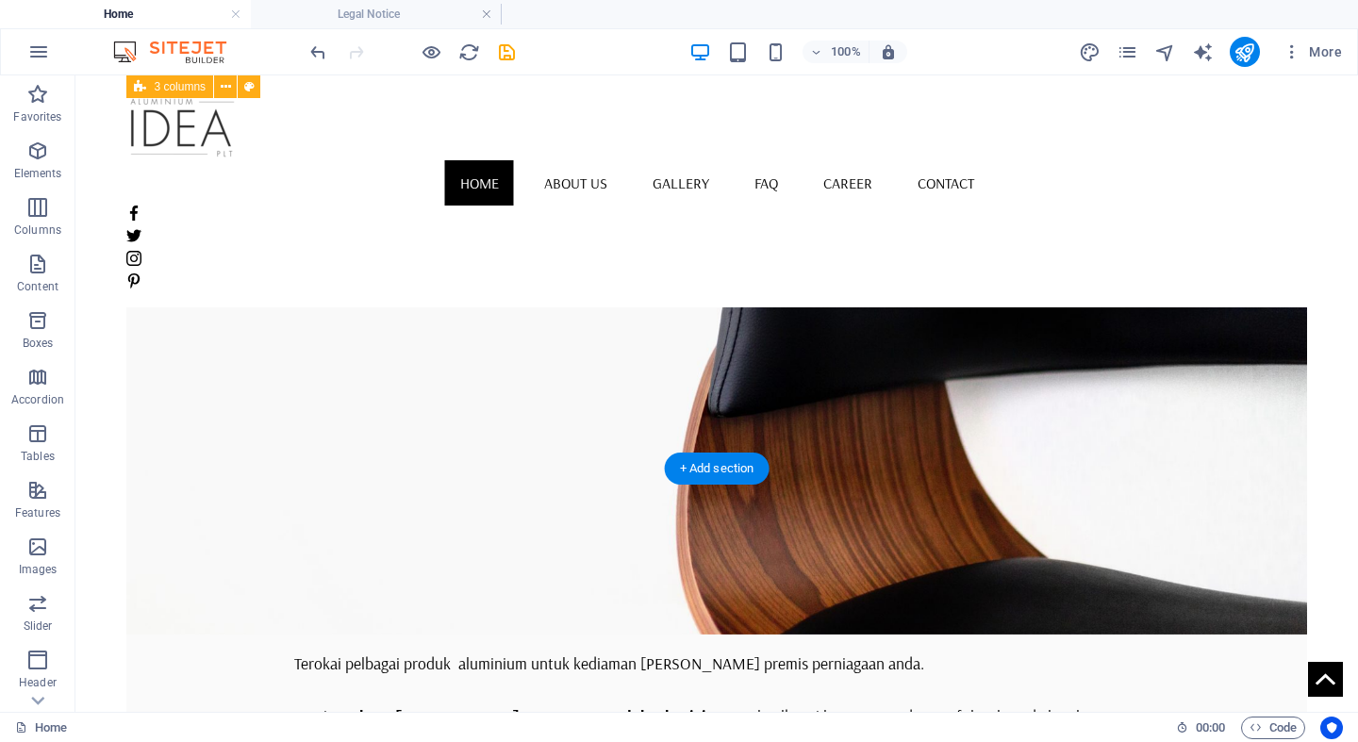
scroll to position [5, 0]
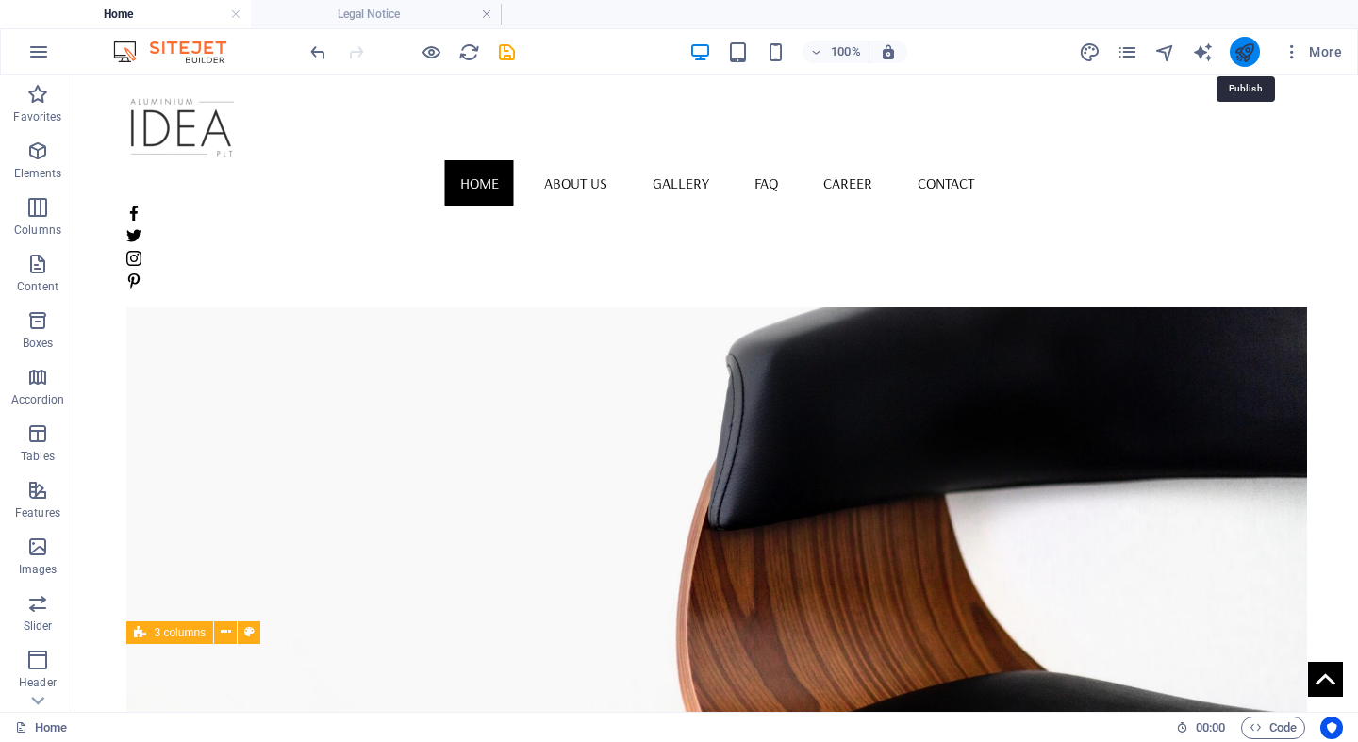
click at [1243, 60] on icon "publish" at bounding box center [1244, 52] width 22 height 22
click at [367, 16] on h4 "Legal Notice" at bounding box center [376, 14] width 251 height 21
